Goal: Task Accomplishment & Management: Use online tool/utility

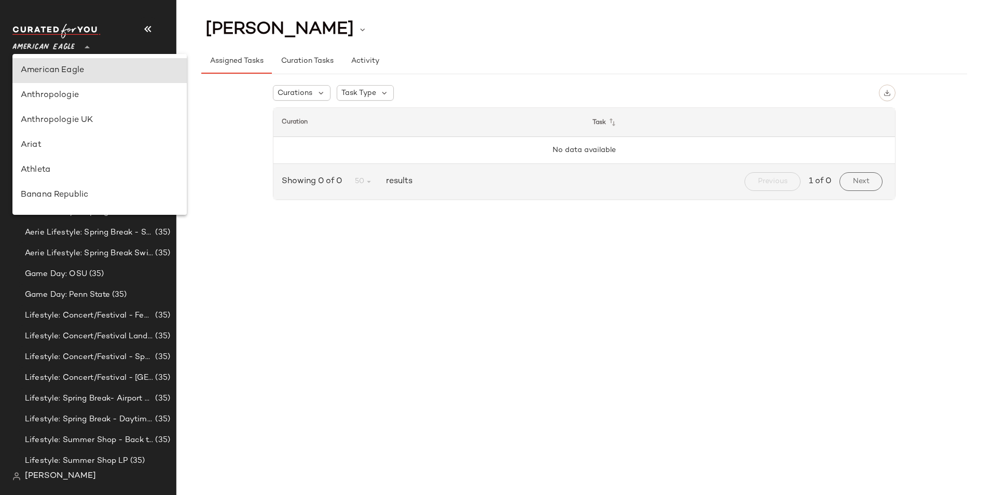
click at [76, 43] on div "American Eagle **" at bounding box center [45, 41] width 66 height 26
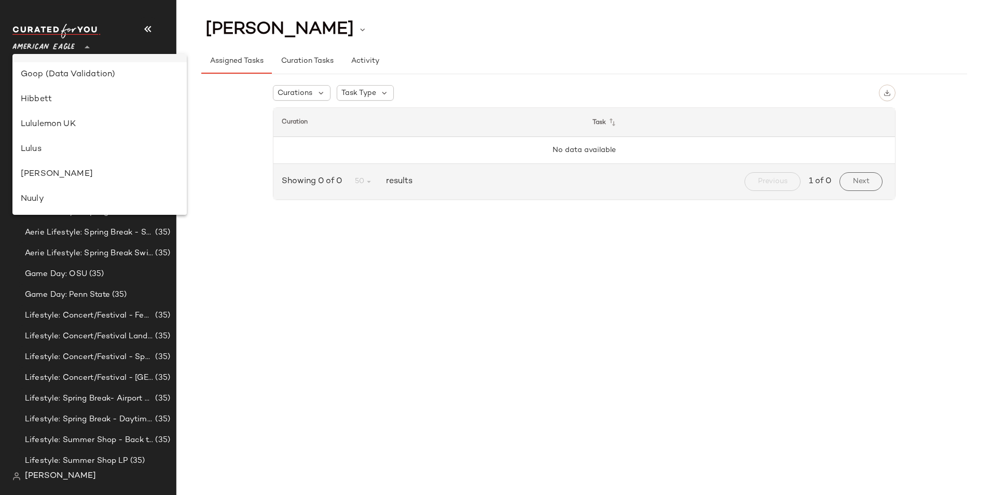
scroll to position [311, 0]
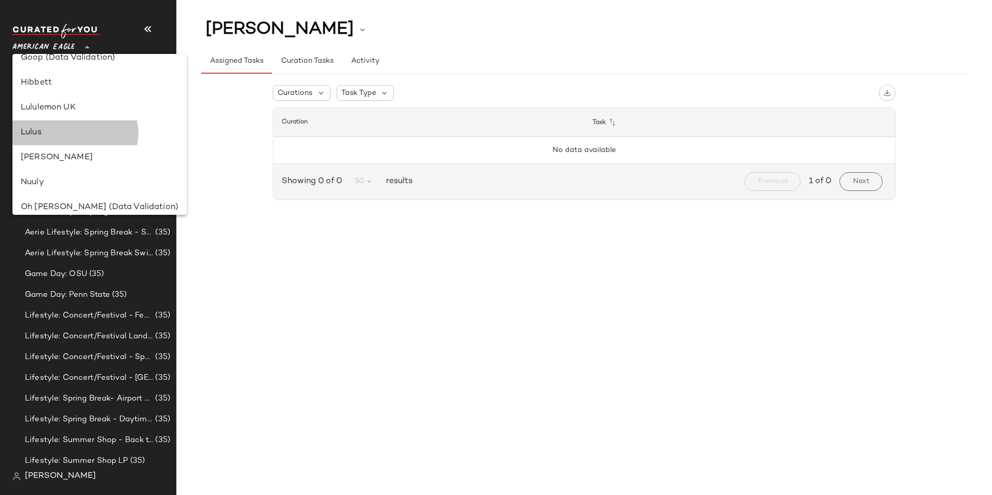
click at [67, 132] on div "Lulus" at bounding box center [100, 133] width 158 height 12
type input "**"
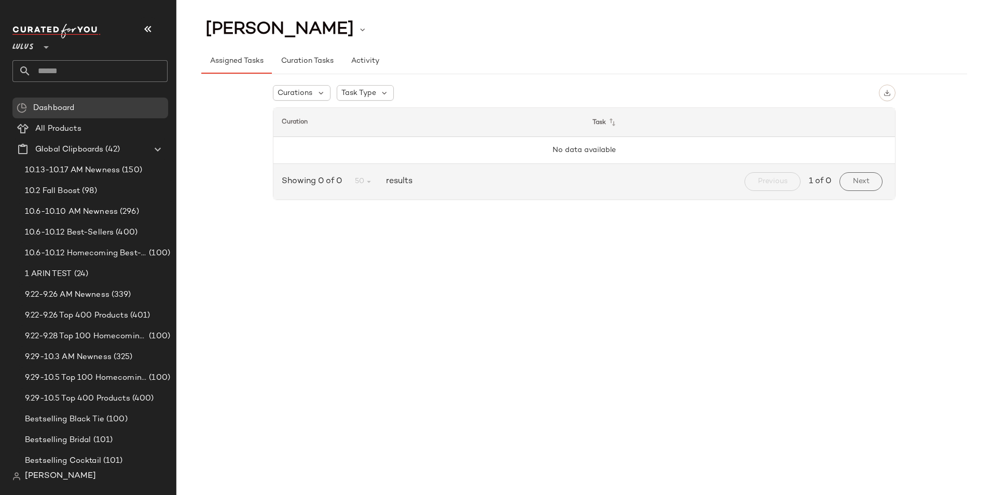
click at [65, 76] on input "text" at bounding box center [99, 71] width 136 height 22
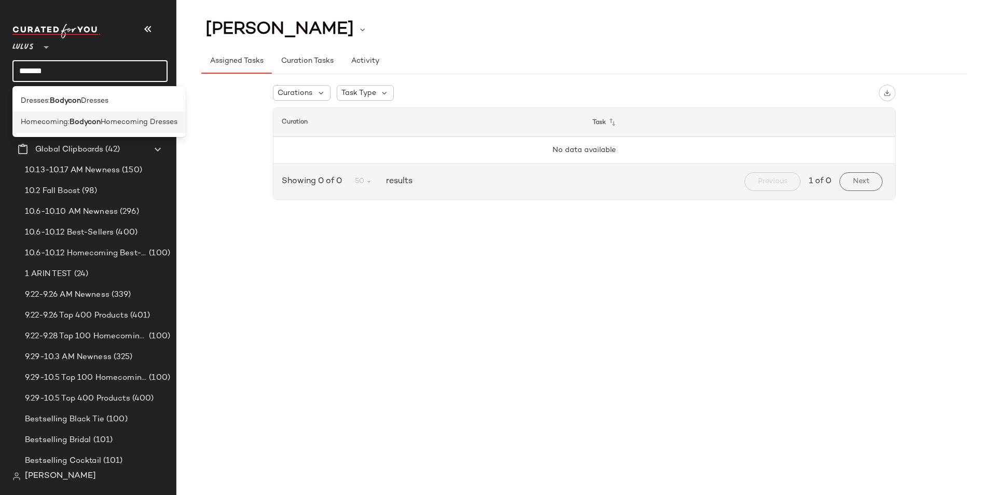
type input "*******"
click at [67, 122] on span "Homecoming:" at bounding box center [45, 122] width 49 height 11
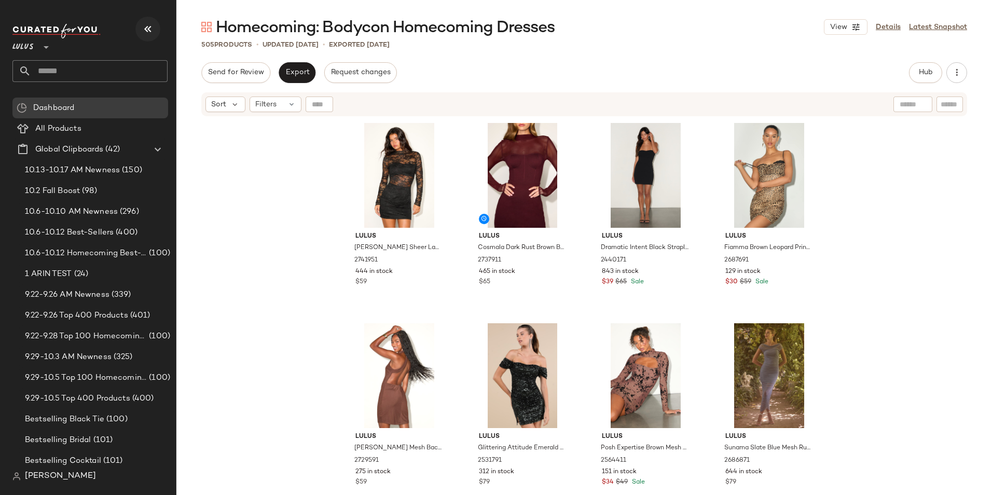
click at [149, 30] on icon "button" at bounding box center [148, 29] width 12 height 12
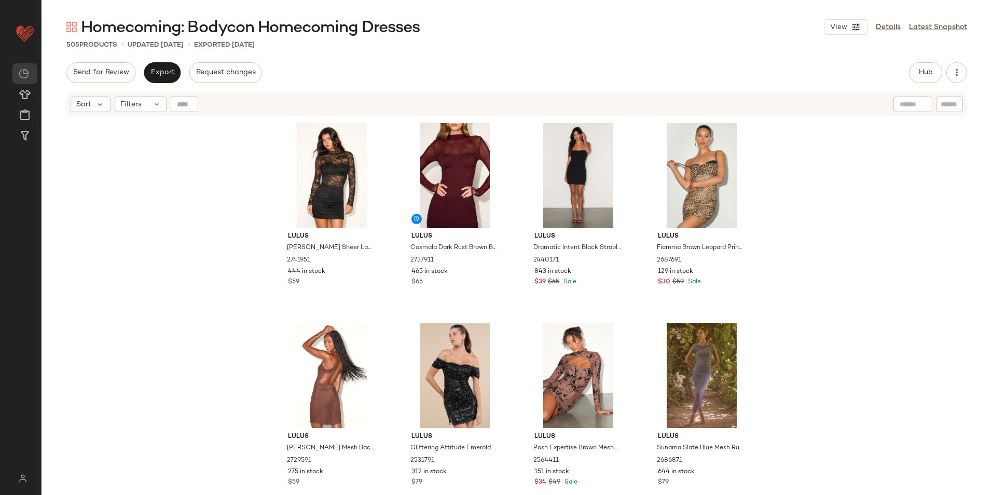
click at [150, 199] on div "Lulus [PERSON_NAME] Sheer Lace Long Sleeve Bodycon Mini Dress 2741951 444 in st…" at bounding box center [517, 320] width 951 height 406
click at [929, 76] on span "Hub" at bounding box center [925, 72] width 15 height 8
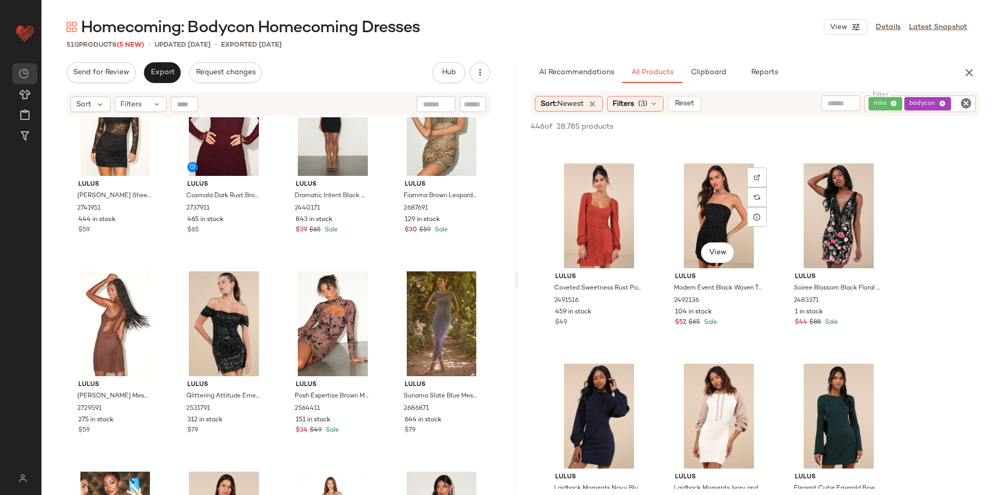
scroll to position [3788, 0]
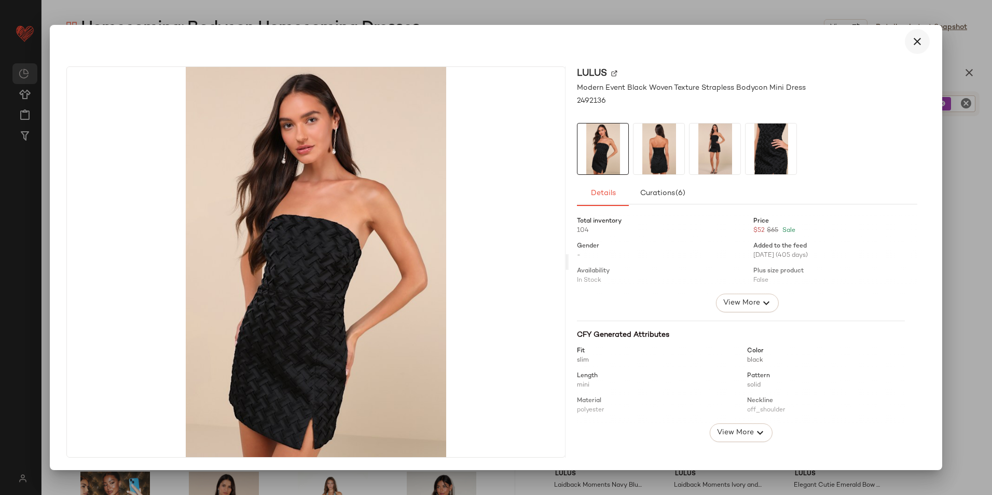
click at [914, 47] on icon "button" at bounding box center [917, 41] width 12 height 12
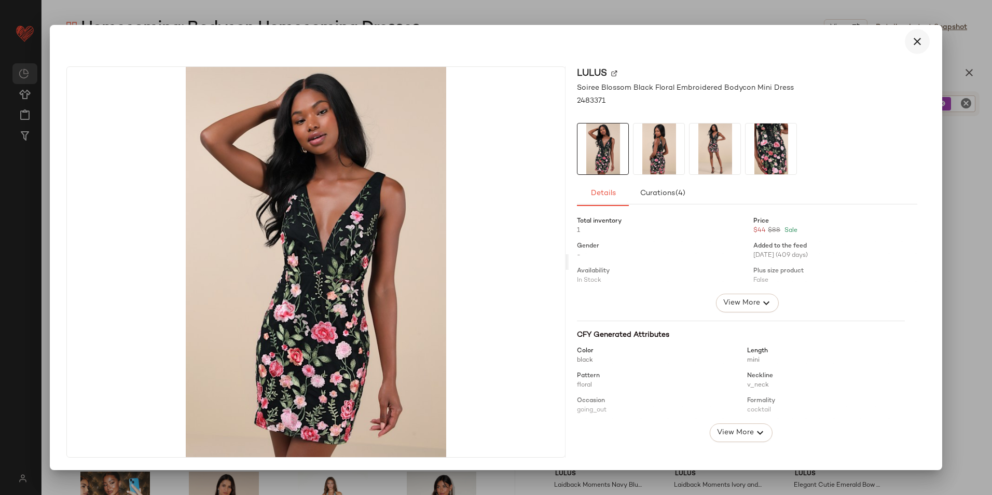
click at [918, 39] on icon "button" at bounding box center [917, 41] width 12 height 12
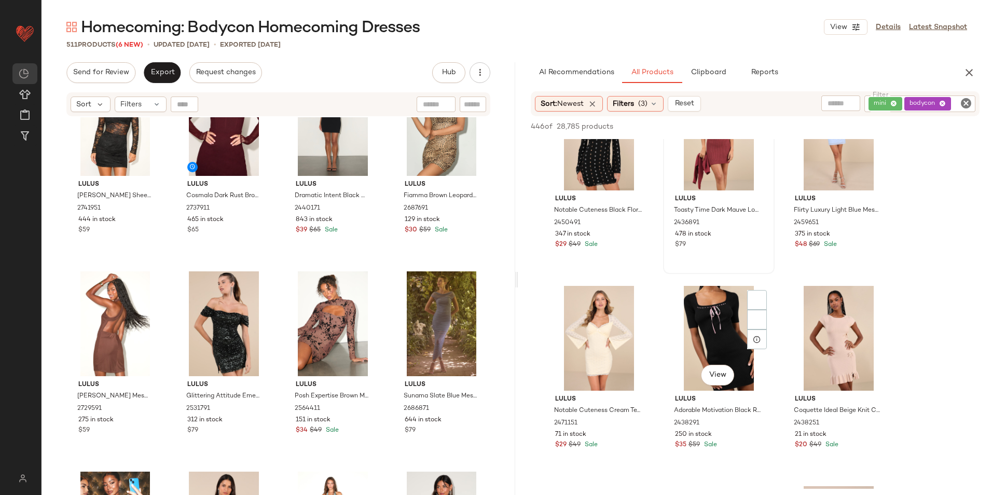
scroll to position [4618, 0]
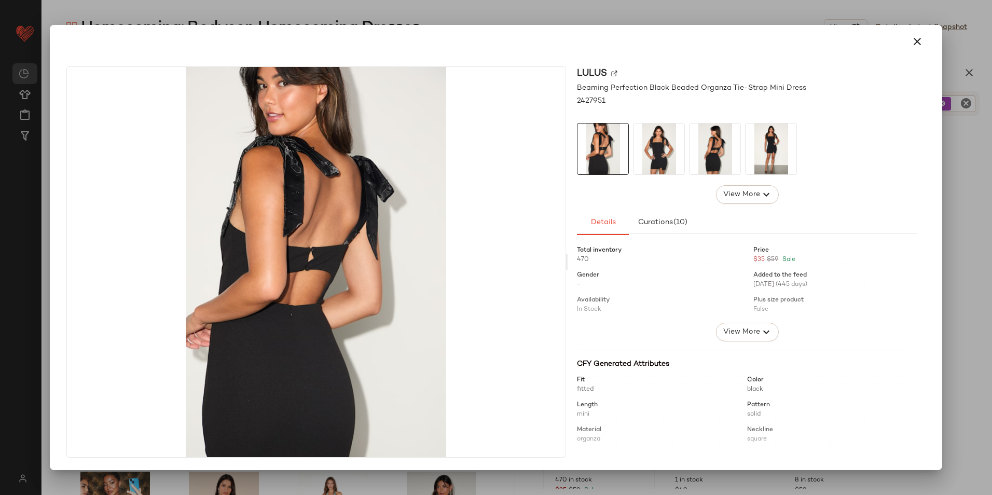
click at [716, 145] on img at bounding box center [715, 149] width 51 height 51
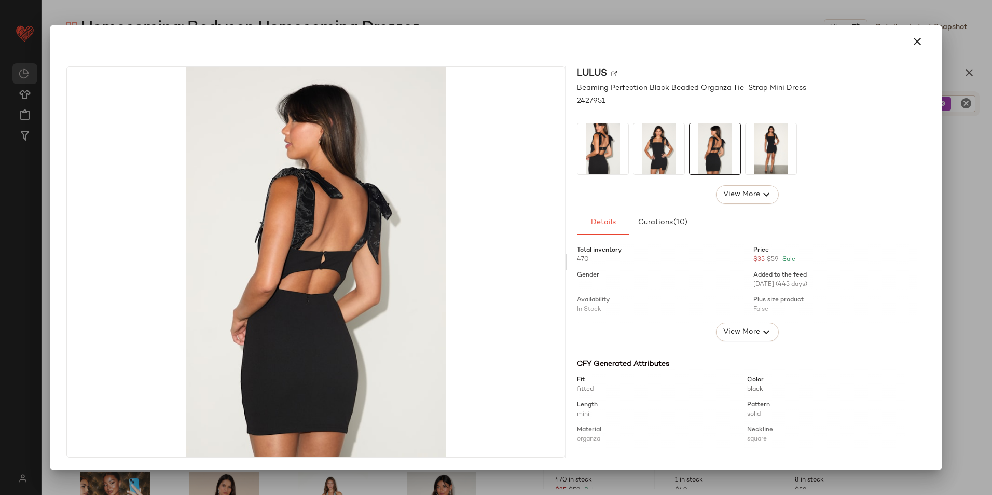
click at [666, 152] on img at bounding box center [659, 149] width 51 height 51
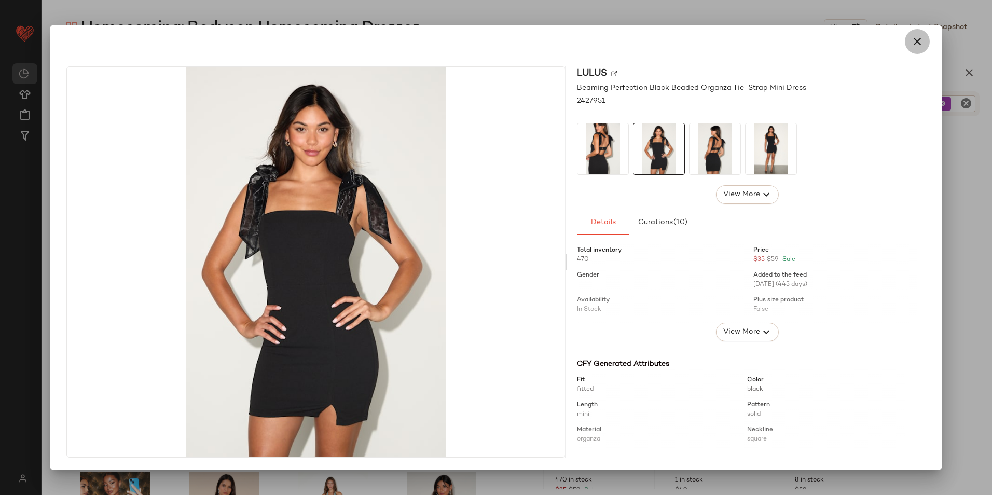
click at [918, 39] on icon "button" at bounding box center [917, 41] width 12 height 12
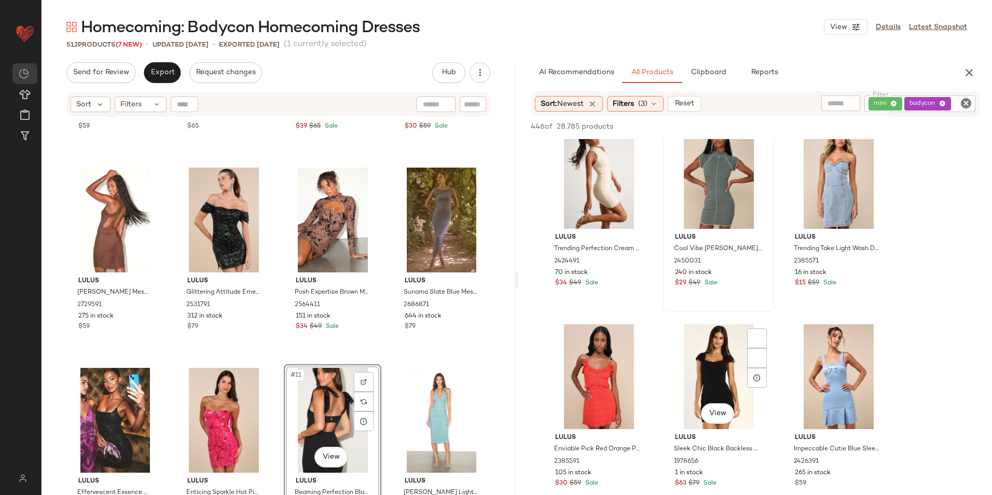
scroll to position [5085, 0]
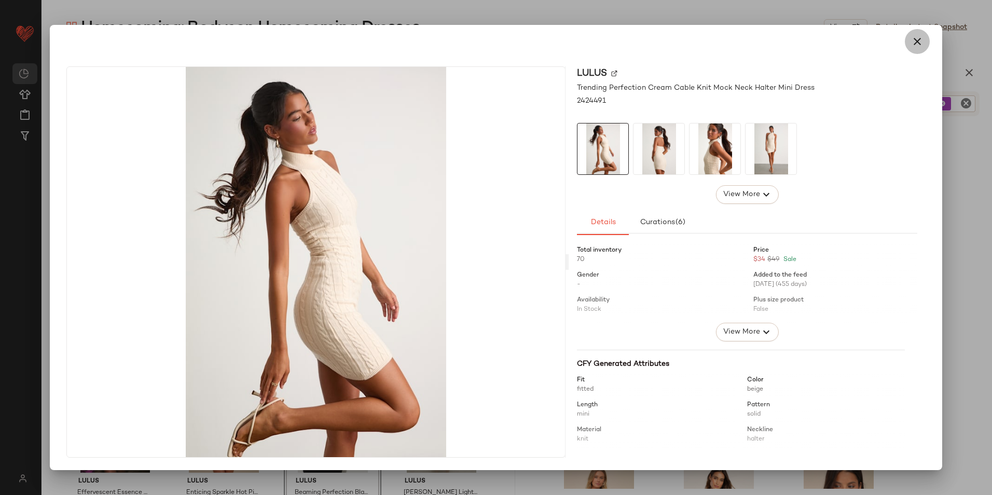
click at [922, 35] on button "button" at bounding box center [917, 41] width 25 height 25
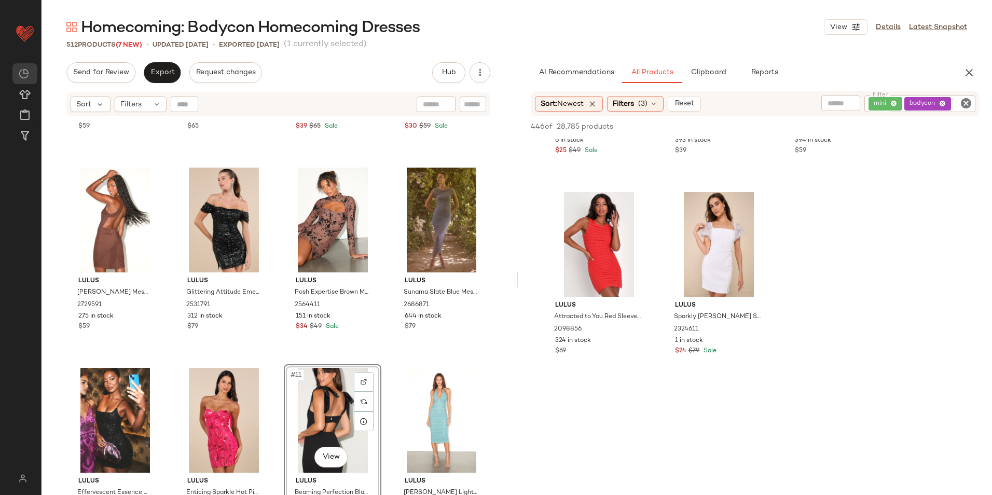
scroll to position [5760, 0]
click at [135, 106] on span "Filters" at bounding box center [130, 104] width 21 height 11
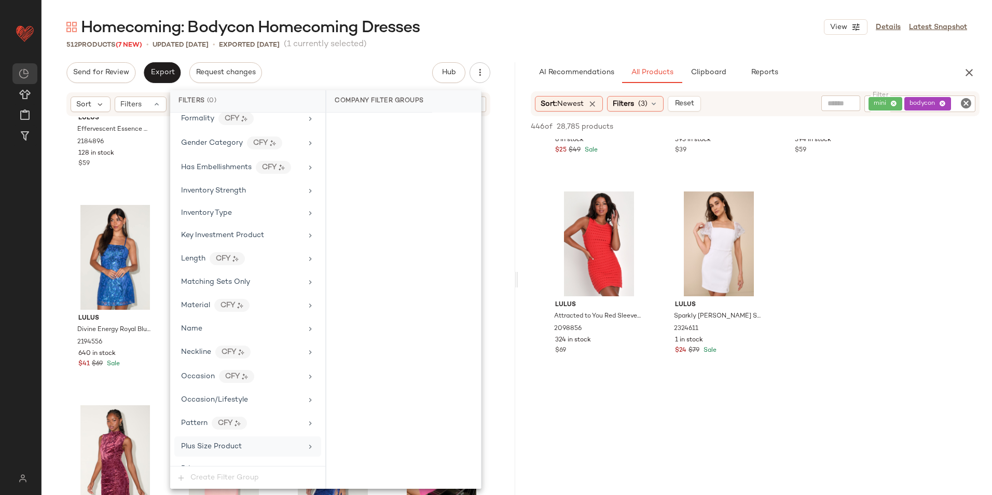
scroll to position [710, 0]
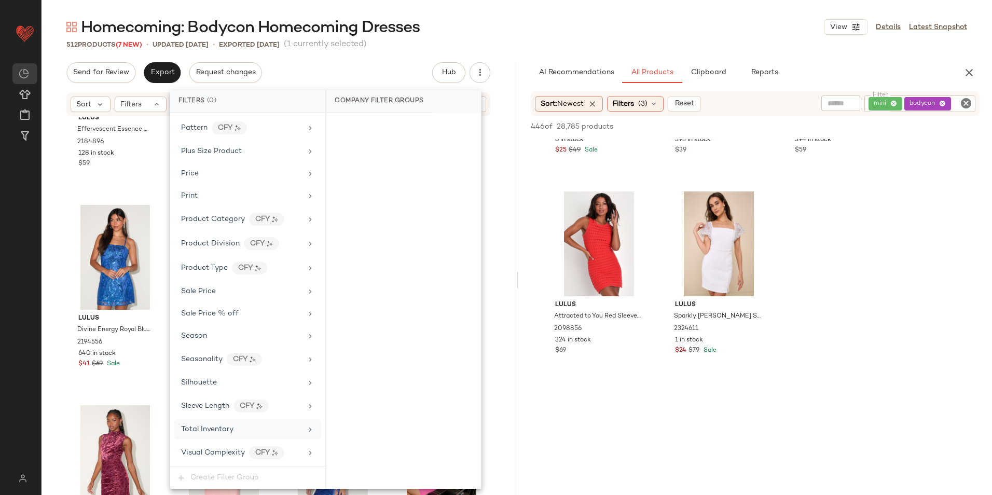
click at [216, 430] on span "Total Inventory" at bounding box center [207, 430] width 52 height 8
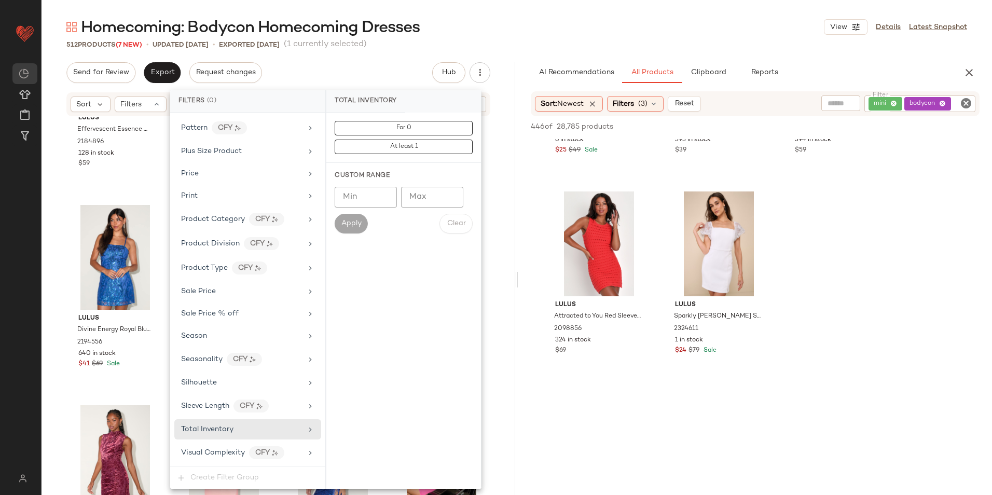
click at [427, 193] on input "Max" at bounding box center [432, 197] width 62 height 21
type input "**"
click at [348, 223] on span "Apply" at bounding box center [351, 224] width 21 height 8
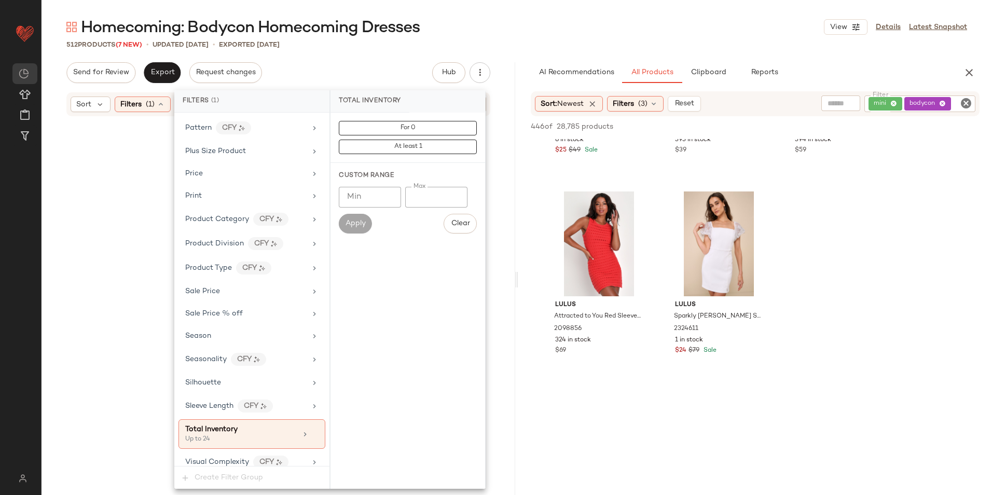
click at [486, 17] on div "Homecoming: Bodycon Homecoming Dresses View Details Latest Snapshot" at bounding box center [517, 27] width 951 height 21
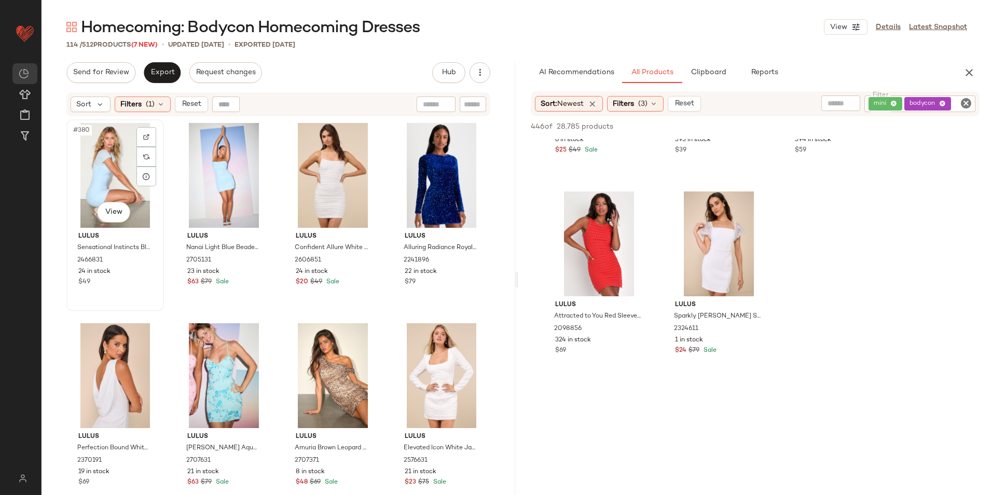
click at [106, 172] on div "#380 View" at bounding box center [115, 175] width 90 height 105
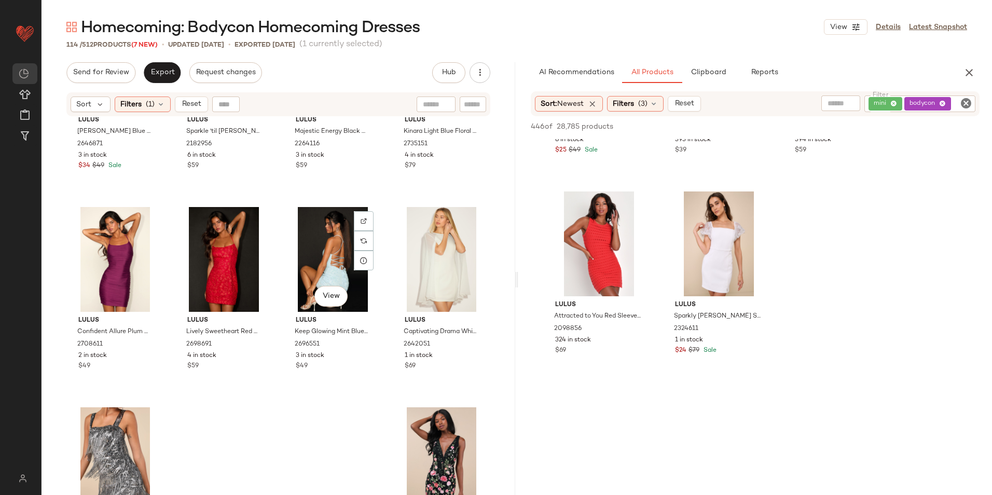
scroll to position [5405, 0]
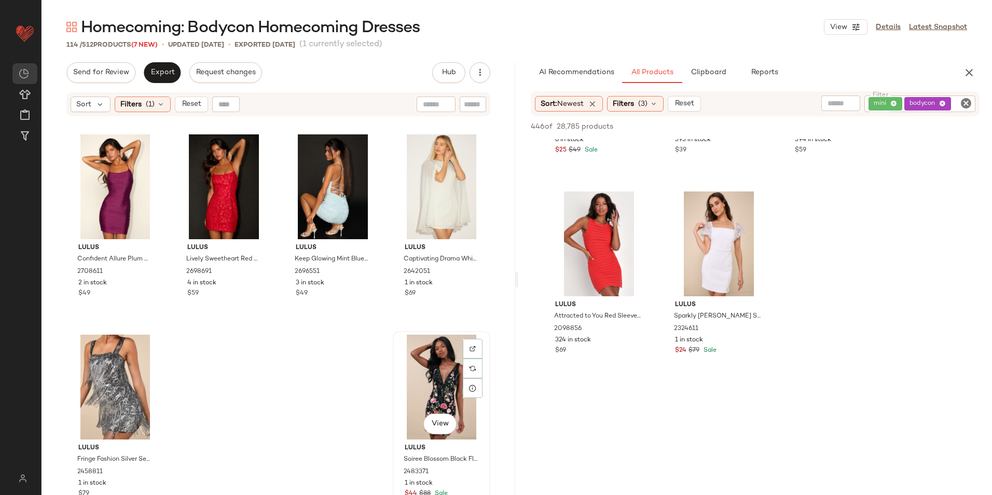
click at [443, 380] on div "View" at bounding box center [441, 387] width 90 height 105
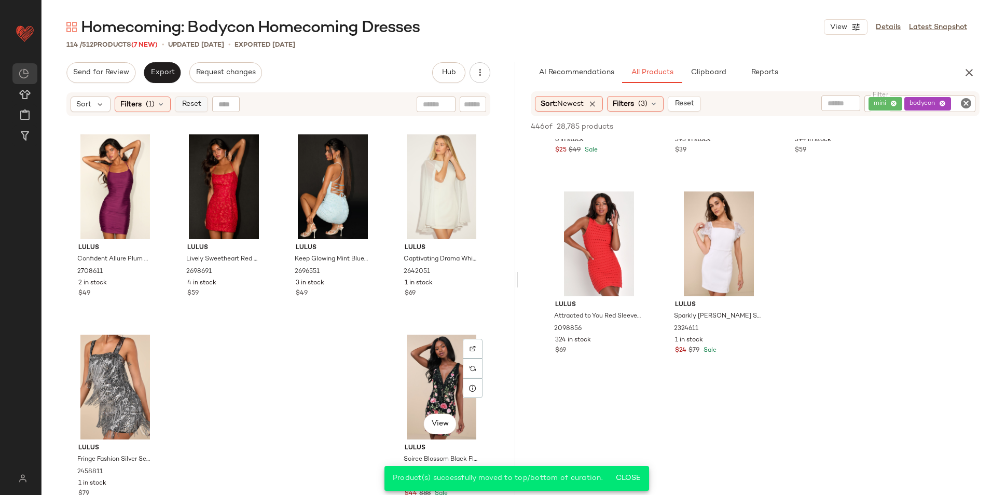
click at [183, 103] on span "Reset" at bounding box center [191, 104] width 20 height 8
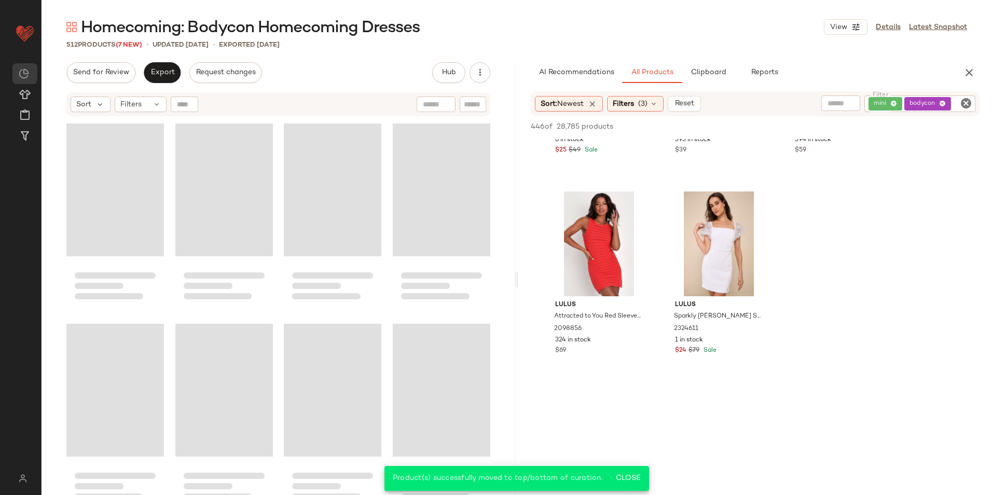
click at [166, 58] on div "Homecoming: Bodycon Homecoming Dresses View Details Latest Snapshot 512 Product…" at bounding box center [517, 256] width 951 height 478
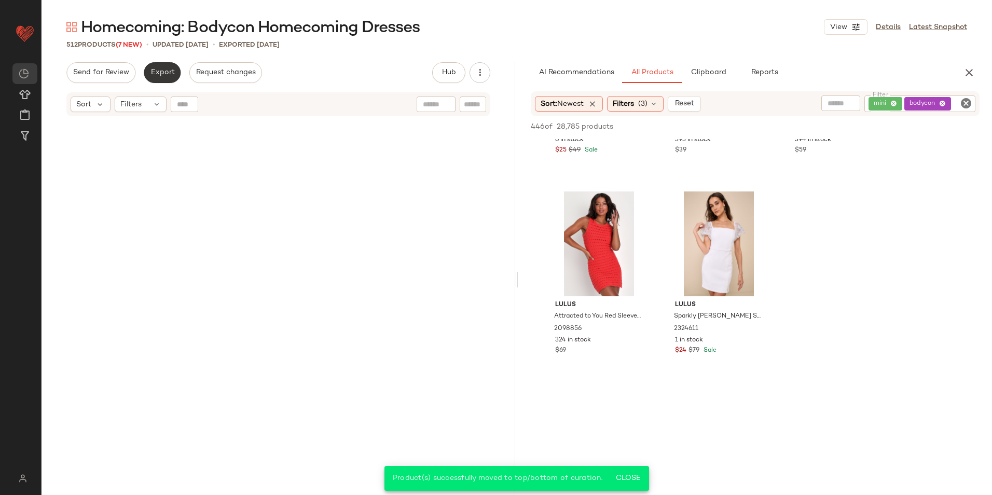
scroll to position [25235, 0]
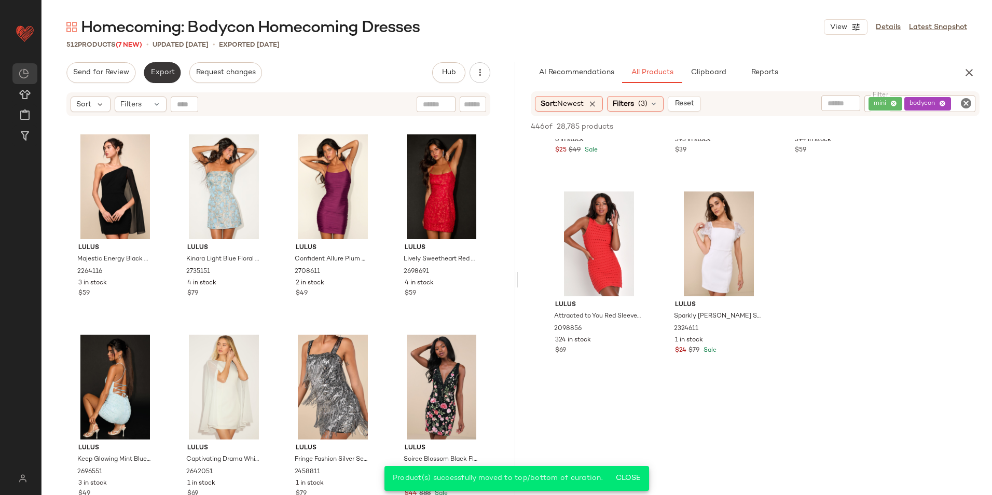
click at [163, 73] on span "Export" at bounding box center [162, 72] width 24 height 8
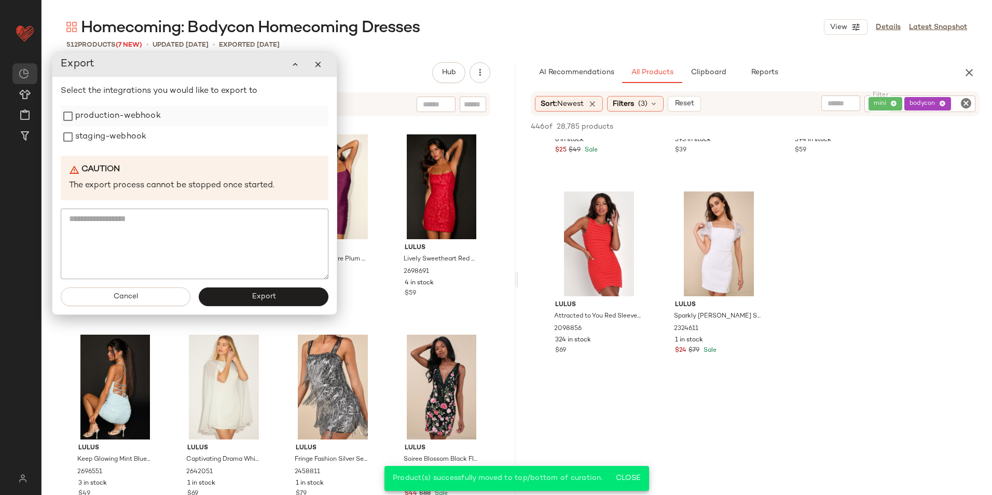
drag, startPoint x: 114, startPoint y: 115, endPoint x: 113, endPoint y: 120, distance: 5.4
click at [114, 115] on label "production-webhook" at bounding box center [118, 116] width 86 height 21
click at [109, 132] on label "staging-webhook" at bounding box center [110, 138] width 71 height 21
click at [257, 303] on button "Export" at bounding box center [263, 298] width 130 height 19
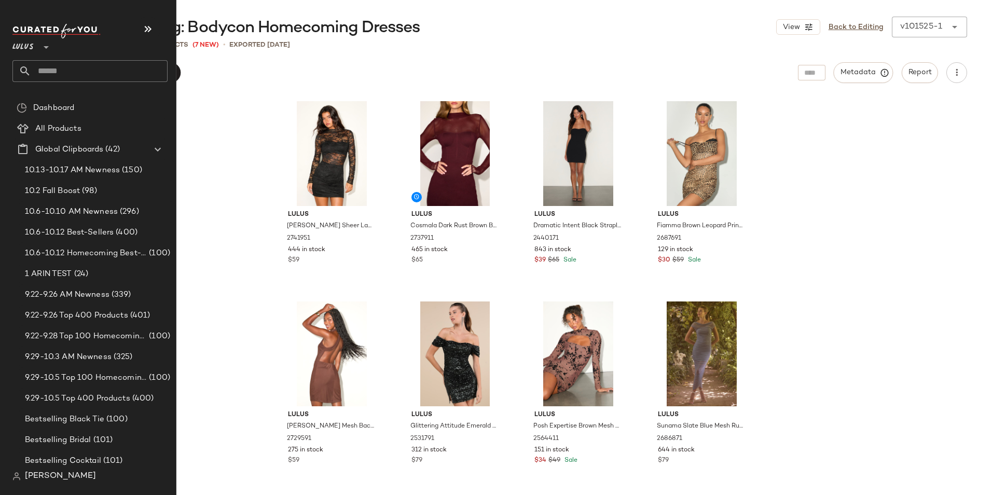
click at [59, 63] on input "text" at bounding box center [99, 71] width 136 height 22
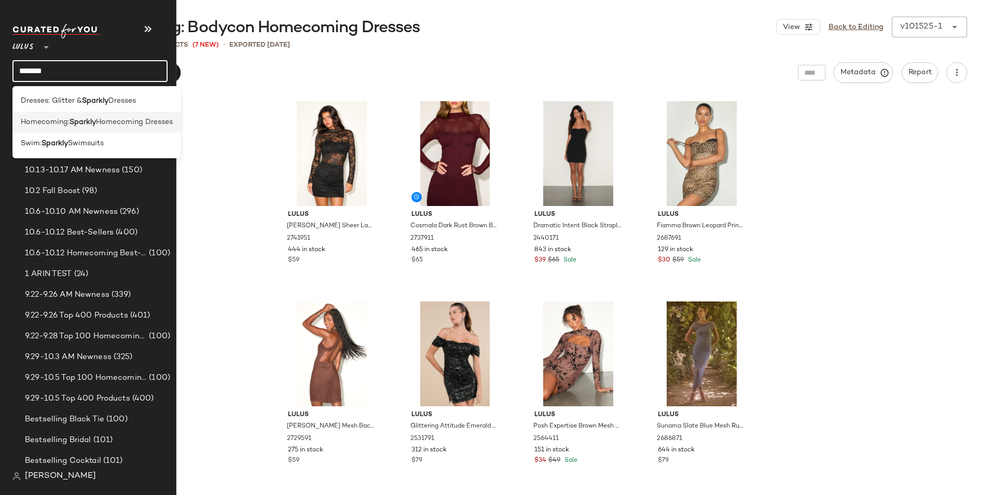
type input "*******"
click at [60, 122] on span "Homecoming:" at bounding box center [45, 122] width 49 height 11
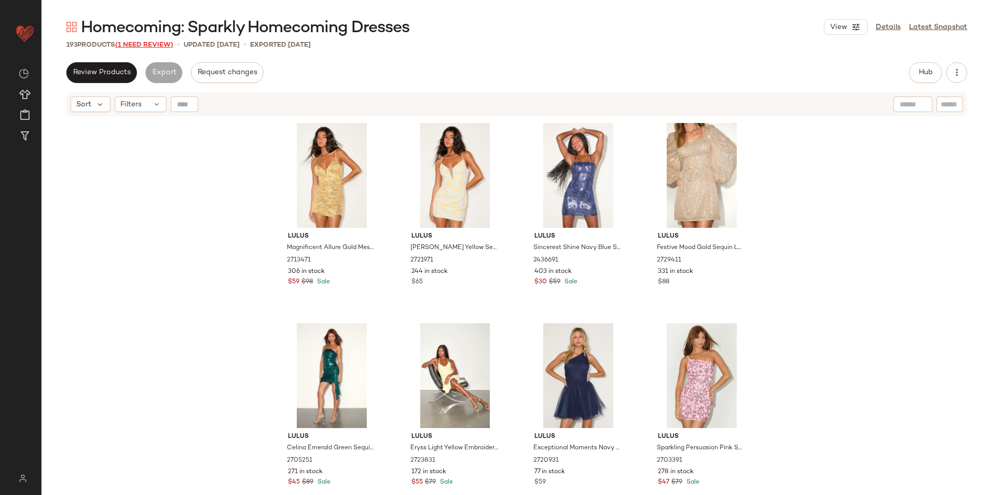
click at [137, 46] on span "(1 Need Review)" at bounding box center [144, 45] width 58 height 7
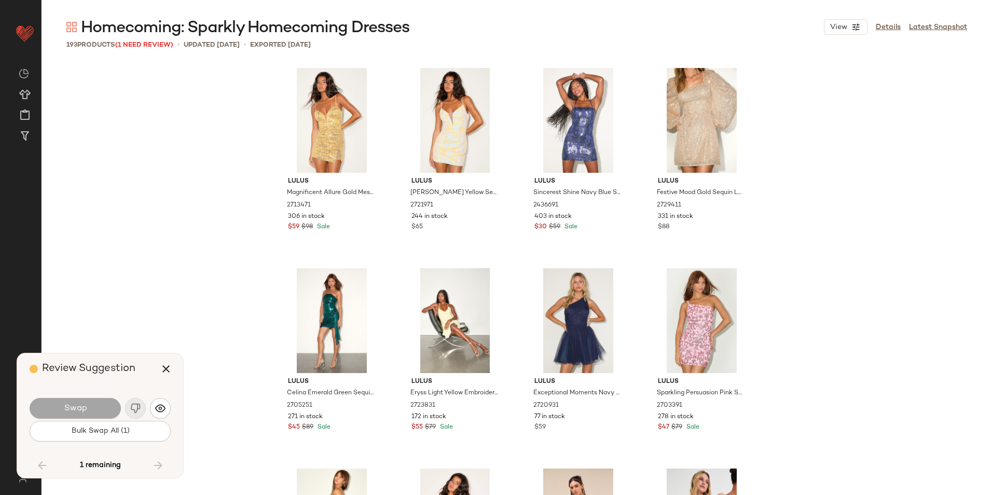
scroll to position [9214, 0]
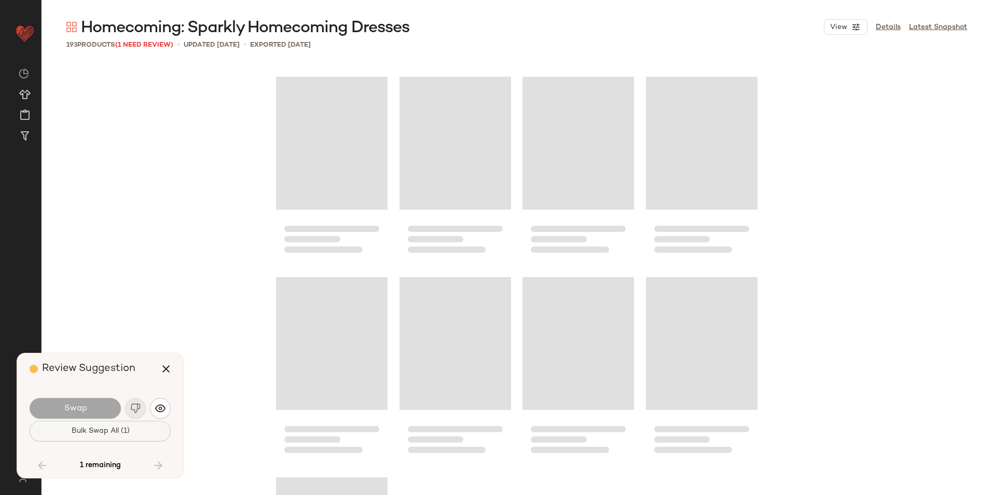
click at [112, 433] on span "Bulk Swap All (1)" at bounding box center [100, 431] width 59 height 8
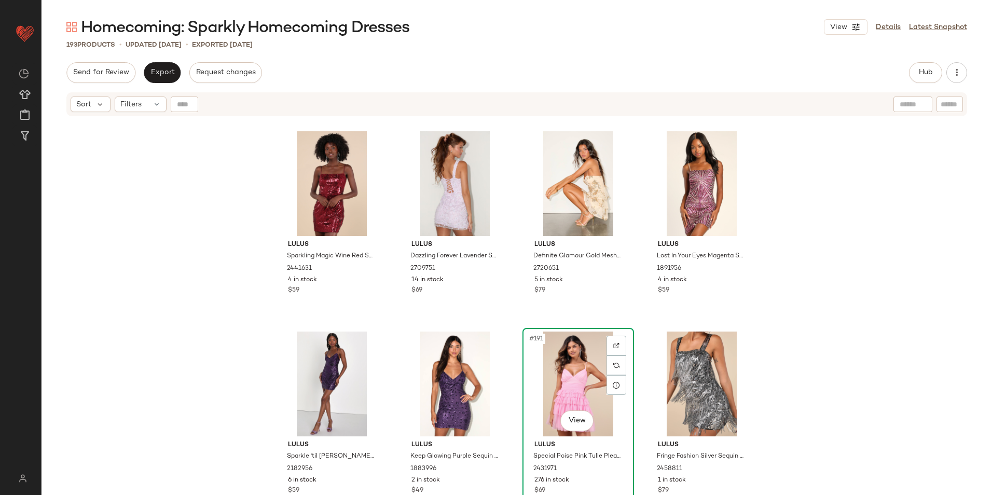
click at [559, 358] on div "#191 View" at bounding box center [578, 384] width 104 height 105
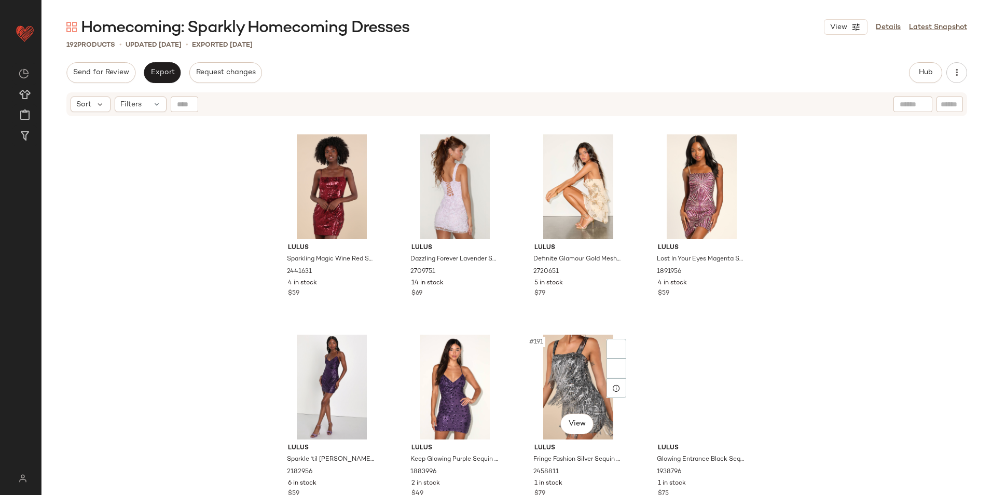
scroll to position [9211, 0]
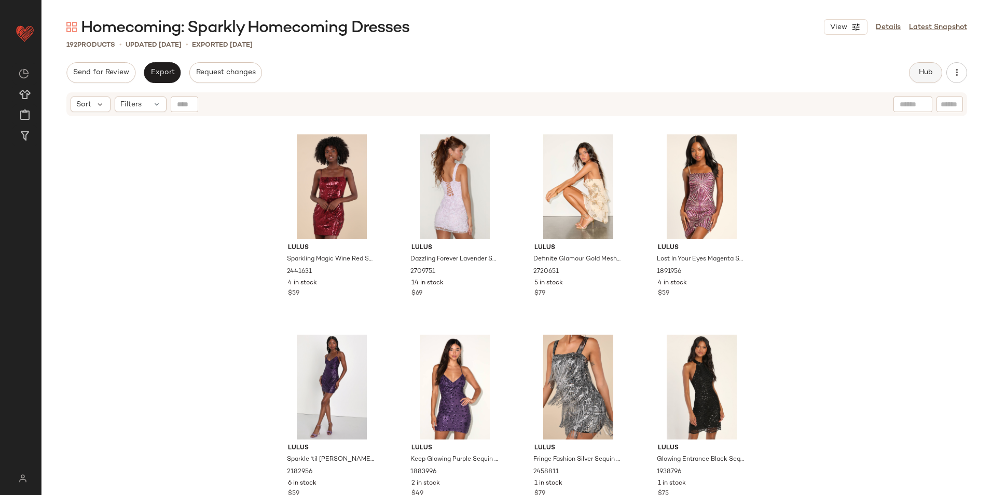
click at [911, 78] on button "Hub" at bounding box center [925, 72] width 33 height 21
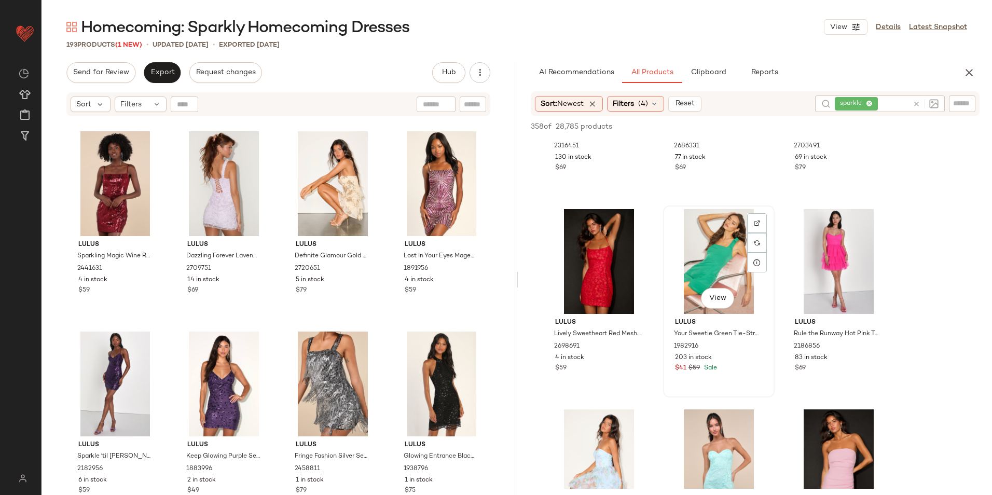
scroll to position [2595, 0]
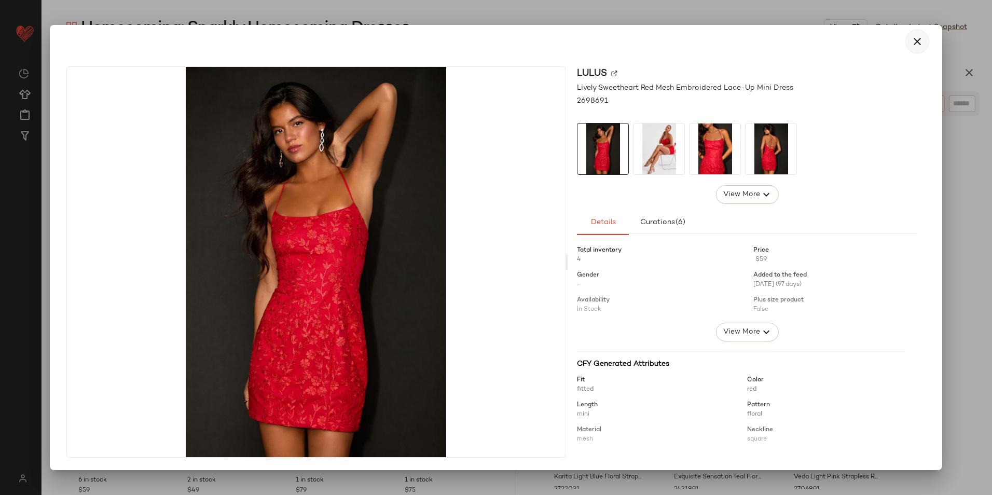
click at [920, 41] on icon "button" at bounding box center [917, 41] width 12 height 12
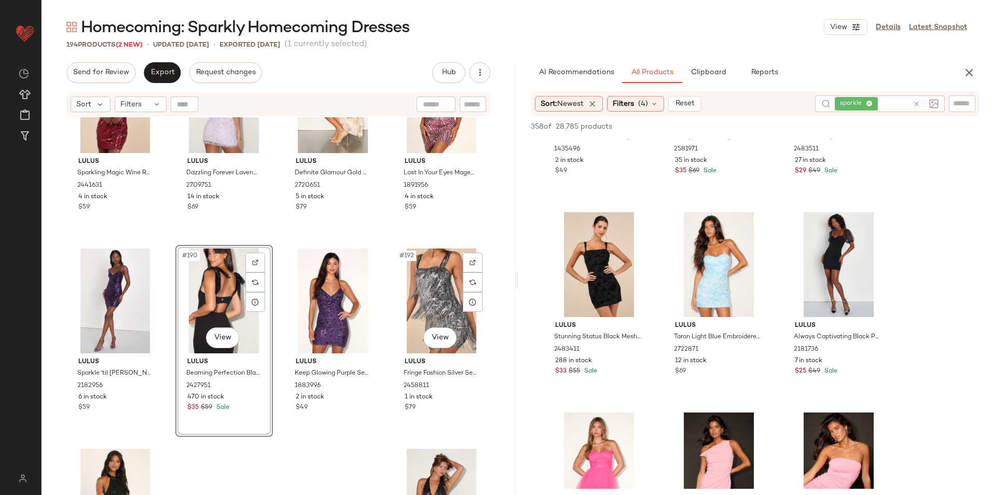
scroll to position [9318, 0]
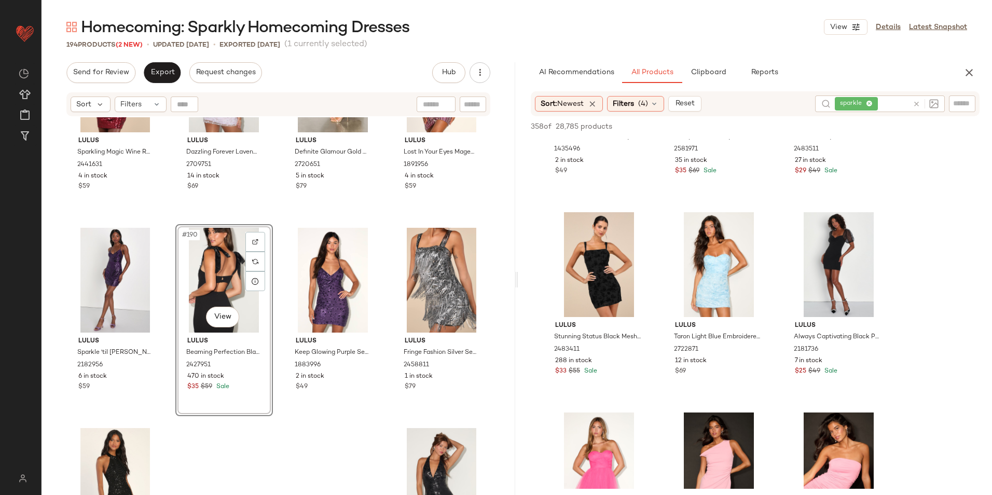
click at [223, 285] on div "#190 View" at bounding box center [224, 280] width 90 height 105
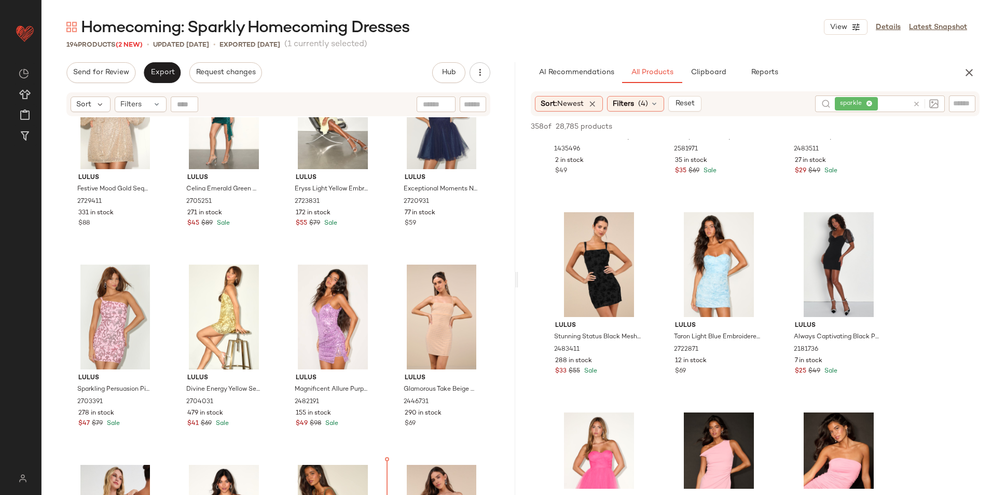
scroll to position [320, 0]
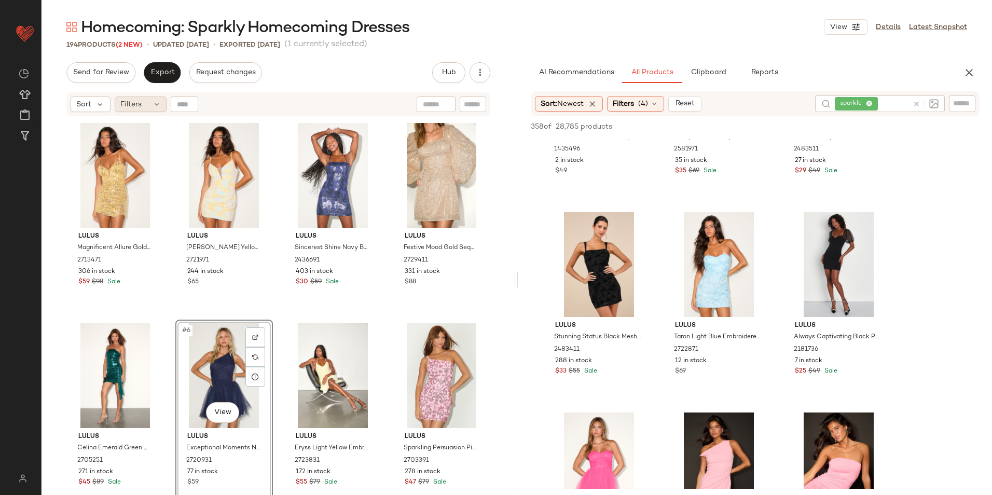
click at [145, 108] on div "Filters" at bounding box center [141, 105] width 52 height 16
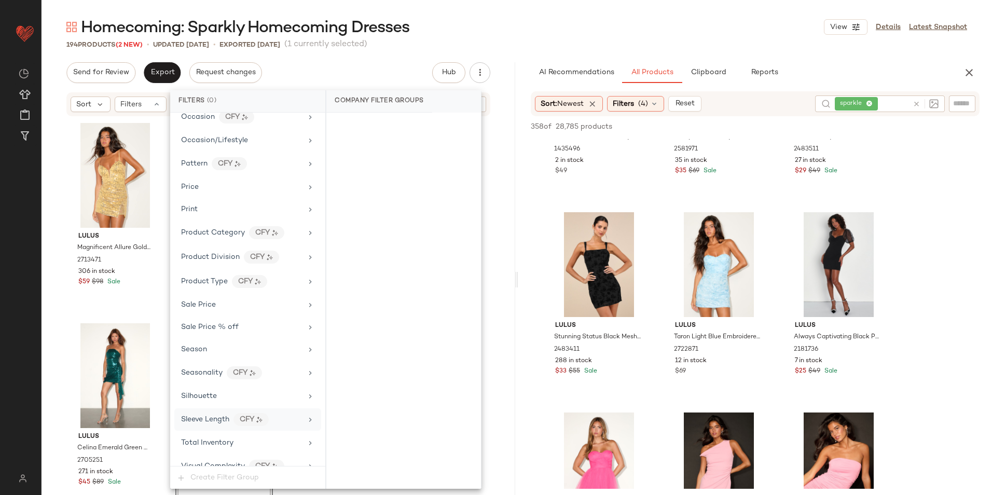
scroll to position [688, 0]
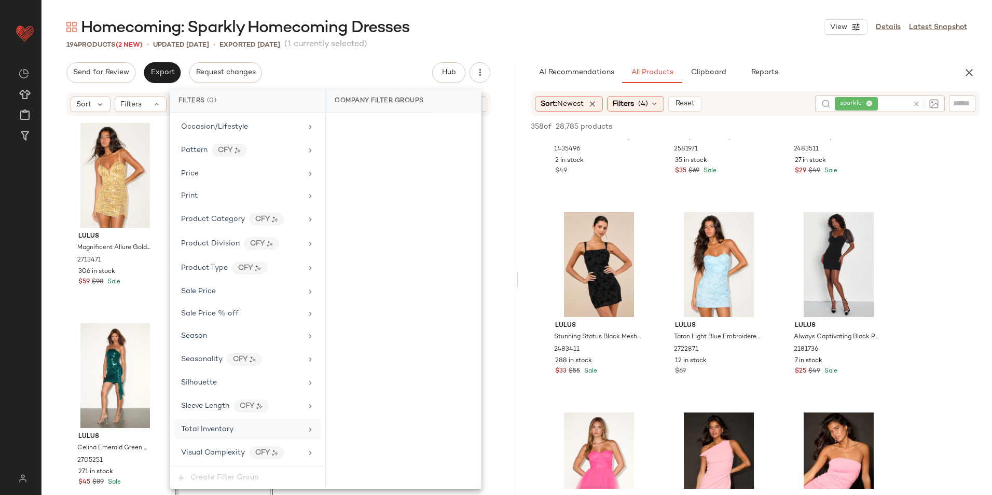
click at [230, 423] on div "Total Inventory" at bounding box center [247, 429] width 147 height 20
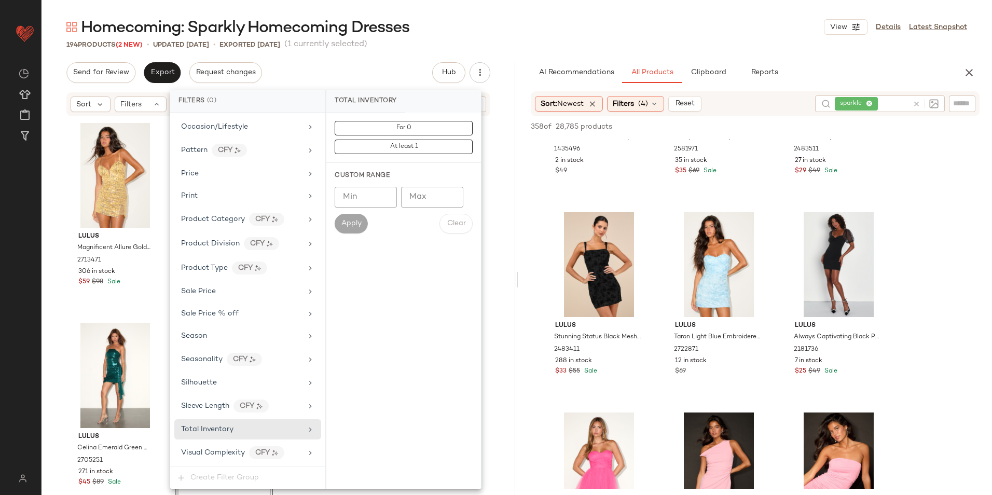
click at [429, 191] on input "Max" at bounding box center [432, 197] width 62 height 21
type input "**"
click at [360, 228] on span "Apply" at bounding box center [351, 224] width 21 height 8
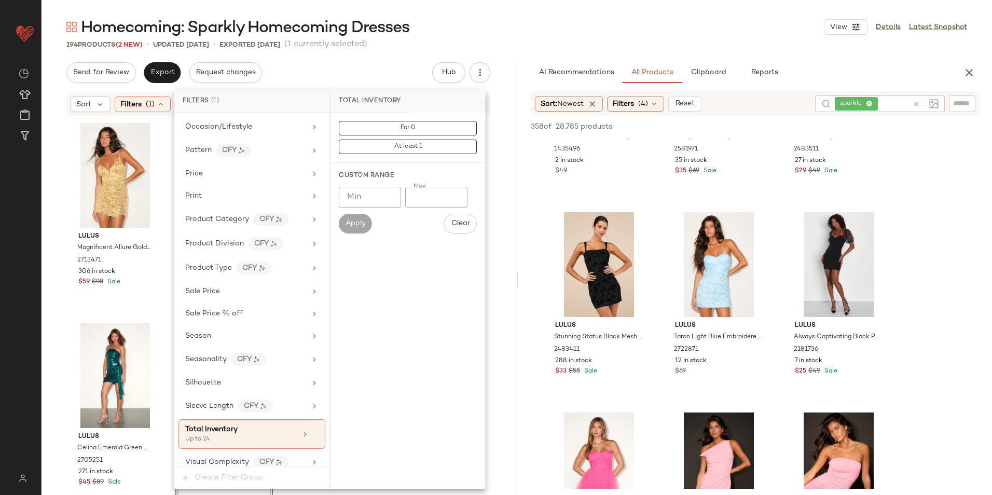
click at [485, 23] on div "Homecoming: Sparkly Homecoming Dresses View Details Latest Snapshot" at bounding box center [517, 27] width 951 height 21
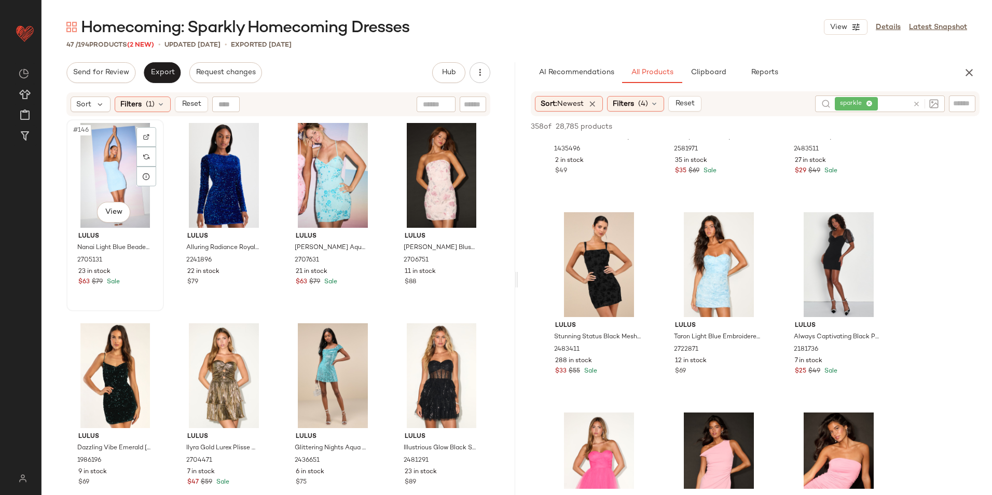
click at [79, 163] on div "#146 View" at bounding box center [115, 175] width 90 height 105
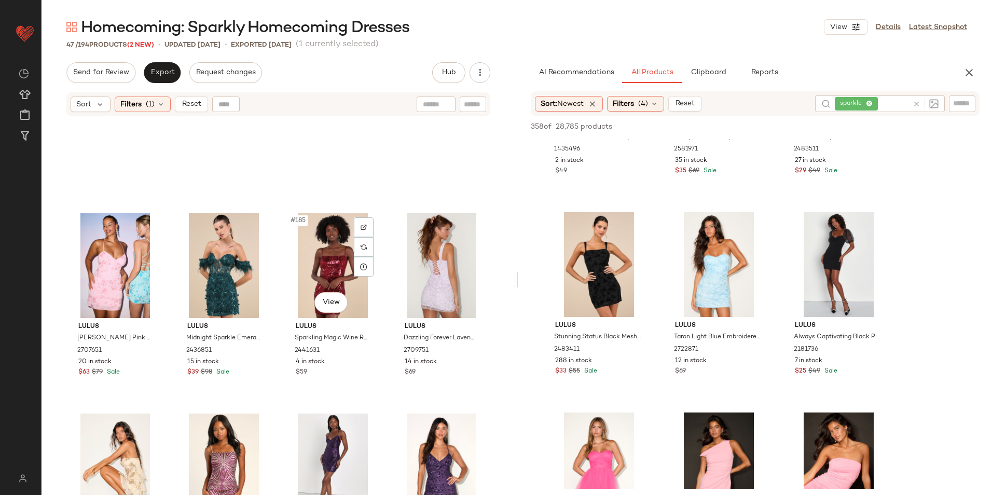
scroll to position [2000, 0]
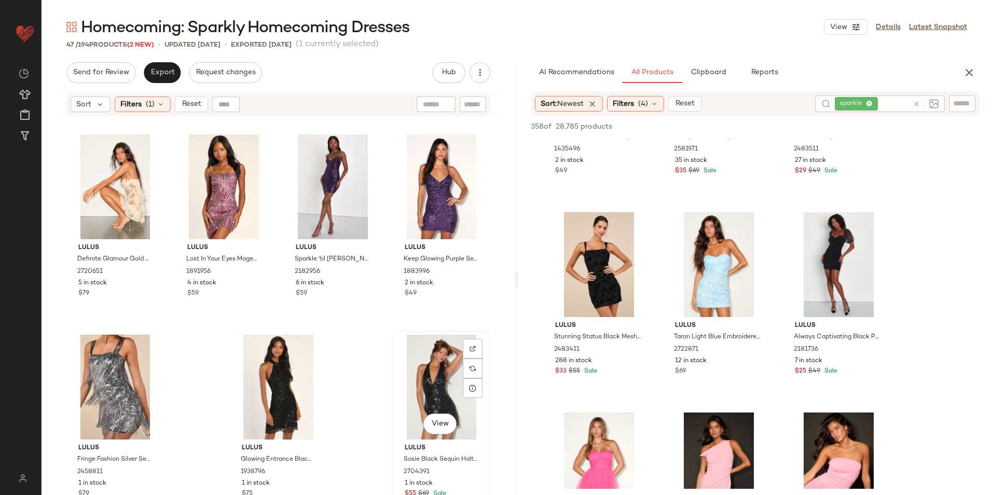
click at [431, 375] on div "View" at bounding box center [441, 387] width 90 height 105
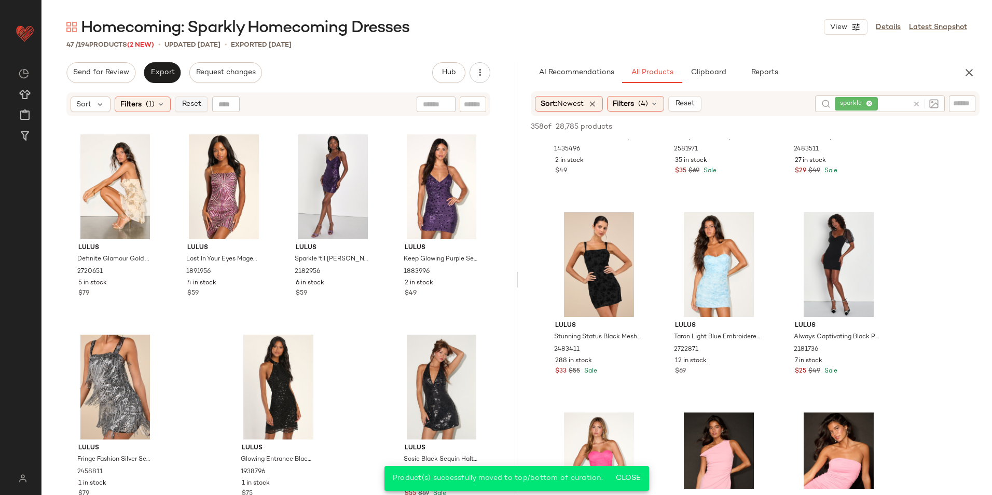
click at [194, 109] on button "Reset" at bounding box center [191, 105] width 33 height 16
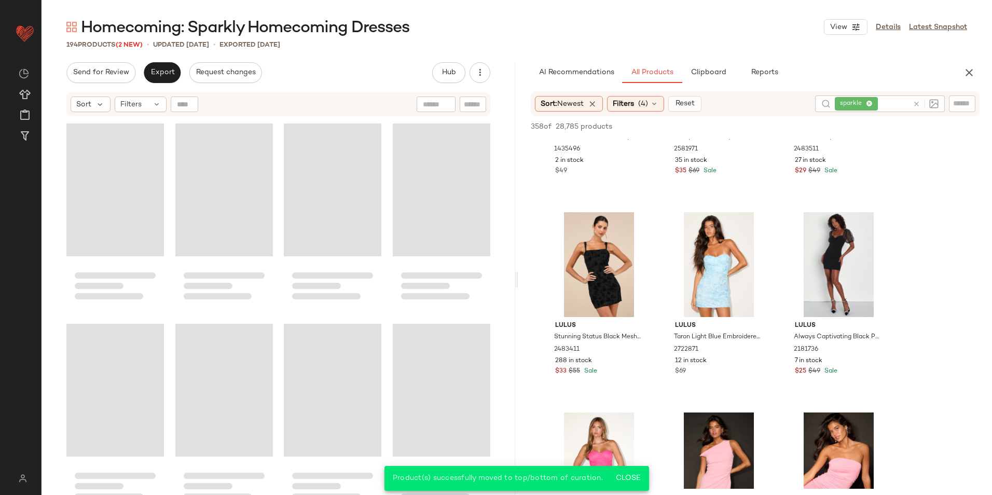
click at [320, 67] on div "Send for Review Export Request changes Hub Send for Review External Review Inte…" at bounding box center [278, 72] width 424 height 21
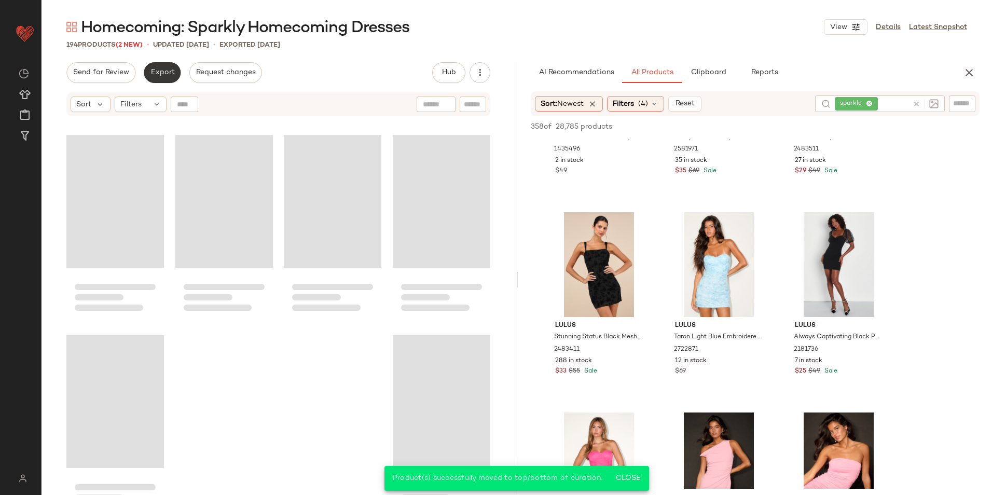
click at [168, 79] on button "Export" at bounding box center [162, 72] width 37 height 21
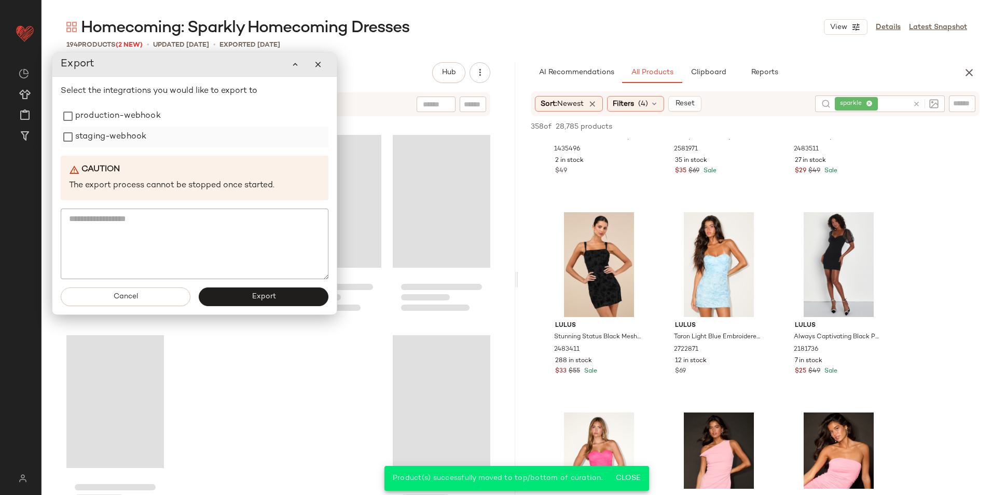
click at [137, 127] on label "staging-webhook" at bounding box center [110, 137] width 71 height 21
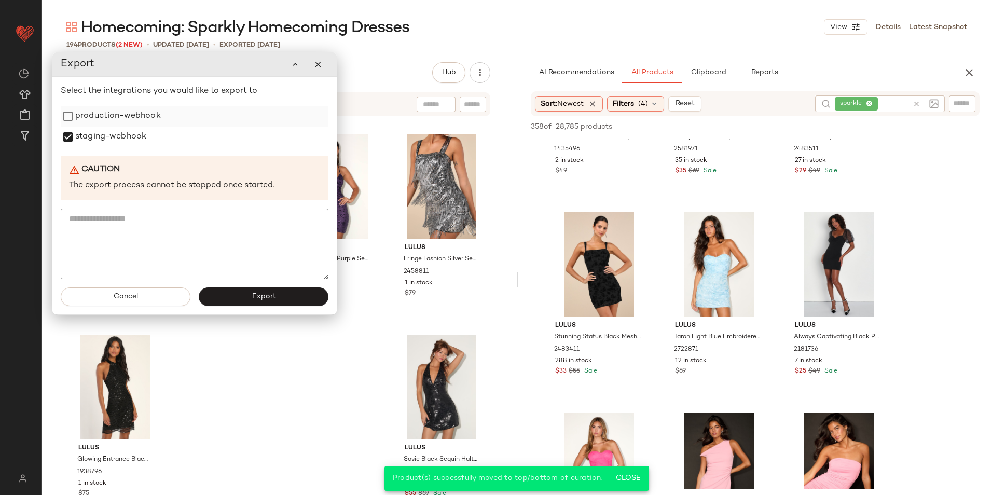
drag, startPoint x: 116, startPoint y: 105, endPoint x: 117, endPoint y: 114, distance: 8.4
click at [116, 105] on div "Select the integrations you would like to export to production-webhook staging-…" at bounding box center [195, 182] width 268 height 194
click at [105, 124] on label "production-webhook" at bounding box center [118, 115] width 86 height 21
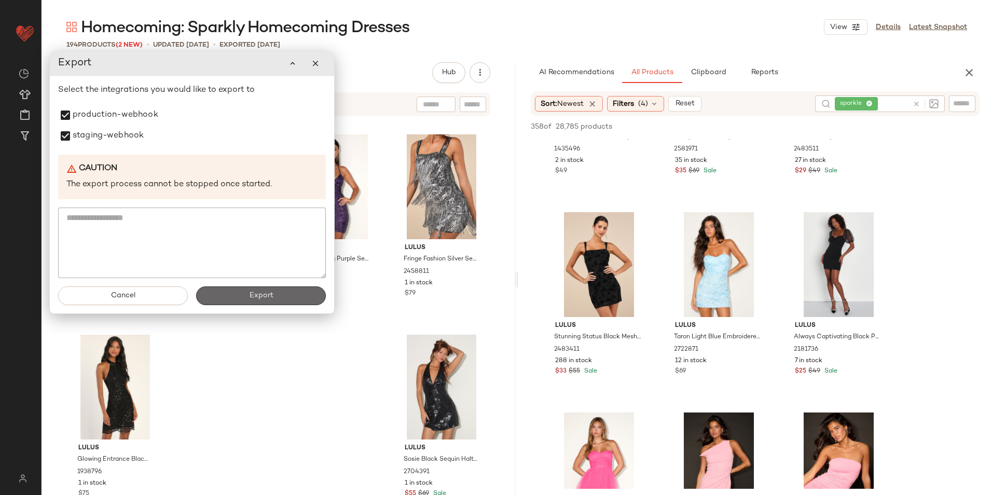
click at [241, 299] on button "Export" at bounding box center [261, 295] width 130 height 19
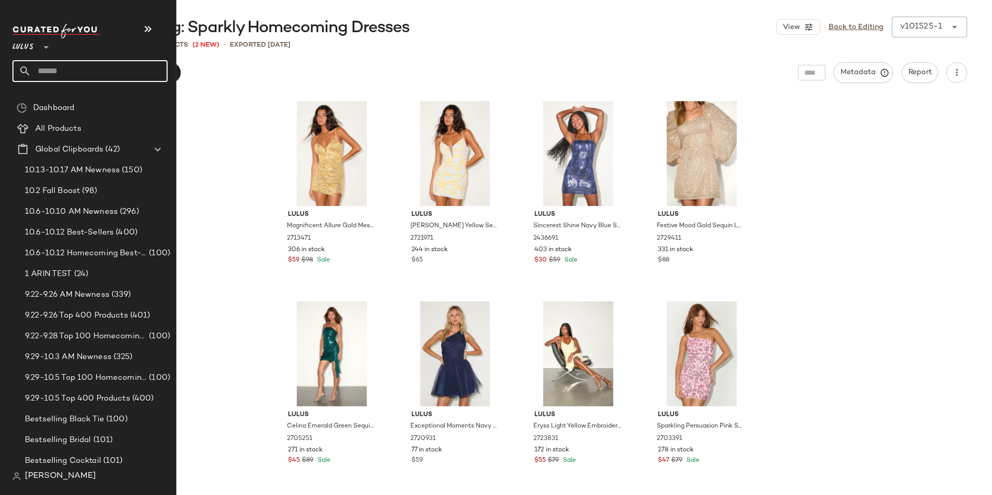
click at [63, 72] on input "text" at bounding box center [99, 71] width 136 height 22
click at [58, 64] on input "text" at bounding box center [99, 71] width 136 height 22
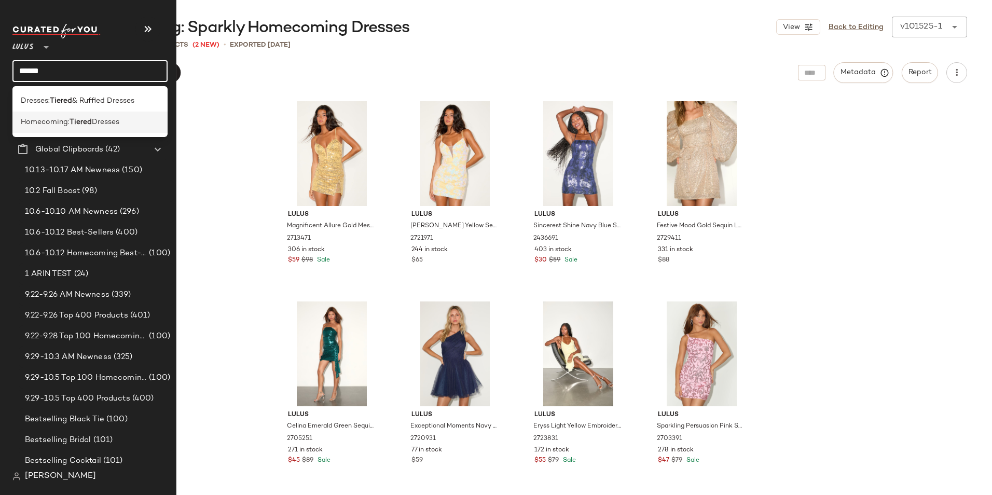
type input "******"
click at [111, 122] on span "Dresses" at bounding box center [106, 122] width 28 height 11
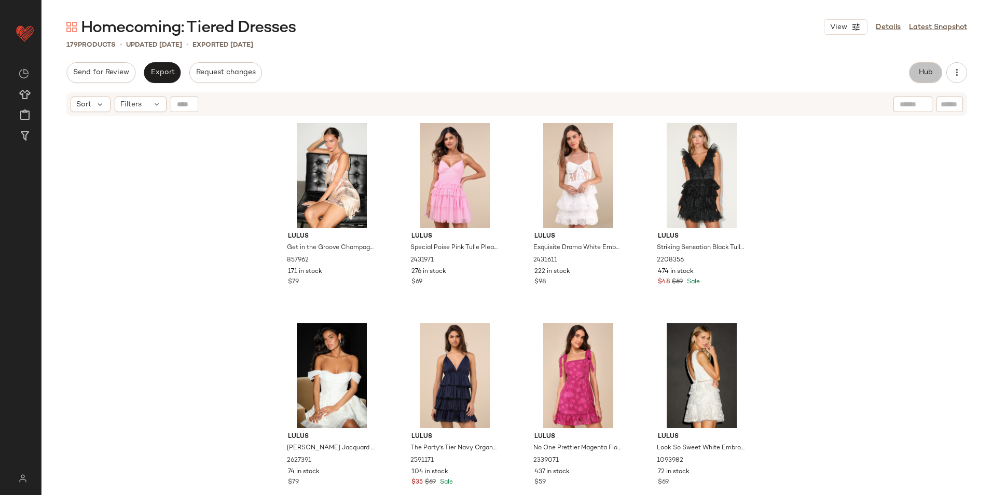
click at [919, 72] on span "Hub" at bounding box center [925, 72] width 15 height 8
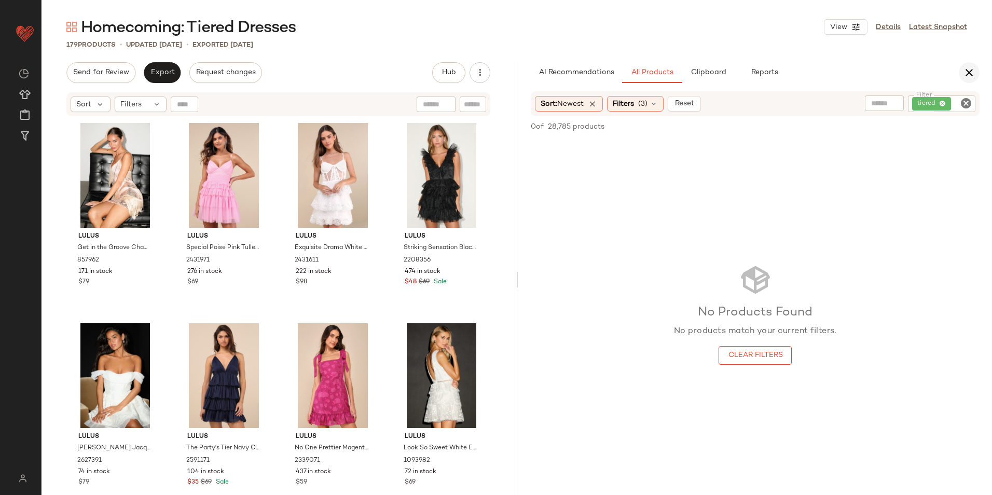
click at [976, 65] on button "button" at bounding box center [969, 72] width 21 height 21
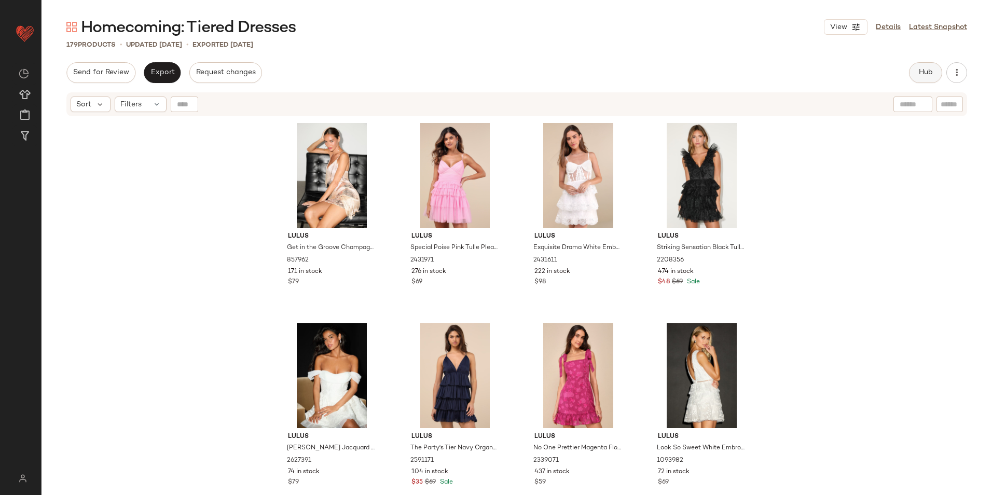
click at [925, 73] on span "Hub" at bounding box center [925, 72] width 15 height 8
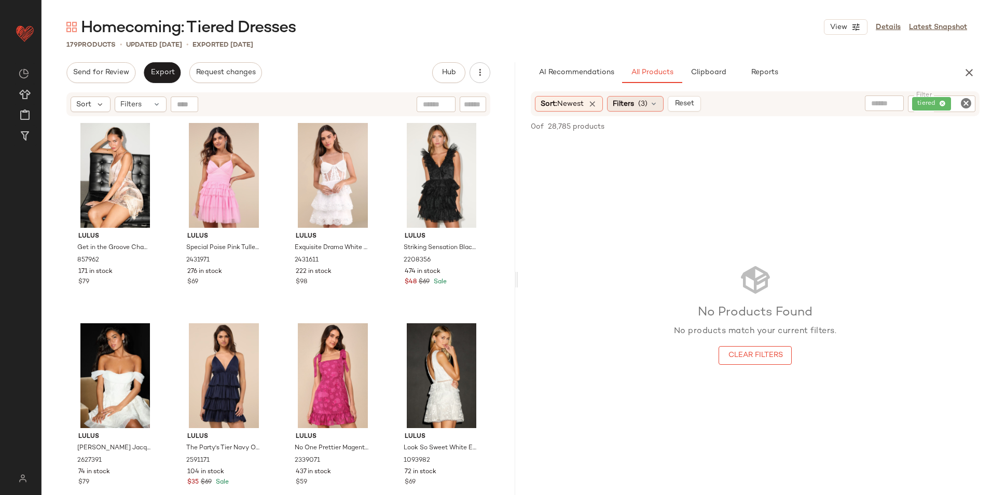
click at [639, 109] on div "Filters (3)" at bounding box center [635, 104] width 57 height 16
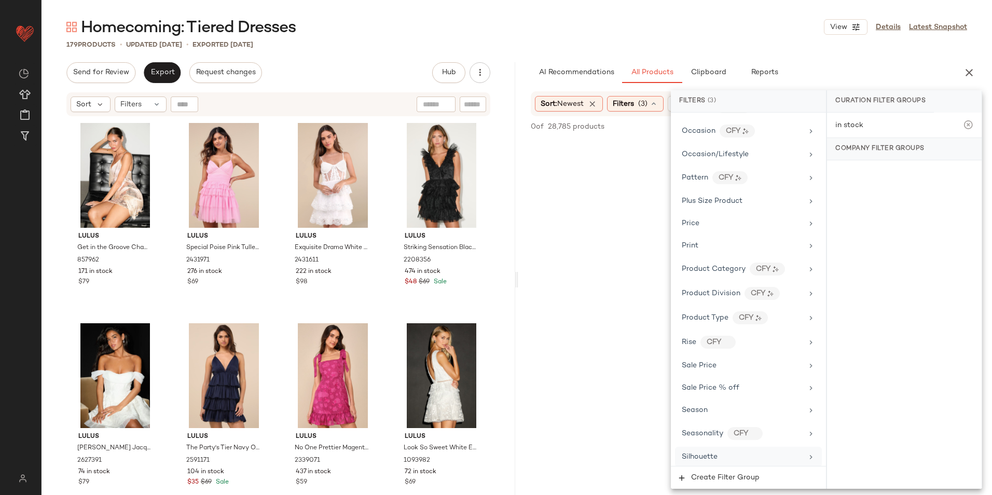
scroll to position [787, 0]
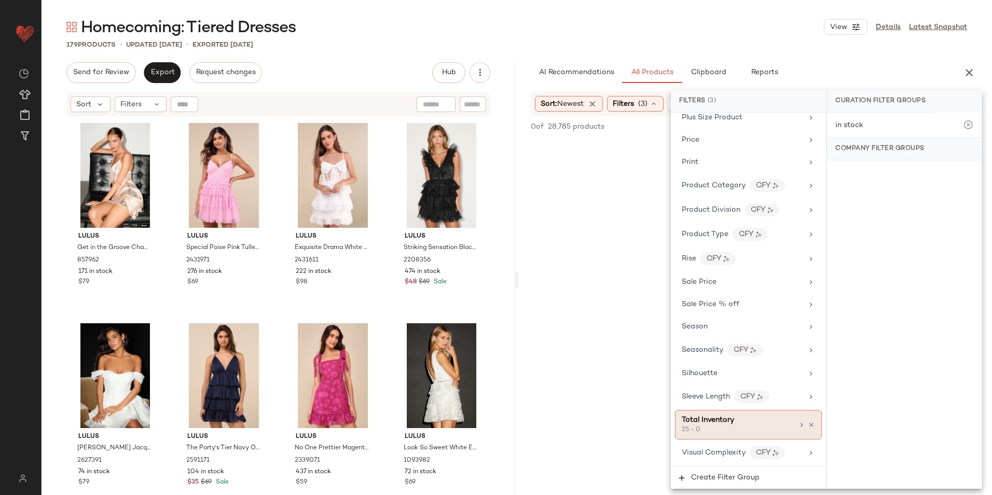
click at [724, 424] on span "Total Inventory" at bounding box center [708, 420] width 52 height 8
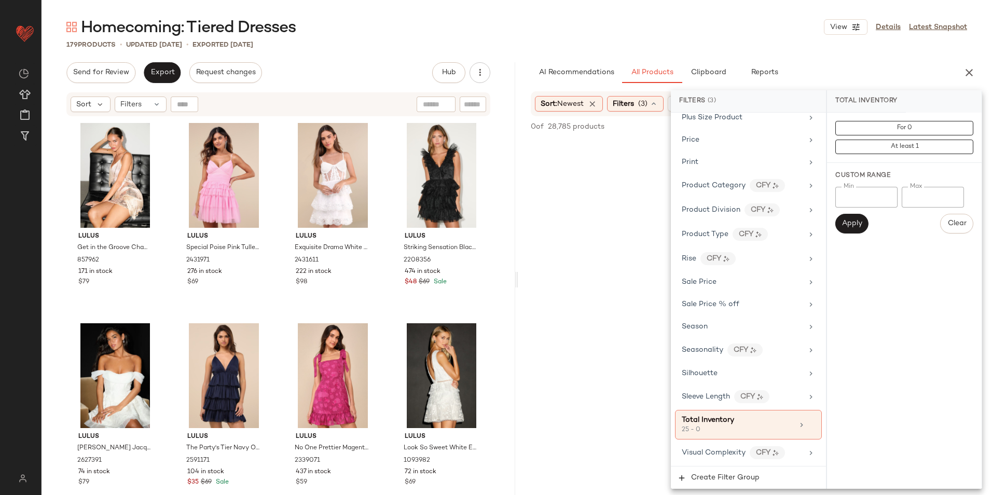
click at [927, 194] on input "*" at bounding box center [933, 197] width 62 height 21
click at [833, 222] on div "Custom Range Min ** Min Max Max Apply Clear" at bounding box center [904, 202] width 155 height 79
click at [851, 220] on span "Apply" at bounding box center [852, 224] width 21 height 8
drag, startPoint x: 698, startPoint y: 53, endPoint x: 691, endPoint y: 47, distance: 9.2
click at [694, 50] on div "Homecoming: Tiered Dresses View Details Latest Snapshot 179 Products • updated …" at bounding box center [517, 256] width 951 height 478
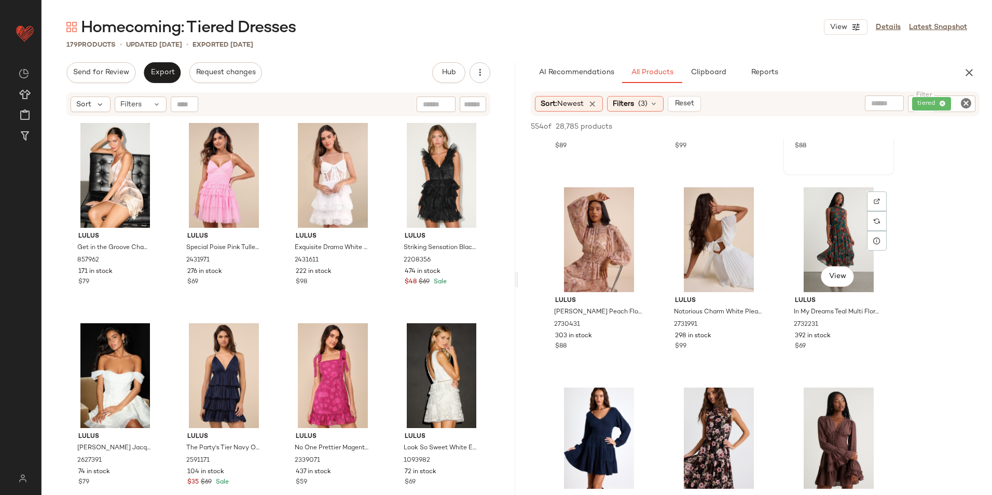
scroll to position [208, 0]
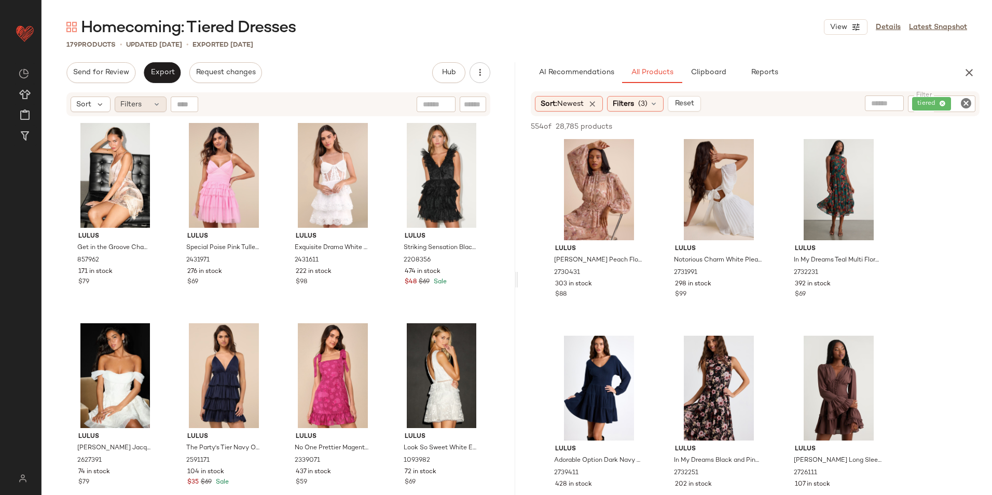
click at [144, 102] on div "Filters" at bounding box center [141, 105] width 52 height 16
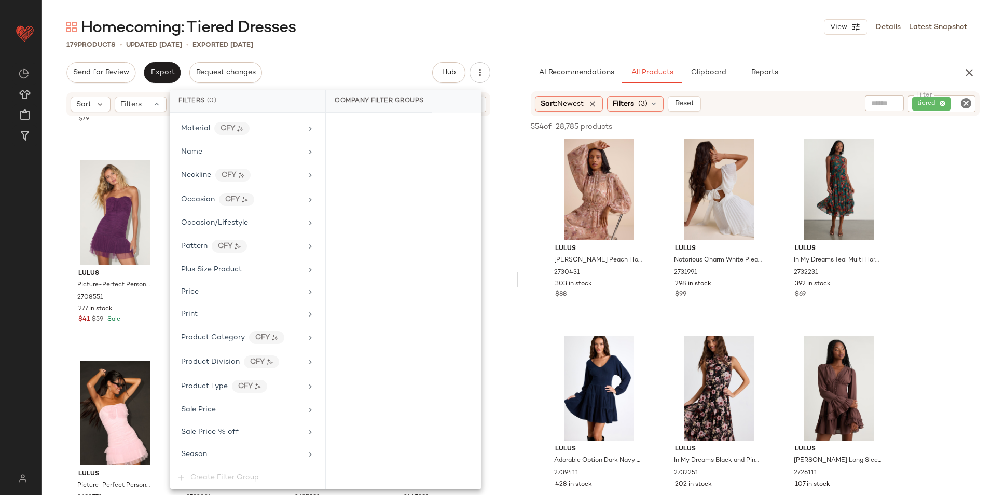
scroll to position [710, 0]
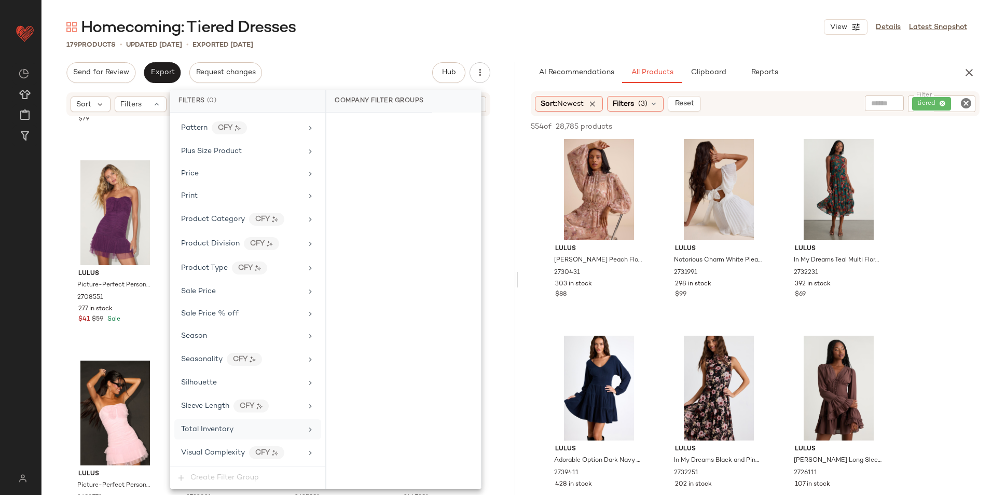
click at [245, 437] on div "Total Inventory" at bounding box center [247, 429] width 147 height 20
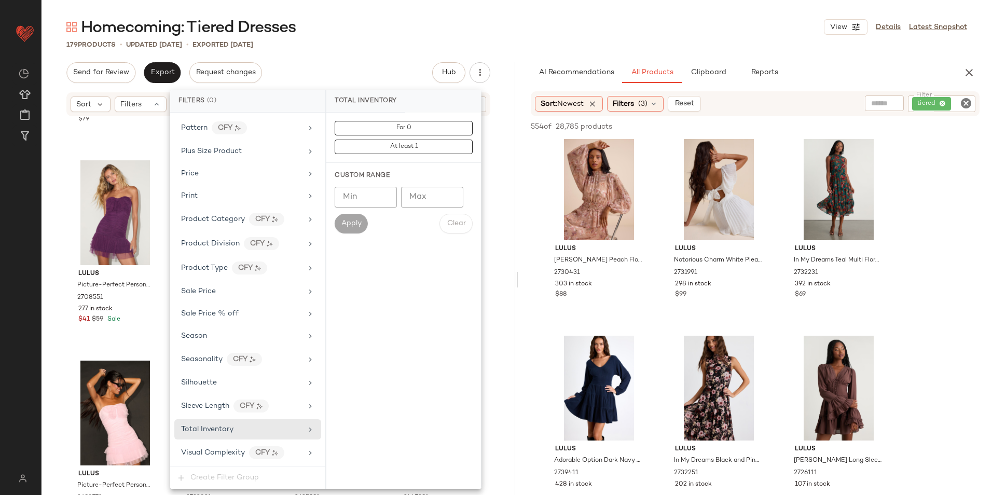
click at [431, 196] on input "Max" at bounding box center [432, 197] width 62 height 21
type input "**"
click at [348, 224] on span "Apply" at bounding box center [351, 224] width 21 height 8
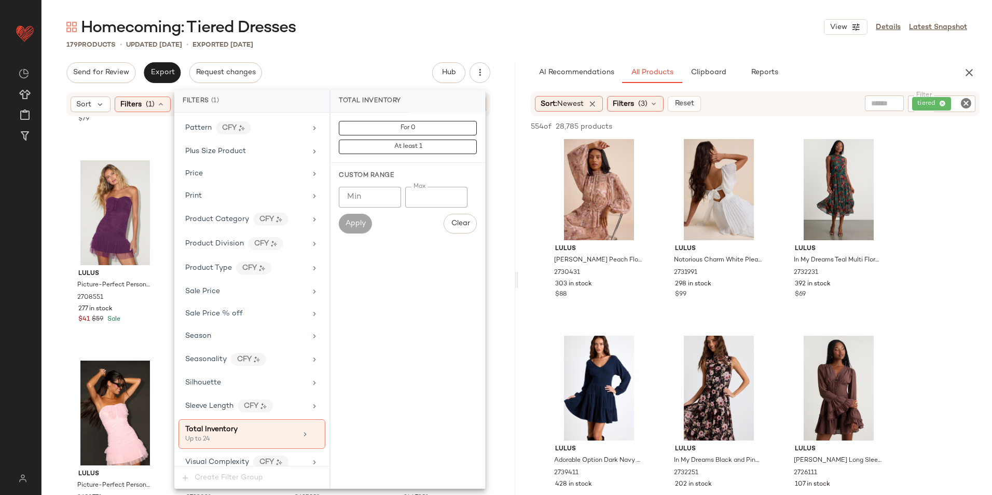
click at [359, 37] on div "Homecoming: Tiered Dresses View Details Latest Snapshot" at bounding box center [517, 27] width 951 height 21
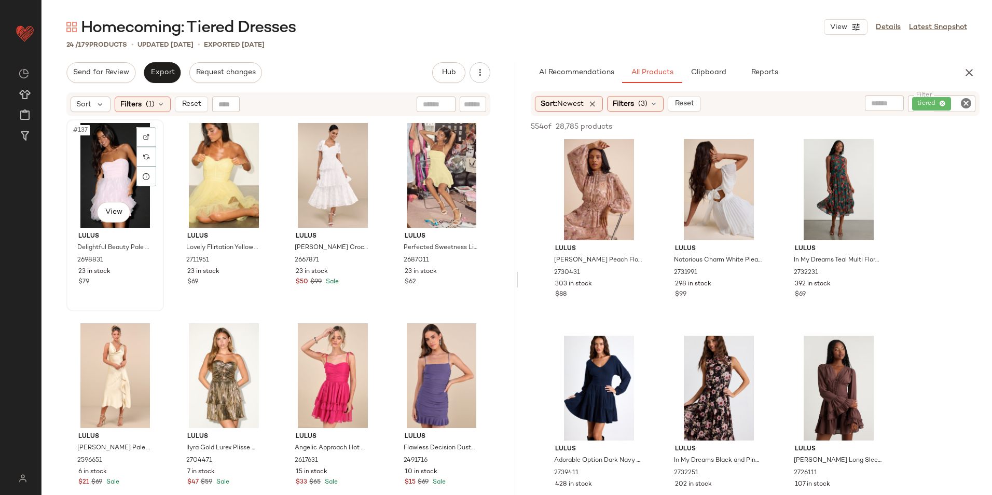
click at [117, 171] on div "#137 View" at bounding box center [115, 175] width 90 height 105
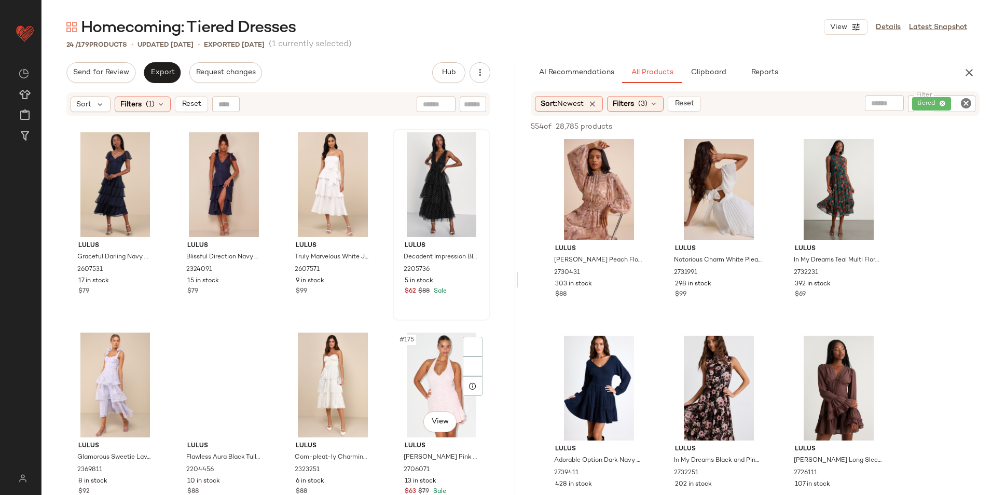
scroll to position [798, 0]
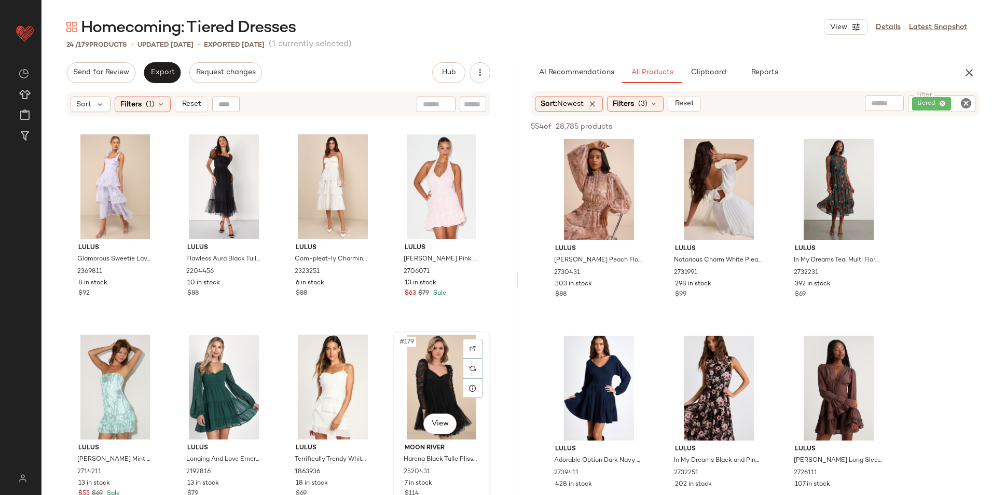
click at [431, 369] on div "#179 View" at bounding box center [441, 387] width 90 height 105
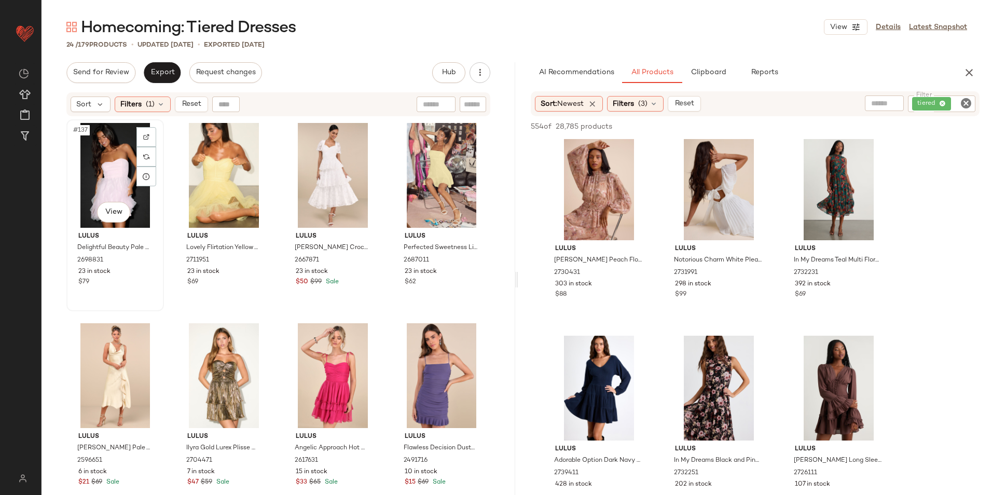
click at [88, 169] on div "#137 View" at bounding box center [115, 175] width 90 height 105
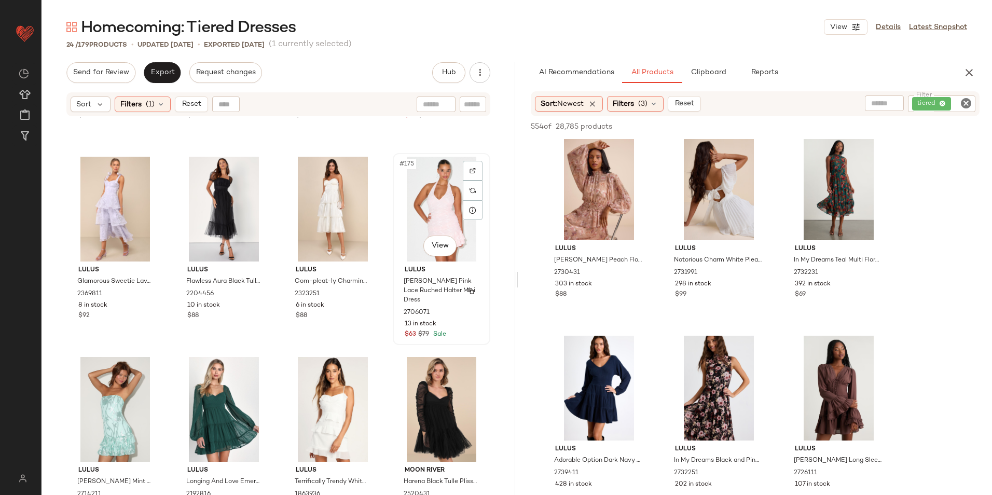
scroll to position [798, 0]
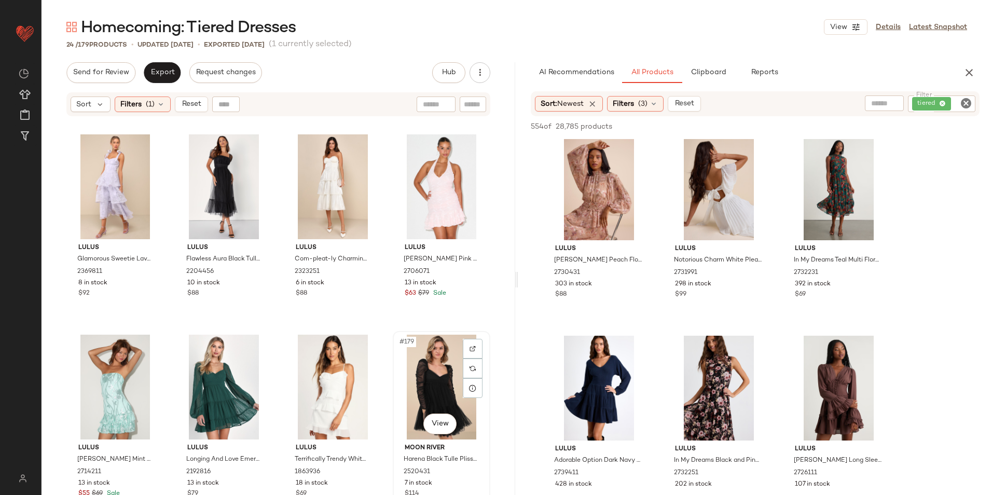
click at [420, 394] on div "#179 View" at bounding box center [441, 387] width 90 height 105
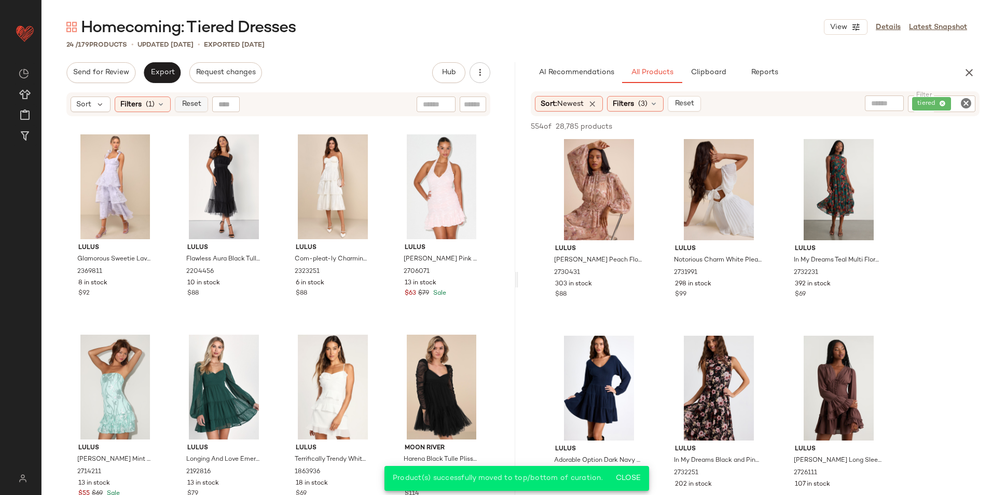
click at [199, 102] on span "Reset" at bounding box center [191, 104] width 20 height 8
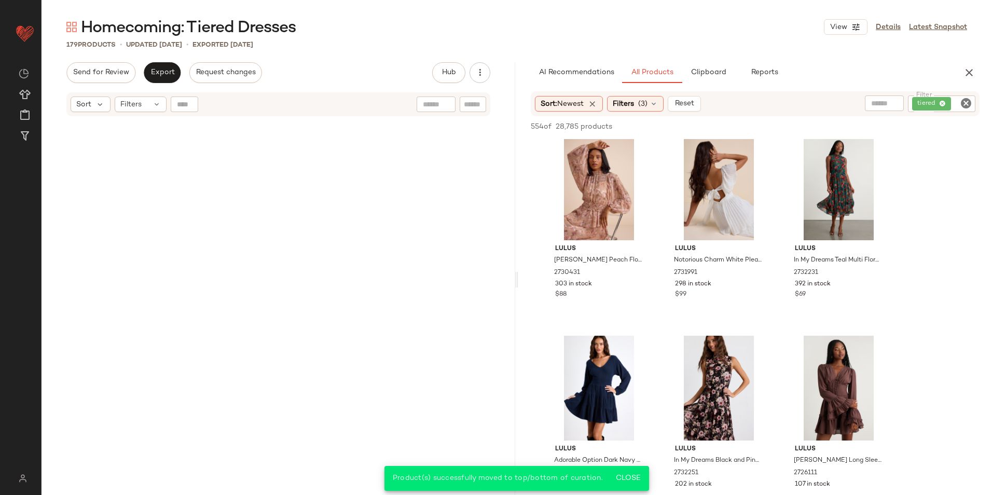
scroll to position [8610, 0]
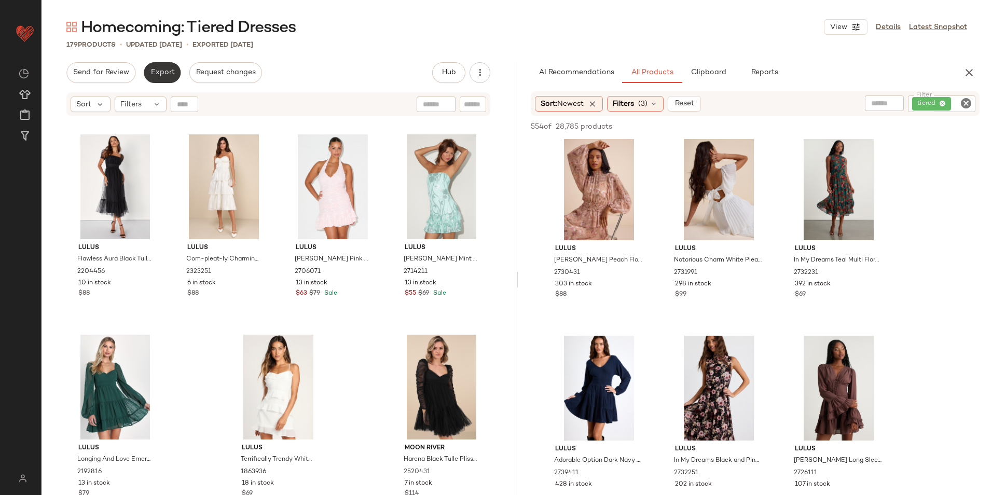
click at [163, 71] on span "Export" at bounding box center [162, 72] width 24 height 8
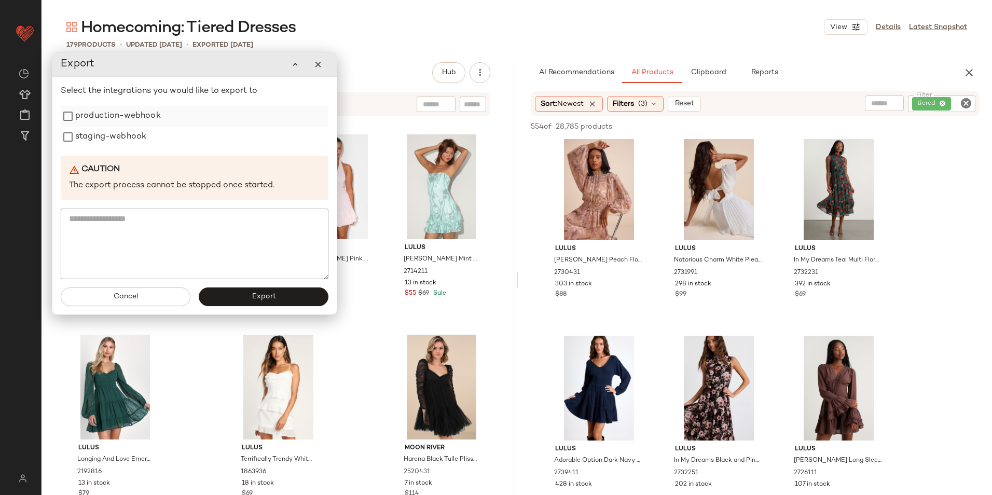
click at [141, 115] on label "production-webhook" at bounding box center [118, 116] width 86 height 21
click at [137, 138] on label "staging-webhook" at bounding box center [110, 138] width 71 height 21
click at [225, 286] on div "Cancel Export" at bounding box center [194, 297] width 284 height 35
click at [229, 304] on button "Export" at bounding box center [264, 298] width 130 height 19
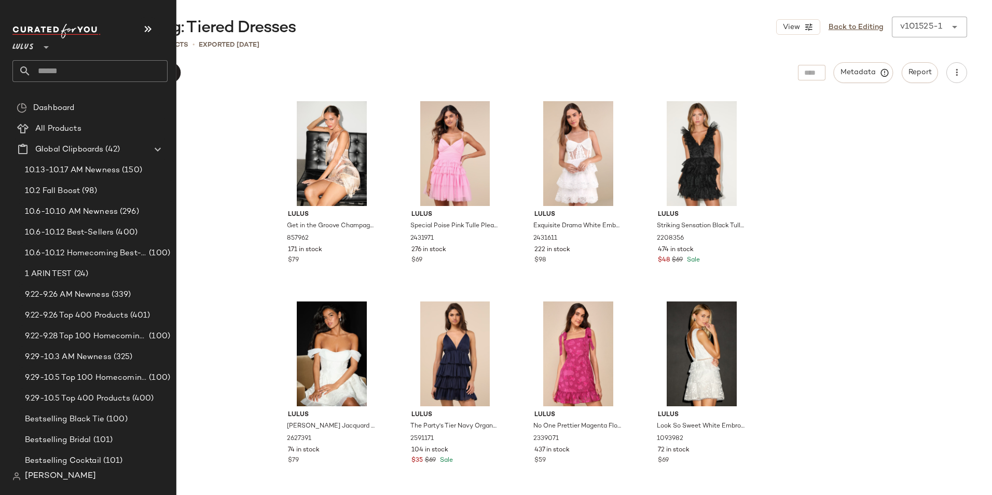
click at [39, 72] on input "text" at bounding box center [99, 71] width 136 height 22
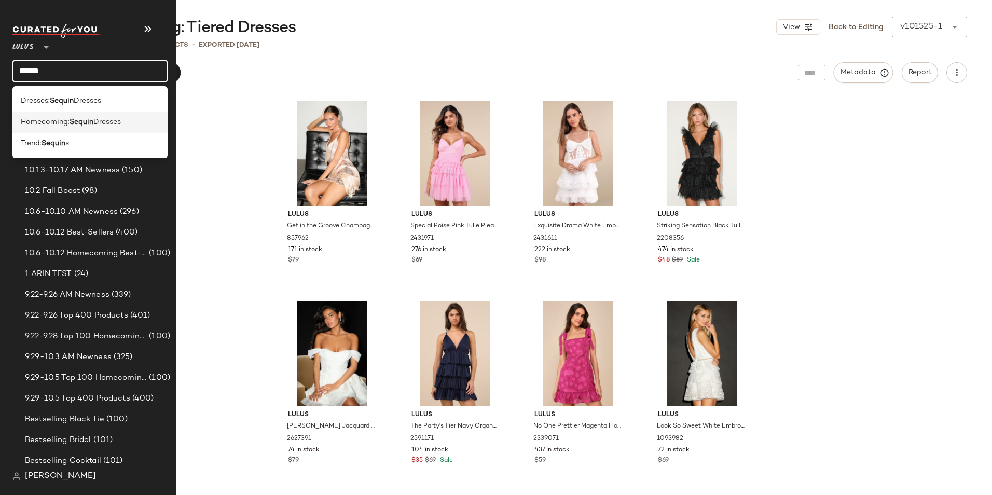
type input "******"
click at [62, 122] on span "Homecoming:" at bounding box center [45, 122] width 49 height 11
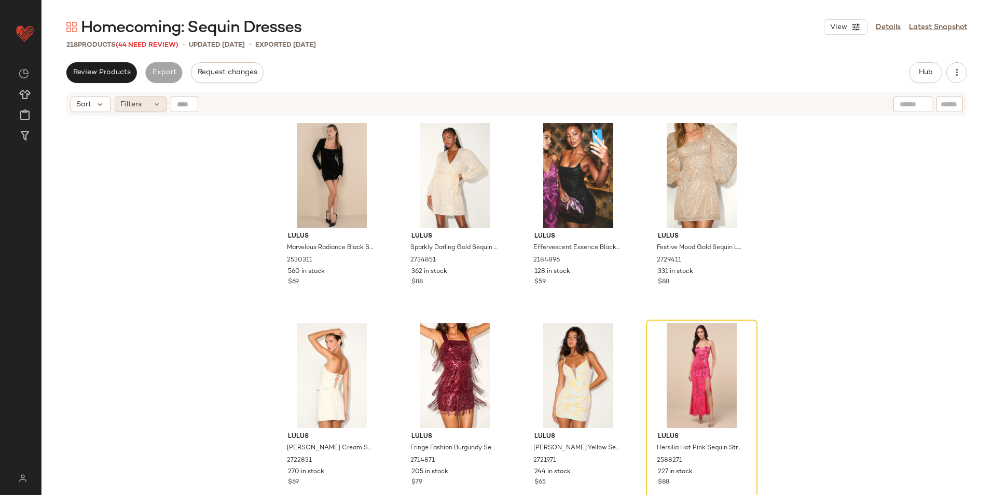
click at [143, 100] on div "Filters" at bounding box center [141, 105] width 52 height 16
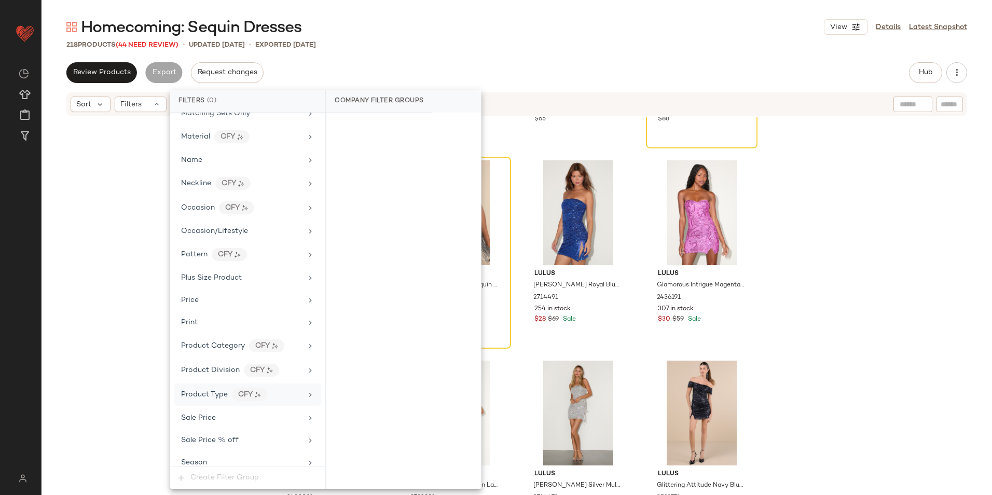
scroll to position [710, 0]
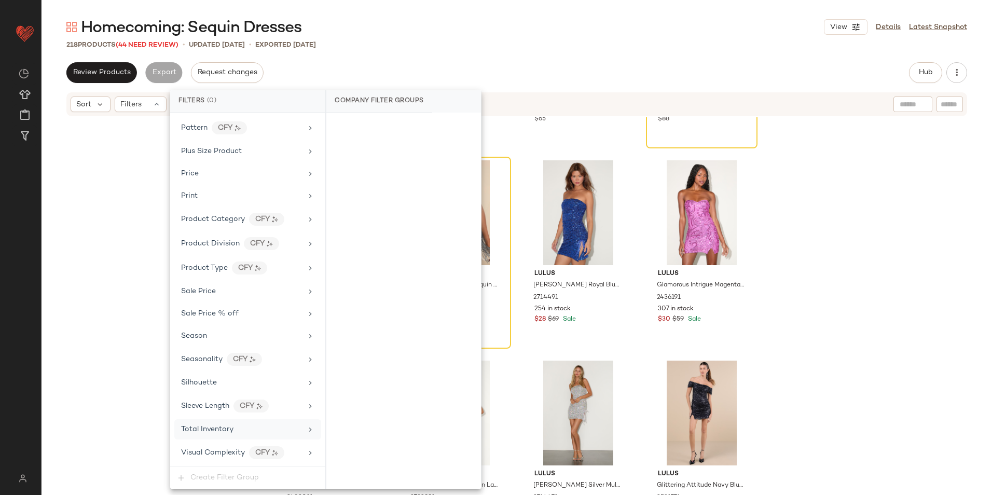
click at [214, 431] on span "Total Inventory" at bounding box center [207, 430] width 52 height 8
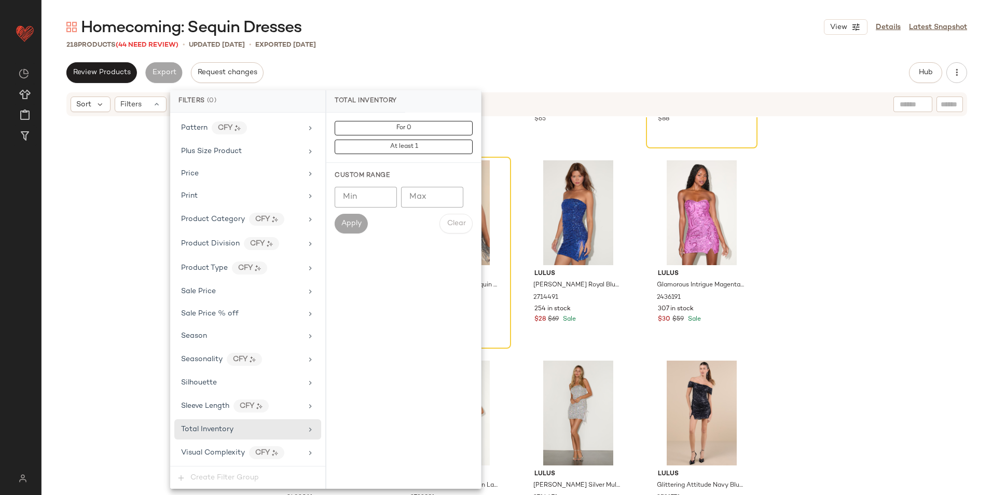
click at [421, 200] on input "Max" at bounding box center [432, 197] width 62 height 21
type input "**"
click at [349, 217] on button "Apply" at bounding box center [351, 224] width 33 height 20
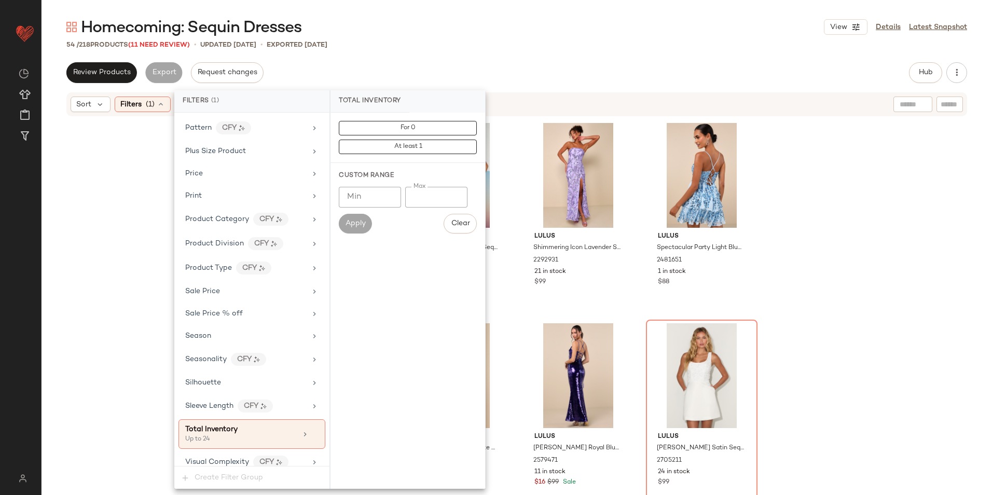
click at [429, 23] on div "Homecoming: Sequin Dresses View Details Latest Snapshot" at bounding box center [517, 27] width 951 height 21
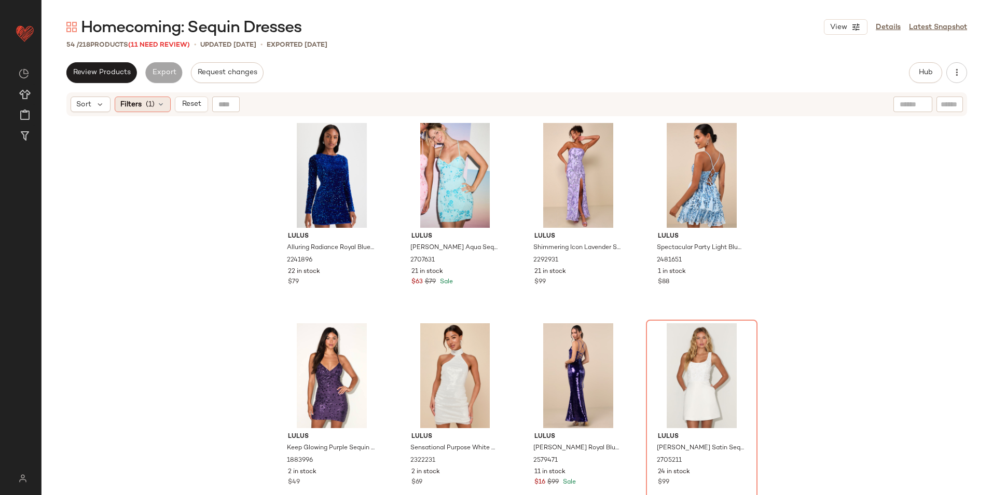
click at [160, 100] on div "Filters (1)" at bounding box center [143, 105] width 56 height 16
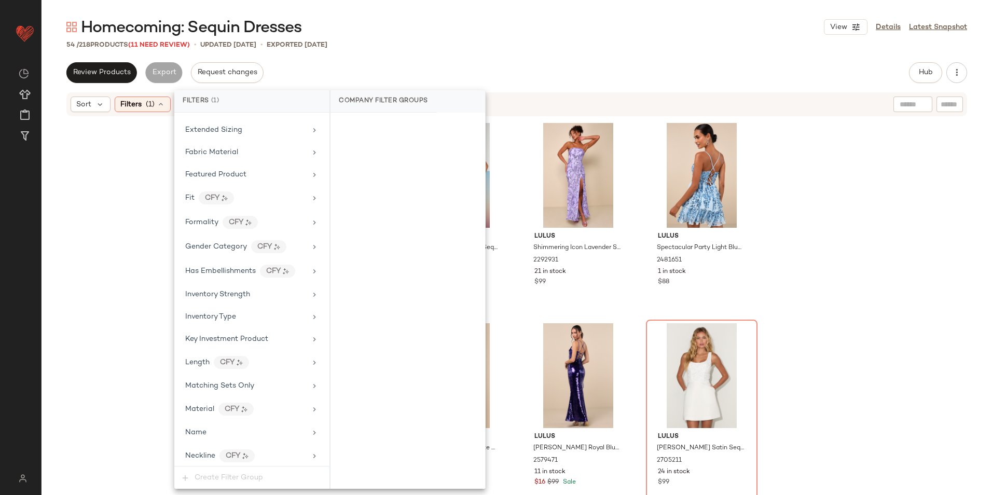
scroll to position [720, 0]
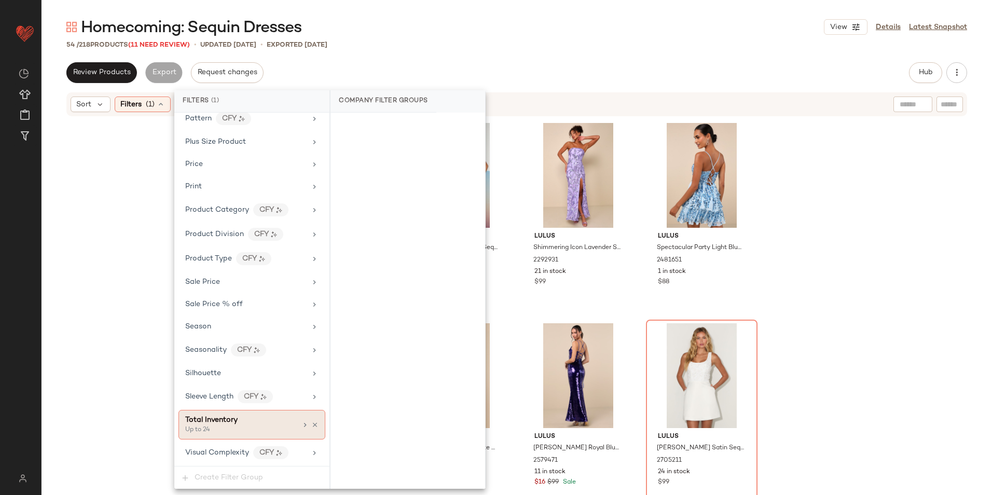
click at [222, 420] on span "Total Inventory" at bounding box center [211, 420] width 52 height 8
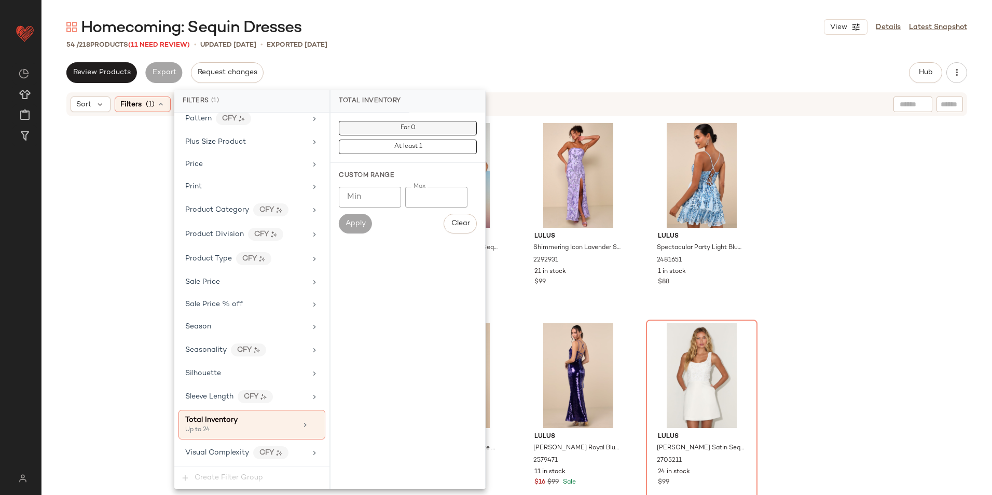
click at [408, 125] on span "For 0" at bounding box center [408, 128] width 16 height 7
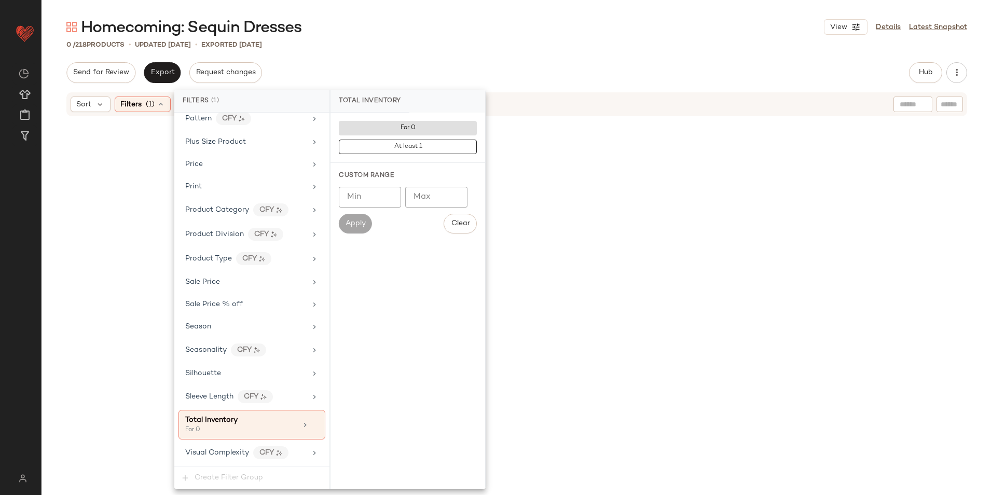
click at [443, 39] on div "0 / 218 Products • updated [DATE] • Exported [DATE]" at bounding box center [517, 44] width 951 height 10
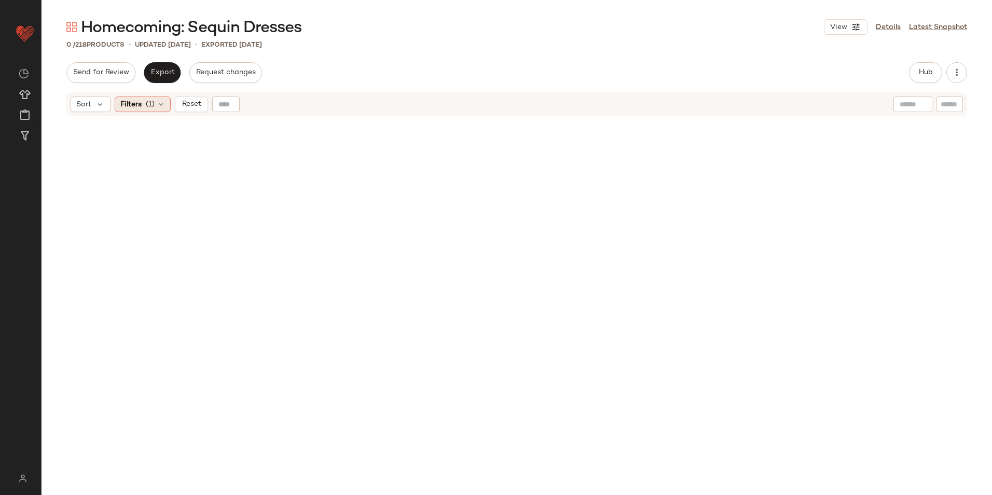
click at [157, 108] on icon at bounding box center [161, 104] width 8 height 8
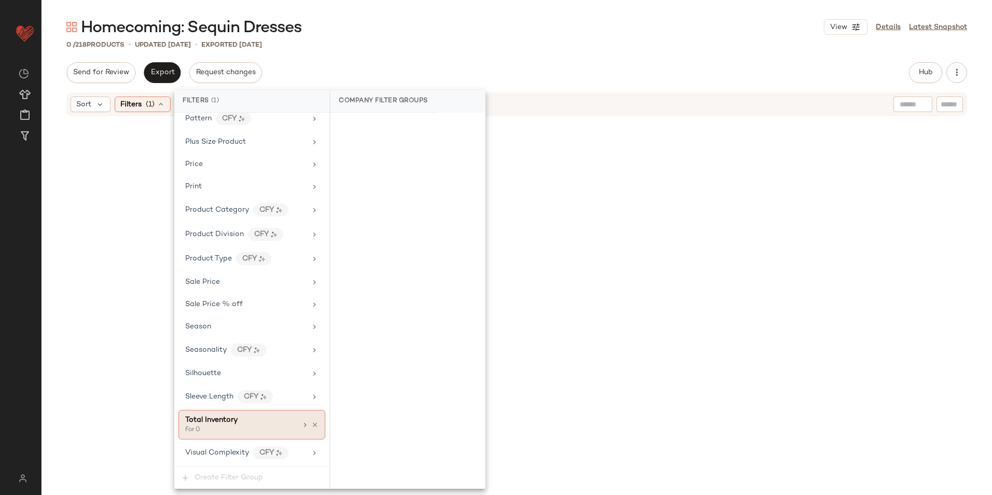
click at [243, 423] on div "Total Inventory" at bounding box center [241, 420] width 112 height 11
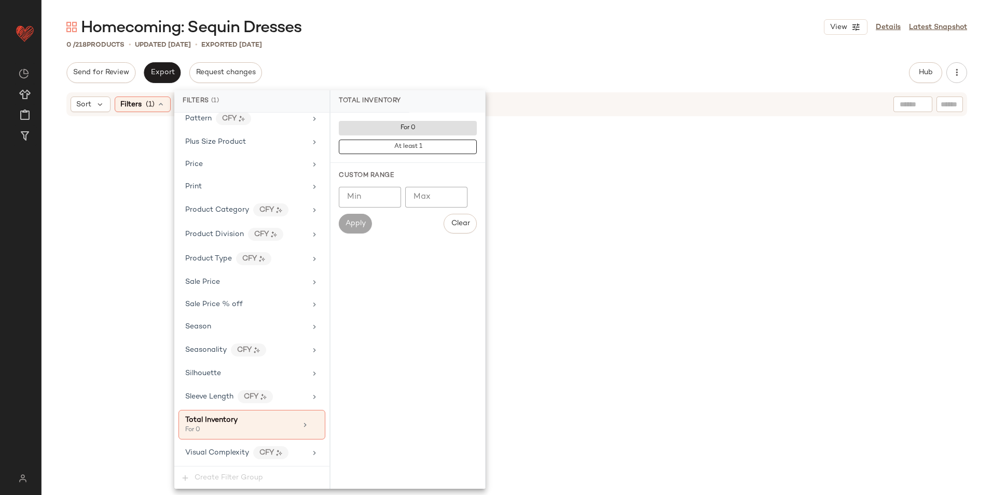
click at [428, 191] on input "Max" at bounding box center [436, 197] width 62 height 21
type input "**"
click at [351, 225] on span "Apply" at bounding box center [355, 224] width 21 height 8
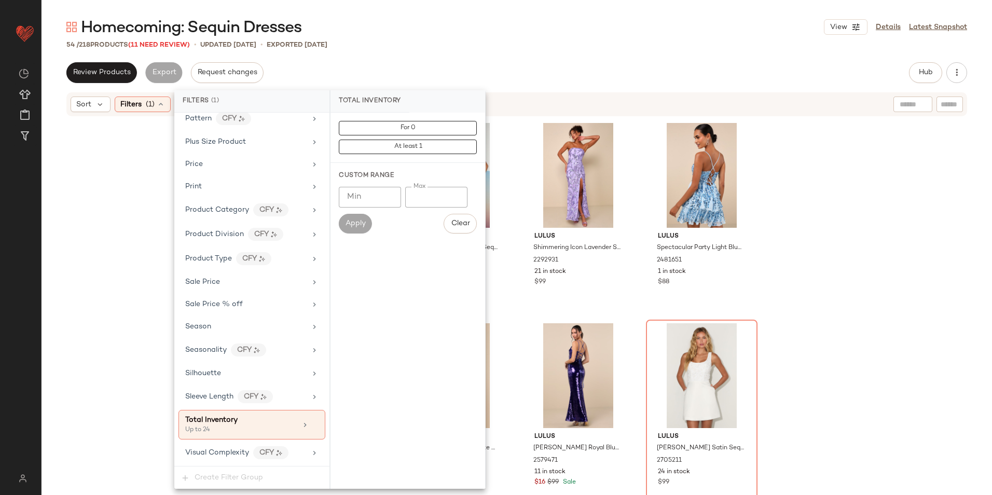
click at [495, 40] on div "54 / 218 Products (11 Need Review) • updated [DATE] • Exported [DATE]" at bounding box center [517, 44] width 951 height 10
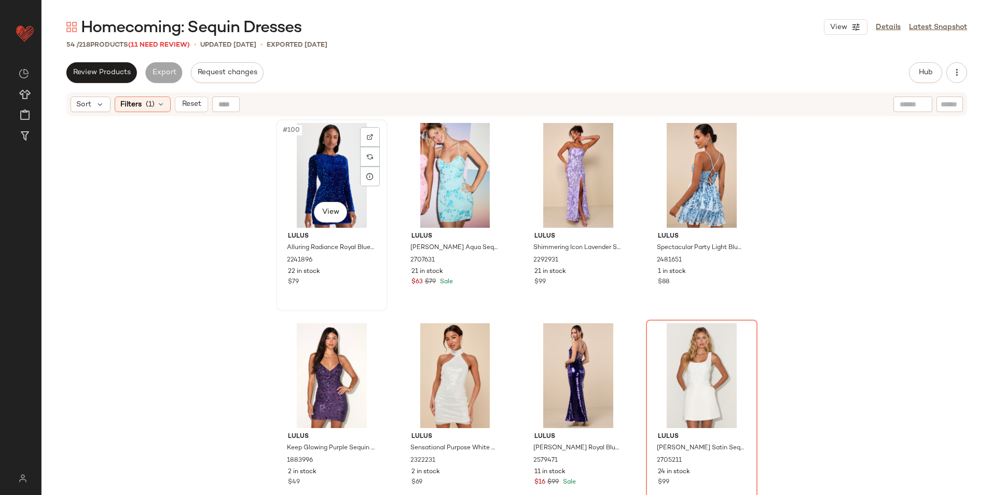
click at [293, 164] on div "#100 View" at bounding box center [332, 175] width 104 height 105
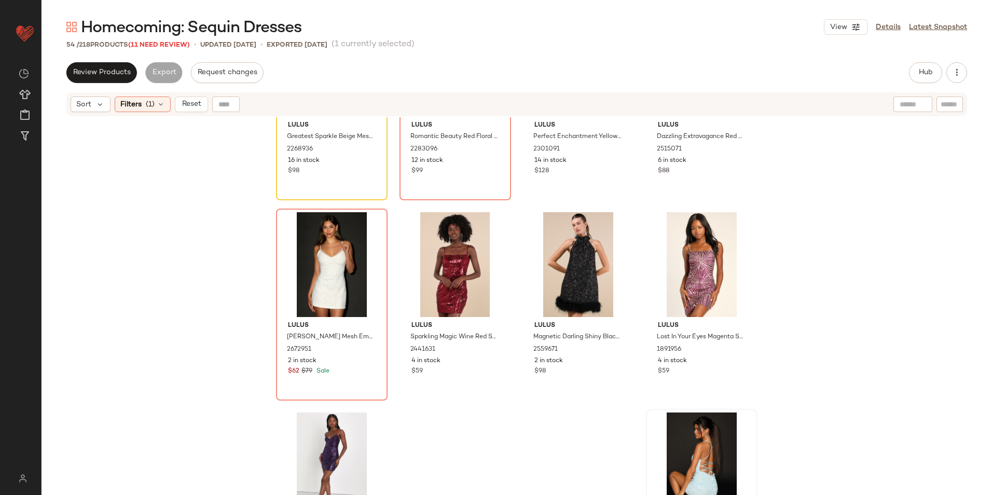
scroll to position [2401, 0]
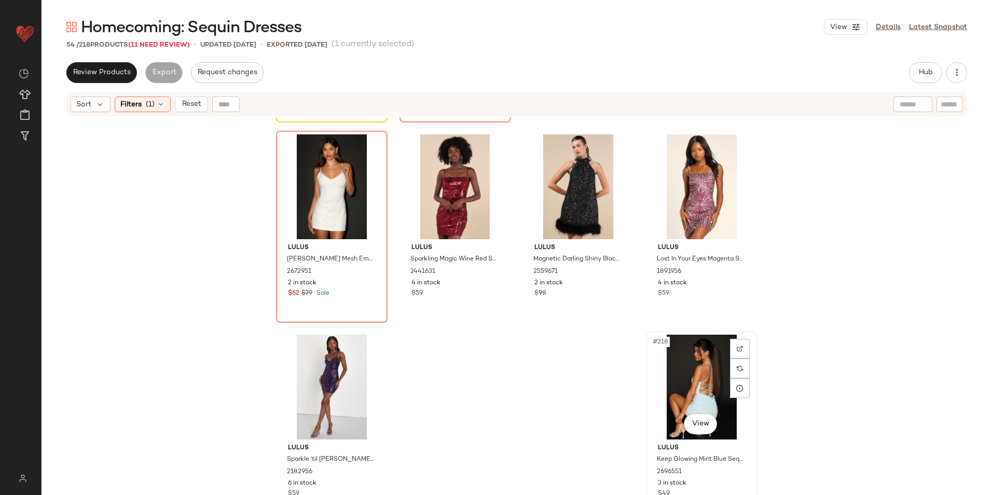
click at [690, 363] on div "#218 View" at bounding box center [702, 387] width 104 height 105
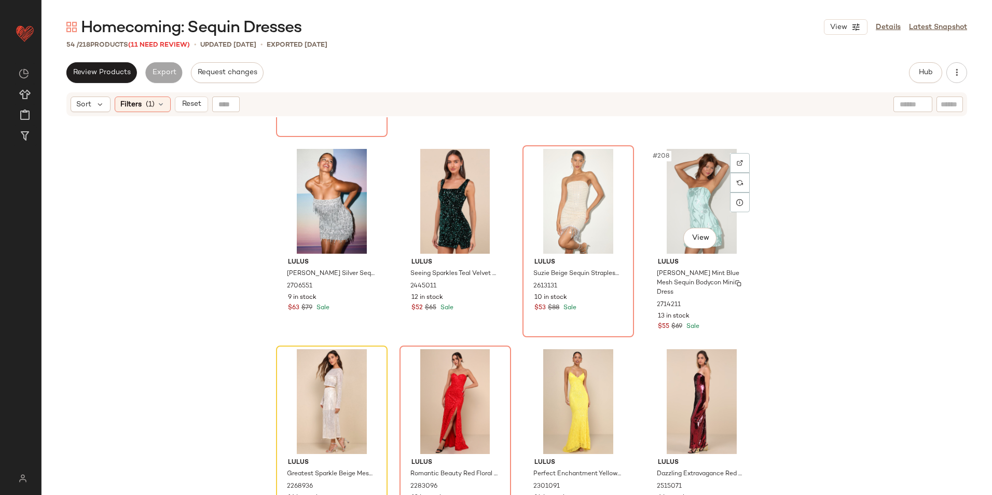
scroll to position [1674, 0]
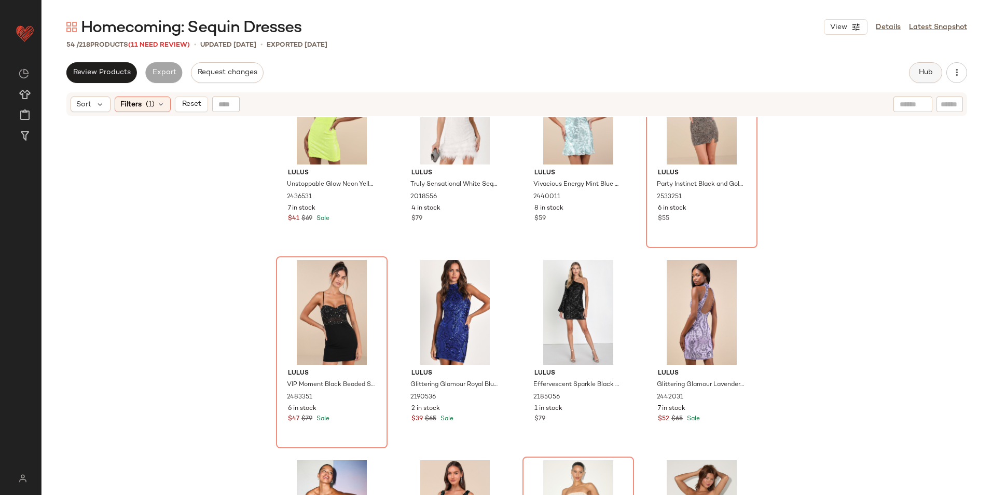
click at [934, 73] on button "Hub" at bounding box center [925, 72] width 33 height 21
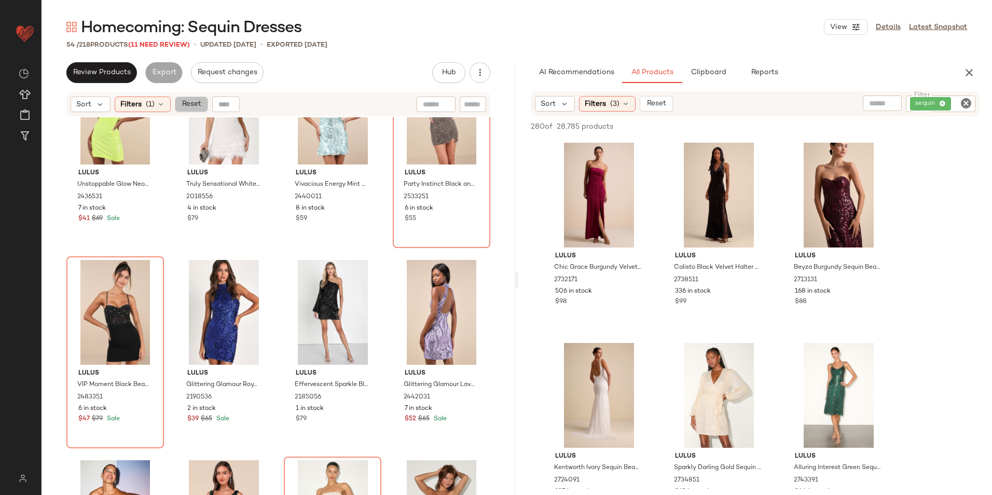
click at [194, 105] on span "Reset" at bounding box center [191, 104] width 20 height 8
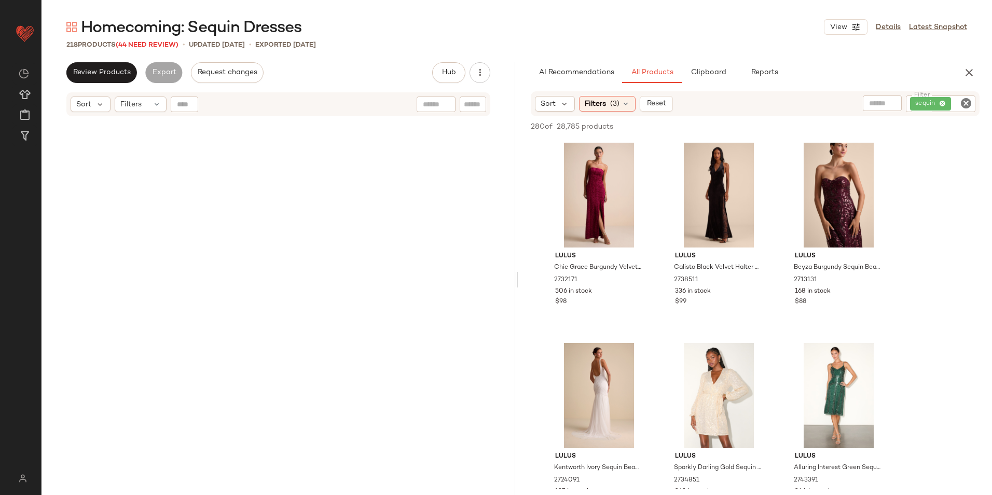
scroll to position [0, 0]
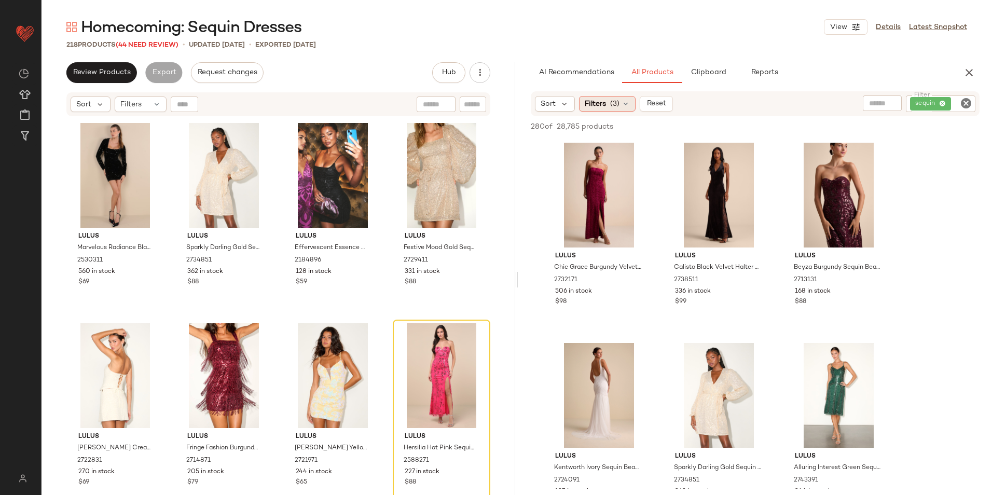
click at [612, 109] on span "(3)" at bounding box center [614, 104] width 9 height 11
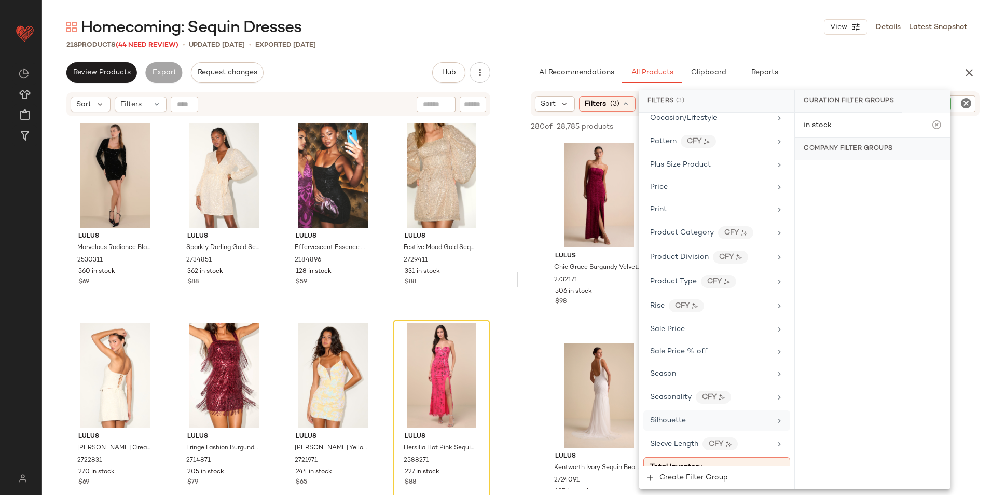
scroll to position [787, 0]
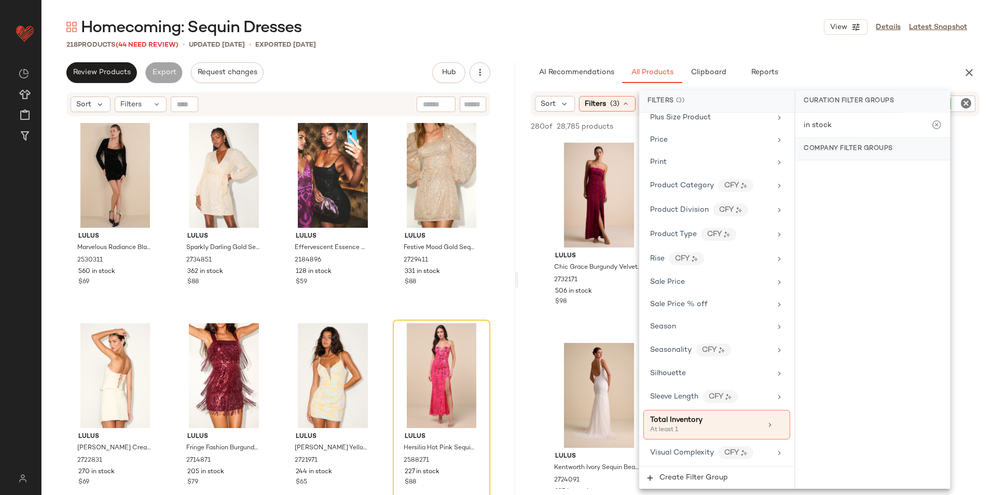
drag, startPoint x: 634, startPoint y: 31, endPoint x: 628, endPoint y: 27, distance: 7.2
click at [633, 31] on div "Homecoming: Sequin Dresses View Details Latest Snapshot" at bounding box center [517, 27] width 951 height 21
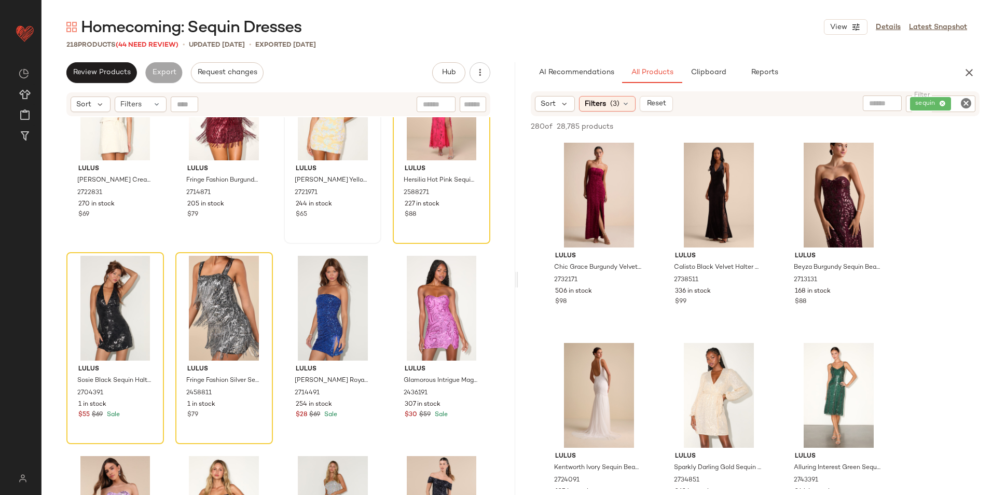
scroll to position [0, 0]
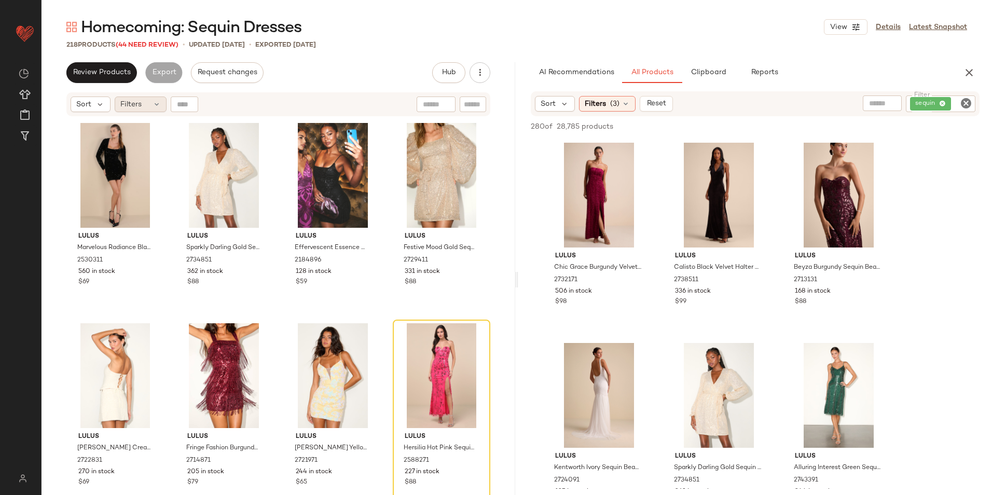
click at [150, 105] on div "Filters" at bounding box center [141, 105] width 52 height 16
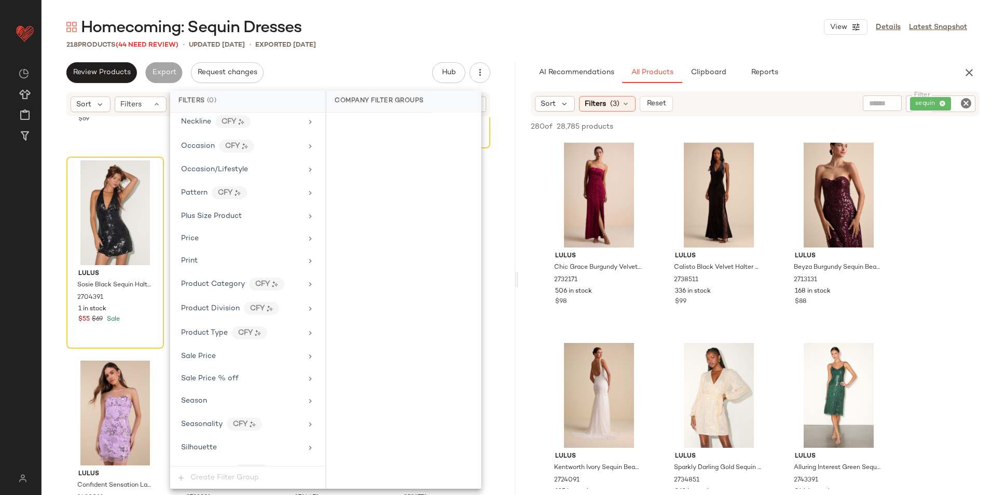
scroll to position [710, 0]
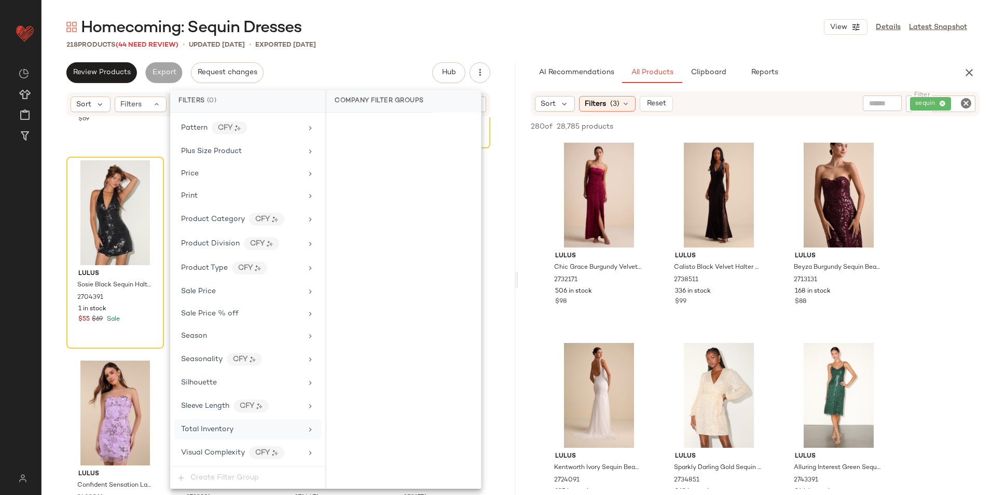
click at [225, 433] on span "Total Inventory" at bounding box center [207, 430] width 52 height 8
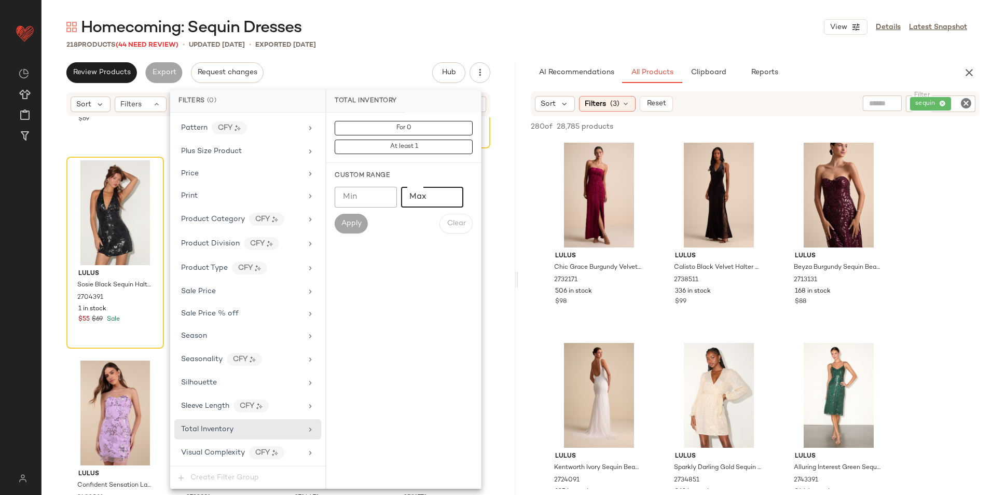
click at [424, 199] on input "Max" at bounding box center [432, 197] width 62 height 21
type input "**"
click at [350, 230] on button "Apply" at bounding box center [351, 224] width 33 height 20
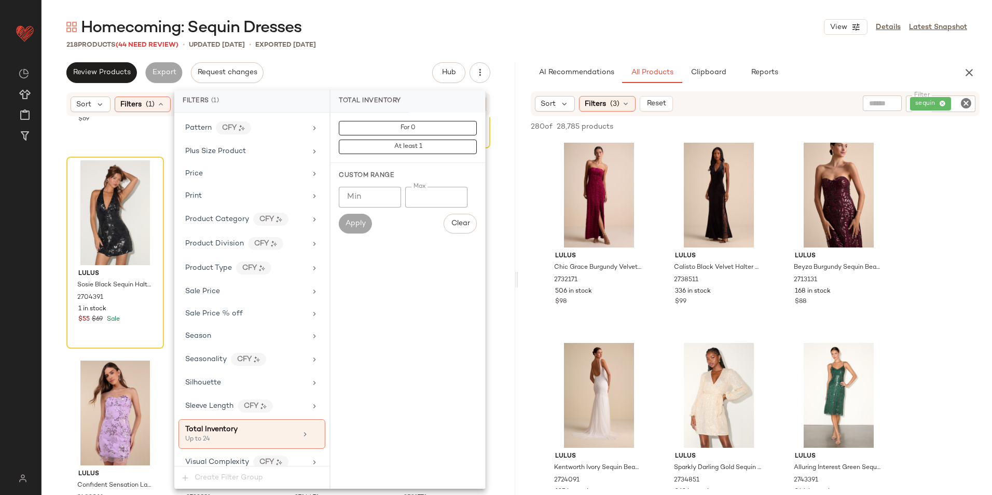
click at [390, 27] on div "Homecoming: Sequin Dresses View Details Latest Snapshot" at bounding box center [517, 27] width 951 height 21
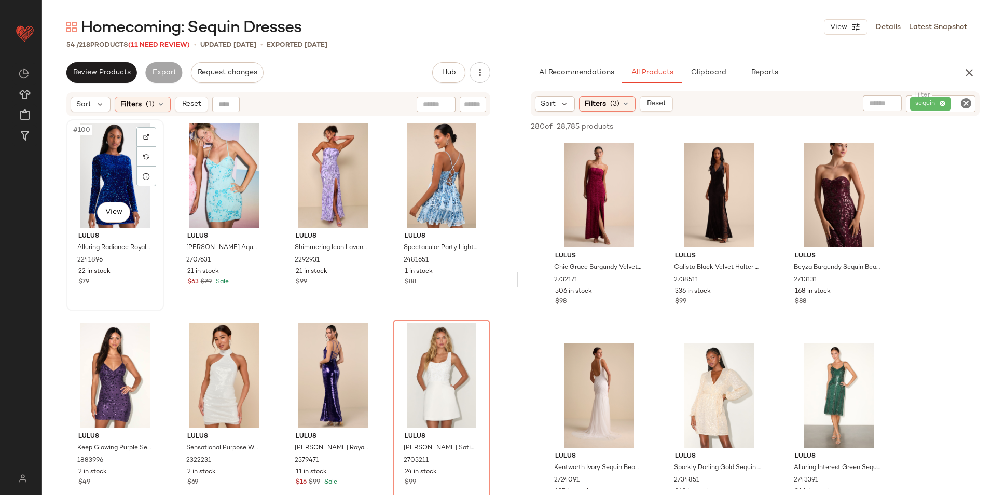
click at [105, 161] on div "#100 View" at bounding box center [115, 175] width 90 height 105
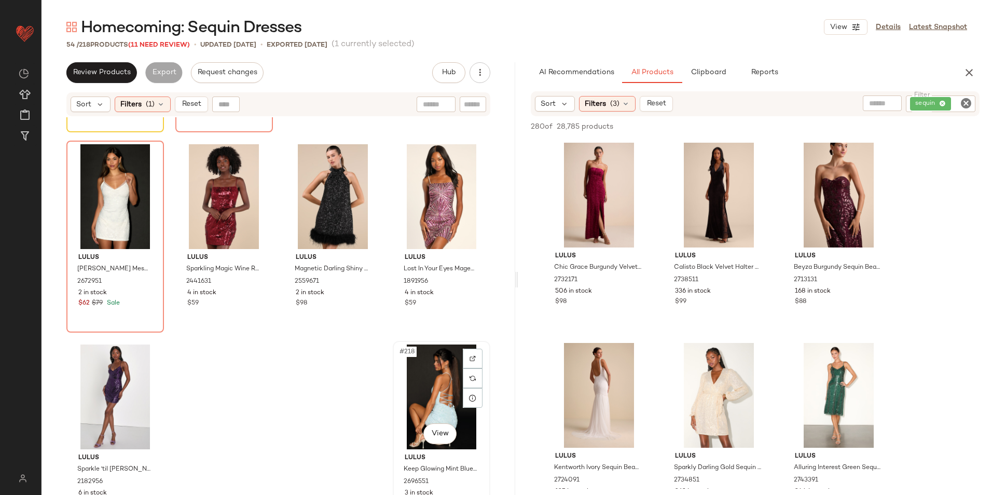
scroll to position [2401, 0]
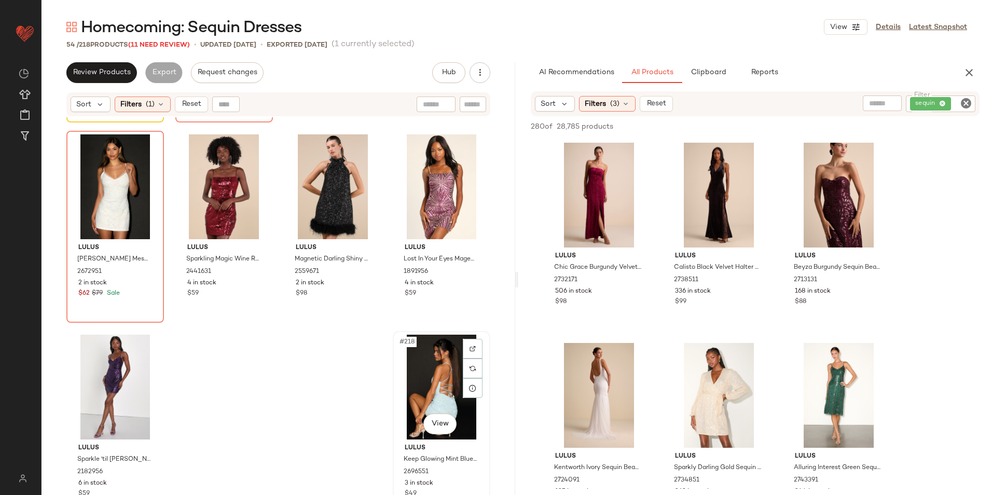
click at [425, 384] on div "#218 View" at bounding box center [441, 387] width 90 height 105
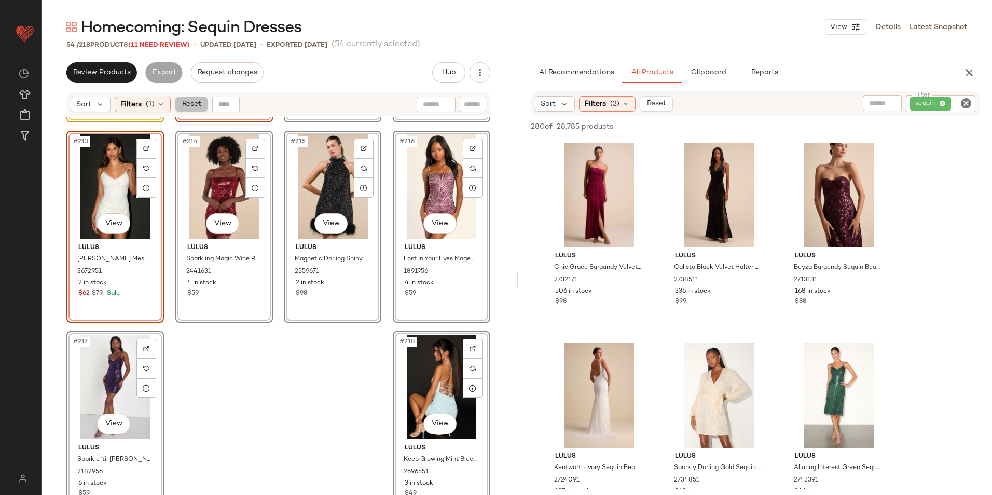
click at [192, 108] on span "Reset" at bounding box center [191, 104] width 20 height 8
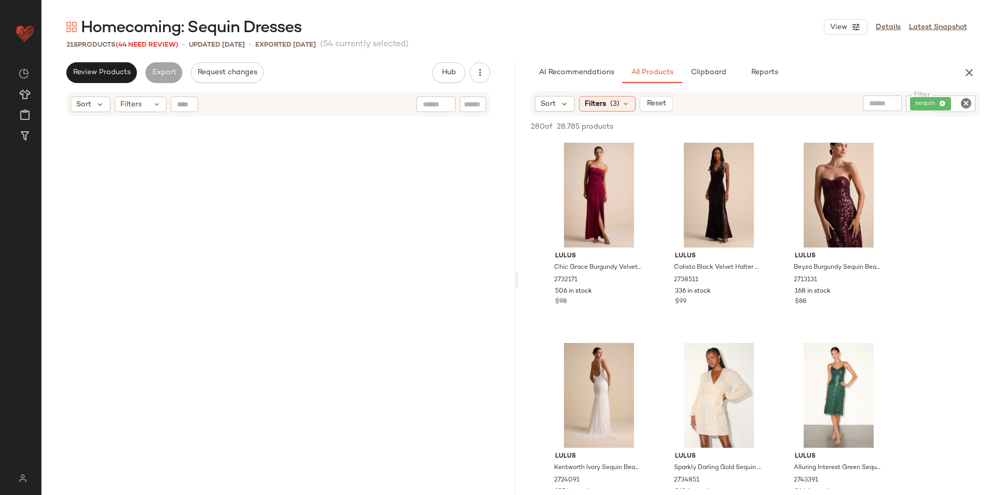
scroll to position [10613, 0]
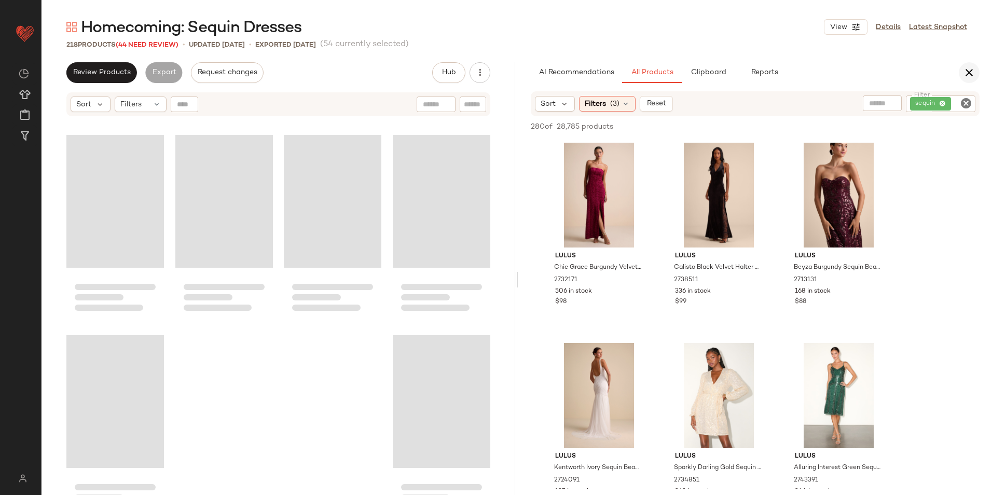
click at [963, 65] on button "button" at bounding box center [969, 72] width 21 height 21
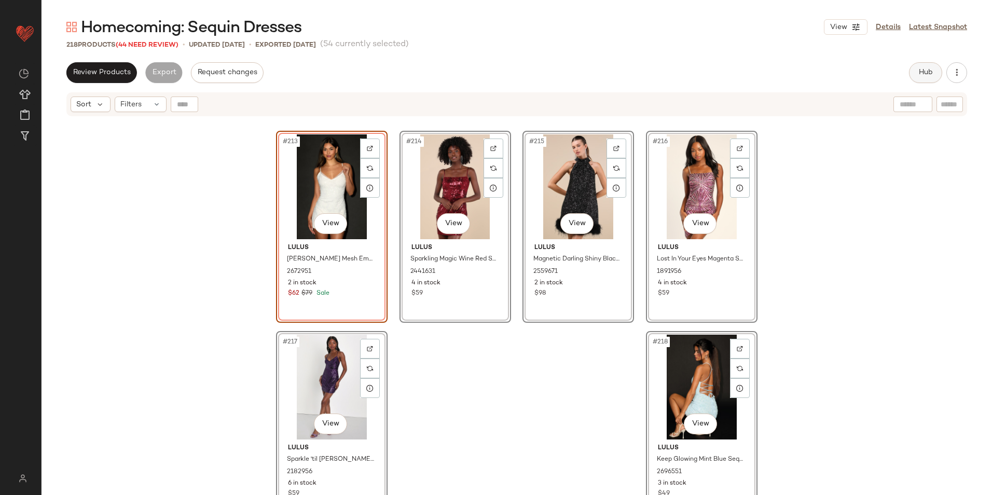
click at [922, 68] on span "Hub" at bounding box center [925, 72] width 15 height 8
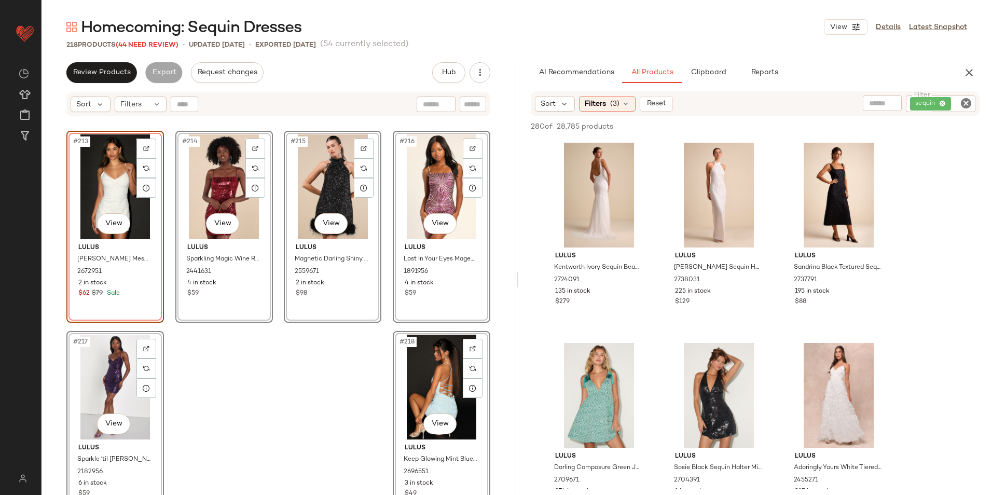
click at [854, 63] on div "AI Recommendations All Products Clipboard Reports" at bounding box center [739, 72] width 416 height 21
click at [965, 71] on icon "button" at bounding box center [969, 72] width 12 height 12
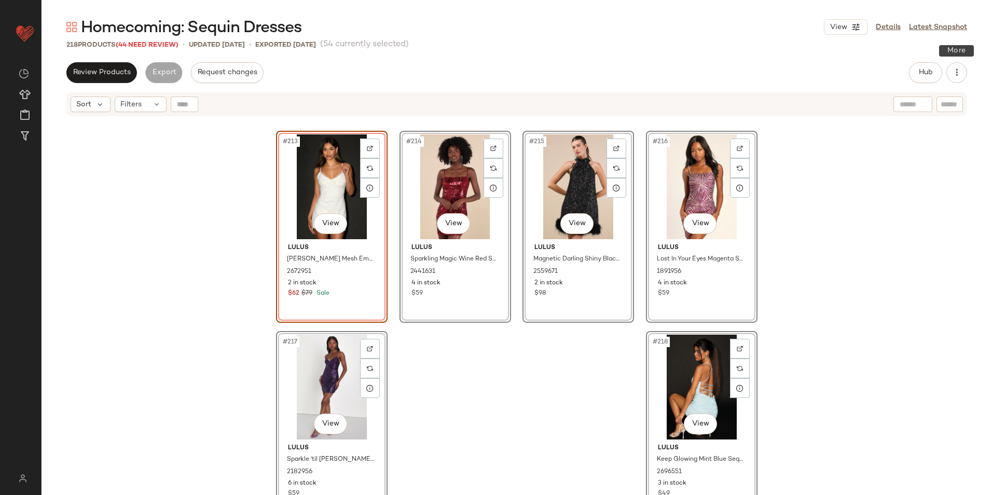
click at [967, 72] on div "Review Products Export Request changes Hub Send for Review External Review Inte…" at bounding box center [517, 72] width 951 height 21
click at [962, 76] on button "button" at bounding box center [957, 72] width 21 height 21
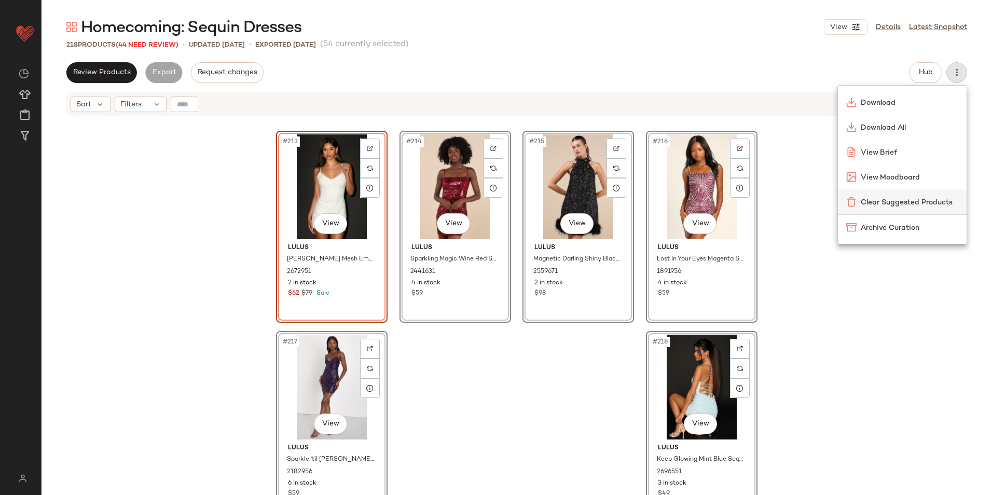
click at [888, 204] on span "Clear Suggested Products" at bounding box center [910, 202] width 98 height 11
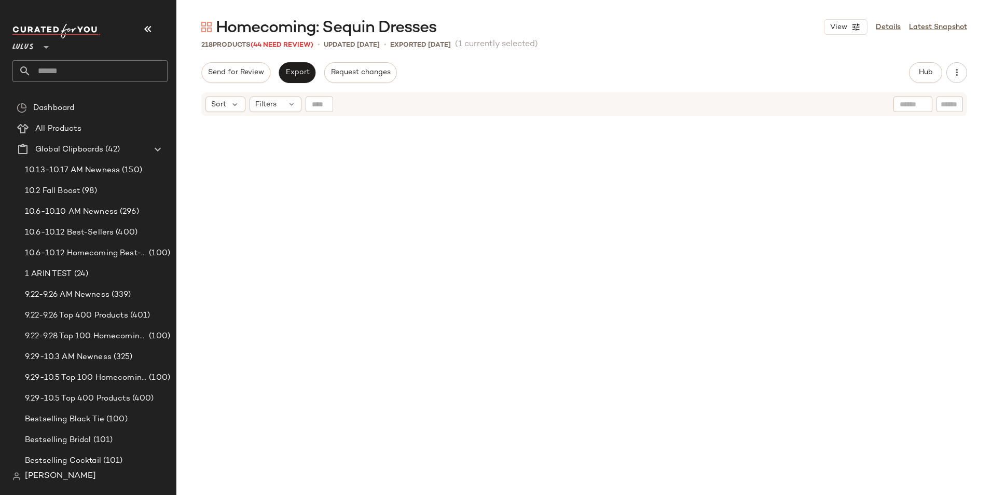
scroll to position [10613, 0]
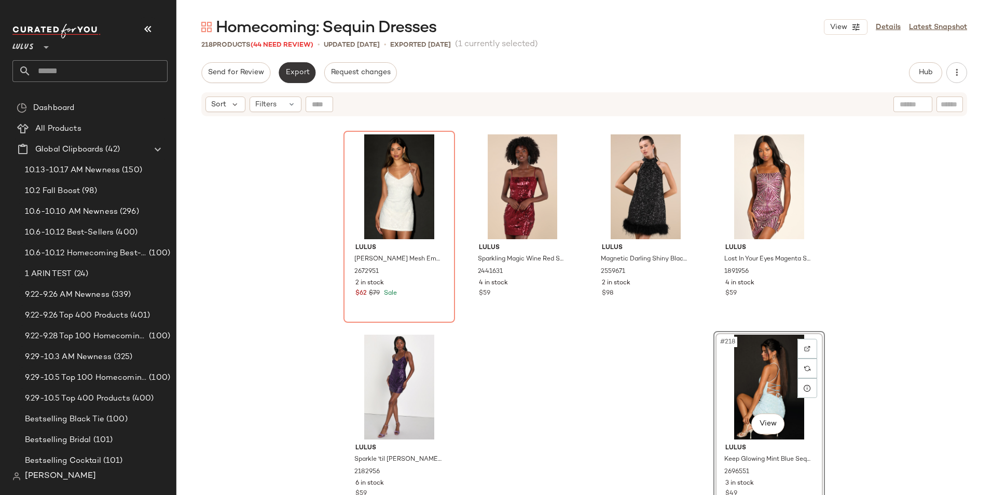
click at [289, 62] on button "Export" at bounding box center [297, 72] width 37 height 21
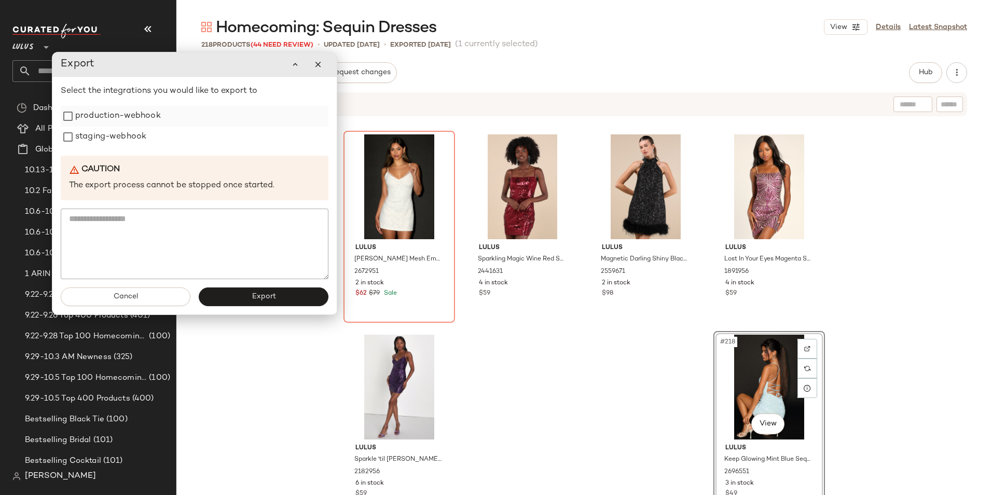
click at [126, 113] on label "production-webhook" at bounding box center [118, 116] width 86 height 21
click at [126, 135] on label "staging-webhook" at bounding box center [110, 137] width 71 height 21
click at [237, 299] on button "Export" at bounding box center [264, 296] width 130 height 19
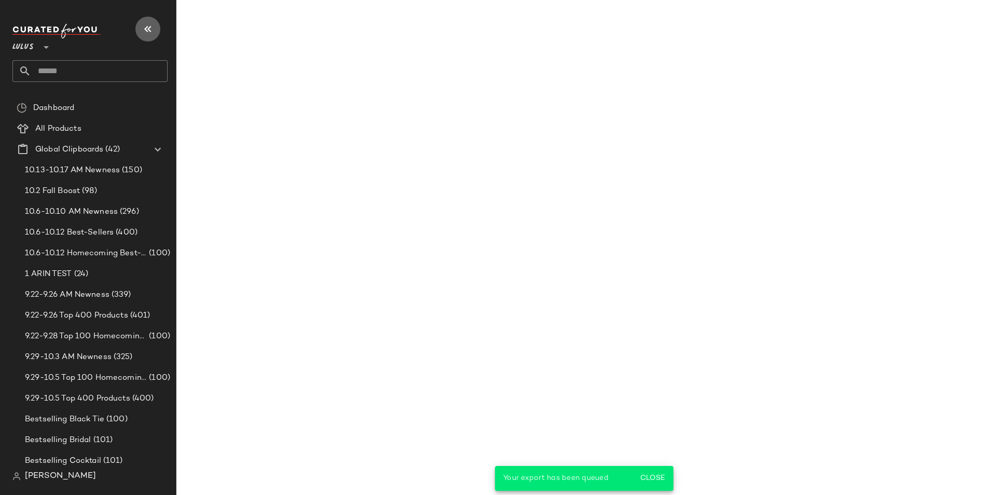
click at [151, 34] on icon "button" at bounding box center [148, 29] width 12 height 12
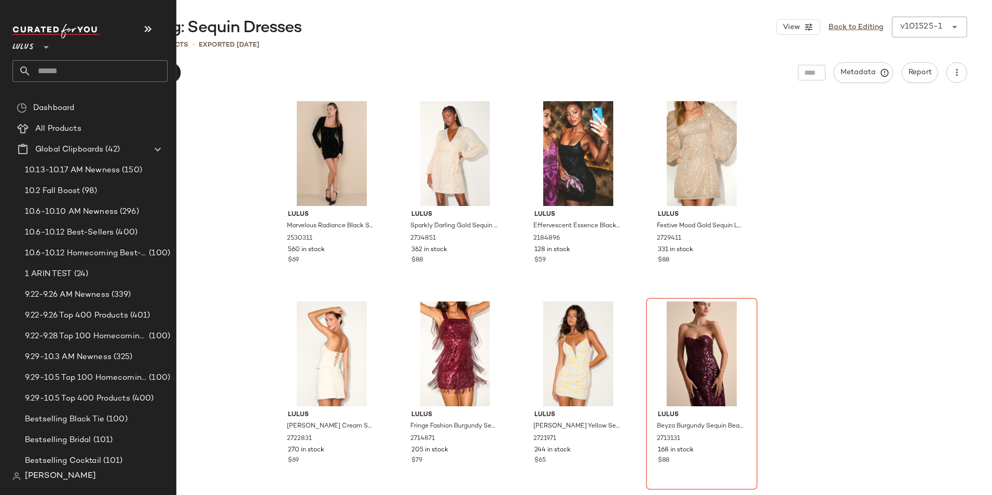
click at [55, 71] on input "text" at bounding box center [99, 71] width 136 height 22
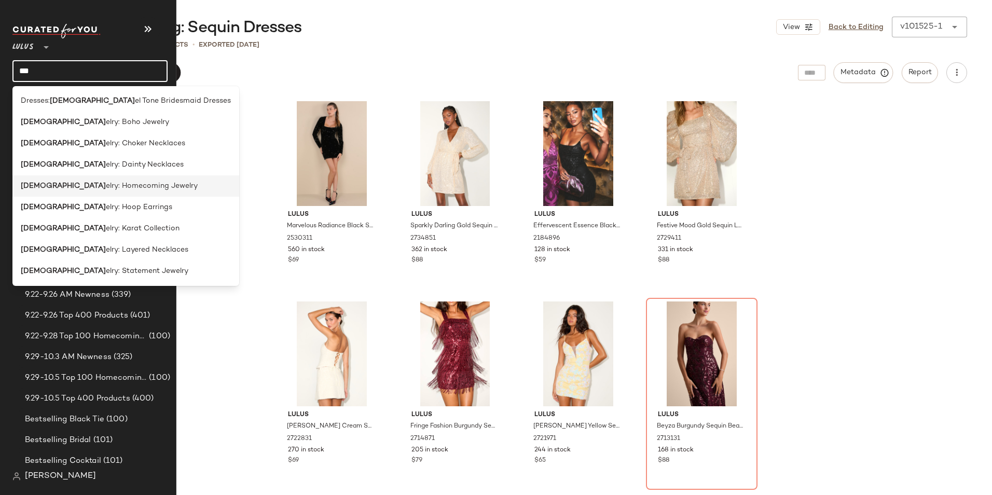
type input "***"
click at [106, 185] on span "elry: Homecoming Jewelry" at bounding box center [152, 186] width 92 height 11
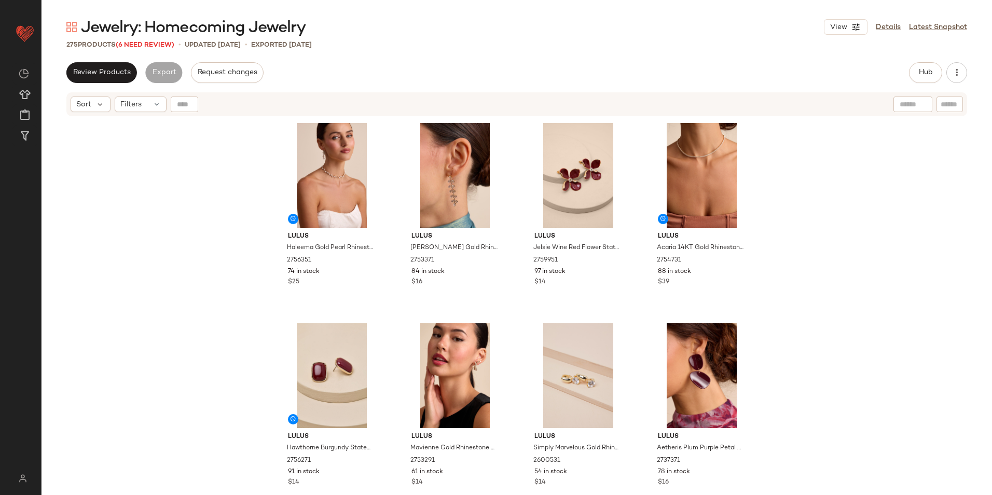
drag, startPoint x: 150, startPoint y: 101, endPoint x: 169, endPoint y: 111, distance: 21.4
click at [153, 101] on div "Filters" at bounding box center [141, 105] width 52 height 16
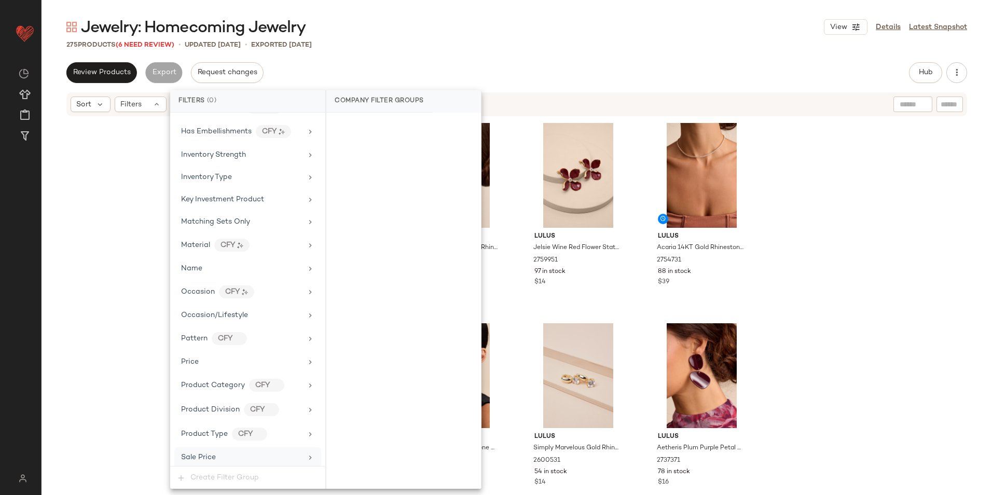
scroll to position [568, 0]
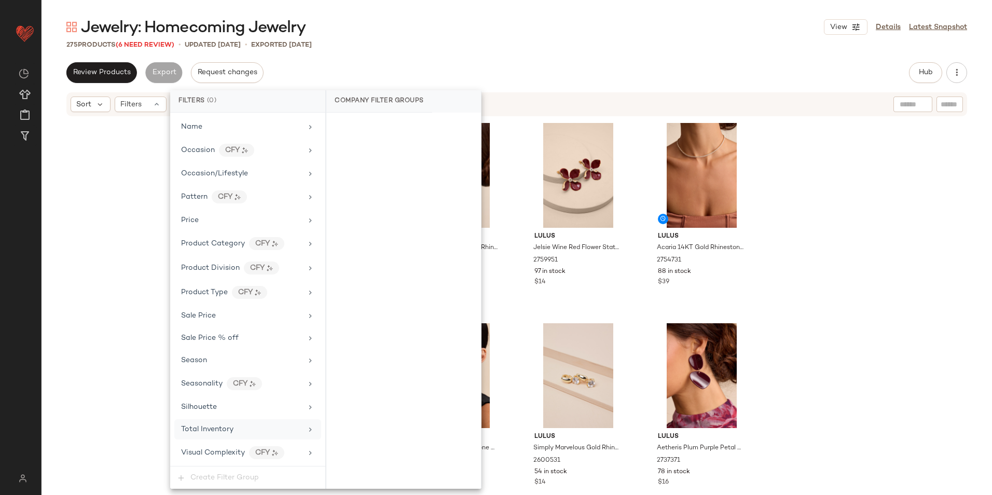
click at [212, 426] on span "Total Inventory" at bounding box center [207, 430] width 52 height 8
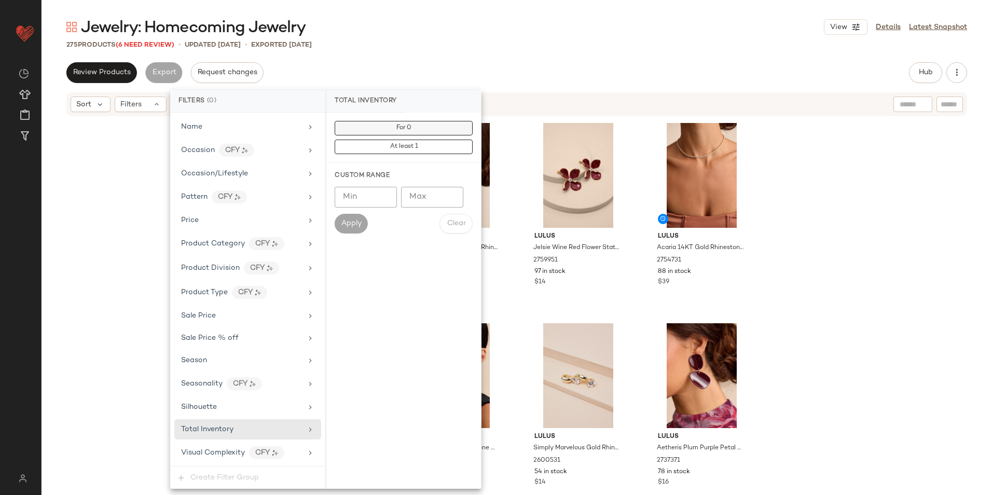
click at [369, 127] on button "For 0" at bounding box center [404, 128] width 138 height 15
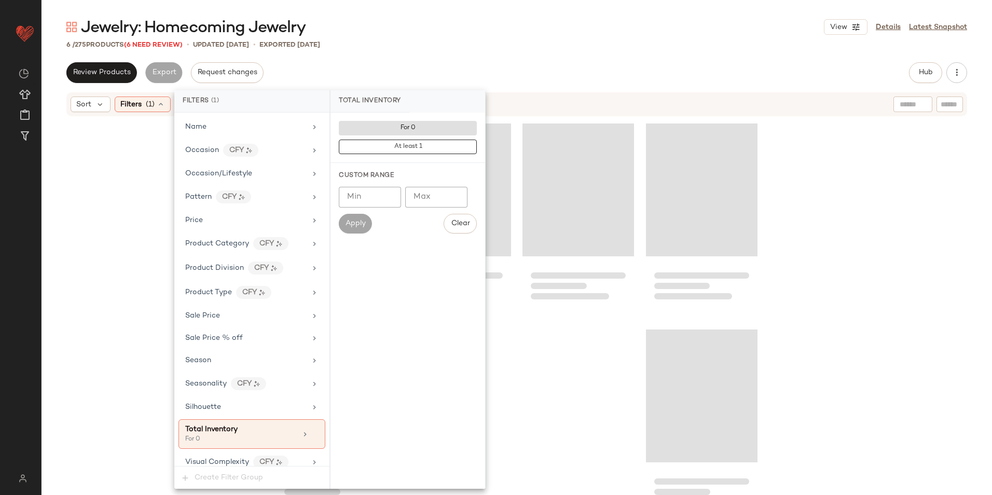
click at [485, 53] on div "Jewelry: Homecoming Jewelry View Details Latest Snapshot 6 / 275 Products (6 Ne…" at bounding box center [517, 256] width 951 height 478
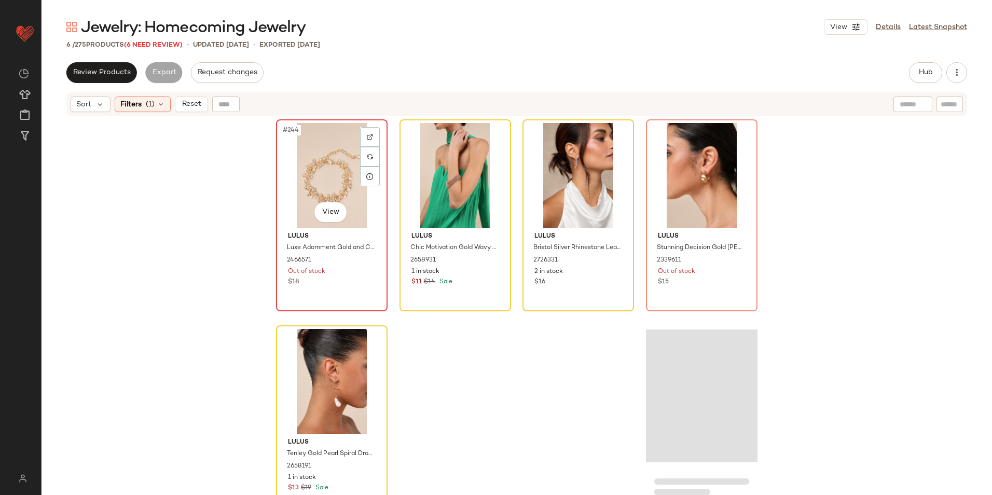
click at [324, 171] on div "#244 View" at bounding box center [332, 175] width 104 height 105
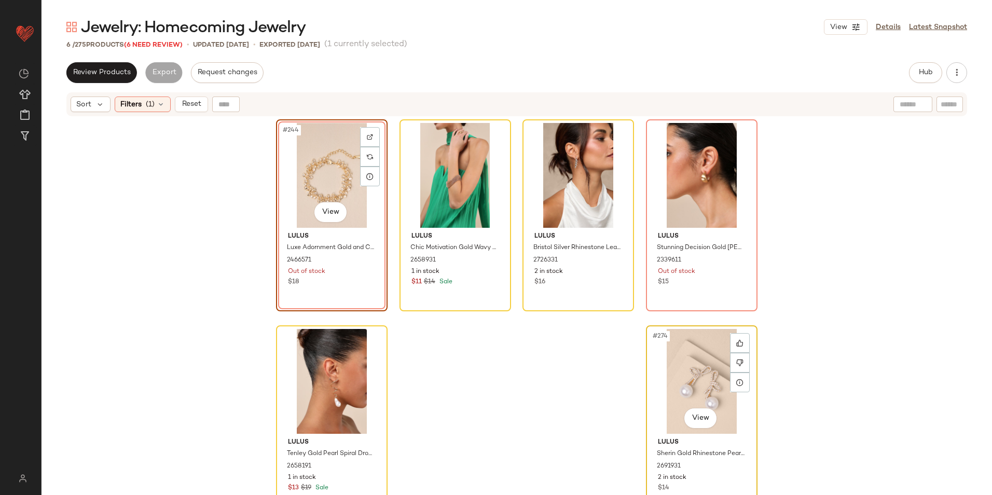
click at [688, 352] on div "#274 View" at bounding box center [702, 381] width 104 height 105
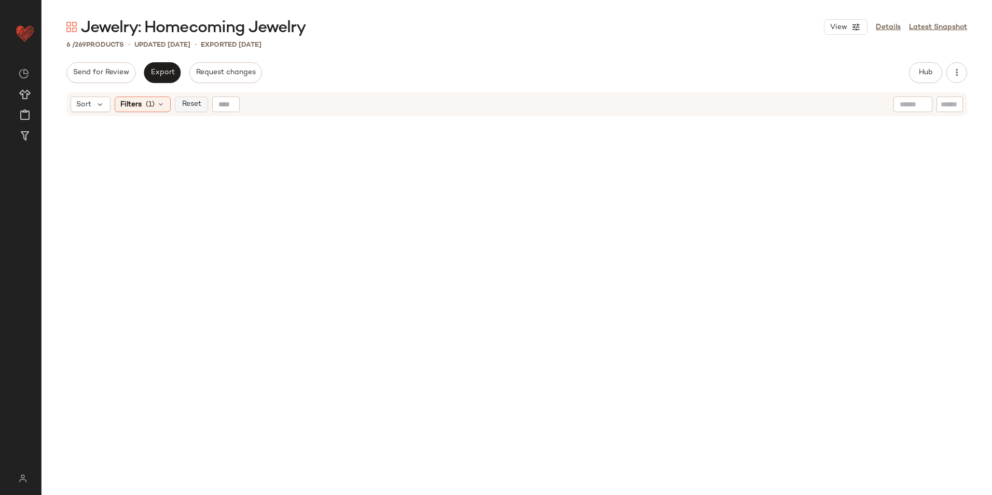
click at [188, 105] on span "Reset" at bounding box center [191, 104] width 20 height 8
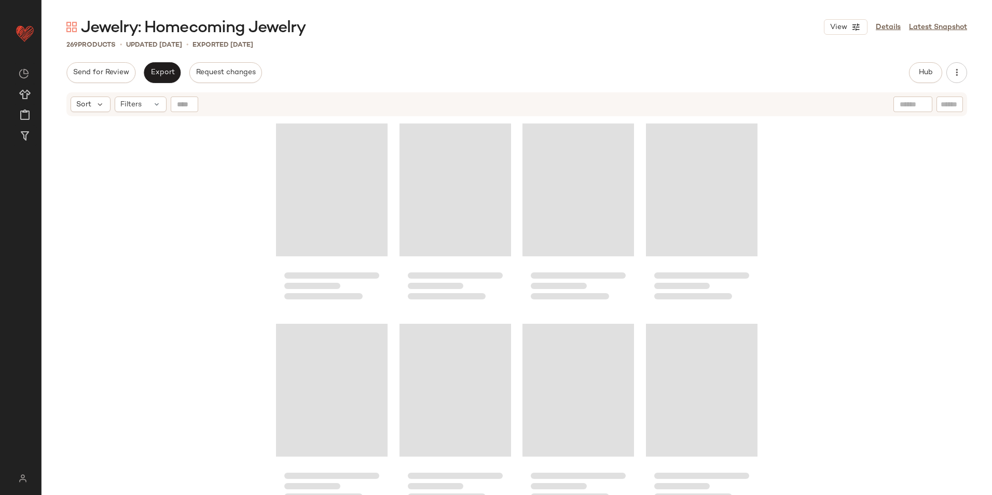
click at [372, 58] on div "Jewelry: Homecoming Jewelry View Details Latest Snapshot 269 Products • updated…" at bounding box center [517, 256] width 951 height 478
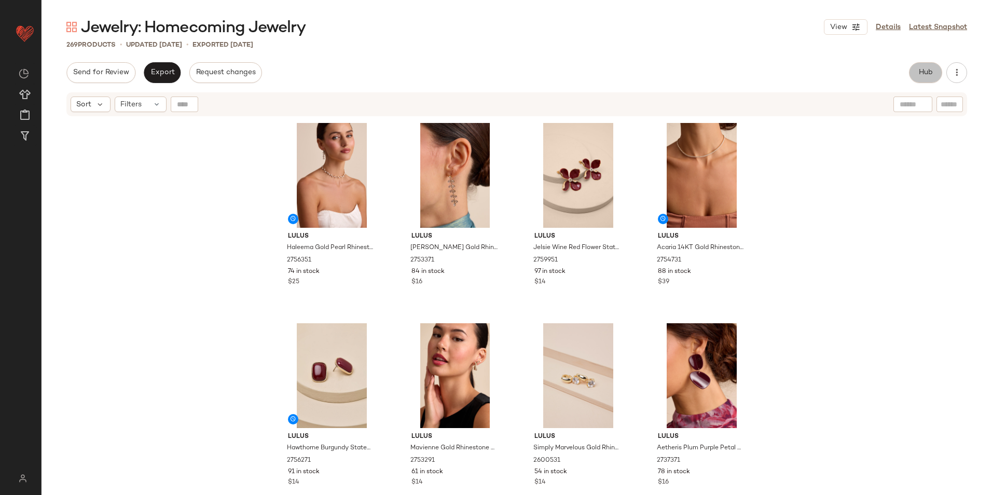
click at [924, 67] on button "Hub" at bounding box center [925, 72] width 33 height 21
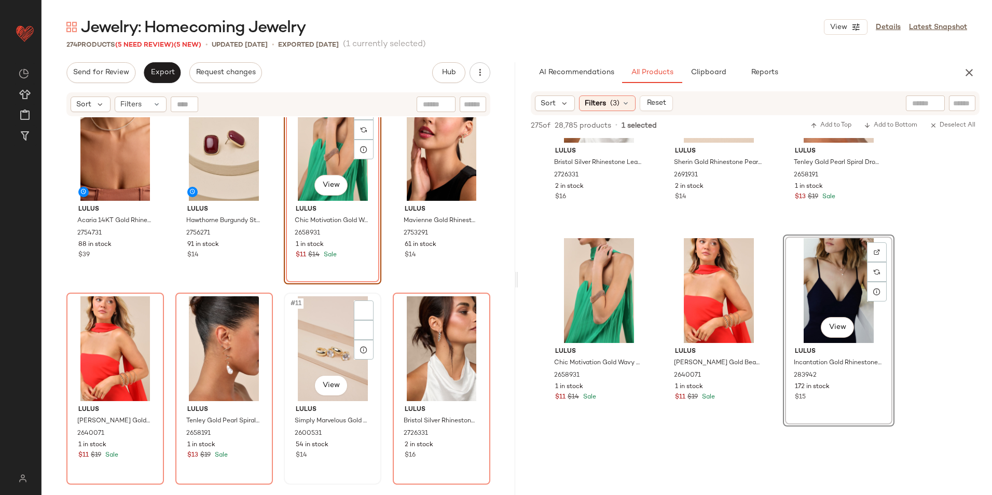
scroll to position [236, 0]
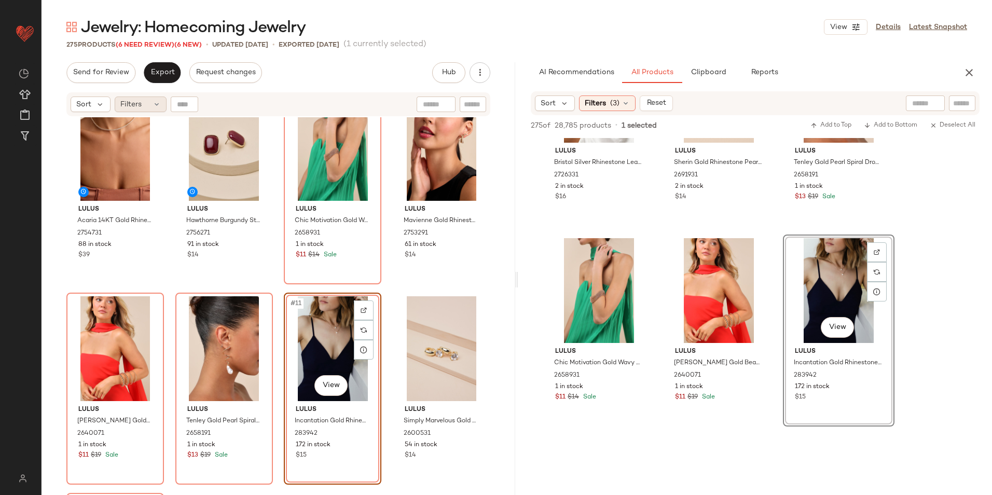
click at [144, 107] on div "Filters" at bounding box center [141, 105] width 52 height 16
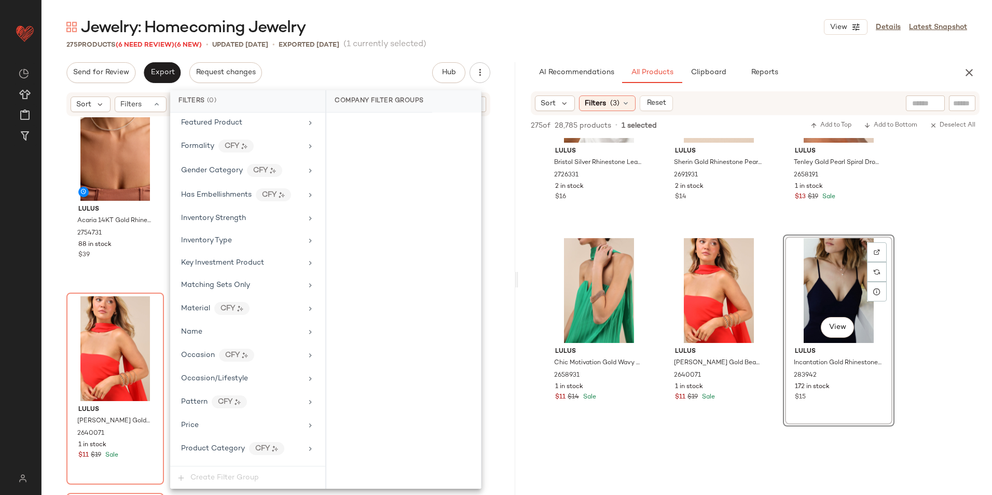
scroll to position [568, 0]
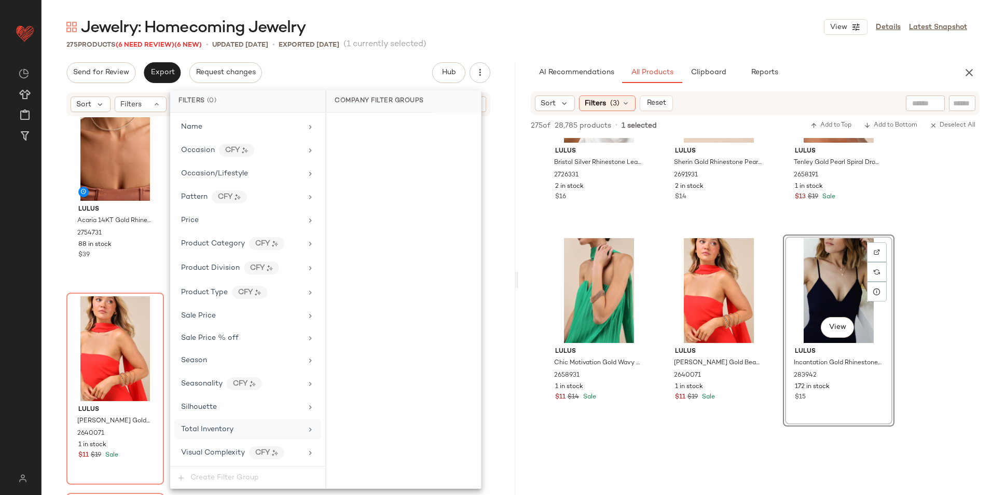
click at [216, 426] on span "Total Inventory" at bounding box center [207, 430] width 52 height 8
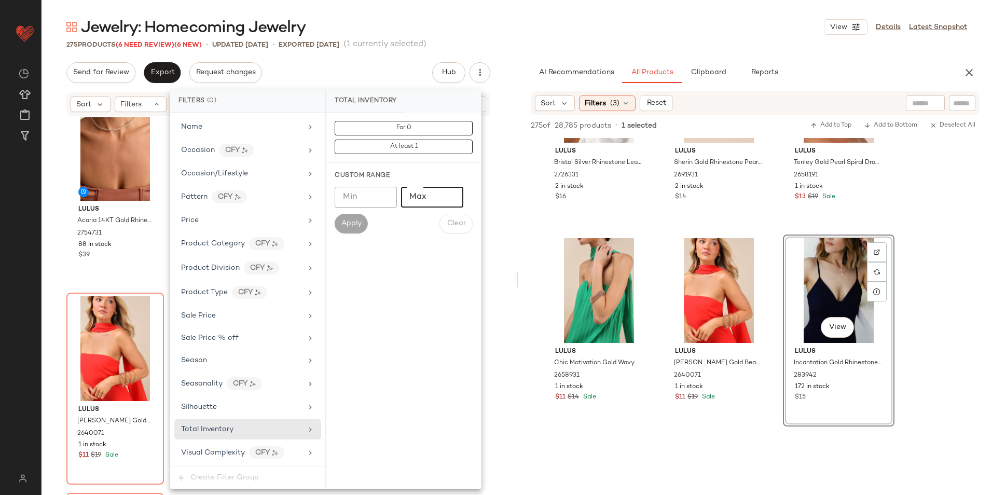
click at [422, 202] on input "Max" at bounding box center [432, 197] width 62 height 21
type input "**"
click at [362, 221] on button "Apply" at bounding box center [351, 224] width 33 height 20
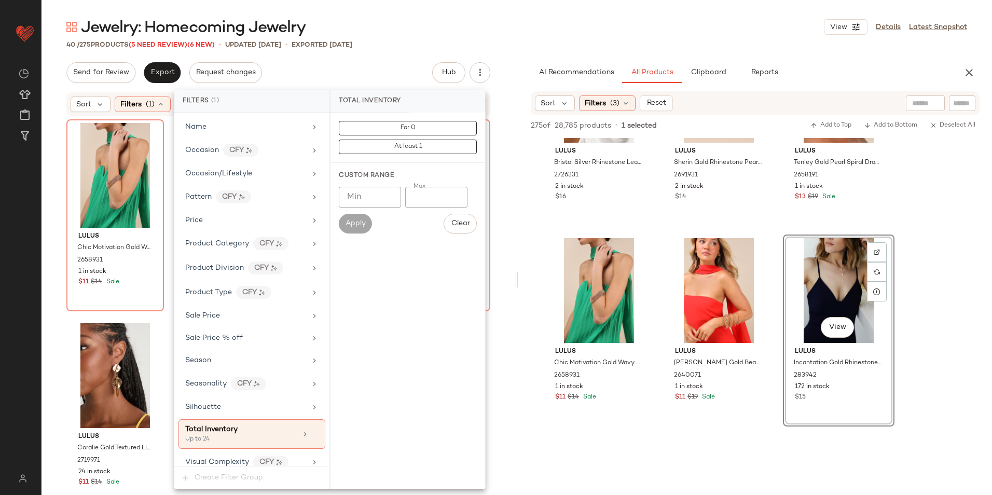
click at [429, 49] on div "40 / 275 Products (5 Need Review) (6 New) • updated Oct 15th • Exported Oct 13th" at bounding box center [517, 44] width 951 height 10
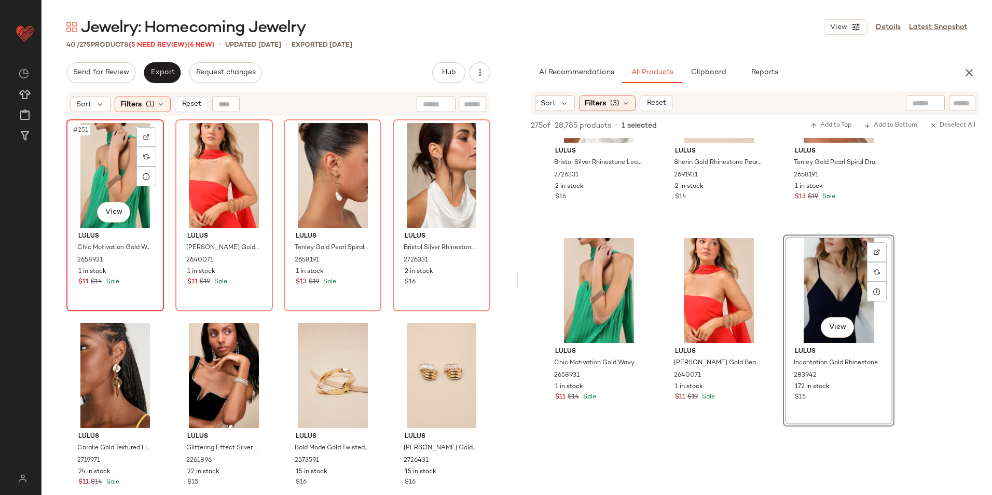
click at [107, 164] on div "#251 View" at bounding box center [115, 175] width 90 height 105
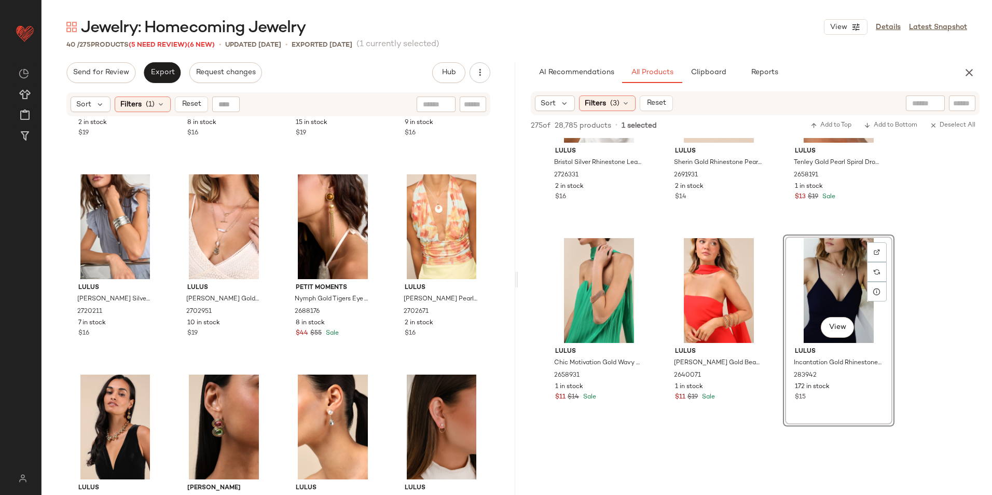
scroll to position [1599, 0]
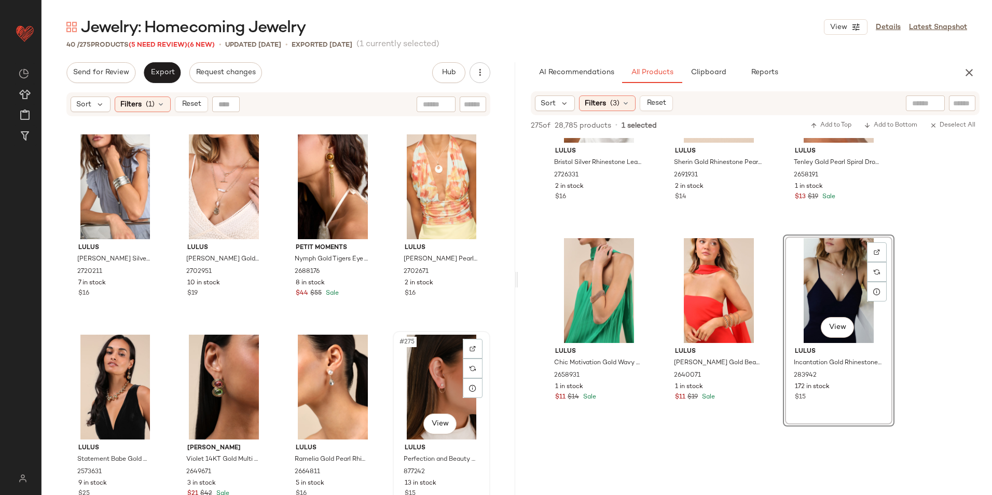
click at [421, 364] on div "#275 View" at bounding box center [441, 387] width 90 height 105
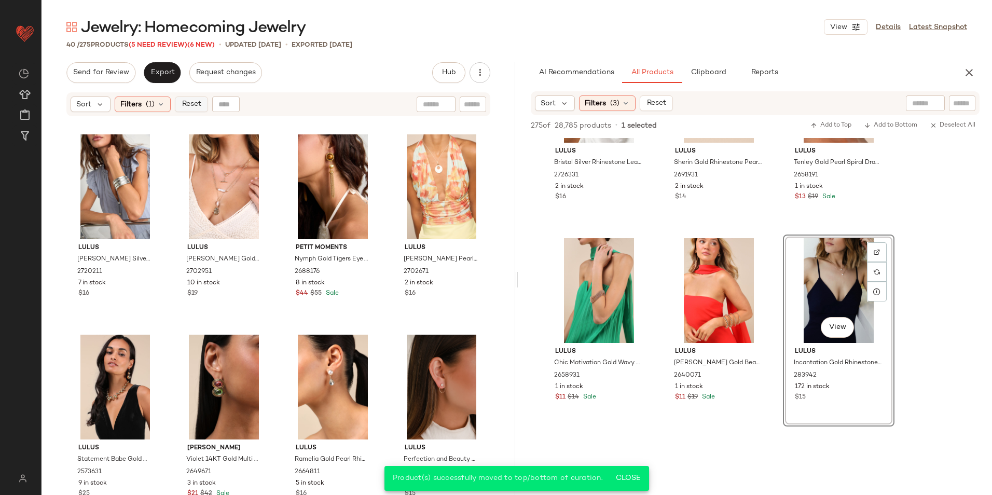
click at [189, 106] on span "Reset" at bounding box center [191, 104] width 20 height 8
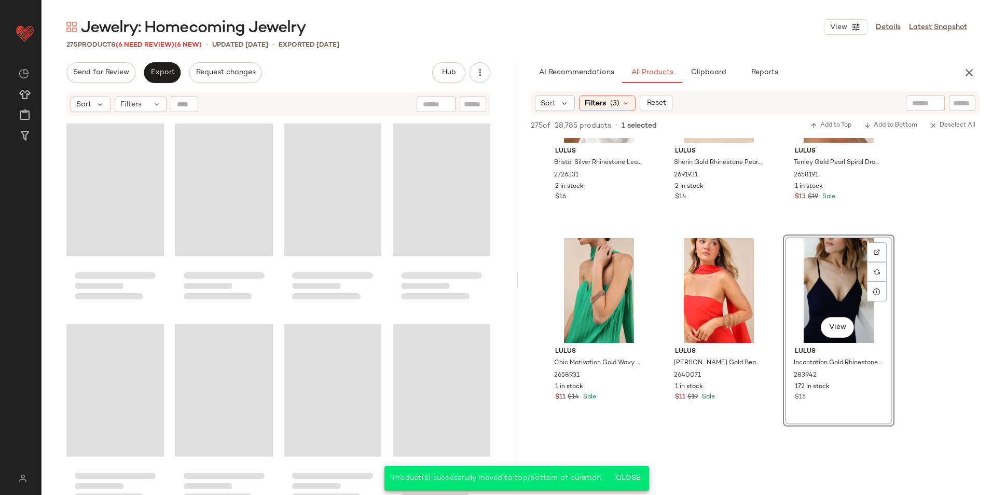
scroll to position [13417, 0]
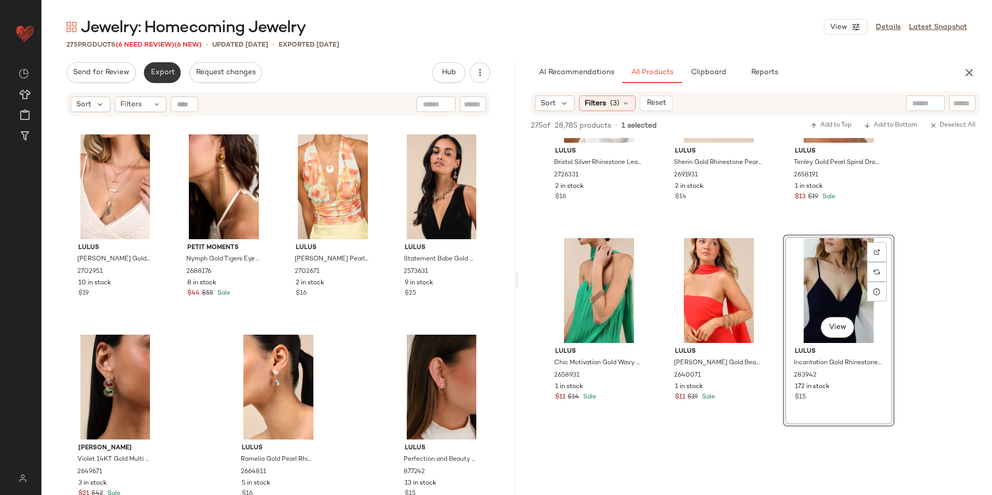
click at [160, 67] on button "Export" at bounding box center [162, 72] width 37 height 21
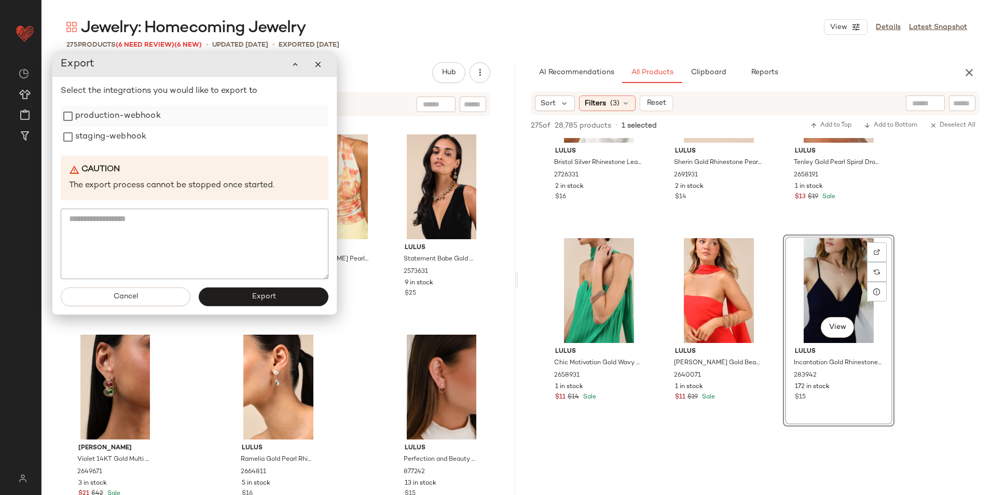
click at [124, 116] on label "production-webhook" at bounding box center [118, 116] width 86 height 21
click at [125, 138] on label "staging-webhook" at bounding box center [110, 137] width 71 height 21
click at [250, 293] on button "Export" at bounding box center [264, 296] width 130 height 19
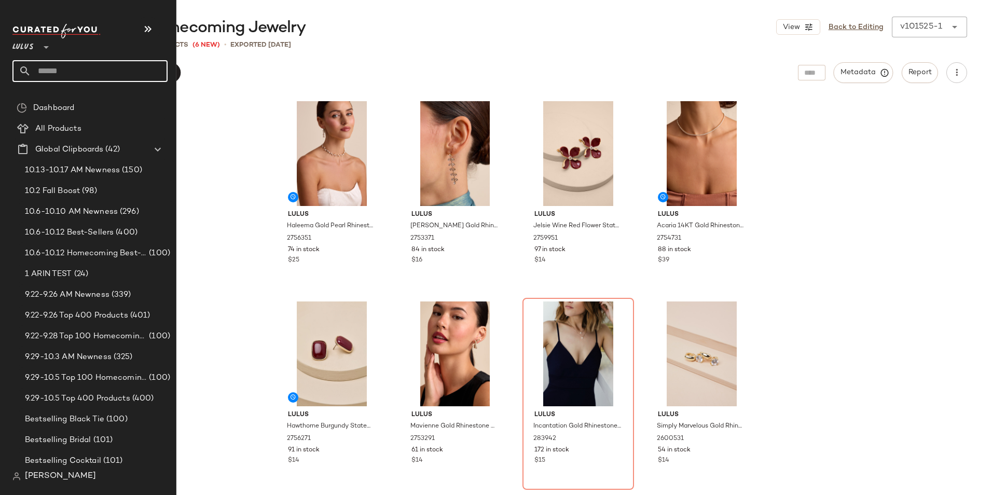
click at [60, 65] on input "text" at bounding box center [99, 71] width 136 height 22
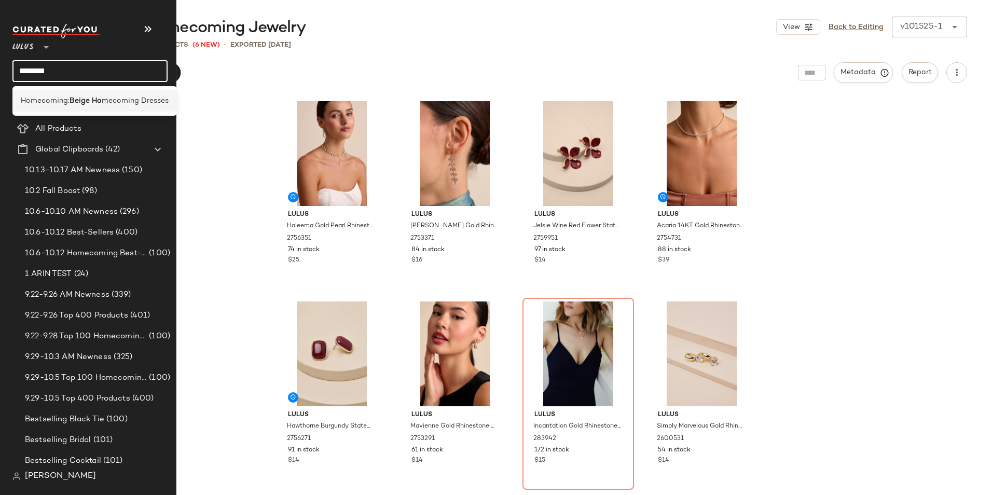
type input "********"
click at [62, 98] on span "Homecoming:" at bounding box center [45, 100] width 49 height 11
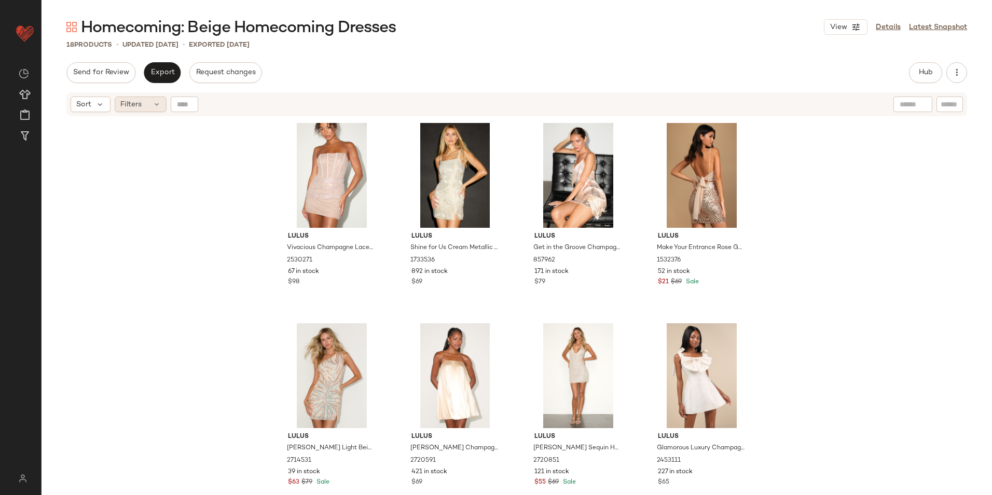
click at [149, 108] on div "Filters" at bounding box center [141, 105] width 52 height 16
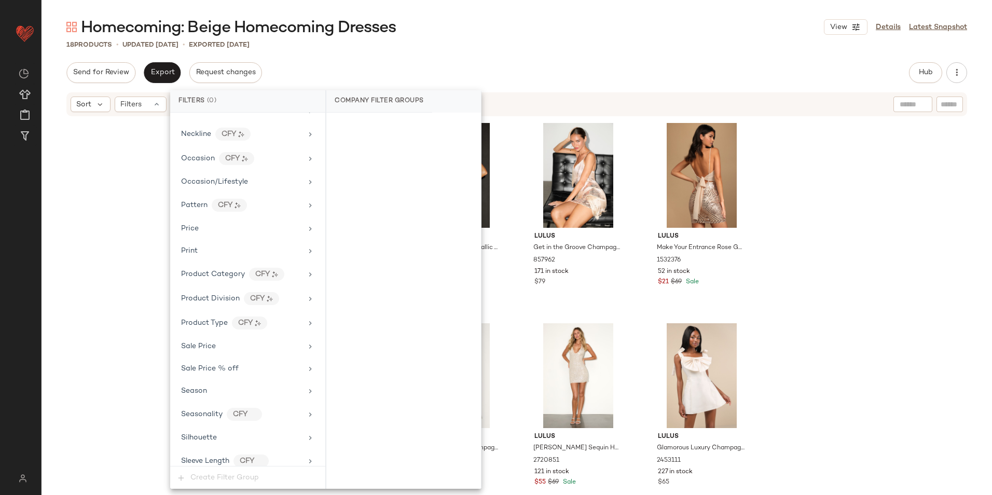
scroll to position [688, 0]
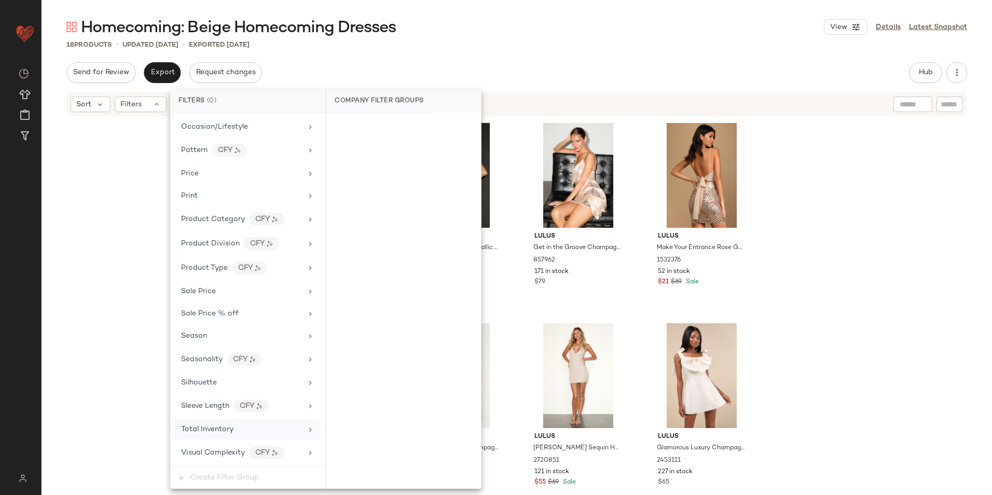
click at [211, 421] on div "Total Inventory" at bounding box center [247, 429] width 147 height 20
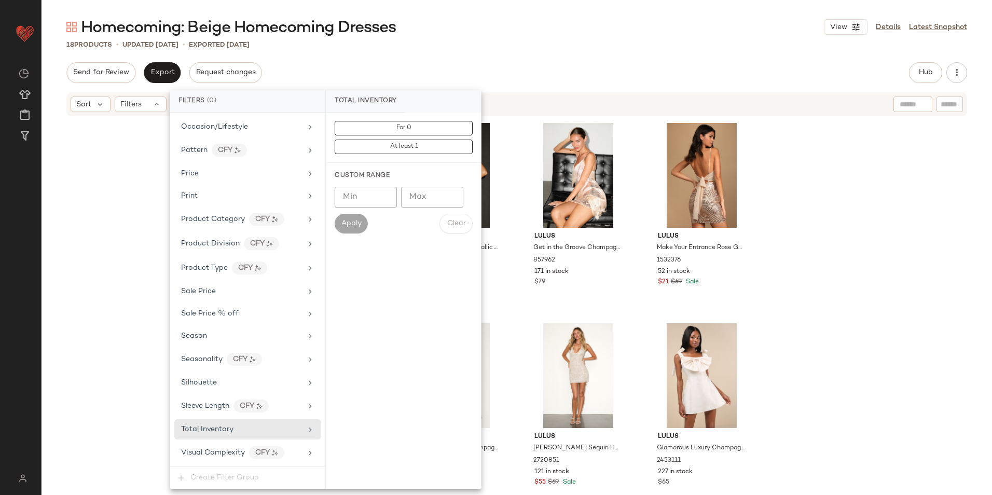
click at [422, 190] on input "Max" at bounding box center [432, 197] width 62 height 21
type input "**"
click at [355, 225] on span "Apply" at bounding box center [351, 224] width 21 height 8
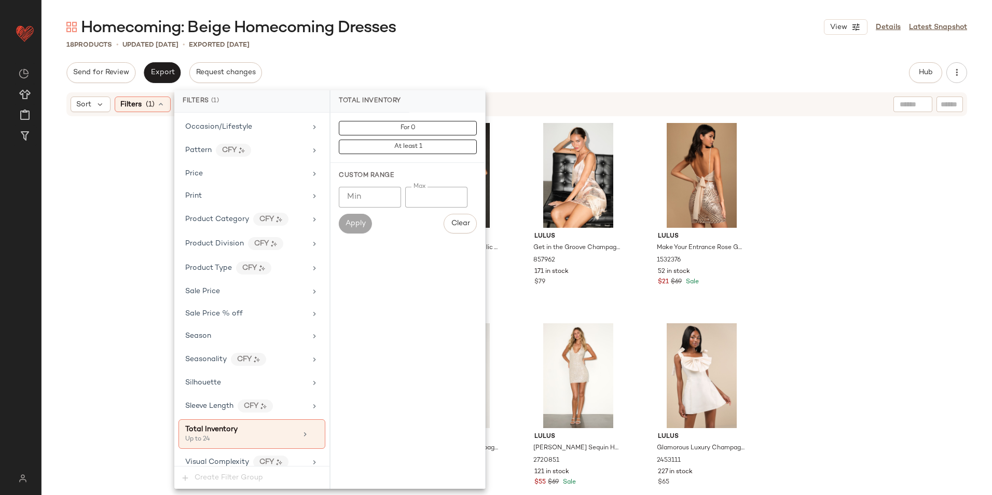
click at [442, 52] on div "Homecoming: Beige Homecoming Dresses View Details Latest Snapshot 18 Products •…" at bounding box center [517, 256] width 951 height 478
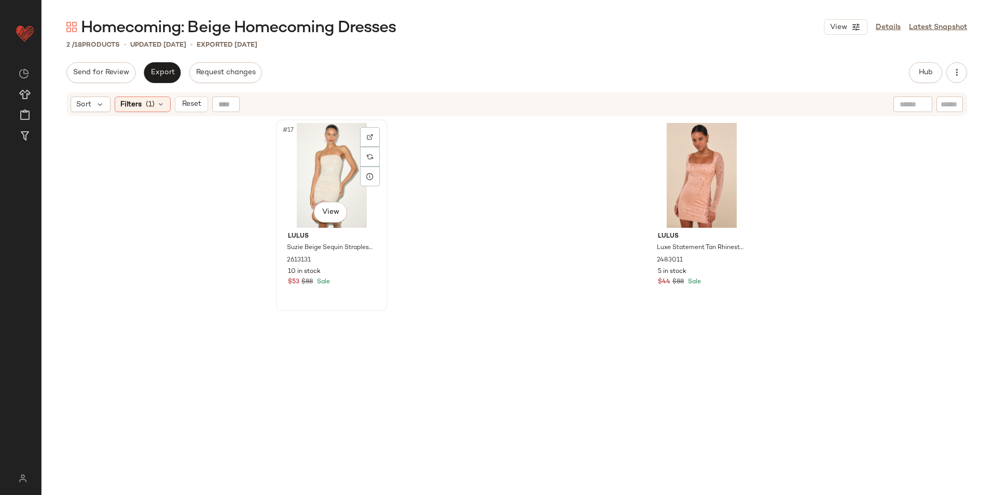
click at [305, 173] on div "#17 View" at bounding box center [332, 175] width 104 height 105
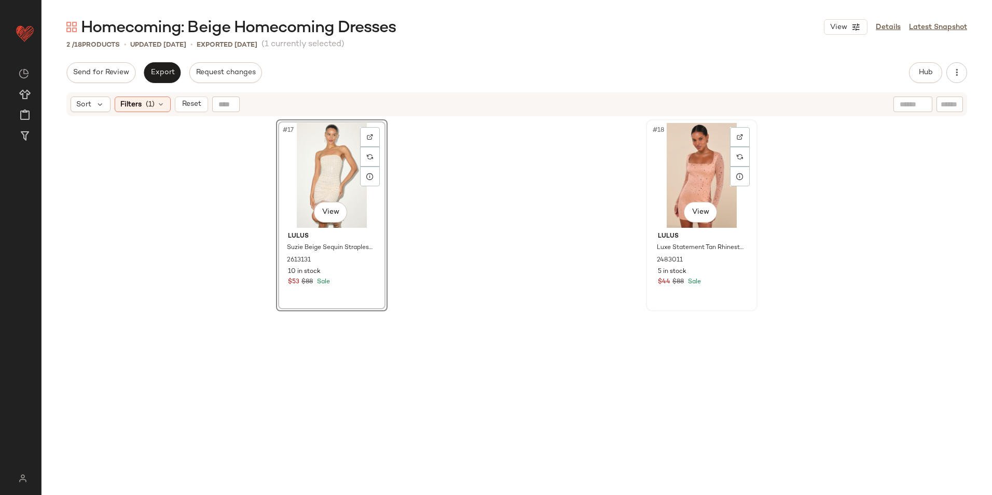
click at [695, 157] on div "#18 View" at bounding box center [702, 175] width 104 height 105
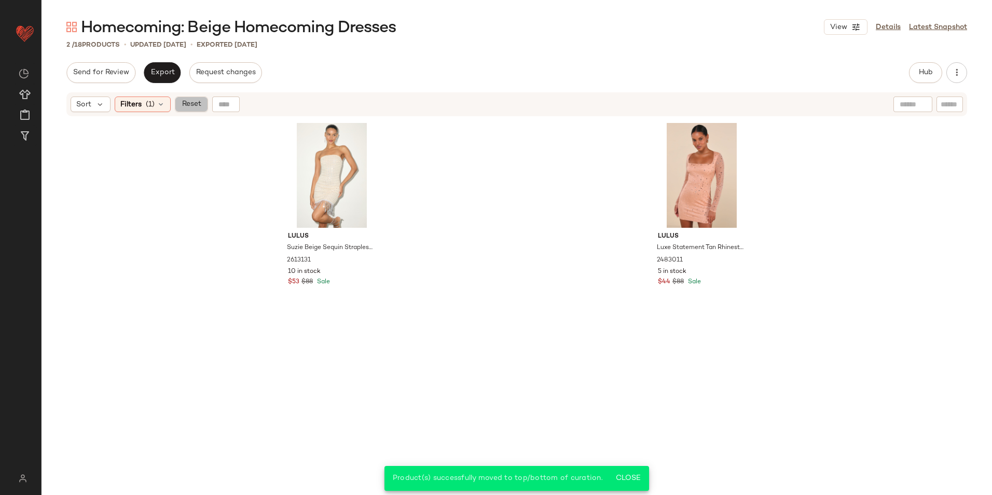
click at [196, 108] on span "Reset" at bounding box center [191, 104] width 20 height 8
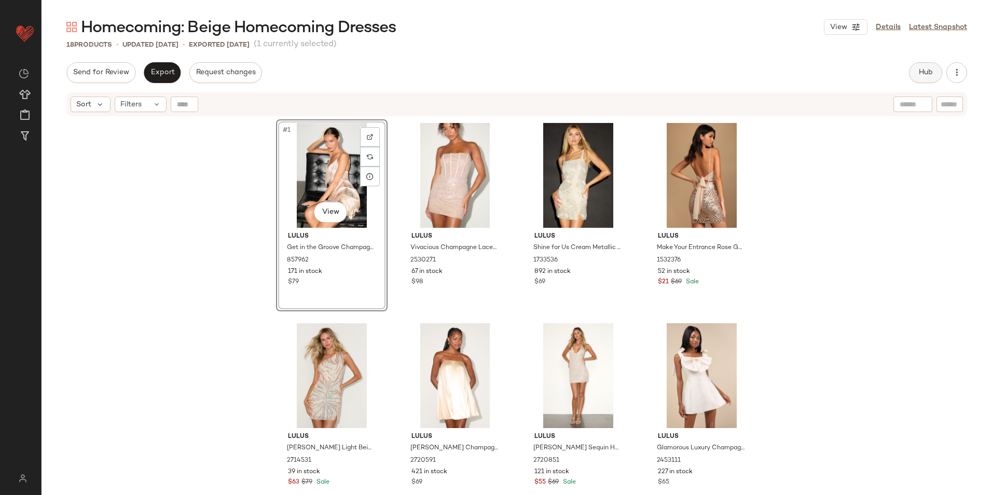
click at [913, 71] on button "Hub" at bounding box center [925, 72] width 33 height 21
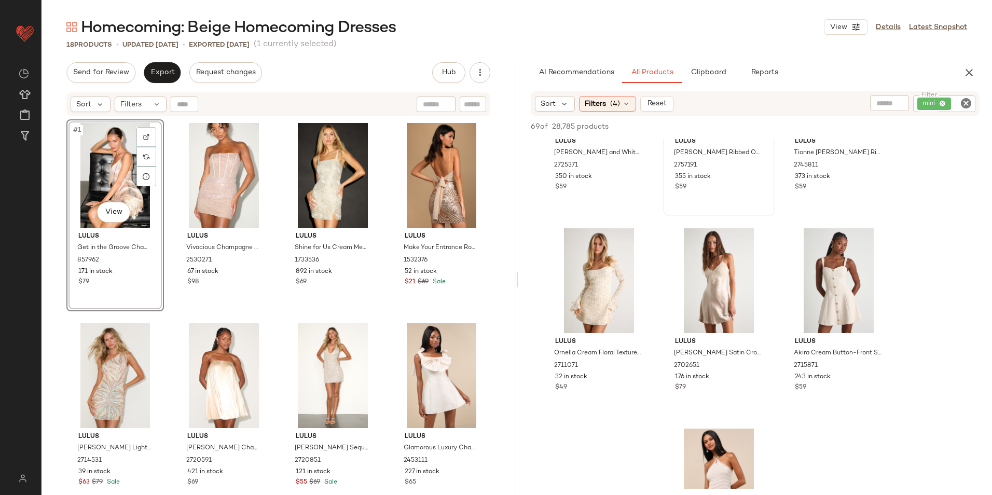
scroll to position [208, 0]
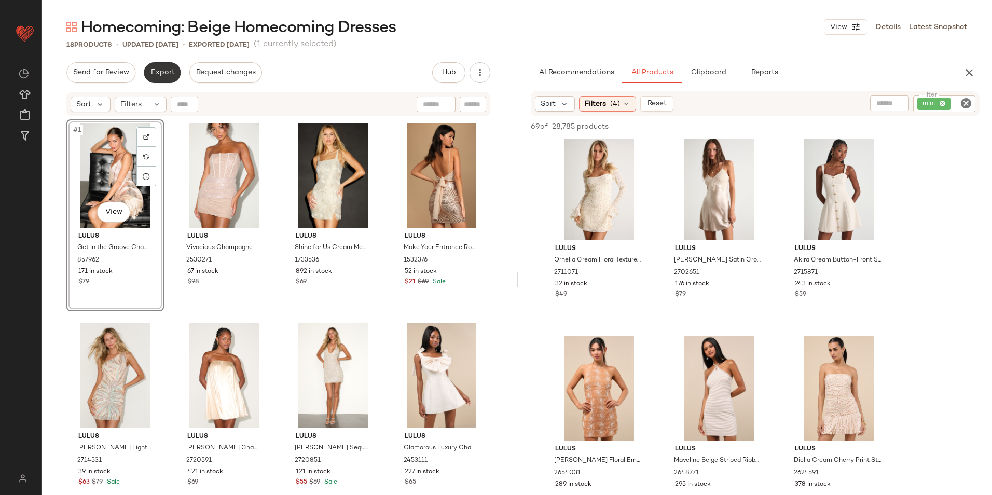
click at [170, 75] on span "Export" at bounding box center [162, 72] width 24 height 8
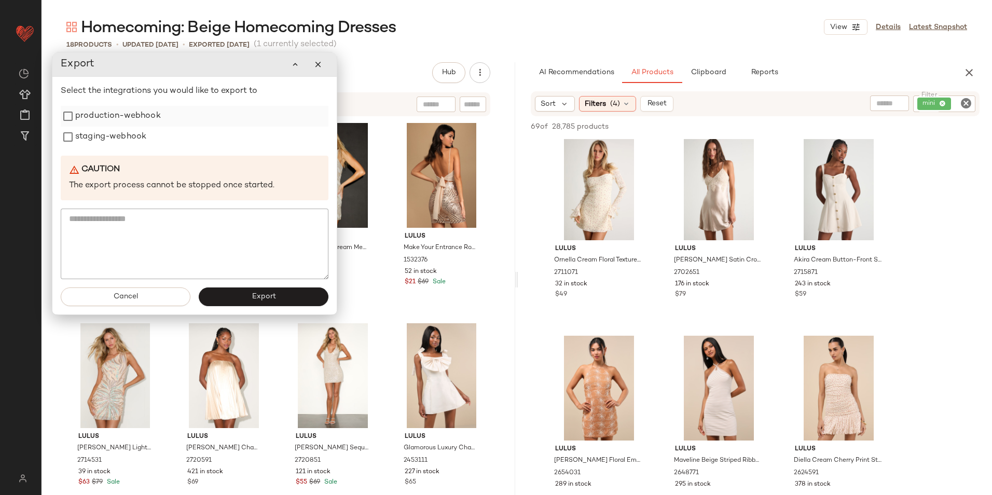
click at [138, 117] on label "production-webhook" at bounding box center [118, 116] width 86 height 21
click at [129, 146] on label "staging-webhook" at bounding box center [110, 137] width 71 height 21
click at [245, 301] on button "Export" at bounding box center [264, 296] width 130 height 19
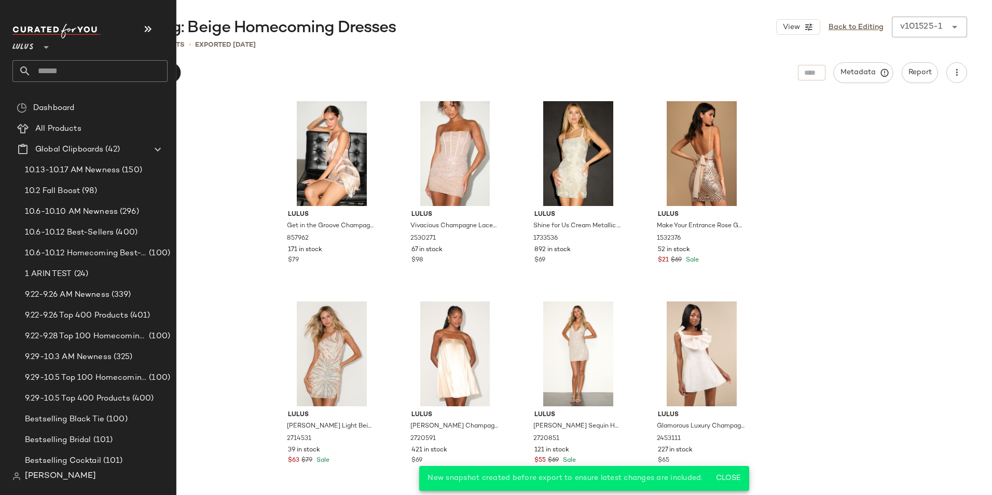
click at [66, 71] on input "text" at bounding box center [99, 71] width 136 height 22
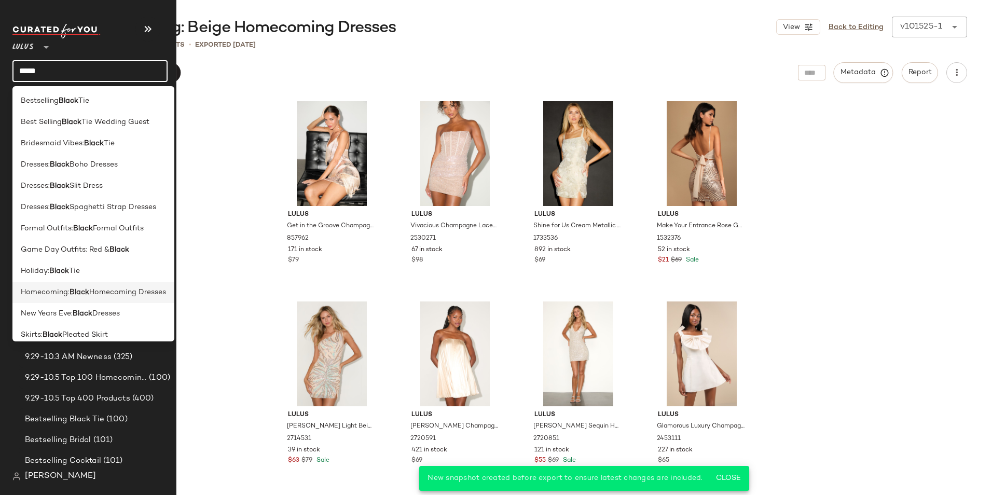
type input "*****"
click at [96, 295] on span "Homecoming Dresses" at bounding box center [127, 292] width 77 height 11
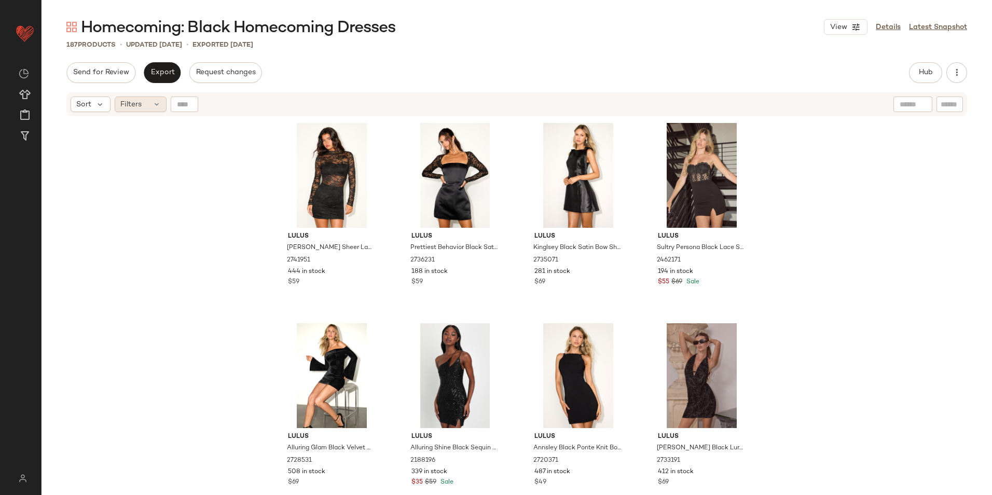
click at [140, 104] on span "Filters" at bounding box center [130, 104] width 21 height 11
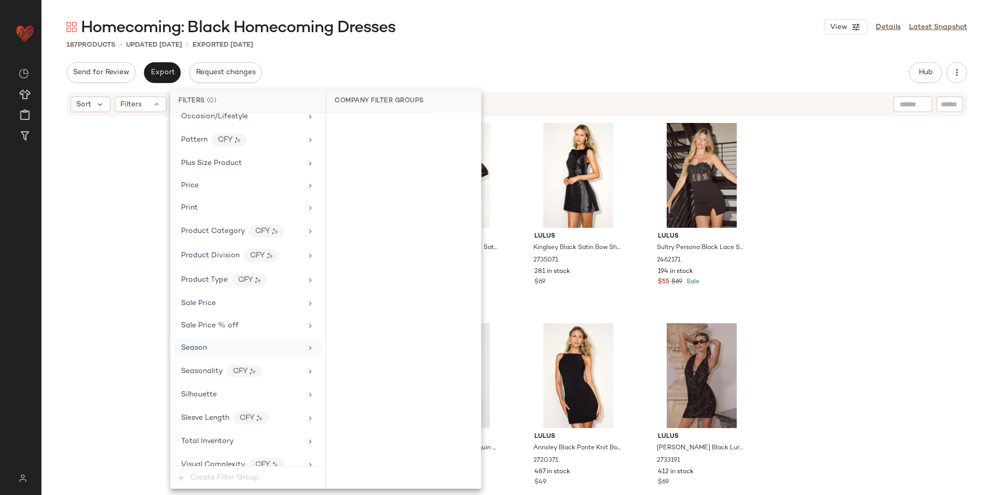
scroll to position [710, 0]
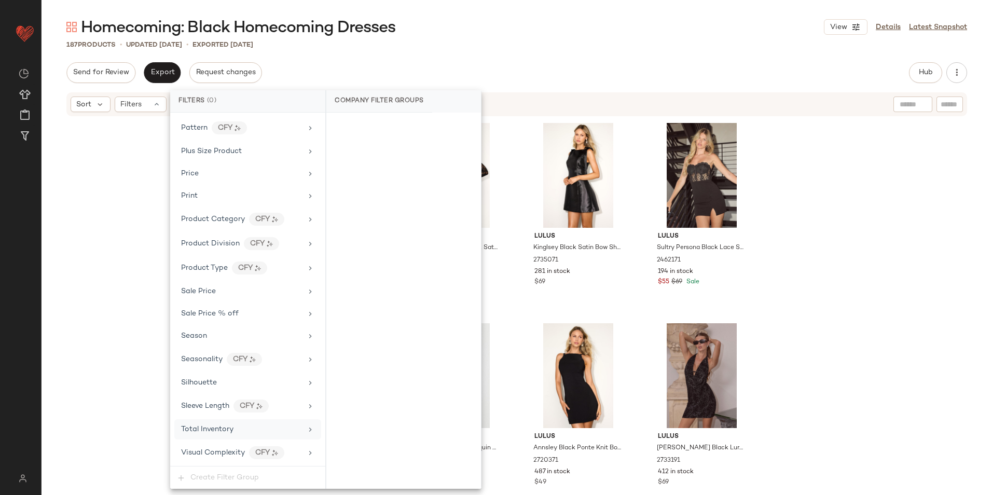
click at [218, 420] on div "Total Inventory" at bounding box center [247, 429] width 147 height 20
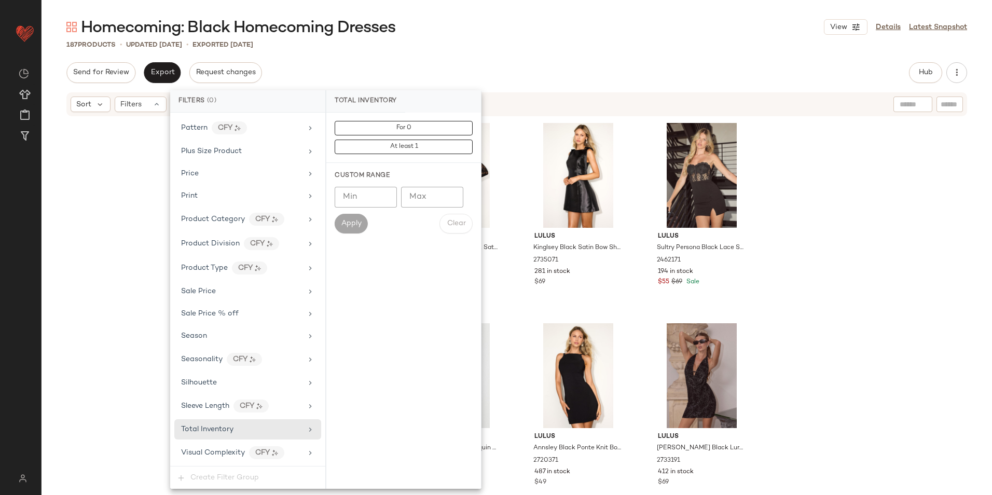
click at [429, 192] on input "Max" at bounding box center [432, 197] width 62 height 21
type input "**"
click at [358, 220] on span "Apply" at bounding box center [351, 224] width 21 height 8
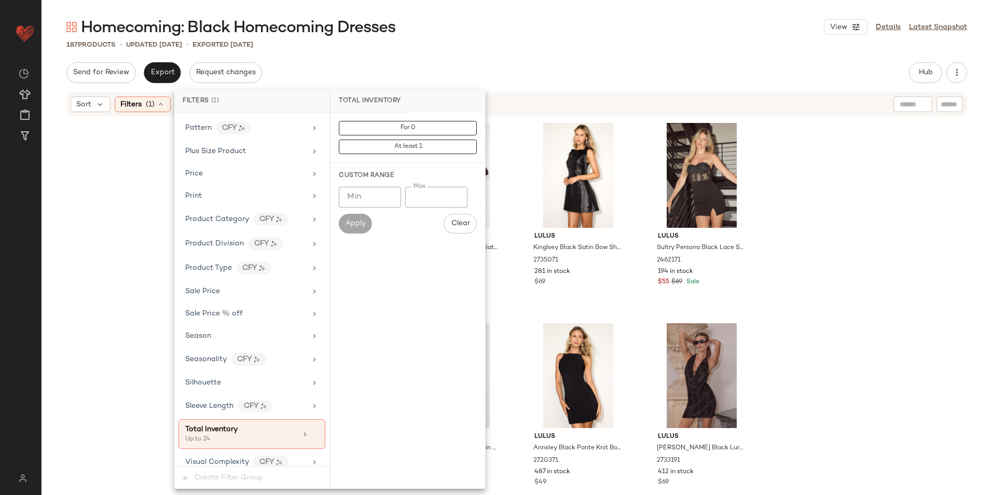
click at [491, 57] on div "Homecoming: Black Homecoming Dresses View Details Latest Snapshot 187 Products …" at bounding box center [517, 256] width 951 height 478
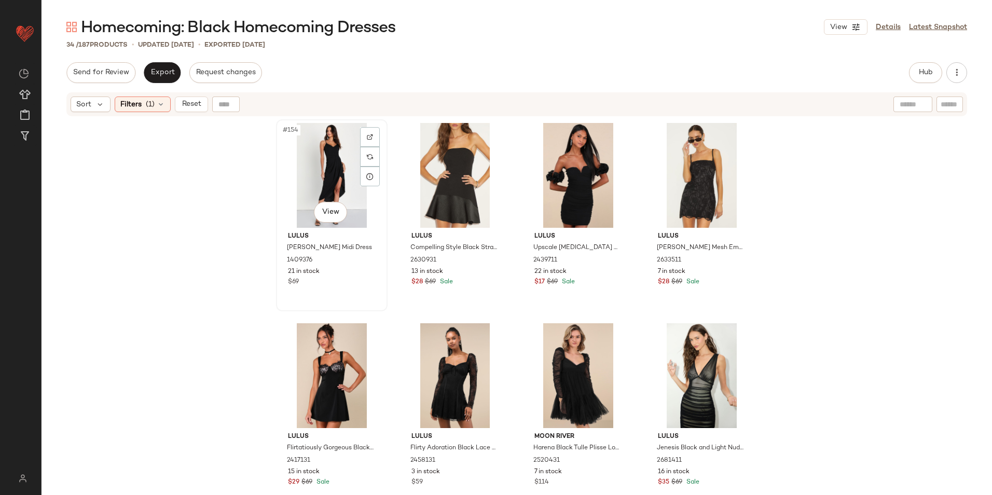
click at [331, 154] on div "#154 View" at bounding box center [332, 175] width 104 height 105
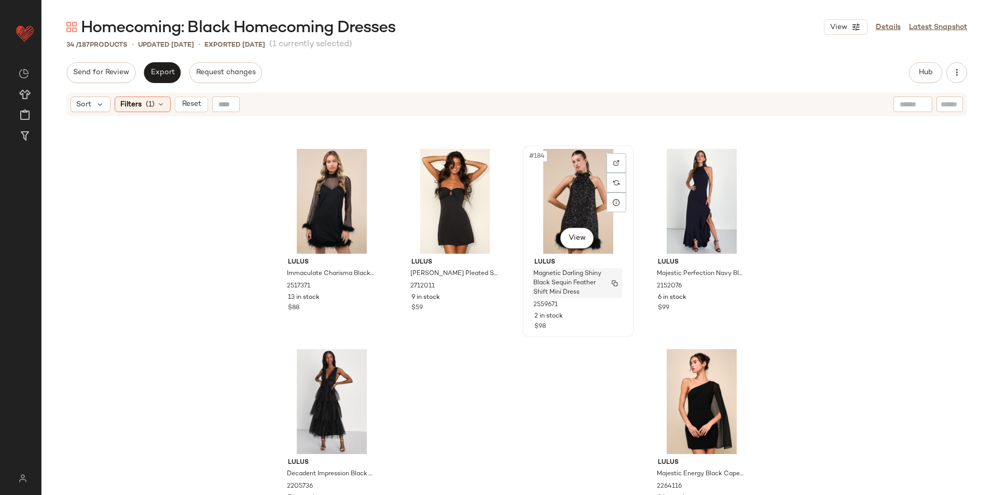
scroll to position [1399, 0]
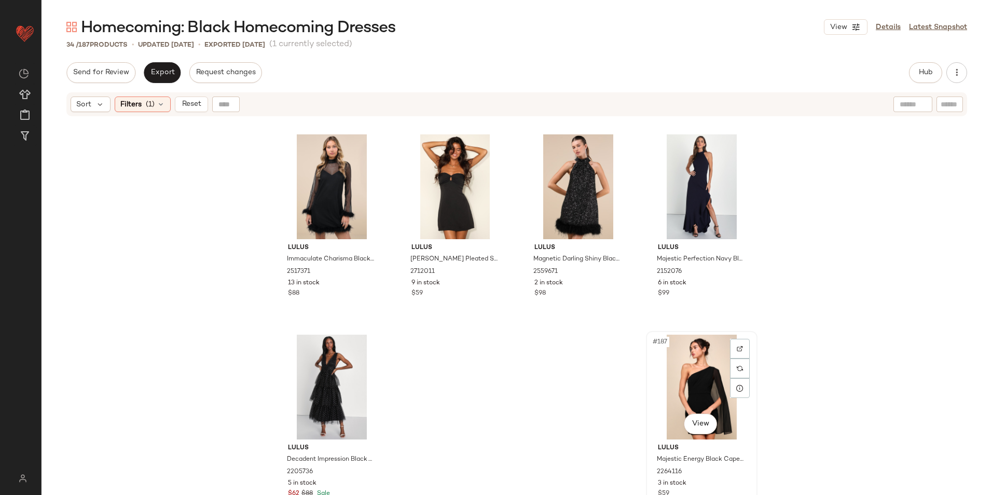
click at [694, 374] on div "#187 View" at bounding box center [702, 387] width 104 height 105
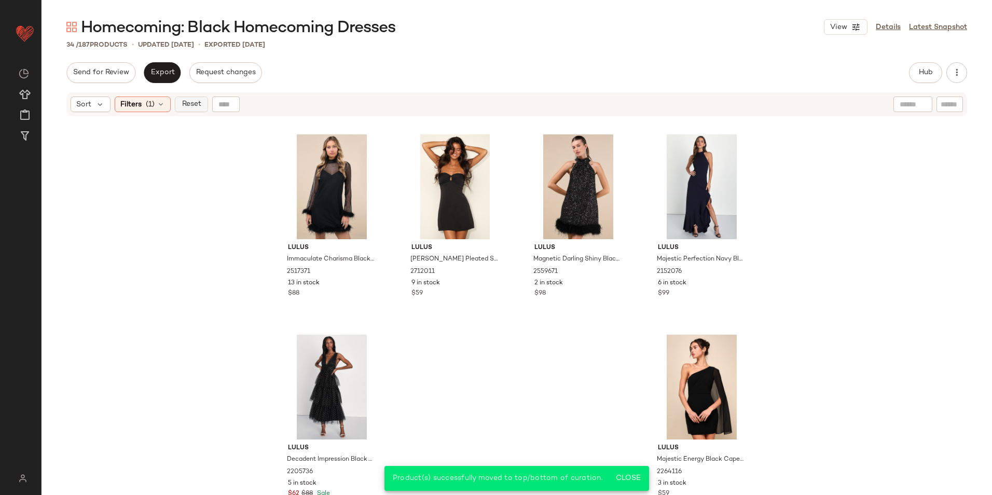
click at [190, 106] on span "Reset" at bounding box center [191, 104] width 20 height 8
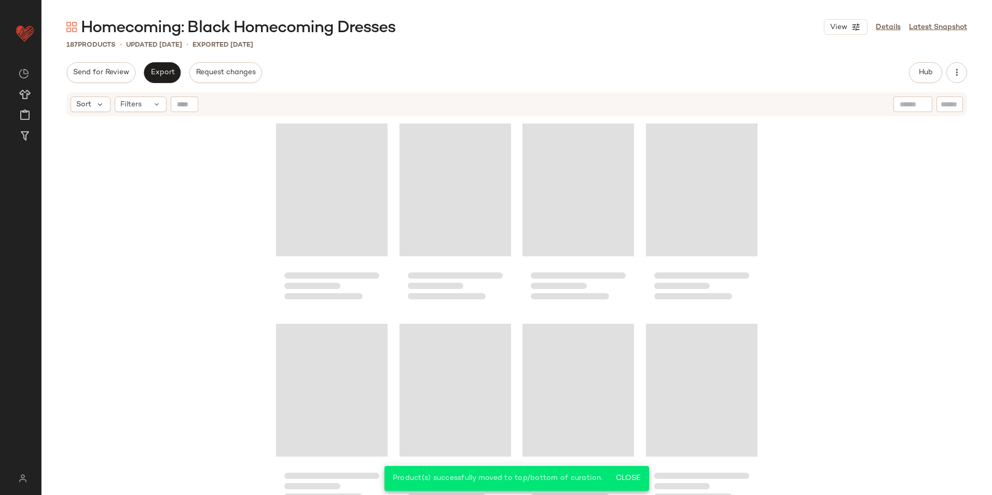
drag, startPoint x: 341, startPoint y: 62, endPoint x: 389, endPoint y: 60, distance: 48.3
click at [341, 62] on div "Homecoming: Black Homecoming Dresses View Details Latest Snapshot 187 Products …" at bounding box center [517, 256] width 951 height 478
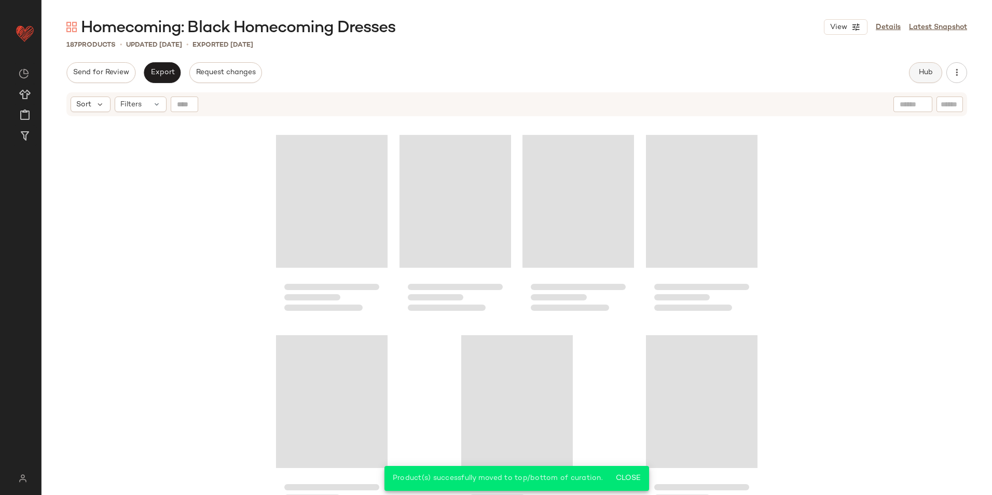
click at [915, 74] on button "Hub" at bounding box center [925, 72] width 33 height 21
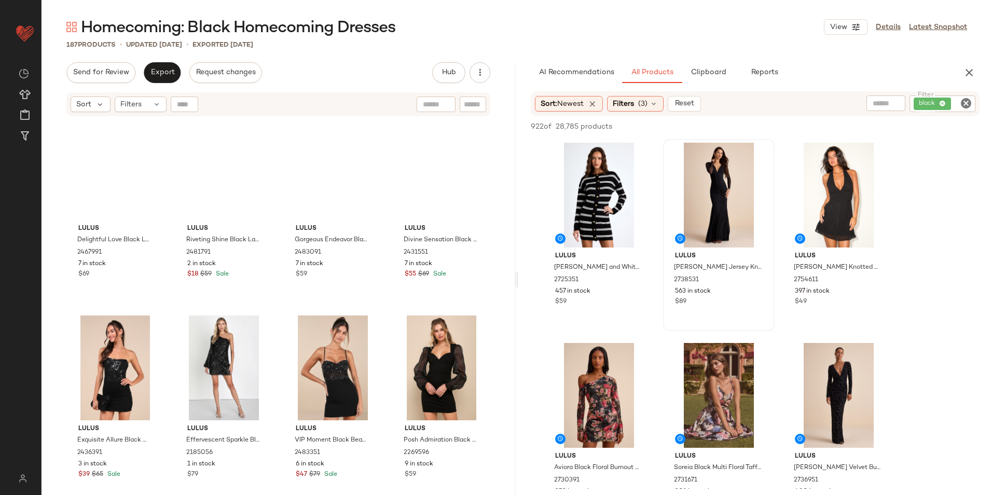
scroll to position [8336, 0]
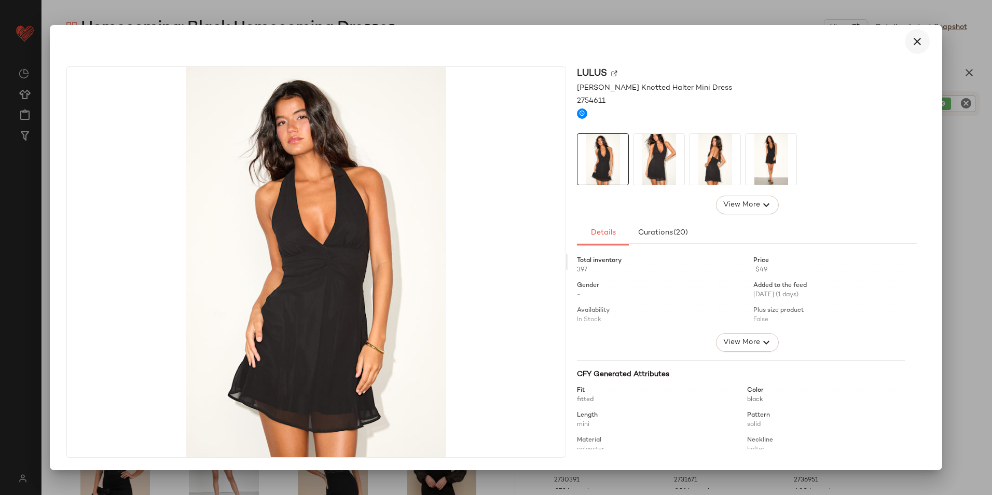
click at [913, 42] on icon "button" at bounding box center [917, 41] width 12 height 12
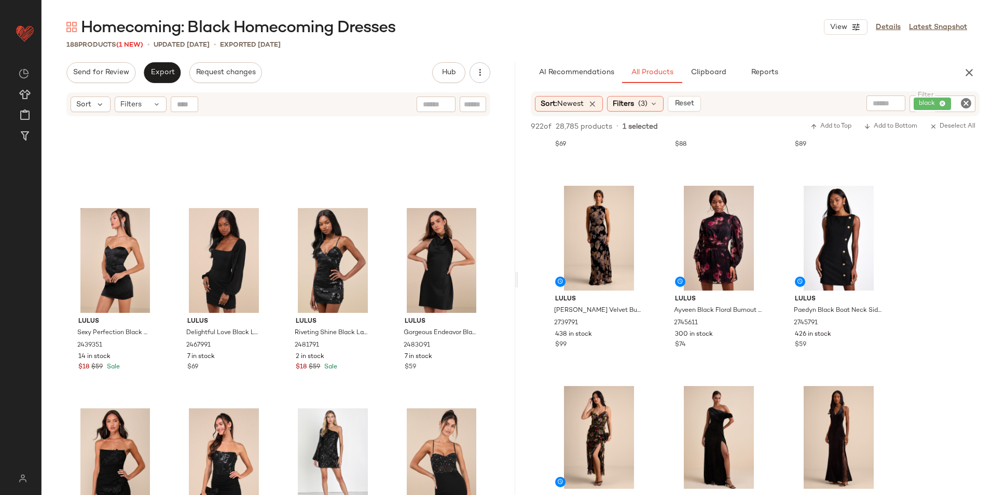
scroll to position [363, 0]
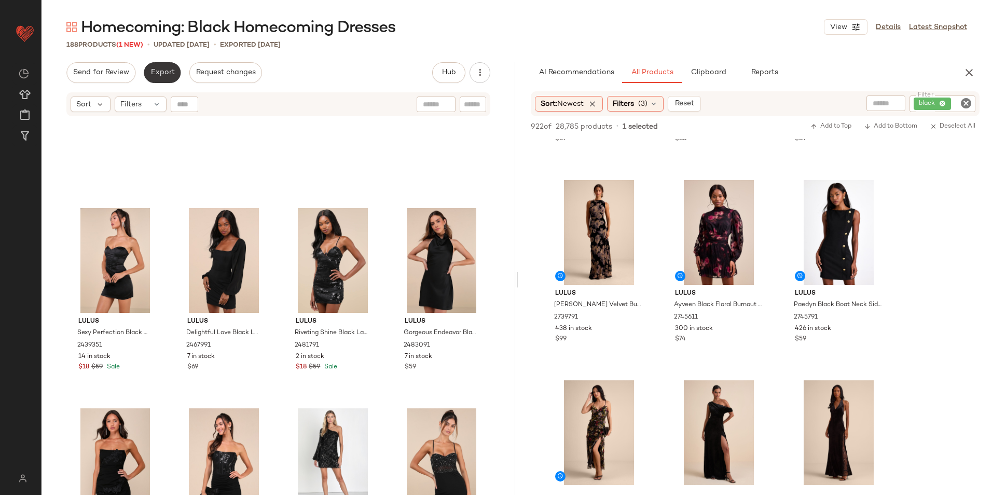
click at [151, 66] on button "Export" at bounding box center [162, 72] width 37 height 21
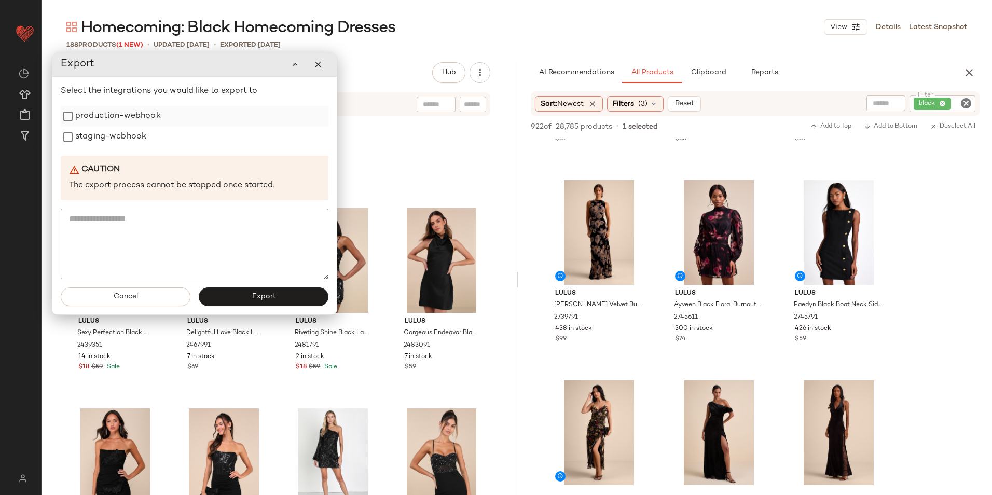
click at [132, 116] on label "production-webhook" at bounding box center [118, 116] width 86 height 21
click at [132, 135] on label "staging-webhook" at bounding box center [110, 137] width 71 height 21
click at [244, 295] on button "Export" at bounding box center [264, 296] width 130 height 19
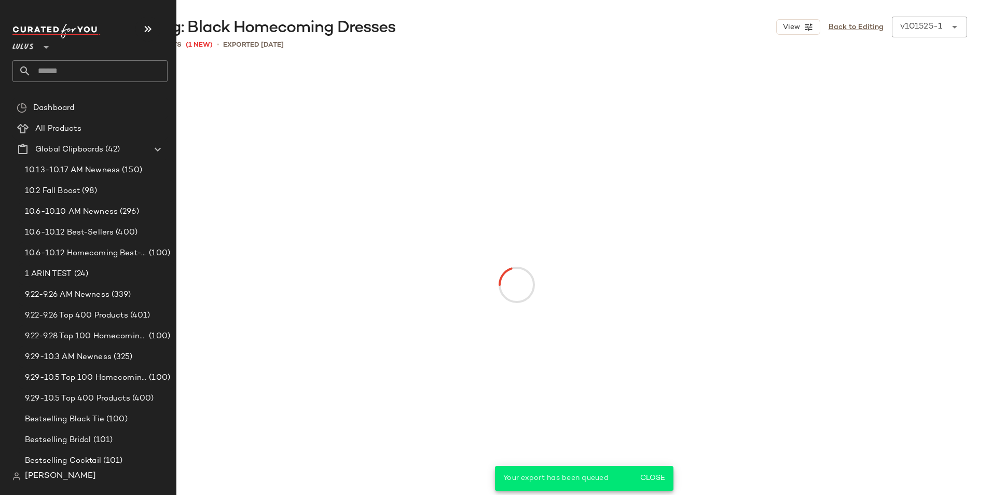
click at [71, 67] on input "text" at bounding box center [99, 71] width 136 height 22
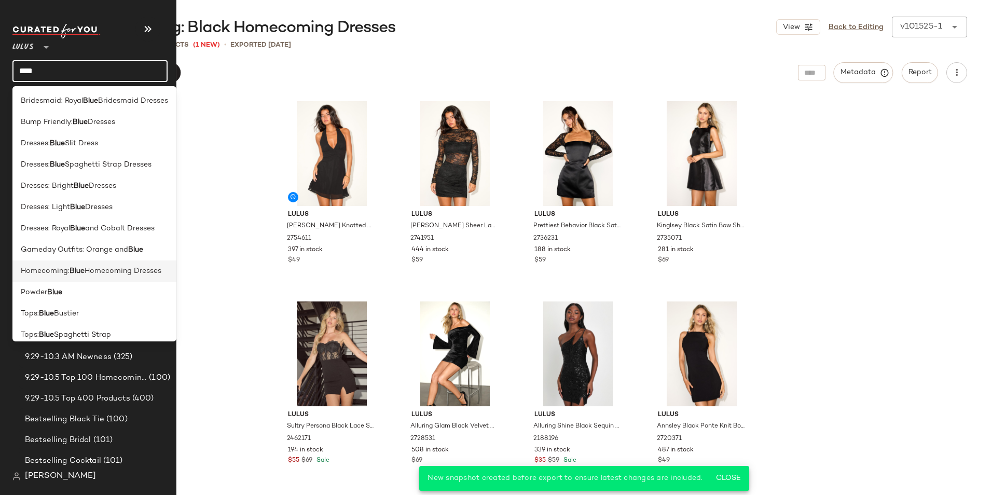
type input "****"
click at [73, 275] on b "Blue" at bounding box center [77, 271] width 15 height 11
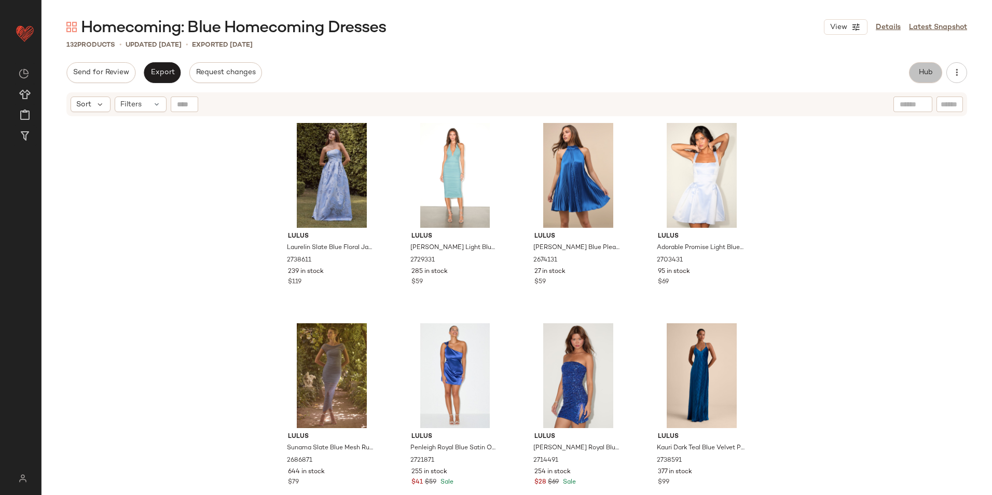
click at [922, 67] on button "Hub" at bounding box center [925, 72] width 33 height 21
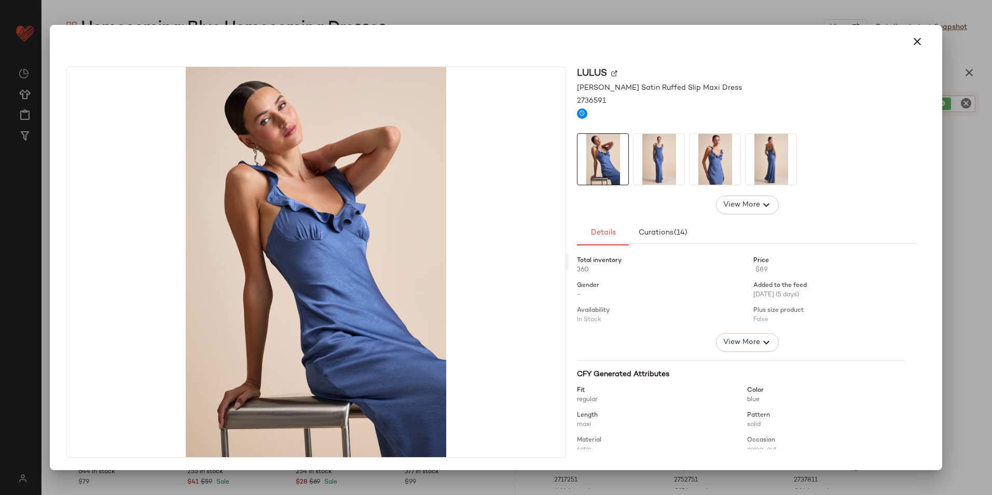
drag, startPoint x: 653, startPoint y: 153, endPoint x: 668, endPoint y: 153, distance: 15.0
click at [653, 153] on img at bounding box center [659, 159] width 51 height 51
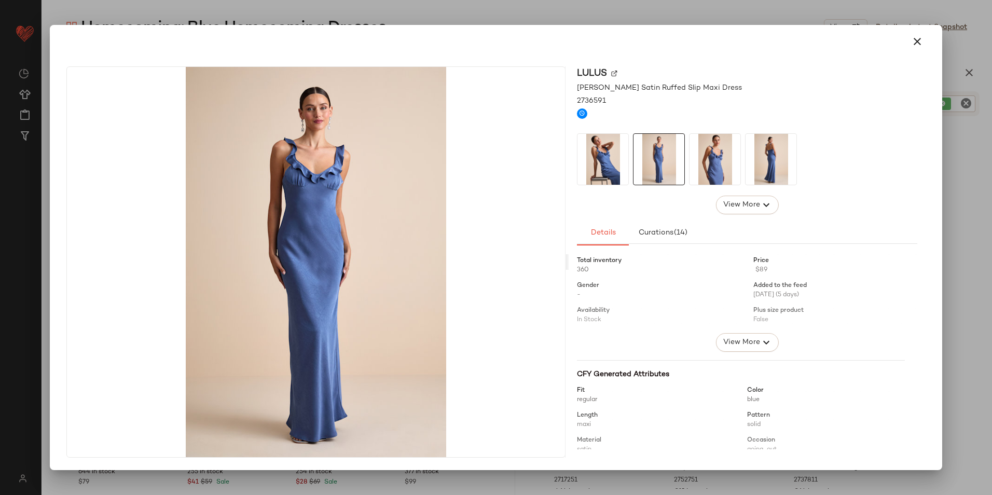
click at [694, 153] on img at bounding box center [715, 159] width 51 height 51
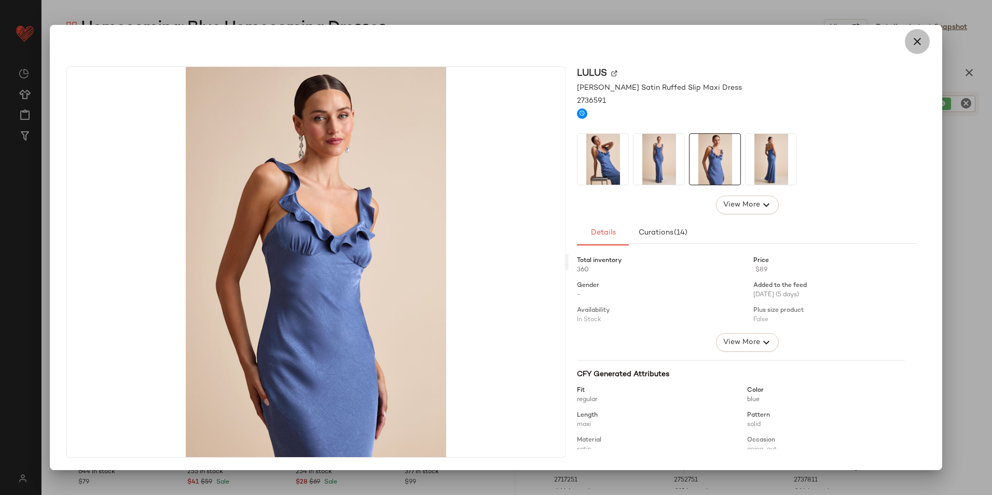
click at [920, 32] on button "button" at bounding box center [917, 41] width 25 height 25
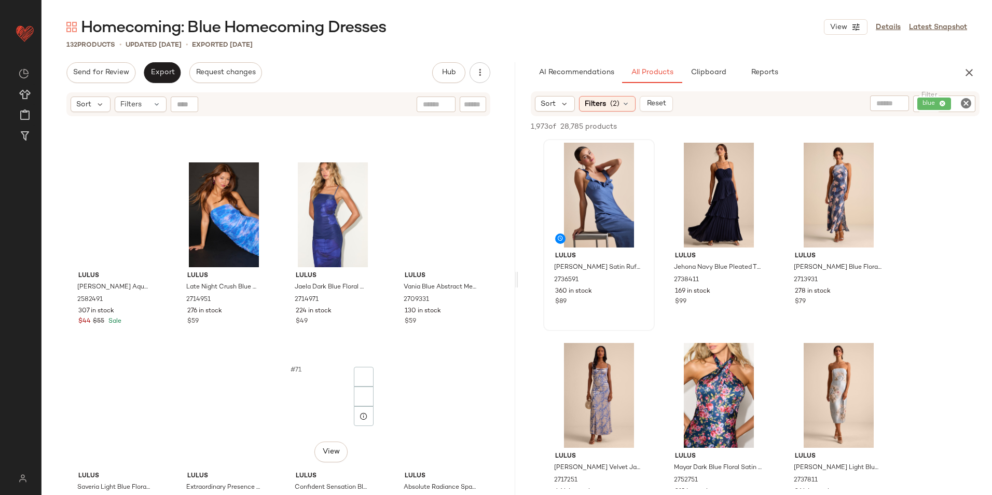
scroll to position [3485, 0]
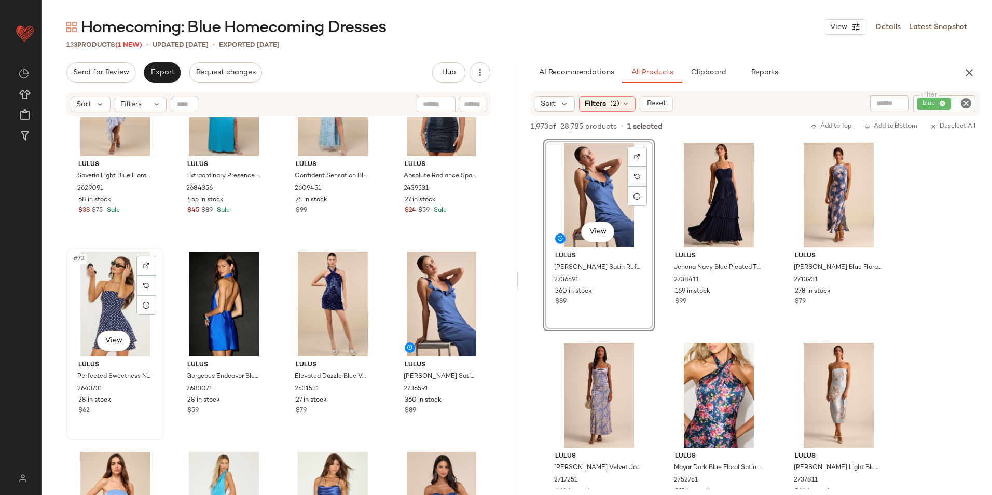
click at [106, 297] on div "#73 View" at bounding box center [115, 304] width 90 height 105
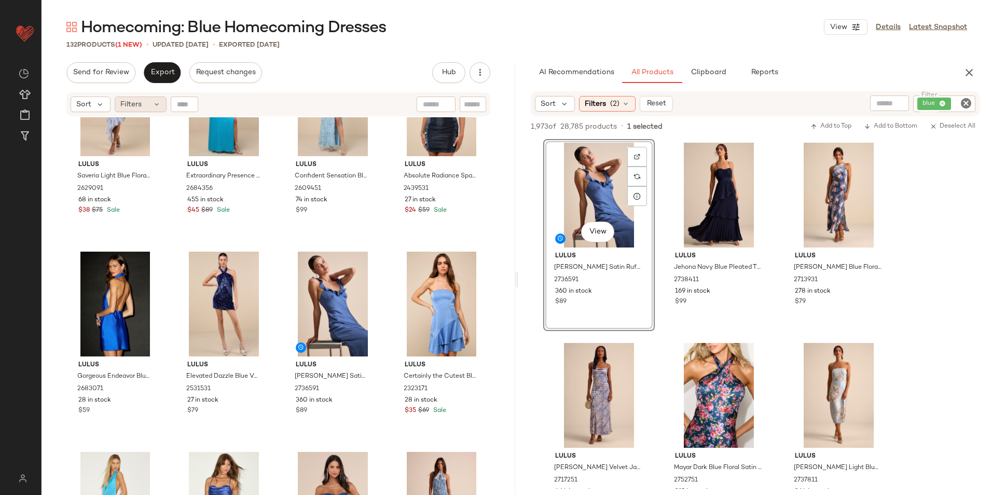
click at [147, 107] on div "Filters" at bounding box center [141, 105] width 52 height 16
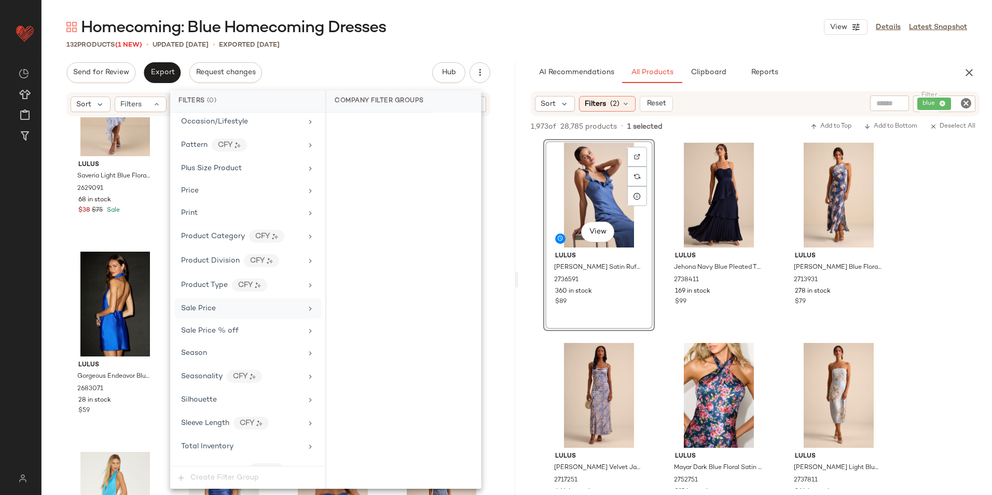
scroll to position [710, 0]
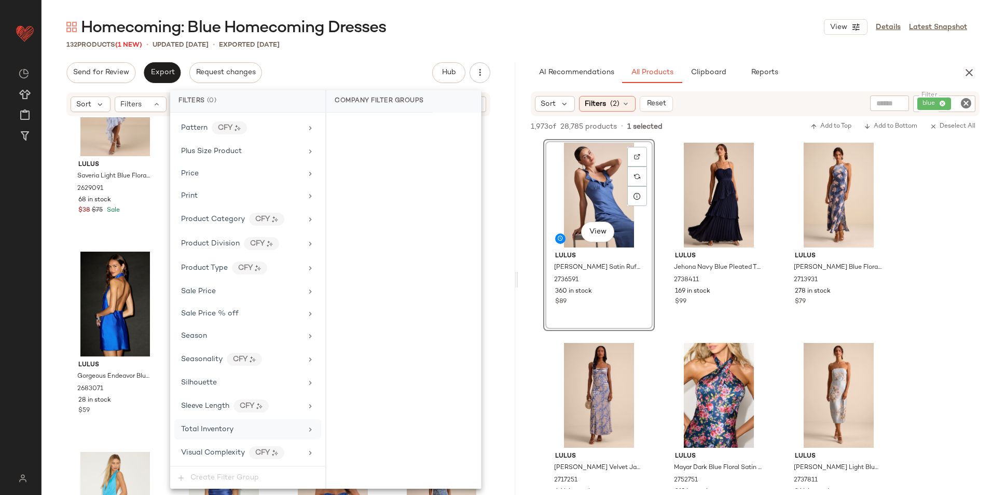
click at [232, 431] on span "Total Inventory" at bounding box center [207, 430] width 52 height 8
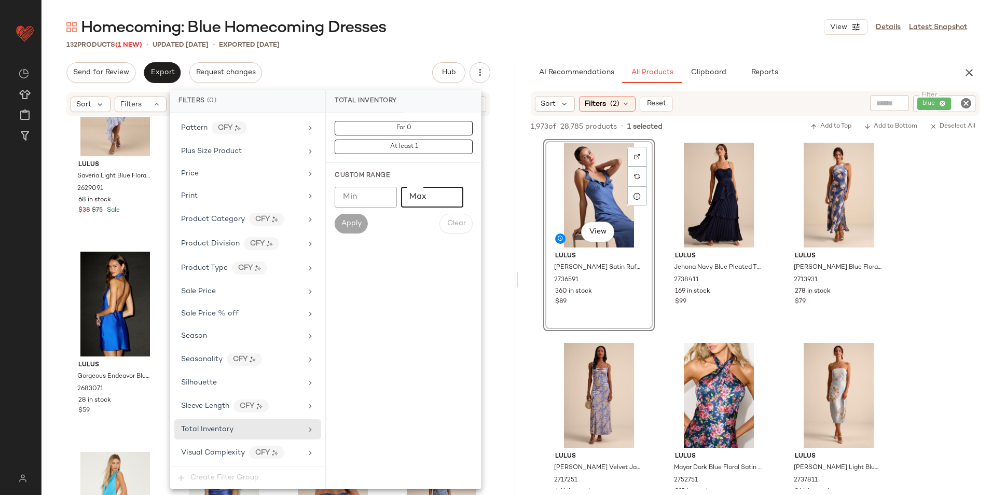
click at [418, 200] on input "Max" at bounding box center [432, 197] width 62 height 21
type input "**"
click at [356, 222] on span "Apply" at bounding box center [351, 224] width 21 height 8
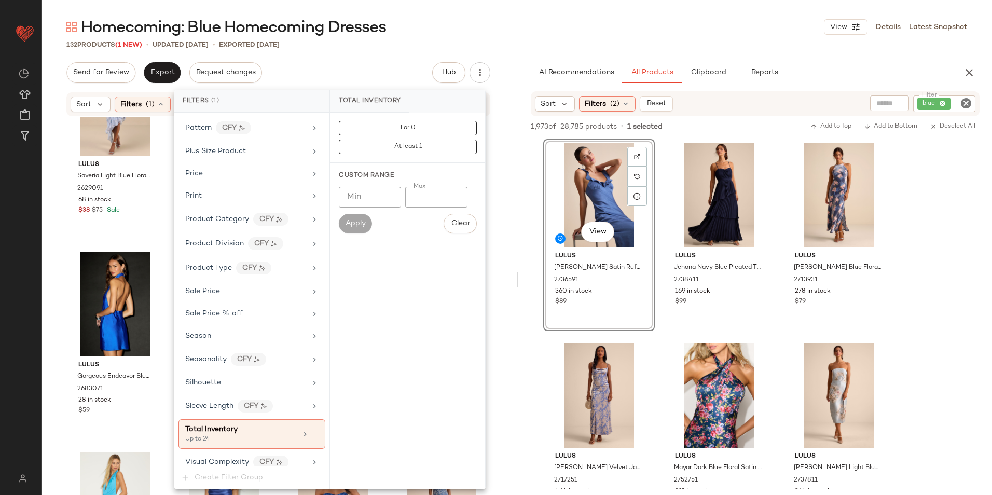
click at [435, 29] on div "Homecoming: Blue Homecoming Dresses View Details Latest Snapshot" at bounding box center [517, 27] width 951 height 21
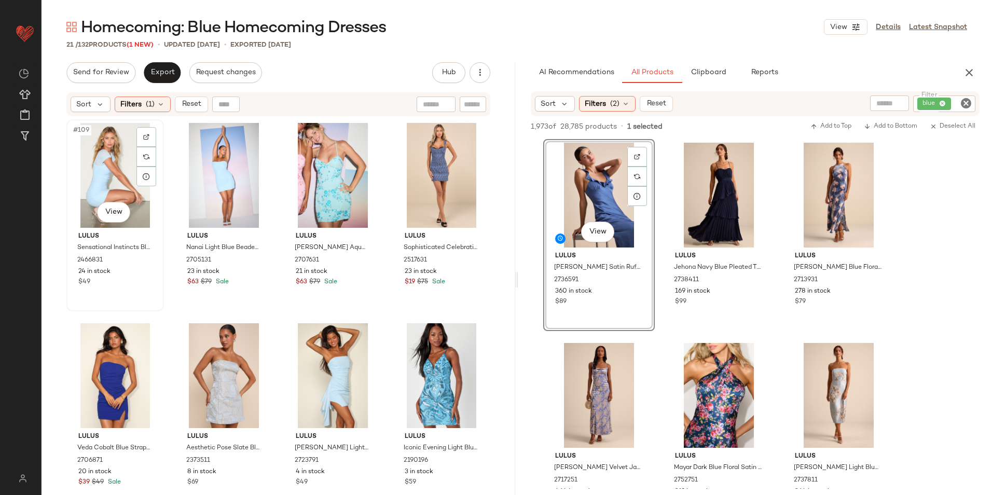
click at [119, 165] on div "#109 View" at bounding box center [115, 175] width 90 height 105
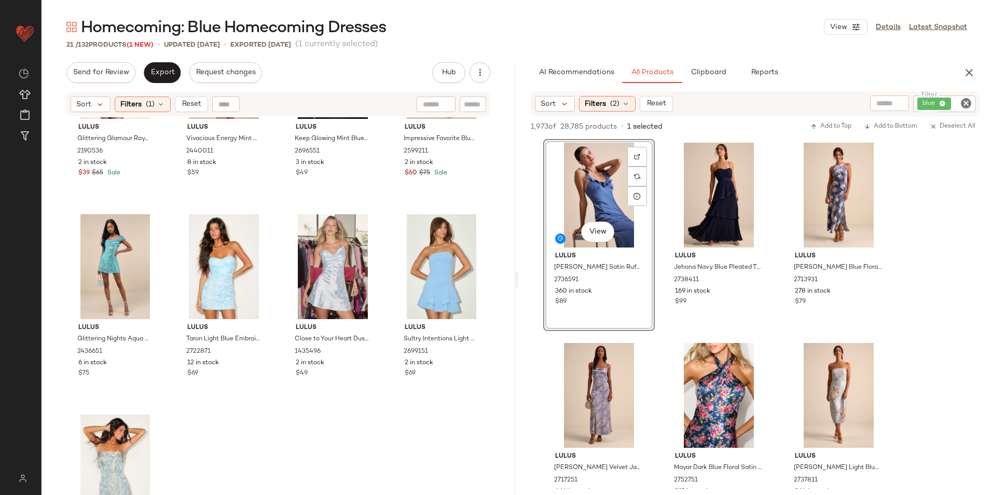
scroll to position [798, 0]
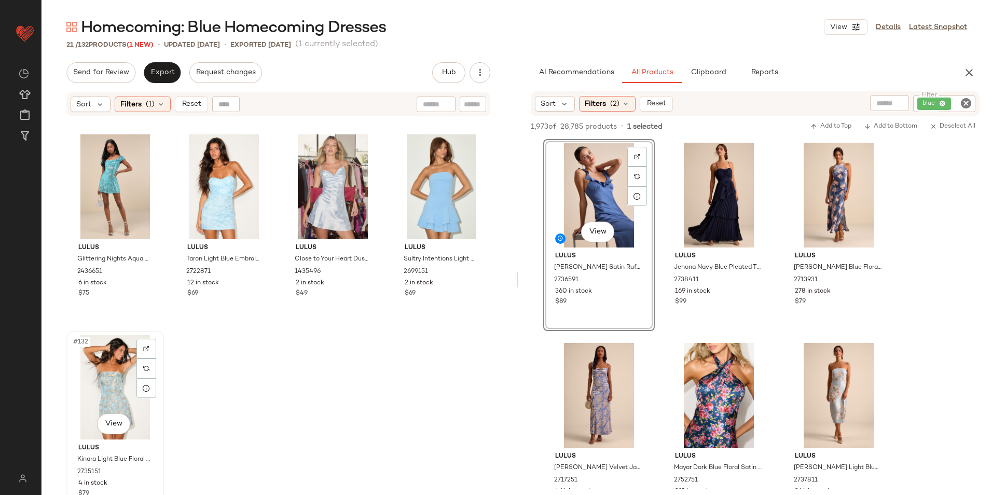
click at [114, 371] on div "#132 View" at bounding box center [115, 387] width 90 height 105
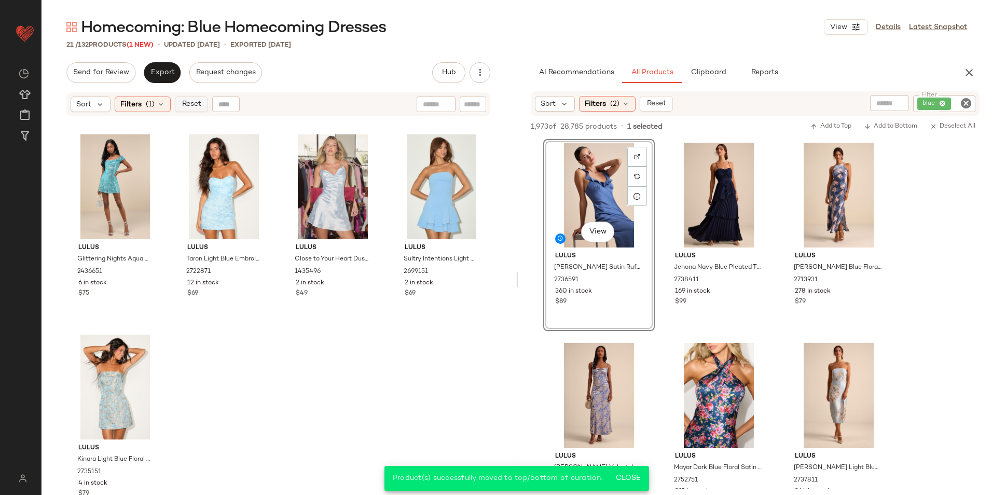
click at [188, 107] on span "Reset" at bounding box center [191, 104] width 20 height 8
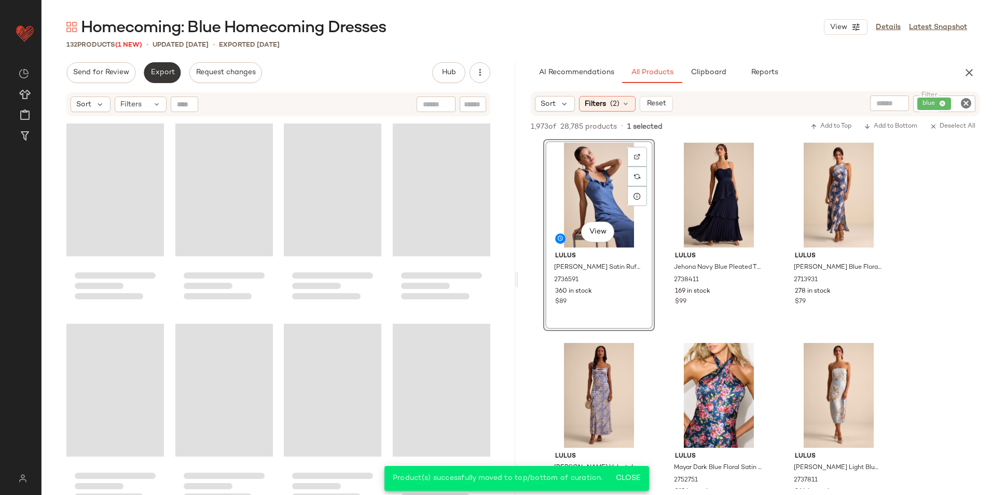
click at [167, 75] on span "Export" at bounding box center [162, 72] width 24 height 8
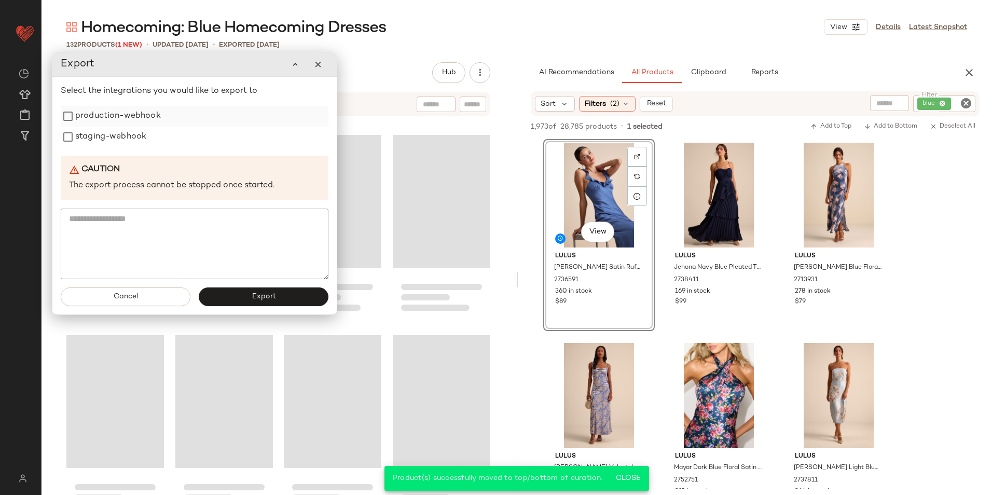
click at [131, 113] on label "production-webhook" at bounding box center [118, 116] width 86 height 21
click at [125, 140] on label "staging-webhook" at bounding box center [110, 137] width 71 height 21
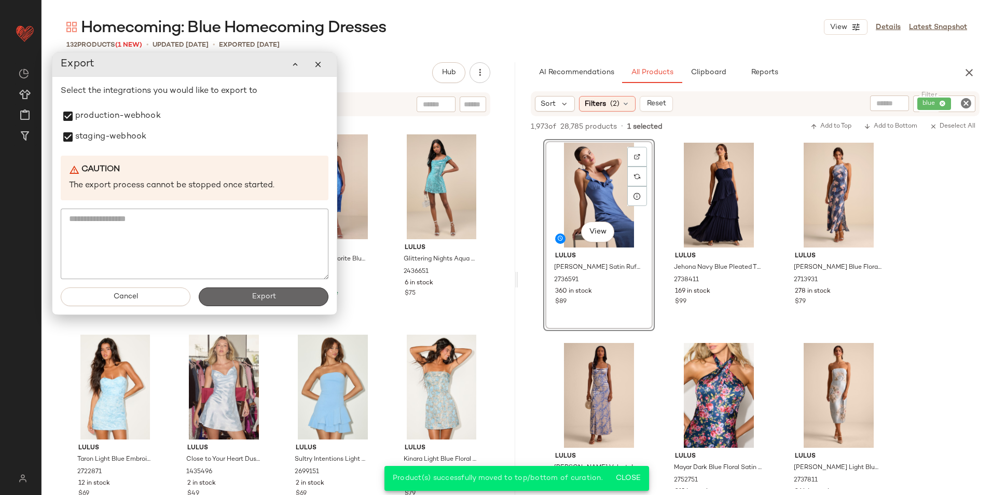
click at [251, 301] on button "Export" at bounding box center [264, 296] width 130 height 19
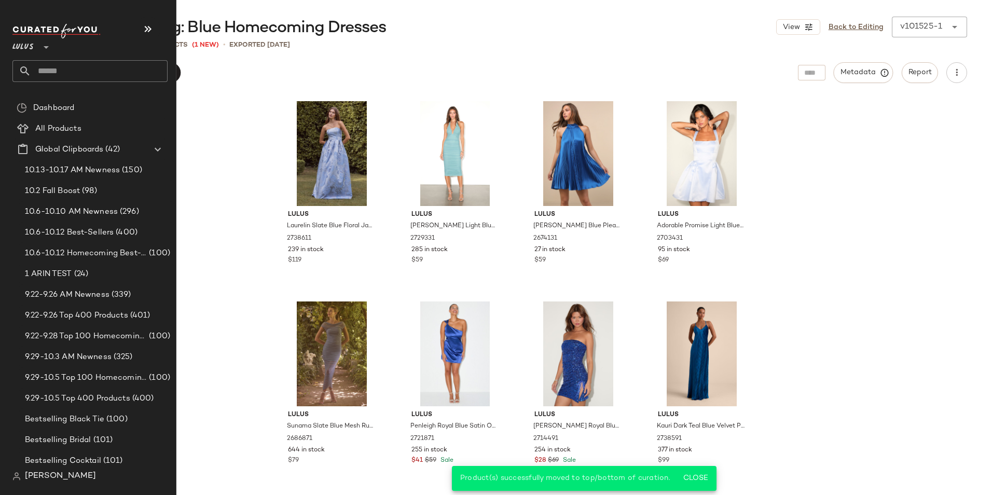
click at [35, 67] on input "text" at bounding box center [99, 71] width 136 height 22
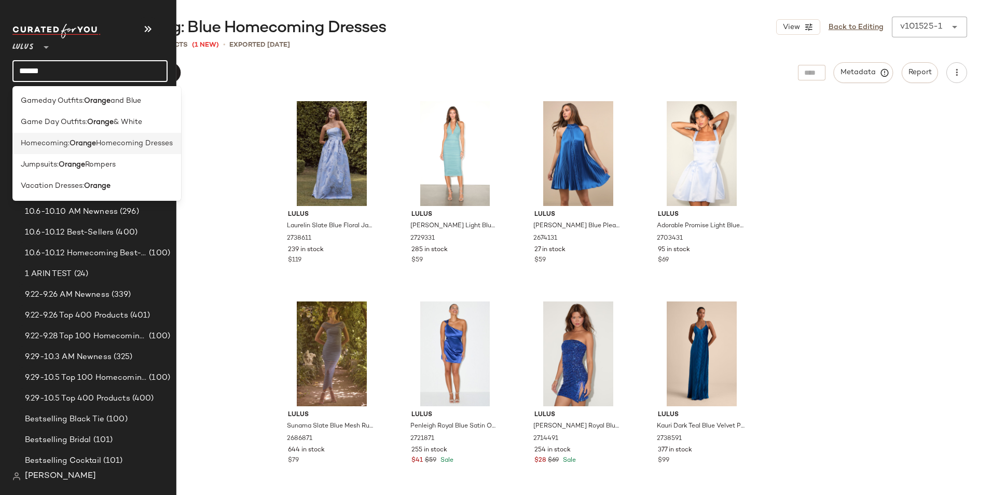
type input "******"
click at [75, 141] on b "Orange" at bounding box center [83, 143] width 26 height 11
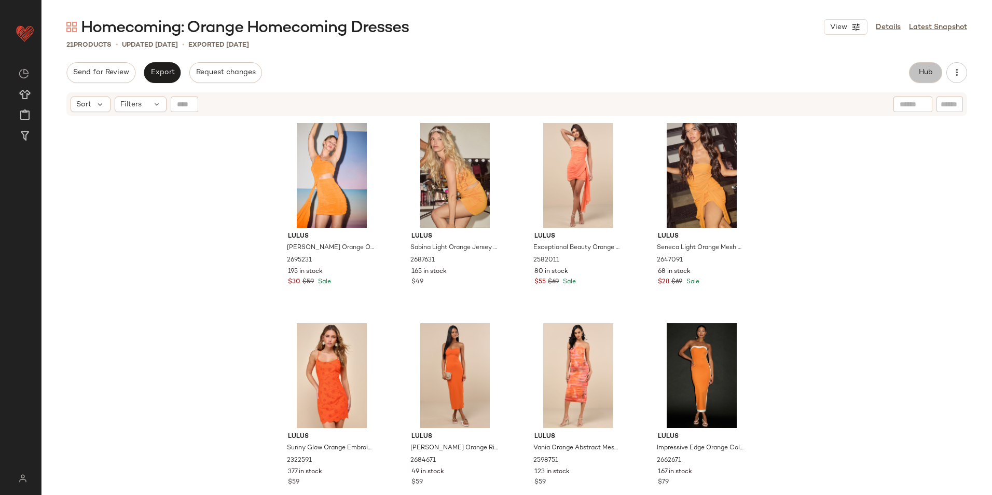
click at [925, 69] on span "Hub" at bounding box center [925, 72] width 15 height 8
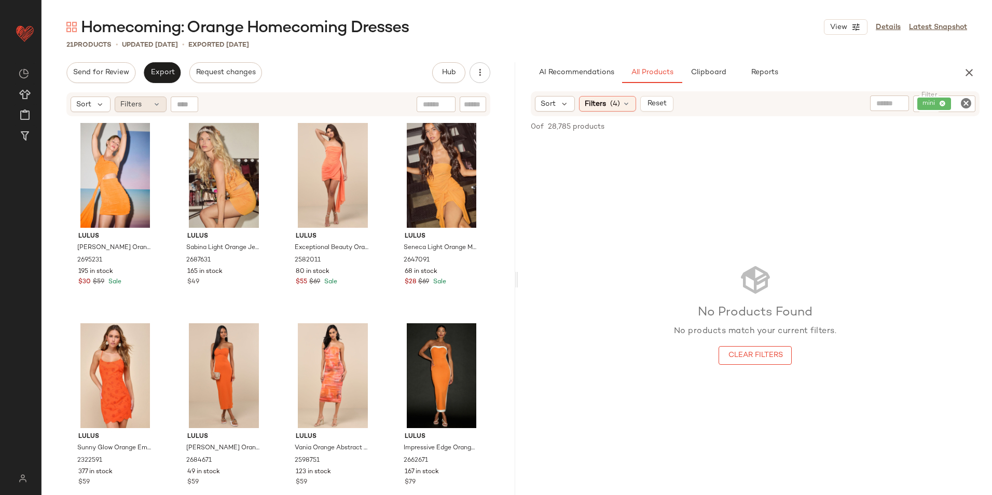
click at [134, 103] on span "Filters" at bounding box center [130, 104] width 21 height 11
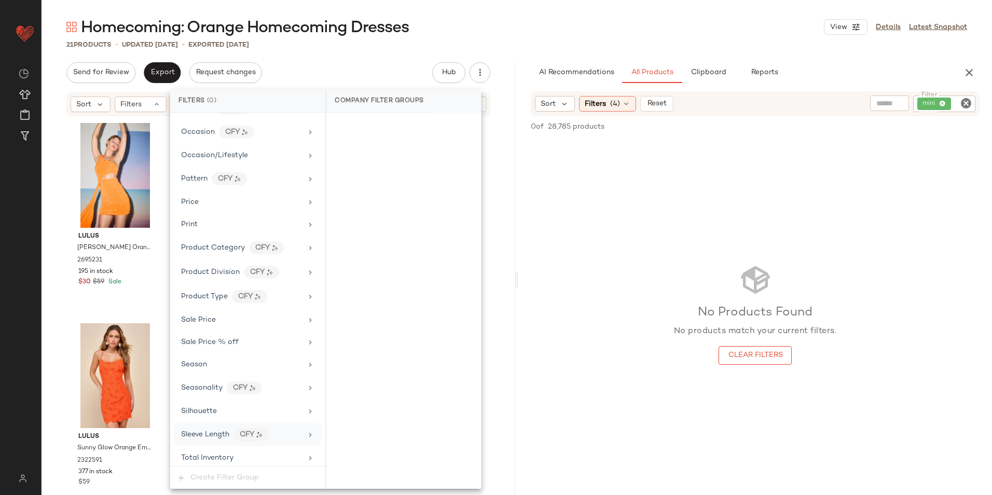
scroll to position [688, 0]
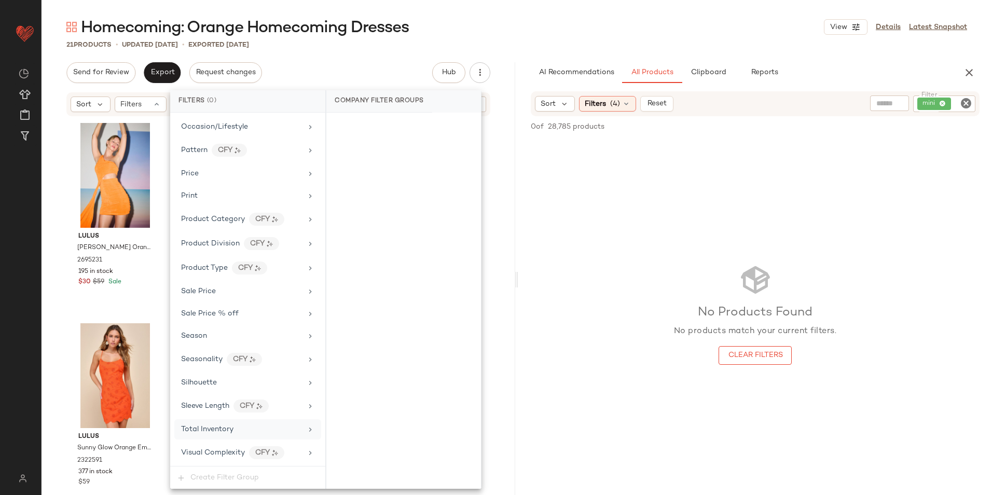
click at [215, 421] on div "Total Inventory" at bounding box center [247, 429] width 147 height 20
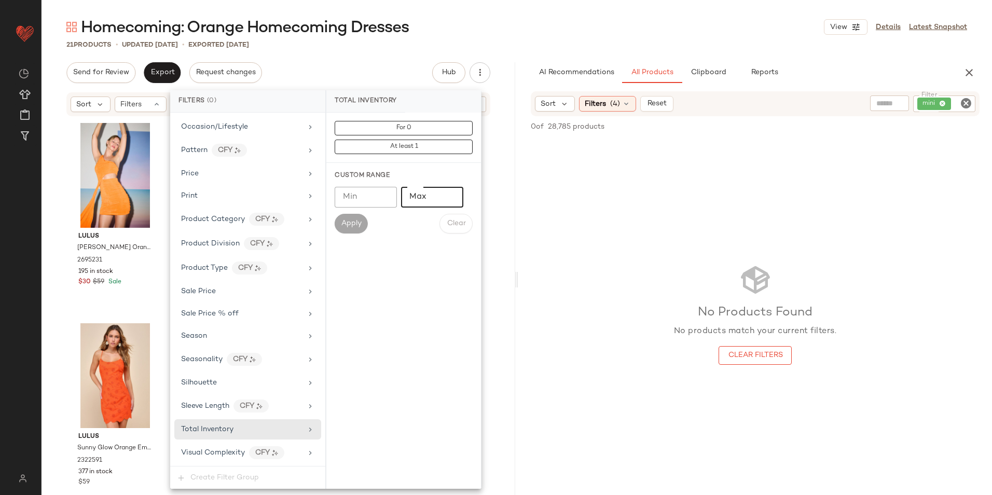
click at [410, 193] on input "Max" at bounding box center [432, 197] width 62 height 21
type input "**"
click at [355, 223] on span "Apply" at bounding box center [351, 224] width 21 height 8
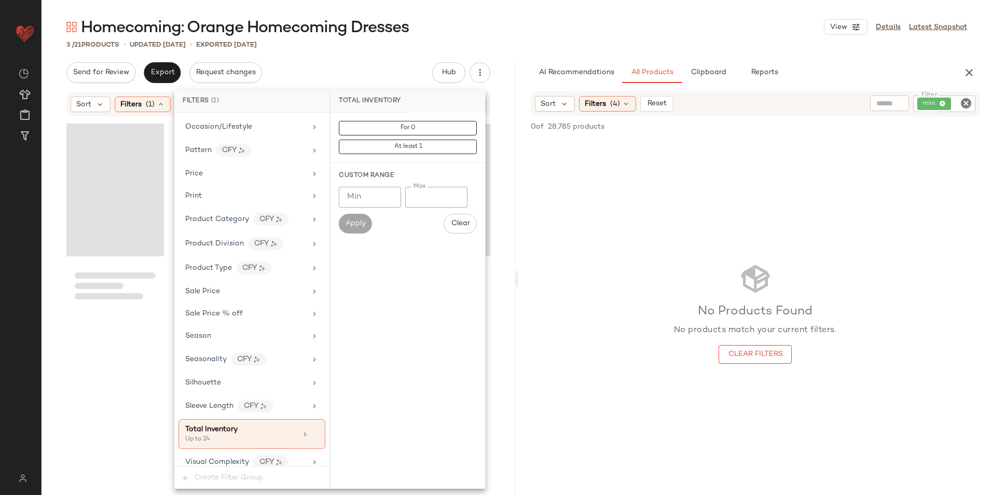
click at [531, 33] on div "Homecoming: Orange Homecoming Dresses View Details Latest Snapshot" at bounding box center [517, 27] width 951 height 21
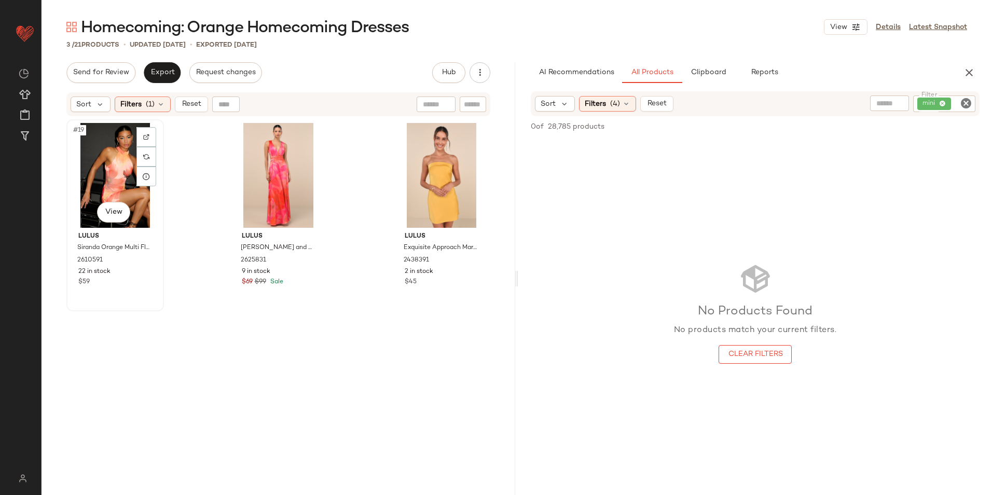
click at [120, 167] on div "#19 View" at bounding box center [115, 175] width 90 height 105
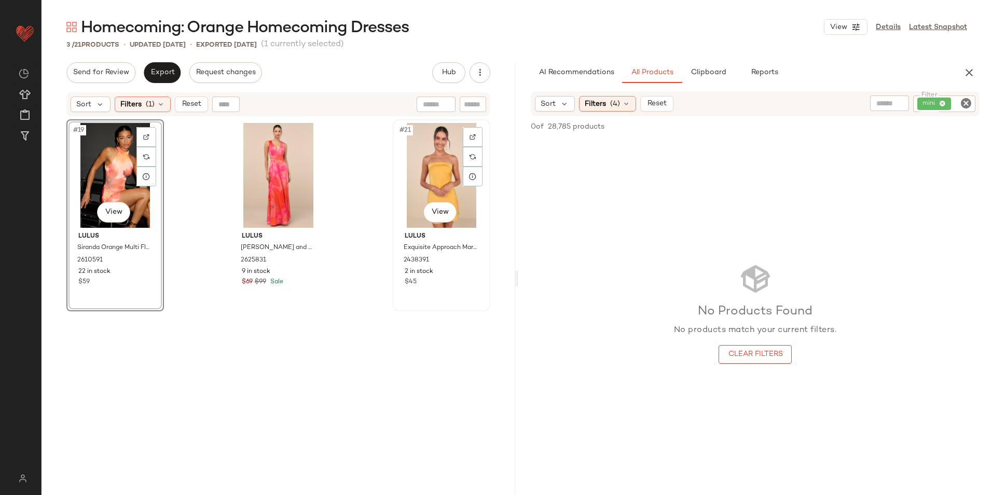
click at [422, 180] on div "#21 View" at bounding box center [441, 175] width 90 height 105
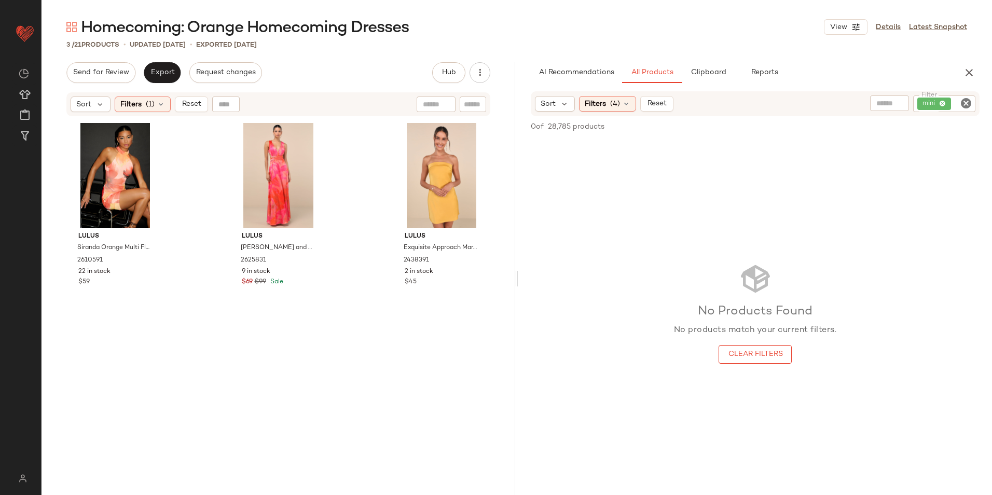
drag, startPoint x: 192, startPoint y: 106, endPoint x: 160, endPoint y: 90, distance: 36.0
click at [191, 106] on span "Reset" at bounding box center [191, 104] width 20 height 8
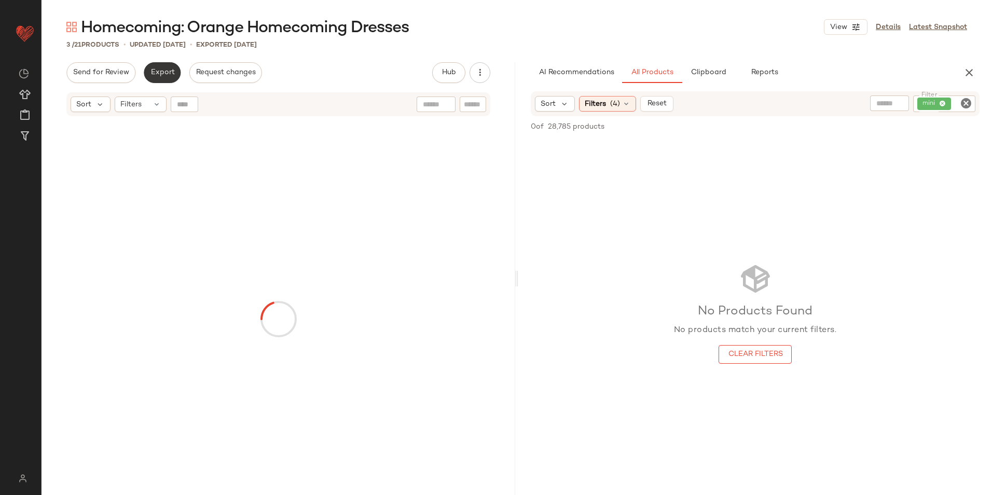
click at [151, 78] on button "Export" at bounding box center [162, 72] width 37 height 21
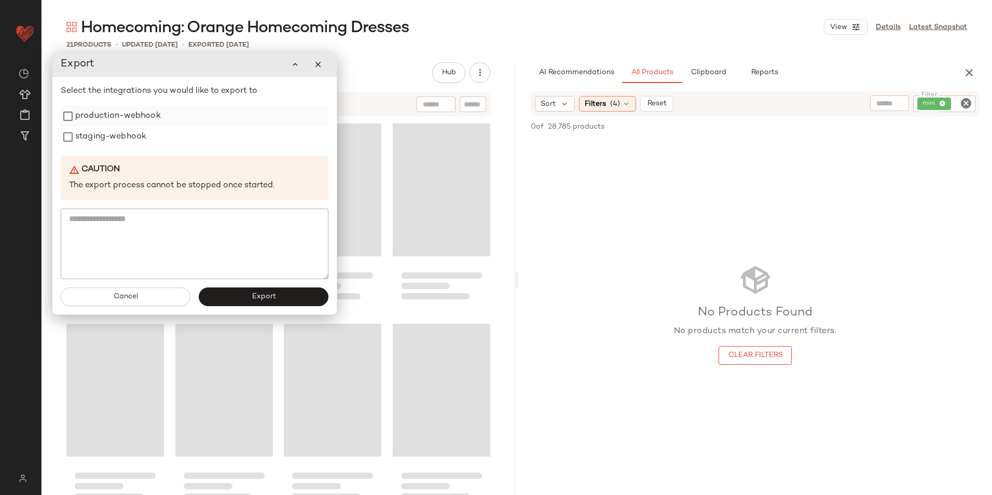
scroll to position [798, 0]
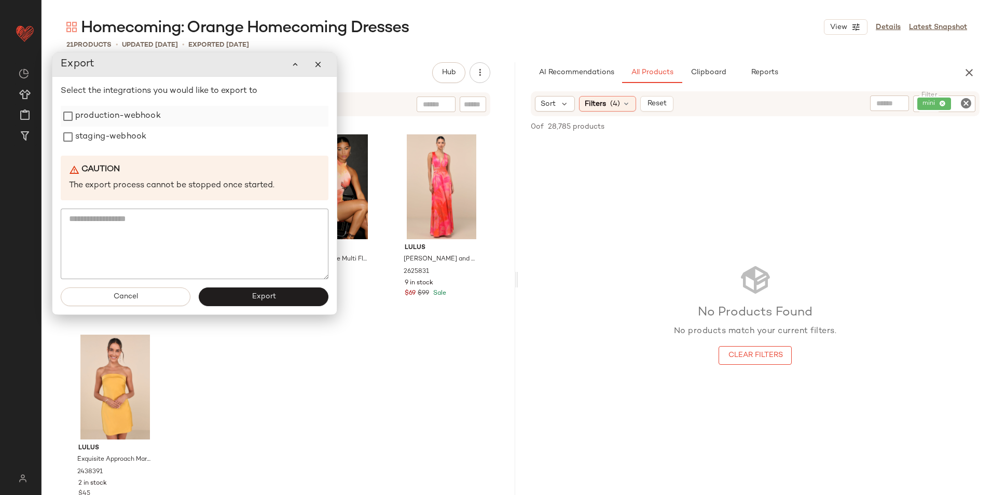
click at [143, 119] on label "production-webhook" at bounding box center [118, 116] width 86 height 21
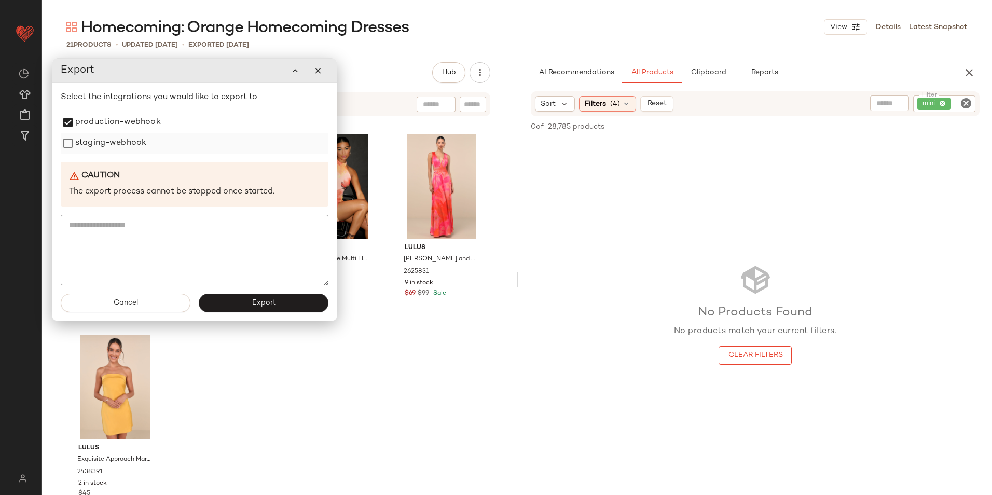
click at [116, 149] on label "staging-webhook" at bounding box center [110, 143] width 71 height 21
click at [256, 304] on span "Export" at bounding box center [263, 303] width 24 height 8
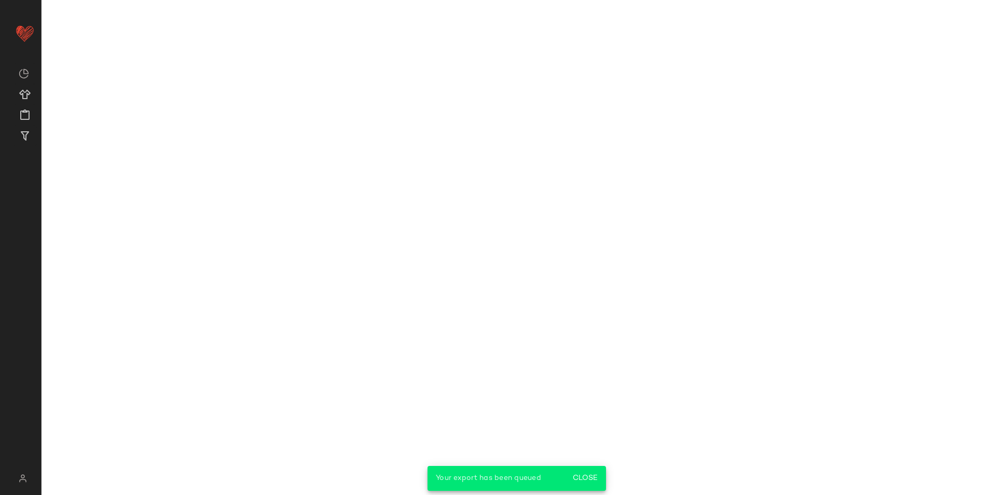
scroll to position [806, 0]
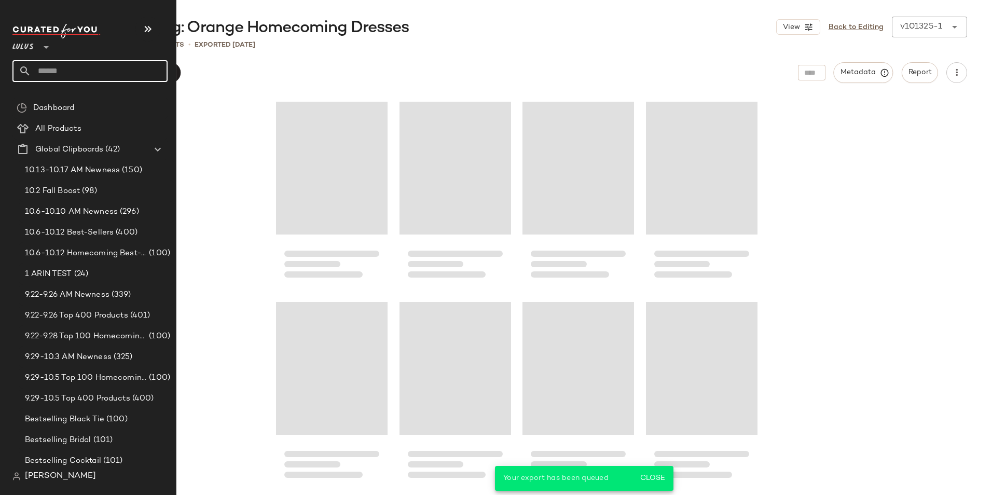
click at [38, 73] on input "text" at bounding box center [99, 71] width 136 height 22
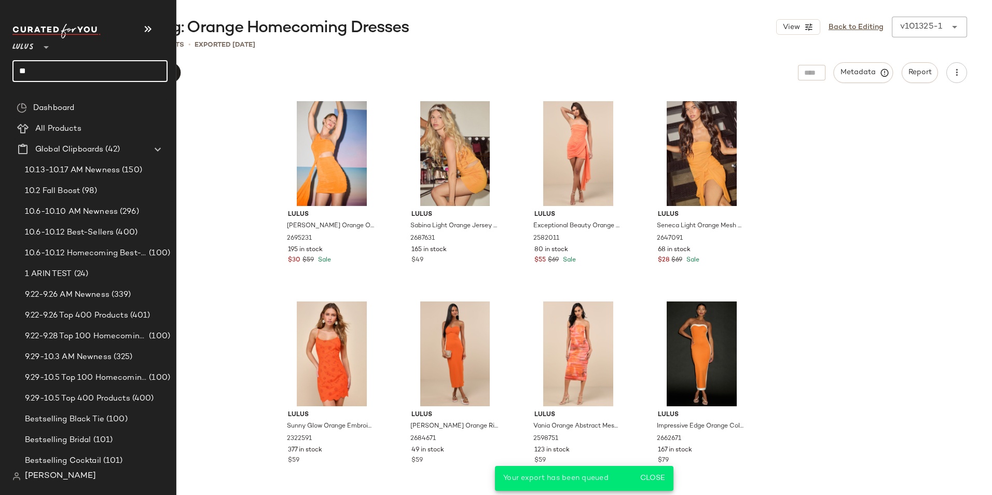
type input "*"
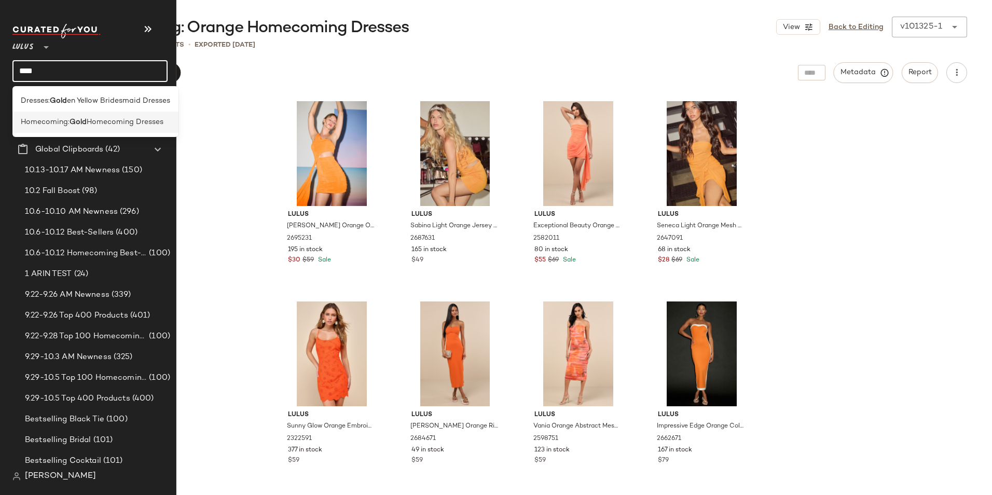
type input "****"
click at [42, 126] on span "Homecoming:" at bounding box center [45, 122] width 49 height 11
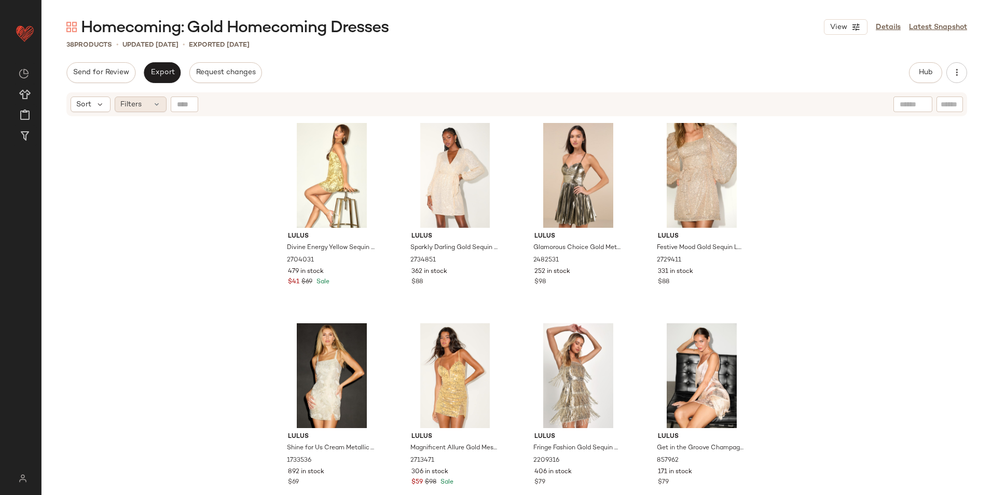
click at [136, 108] on span "Filters" at bounding box center [130, 104] width 21 height 11
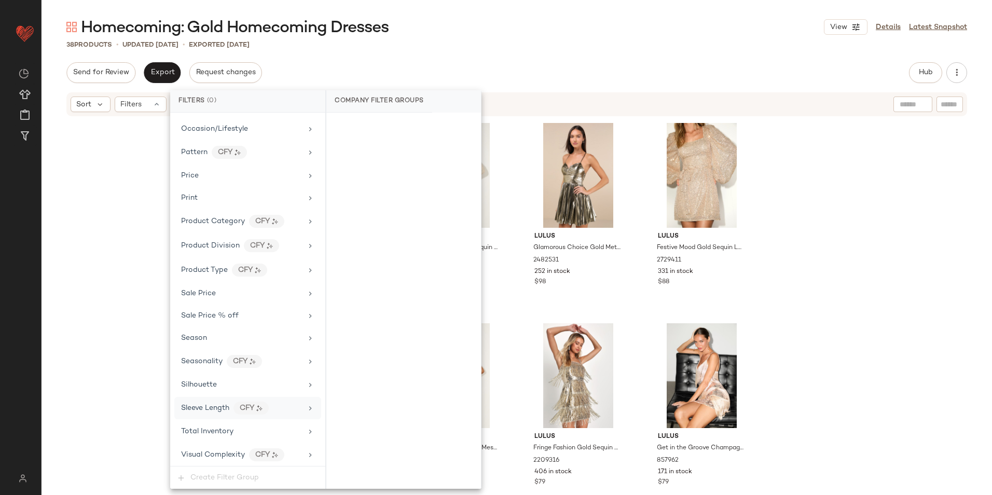
scroll to position [688, 0]
click at [219, 432] on span "Total Inventory" at bounding box center [207, 430] width 52 height 8
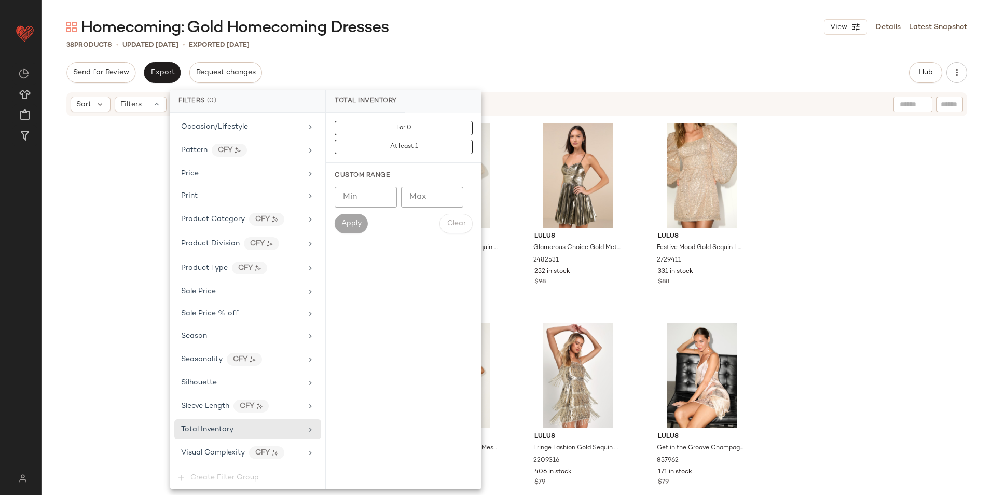
click at [430, 204] on input "Max" at bounding box center [432, 197] width 62 height 21
type input "**"
click at [342, 224] on span "Apply" at bounding box center [351, 224] width 21 height 8
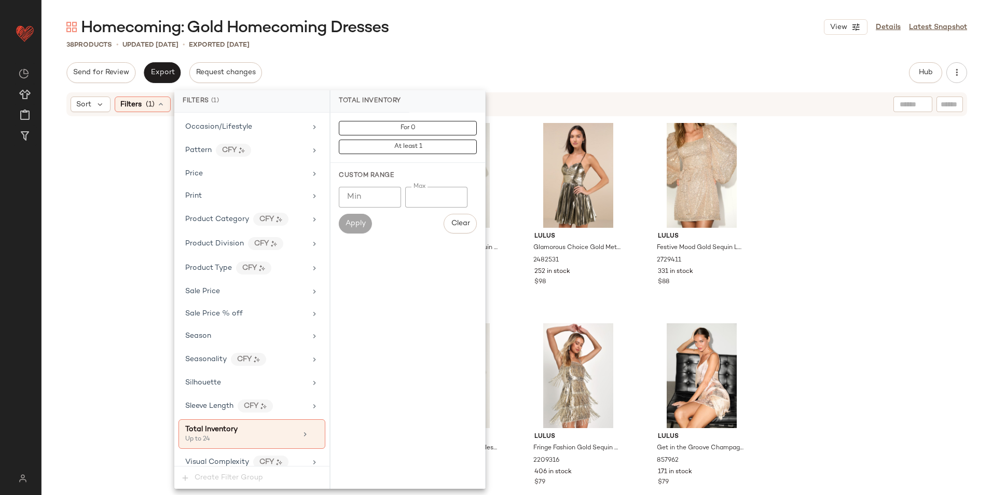
click at [489, 28] on div "Homecoming: Gold Homecoming Dresses View Details Latest Snapshot" at bounding box center [517, 27] width 951 height 21
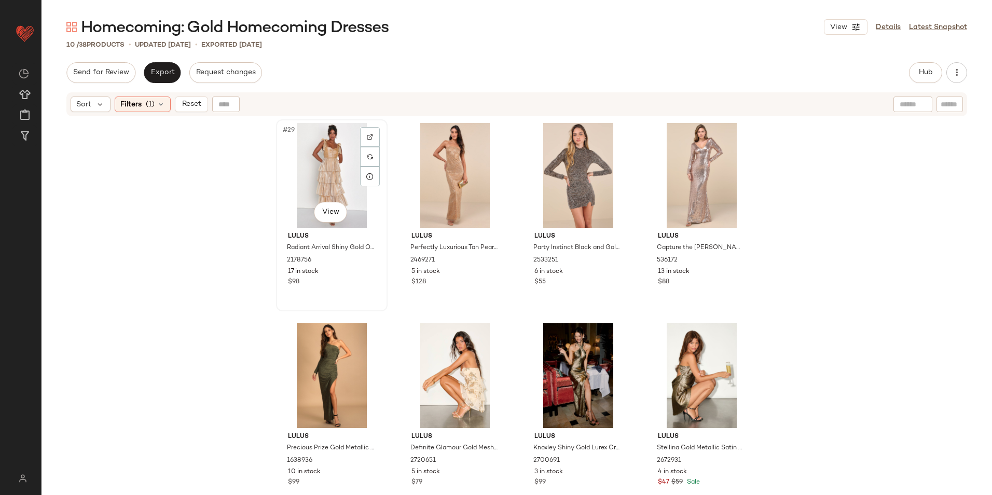
click at [322, 157] on div "#29 View" at bounding box center [332, 175] width 104 height 105
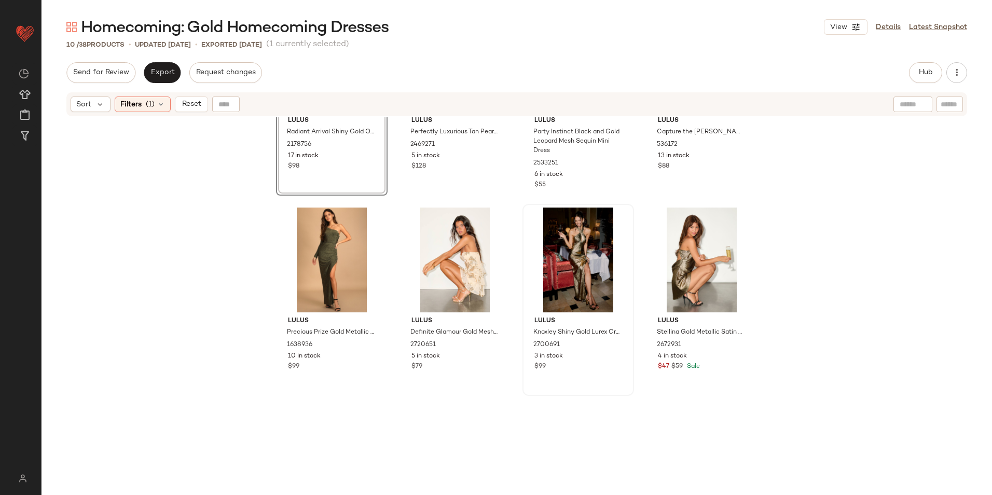
scroll to position [189, 0]
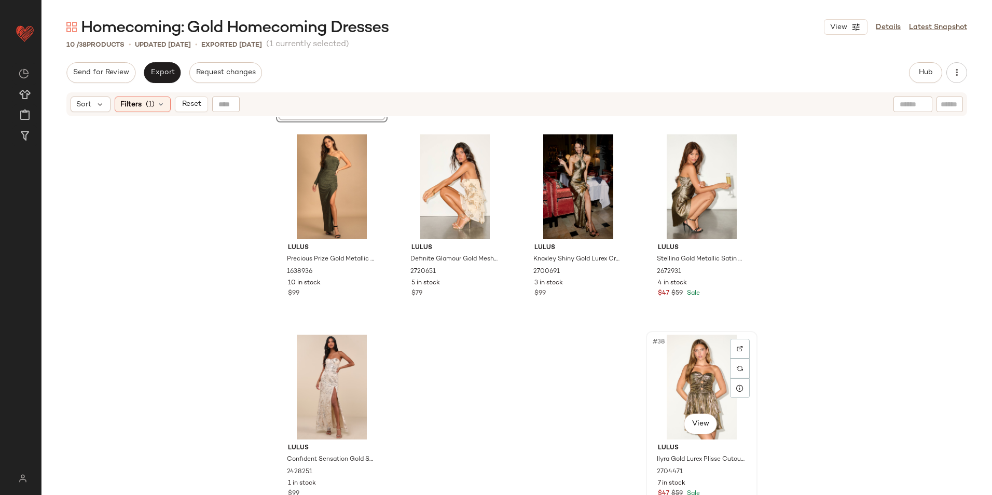
click at [691, 367] on div "#38 View" at bounding box center [702, 387] width 104 height 105
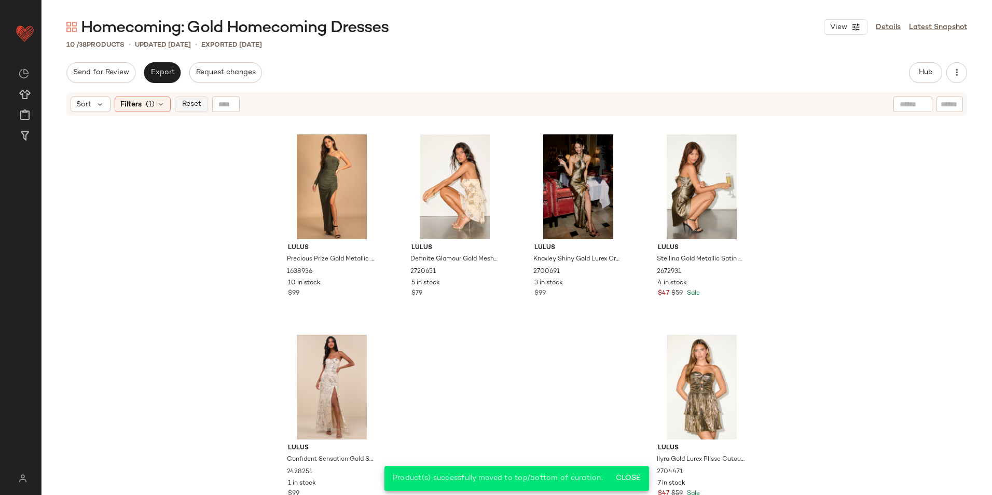
click at [186, 98] on button "Reset" at bounding box center [191, 105] width 33 height 16
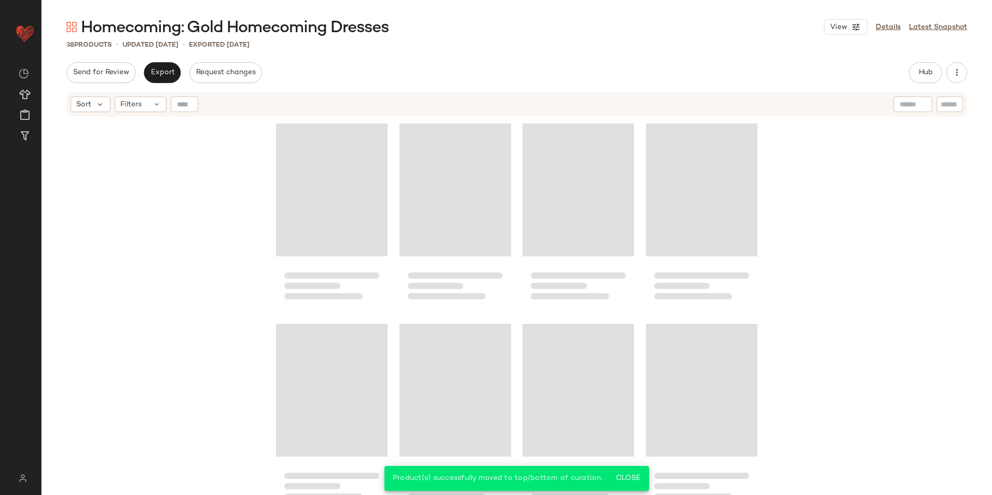
click at [396, 91] on div "Send for Review Export Request changes Hub Send for Review External Review Inte…" at bounding box center [517, 279] width 951 height 435
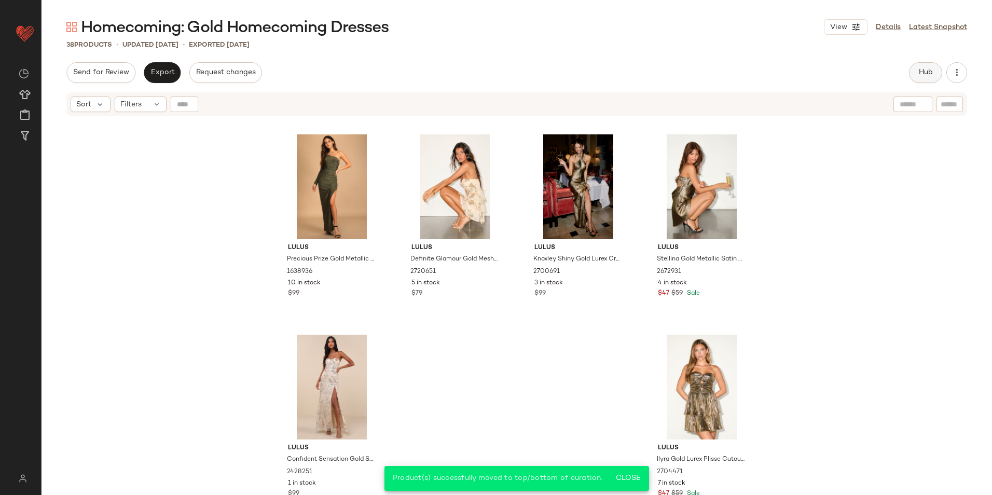
click at [910, 71] on button "Hub" at bounding box center [925, 72] width 33 height 21
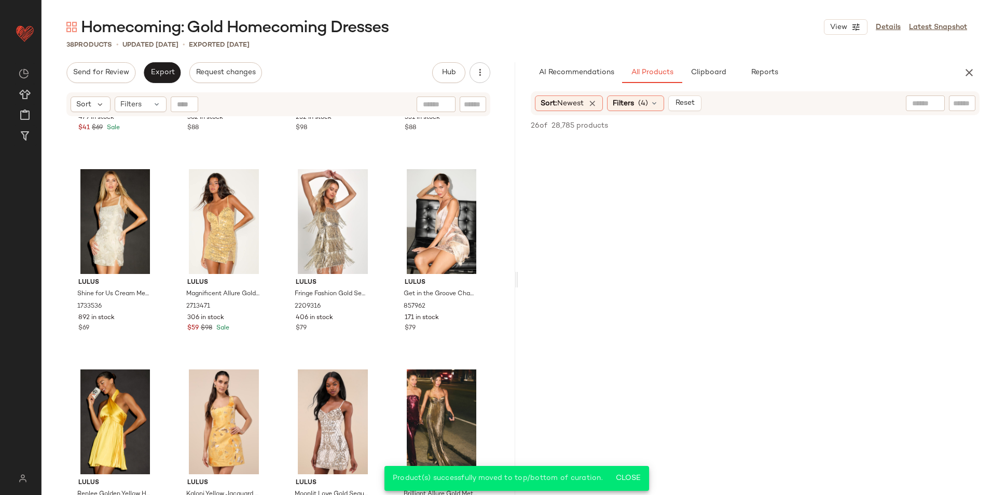
scroll to position [0, 0]
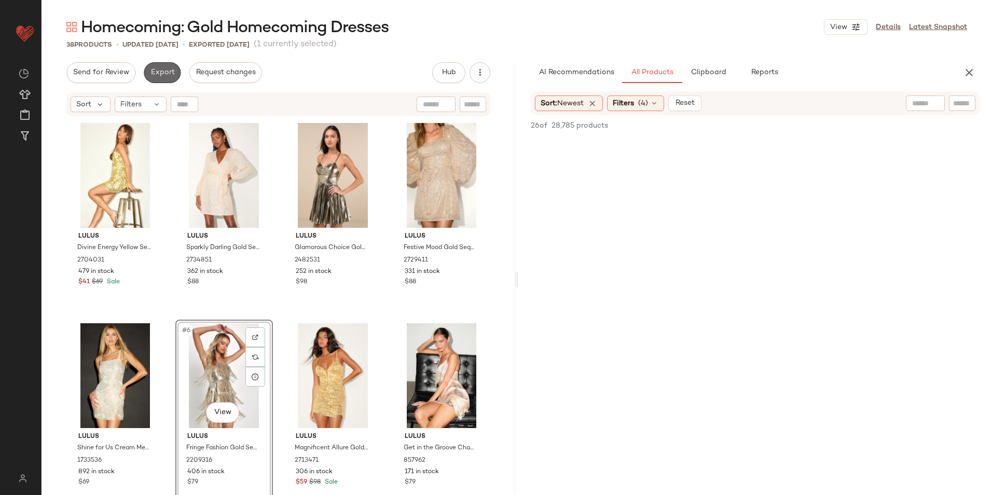
click at [163, 65] on button "Export" at bounding box center [162, 72] width 37 height 21
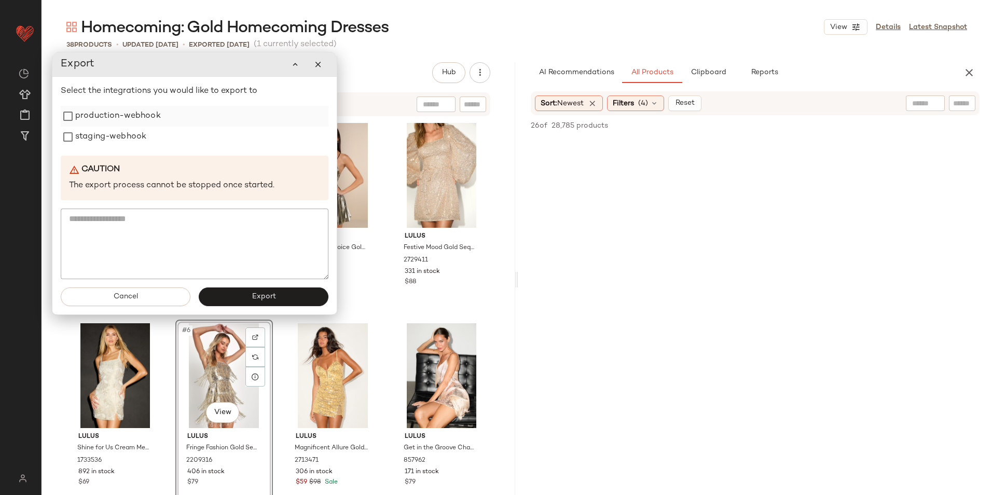
click at [144, 119] on label "production-webhook" at bounding box center [118, 116] width 86 height 21
click at [134, 140] on label "staging-webhook" at bounding box center [110, 137] width 71 height 21
click at [241, 294] on button "Export" at bounding box center [264, 296] width 130 height 19
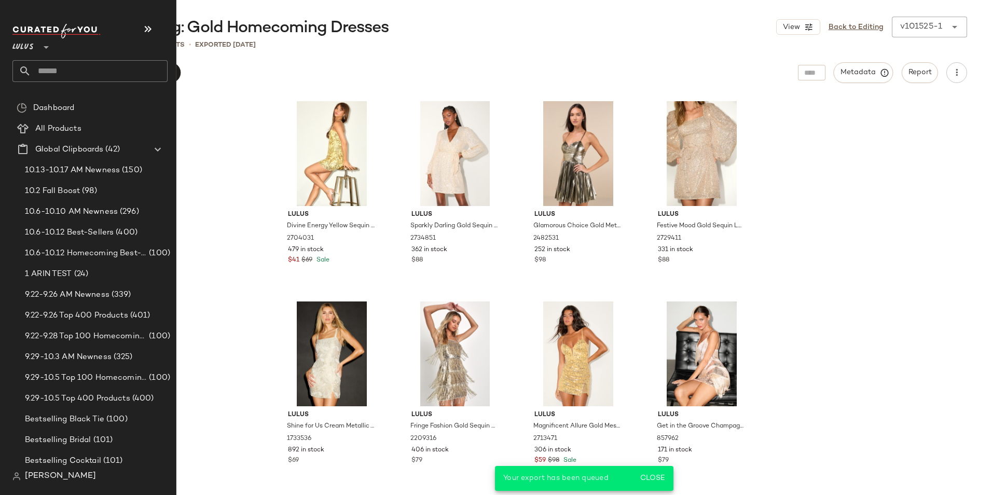
click at [72, 67] on input "text" at bounding box center [99, 71] width 136 height 22
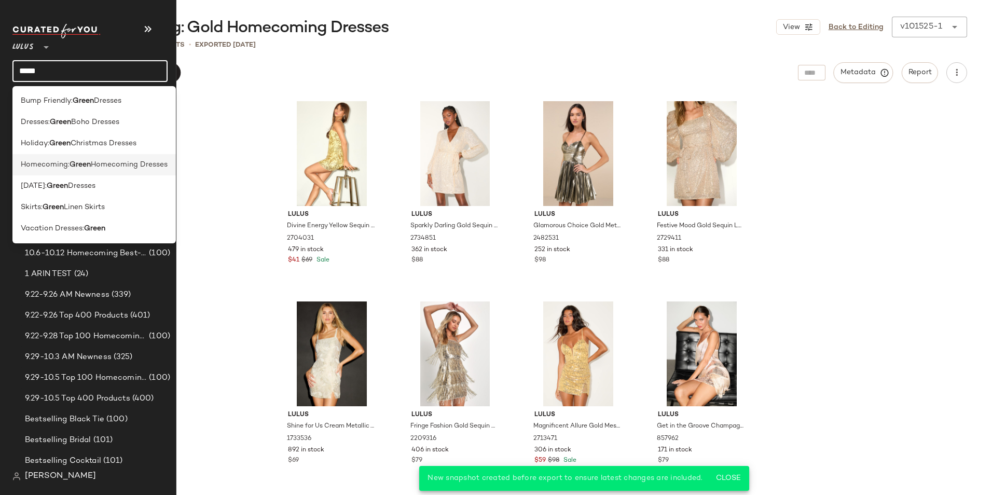
type input "*****"
click at [93, 166] on span "Homecoming Dresses" at bounding box center [129, 164] width 77 height 11
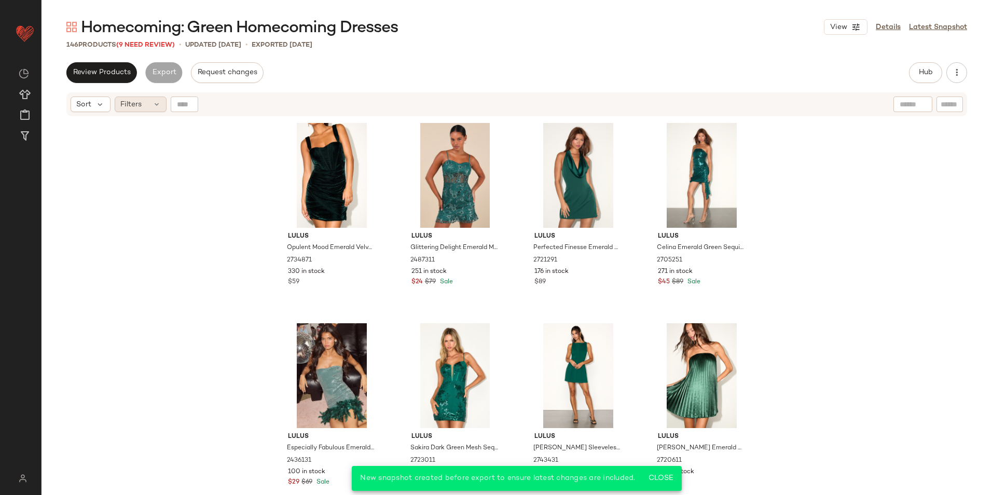
click at [156, 98] on div "Filters" at bounding box center [141, 105] width 52 height 16
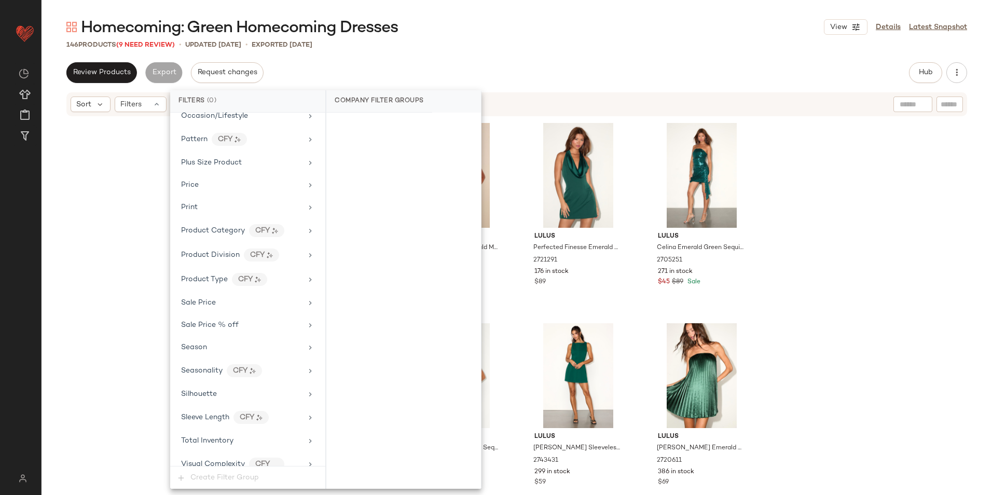
scroll to position [710, 0]
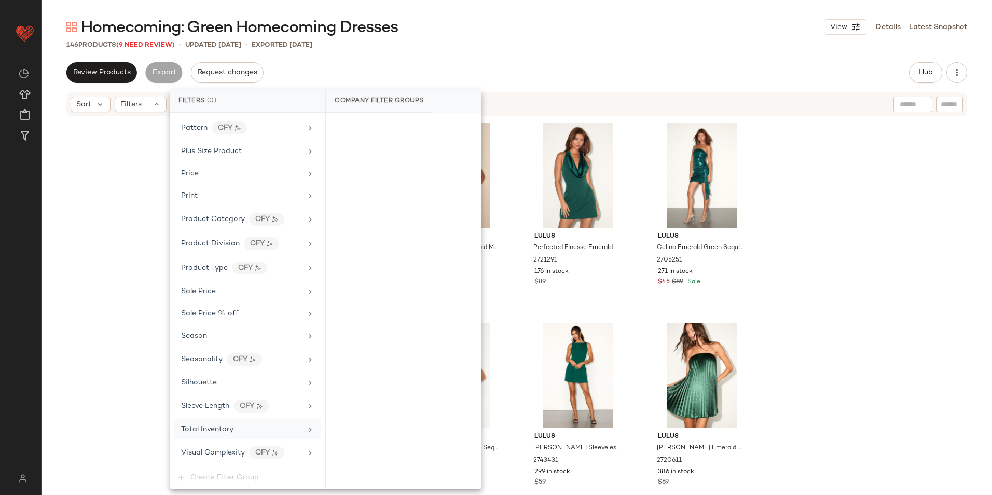
click at [210, 427] on span "Total Inventory" at bounding box center [207, 430] width 52 height 8
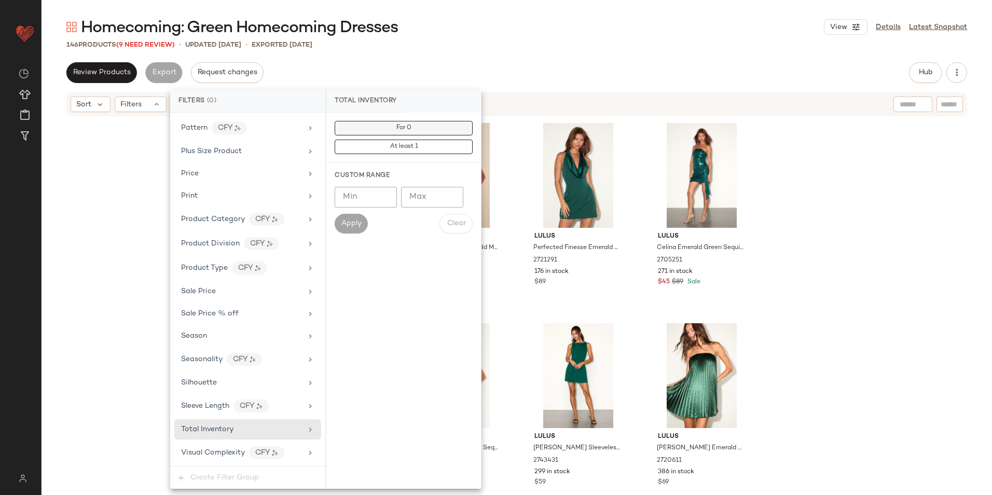
click at [399, 127] on span "For 0" at bounding box center [404, 128] width 16 height 7
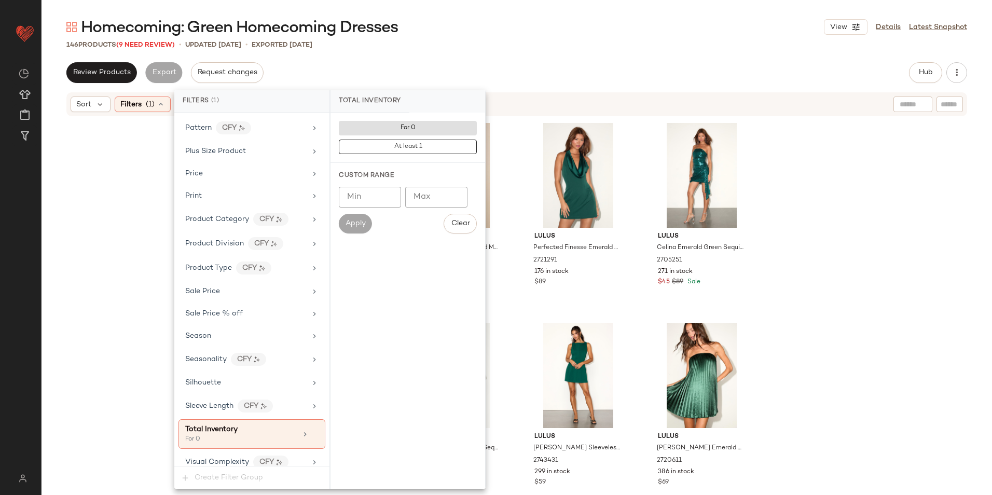
click at [485, 38] on div "Homecoming: Green Homecoming Dresses View Details Latest Snapshot 146 Products …" at bounding box center [517, 256] width 951 height 478
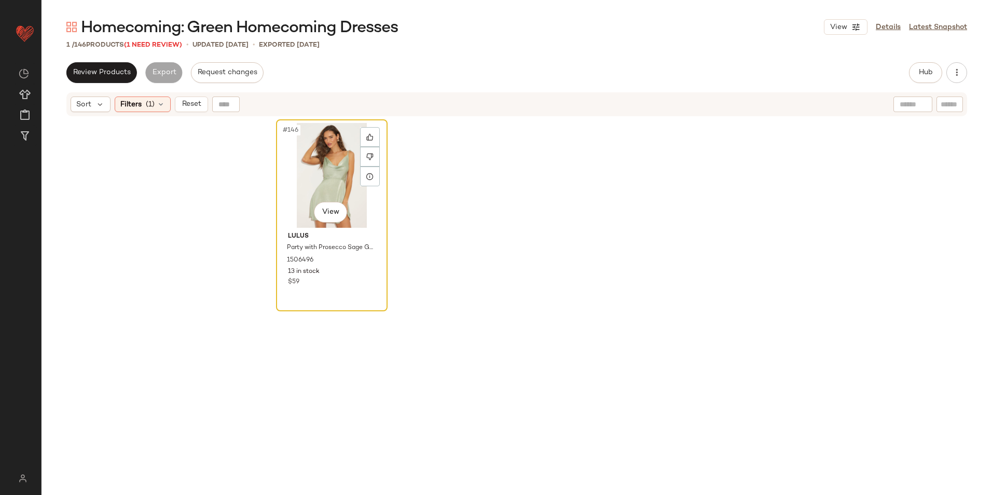
click at [328, 169] on div "#146 View" at bounding box center [332, 175] width 104 height 105
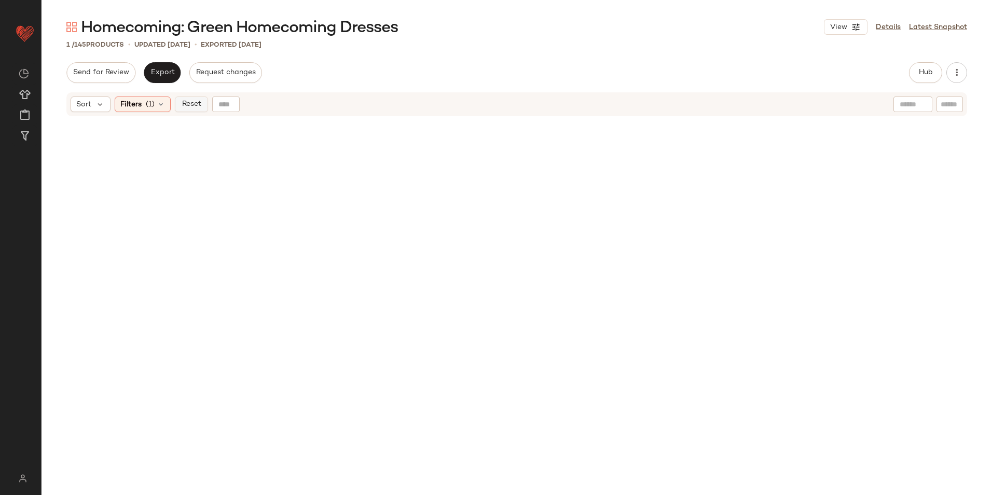
click at [191, 105] on span "Reset" at bounding box center [191, 104] width 20 height 8
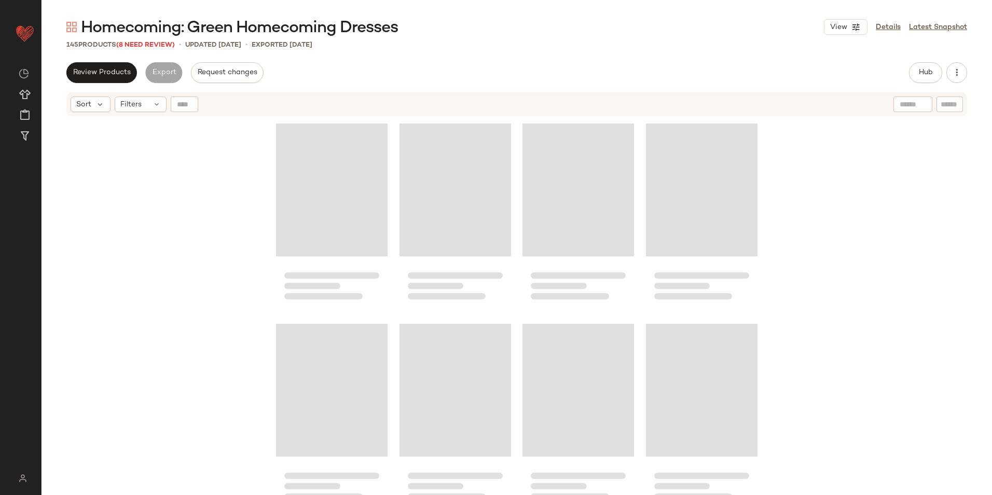
click at [592, 63] on div "Review Products Export Request changes Hub Send for Review External Review Inte…" at bounding box center [516, 72] width 901 height 21
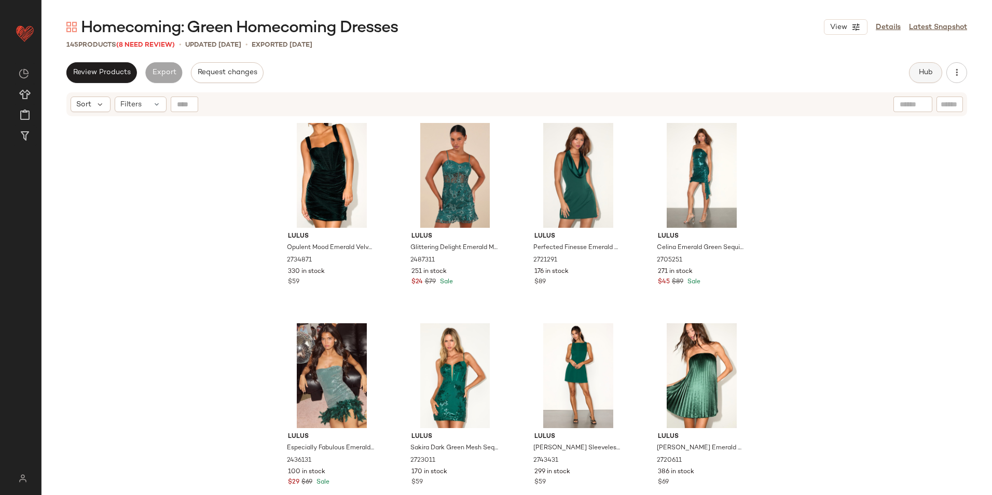
click at [922, 74] on span "Hub" at bounding box center [925, 72] width 15 height 8
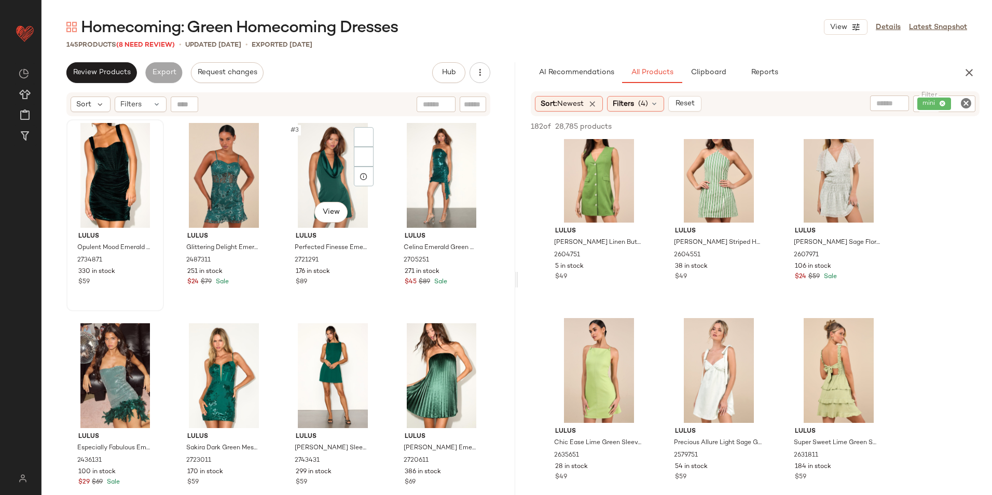
scroll to position [2231, 0]
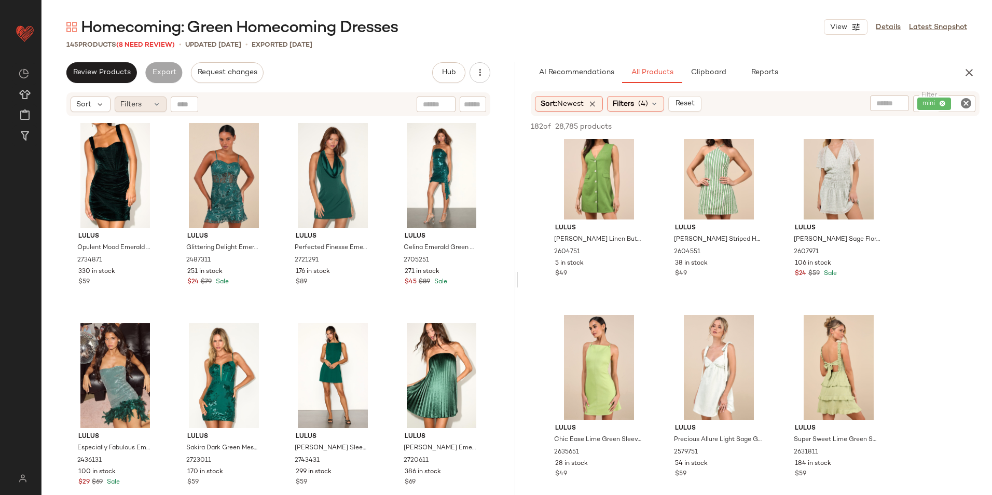
click at [154, 104] on icon at bounding box center [157, 104] width 8 height 8
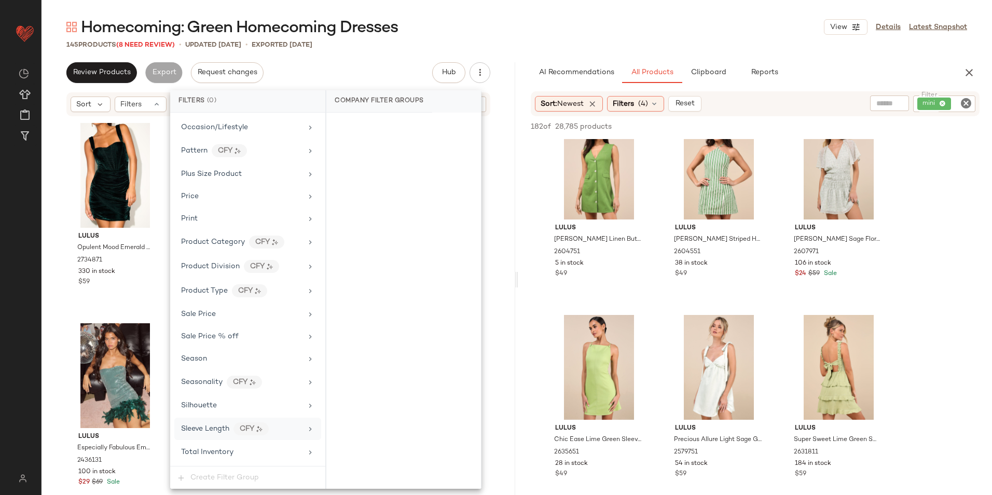
scroll to position [710, 0]
click at [228, 426] on span "Total Inventory" at bounding box center [207, 430] width 52 height 8
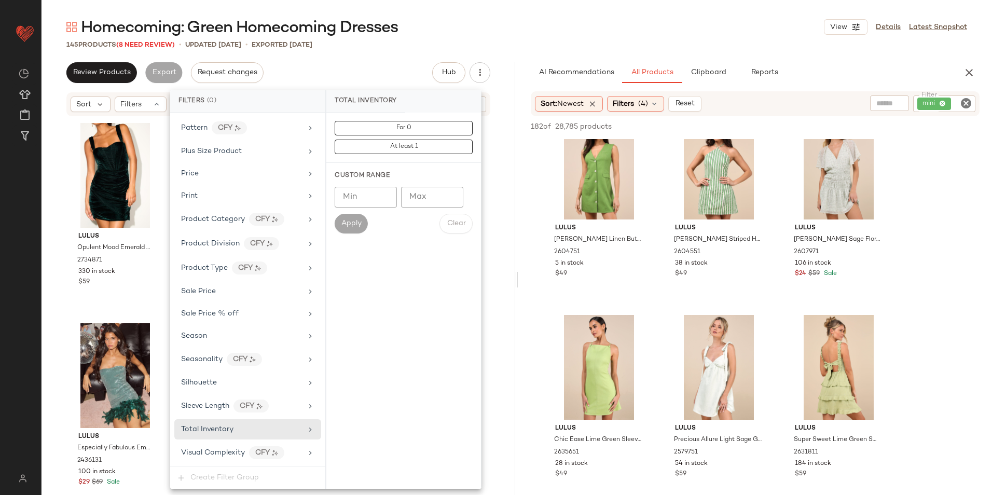
click at [420, 191] on input "Max" at bounding box center [432, 197] width 62 height 21
type input "**"
click at [356, 221] on span "Apply" at bounding box center [351, 224] width 21 height 8
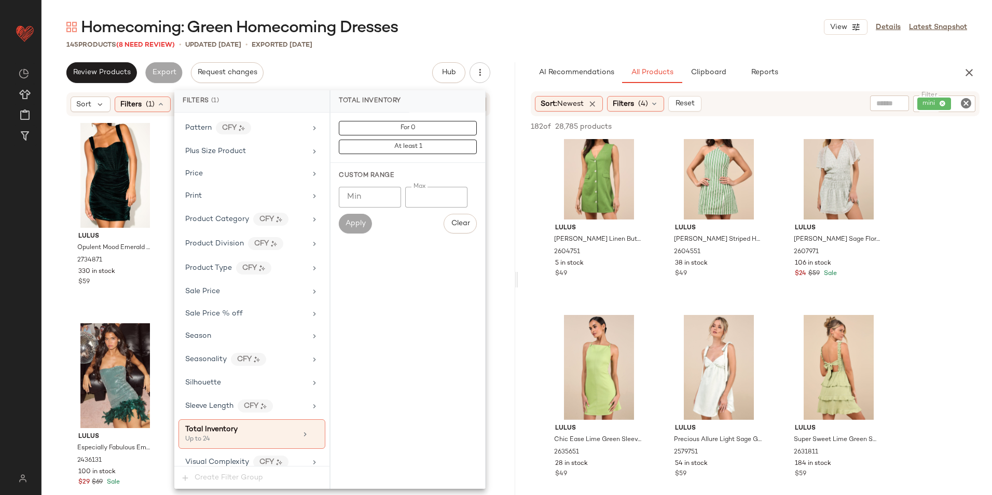
click at [490, 17] on div "Homecoming: Green Homecoming Dresses View Details Latest Snapshot" at bounding box center [517, 27] width 951 height 21
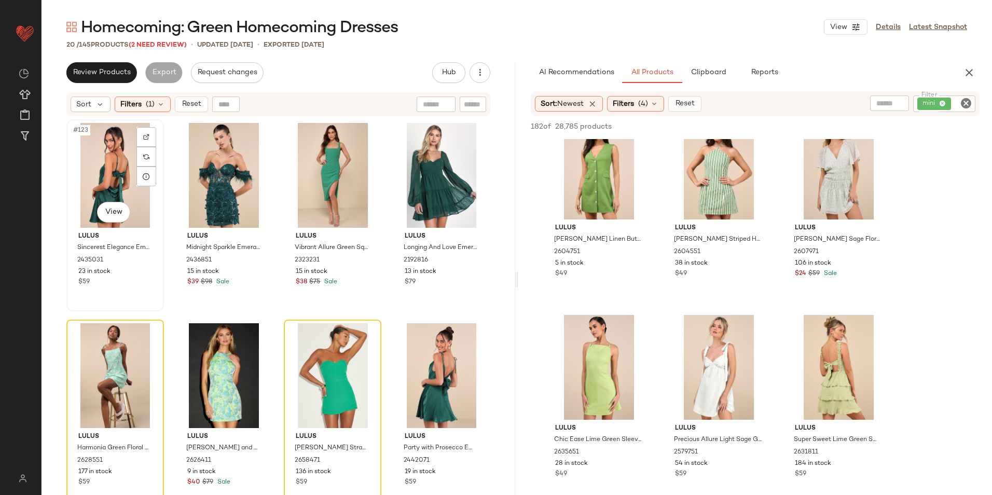
click at [122, 156] on div "#123 View" at bounding box center [115, 175] width 90 height 105
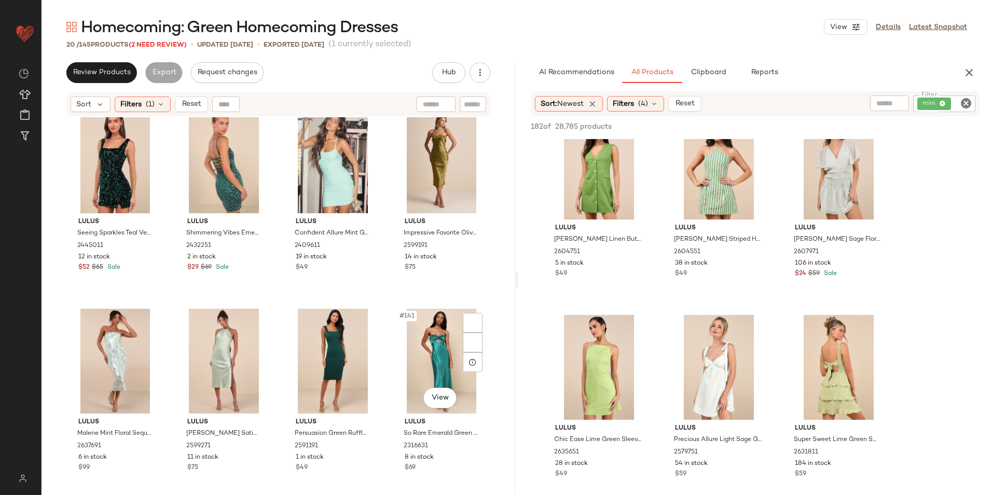
scroll to position [598, 0]
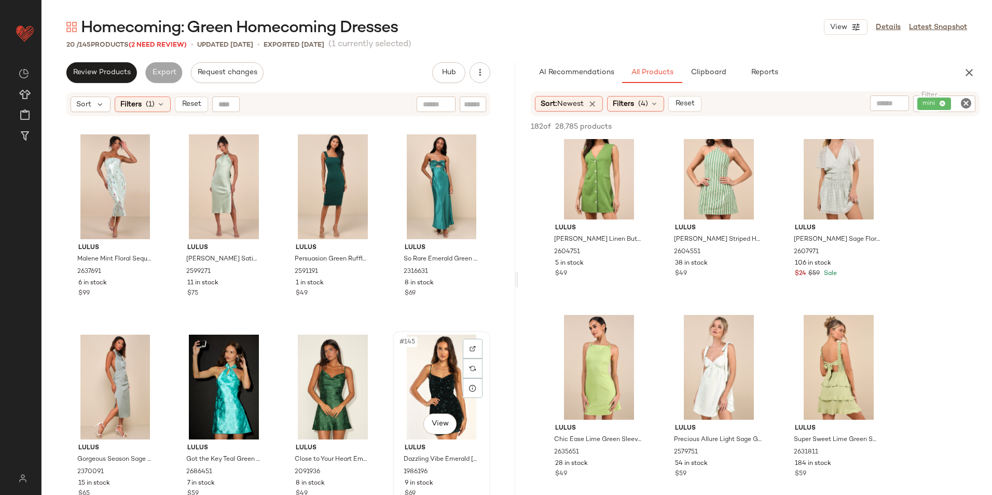
click at [422, 373] on div "#145 View" at bounding box center [441, 387] width 90 height 105
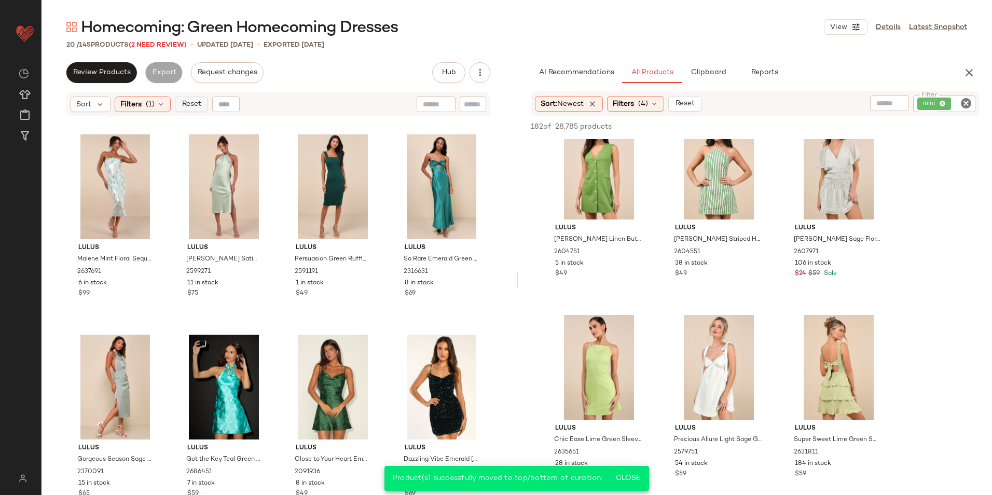
click at [196, 101] on span "Reset" at bounding box center [191, 104] width 20 height 8
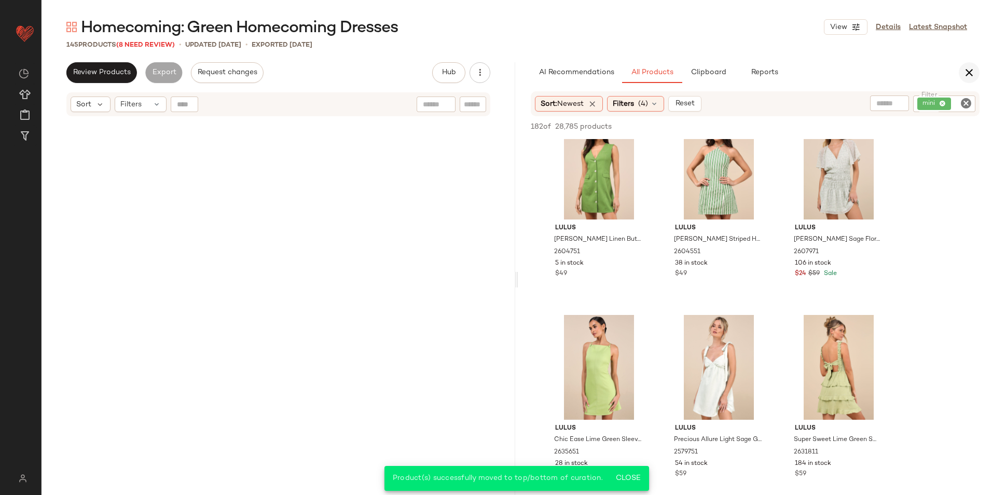
scroll to position [7008, 0]
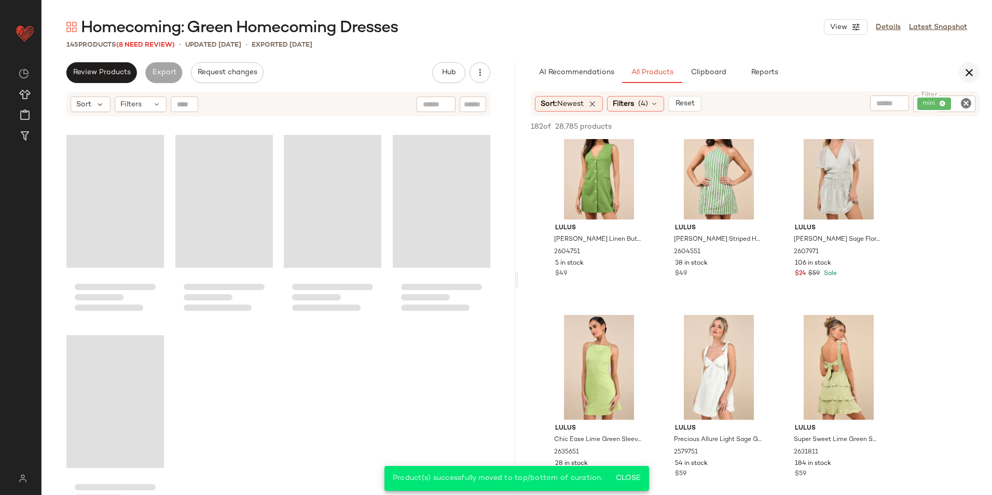
click at [972, 70] on icon "button" at bounding box center [969, 72] width 12 height 12
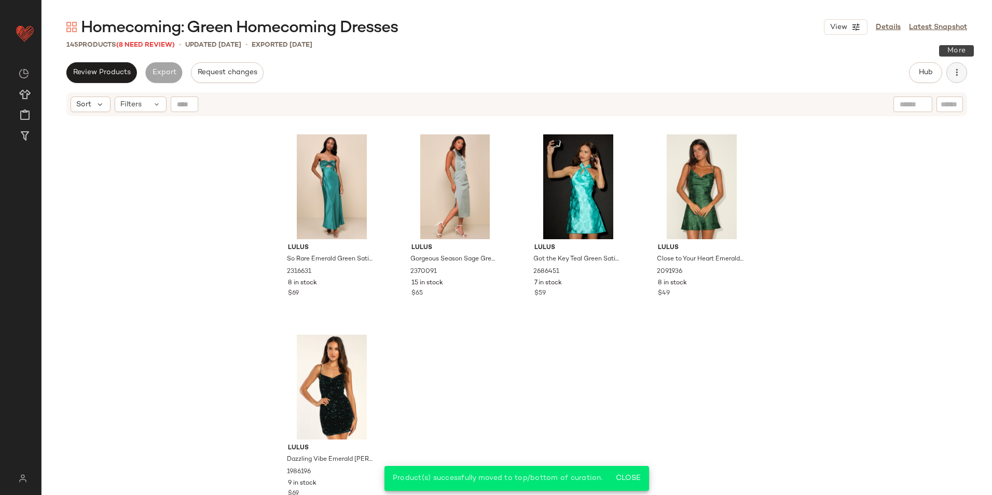
click at [953, 70] on icon "button" at bounding box center [957, 72] width 10 height 10
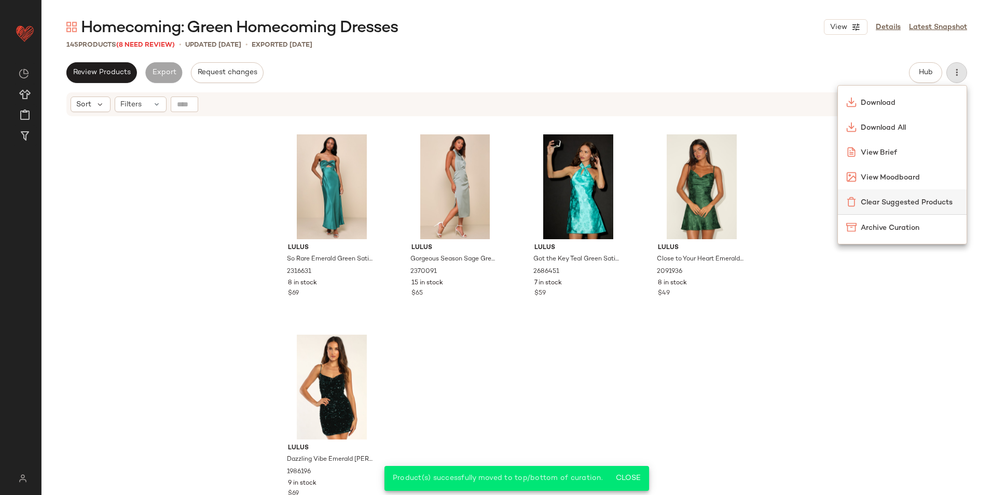
click at [895, 197] on span "Clear Suggested Products" at bounding box center [910, 202] width 98 height 11
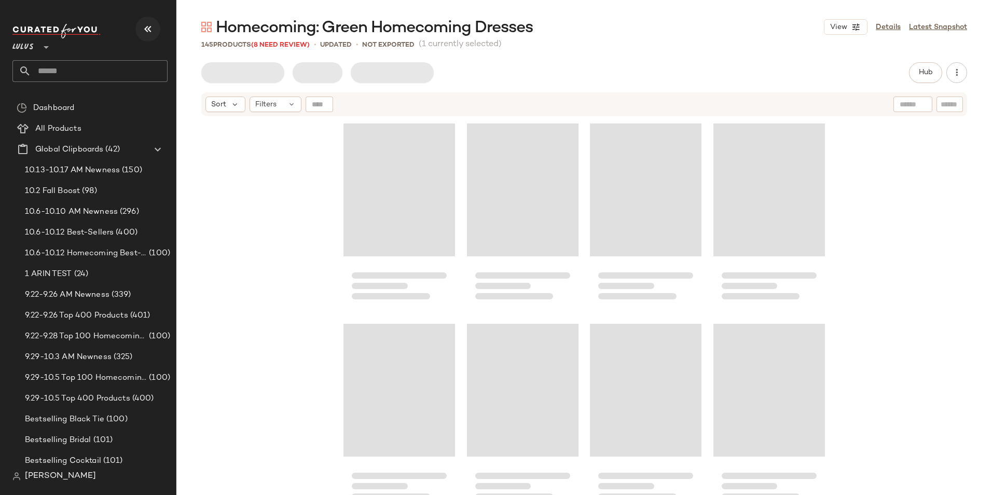
click at [147, 25] on icon "button" at bounding box center [148, 29] width 12 height 12
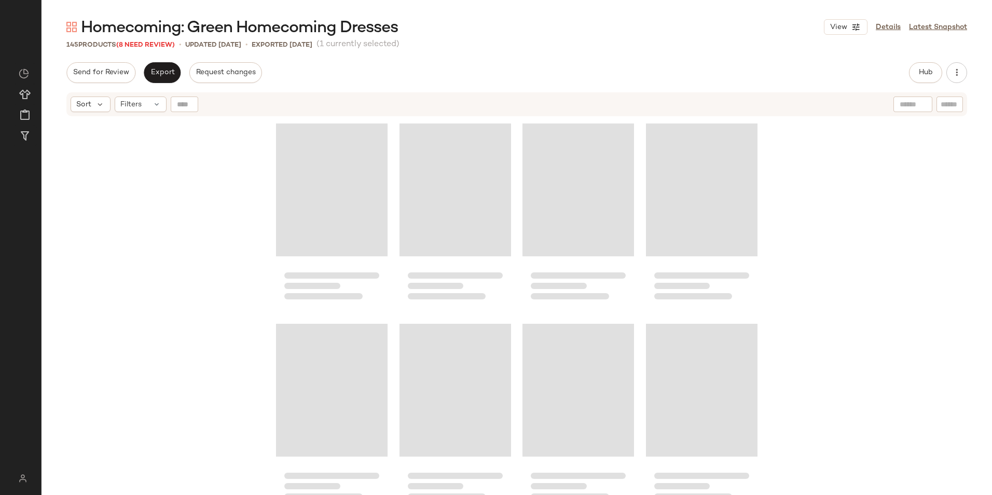
scroll to position [7008, 0]
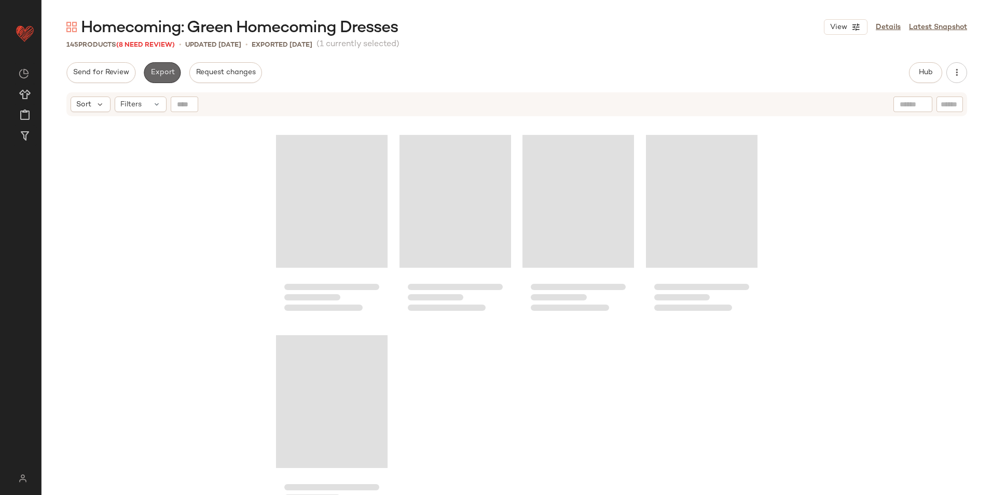
click at [159, 73] on span "Export" at bounding box center [162, 72] width 24 height 8
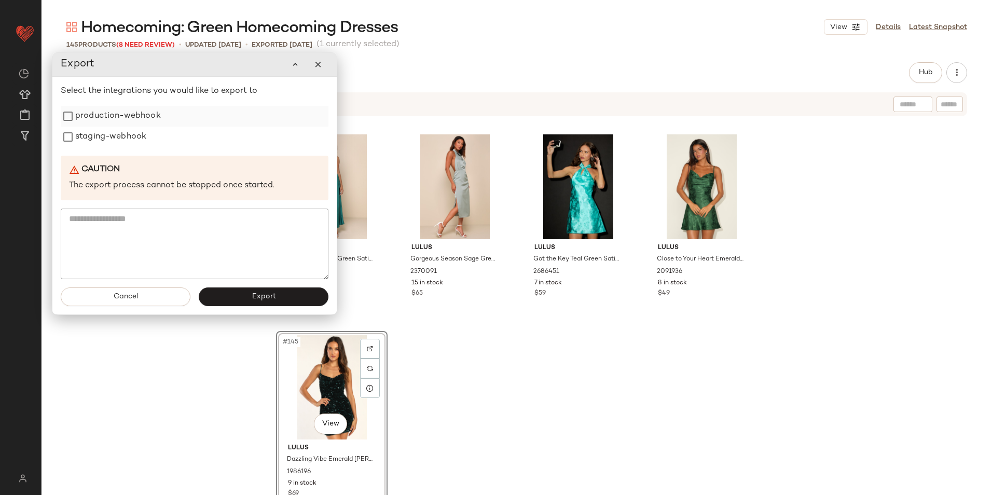
click at [152, 120] on label "production-webhook" at bounding box center [118, 116] width 86 height 21
click at [146, 135] on label "staging-webhook" at bounding box center [110, 137] width 71 height 21
click at [240, 294] on button "Export" at bounding box center [264, 297] width 130 height 19
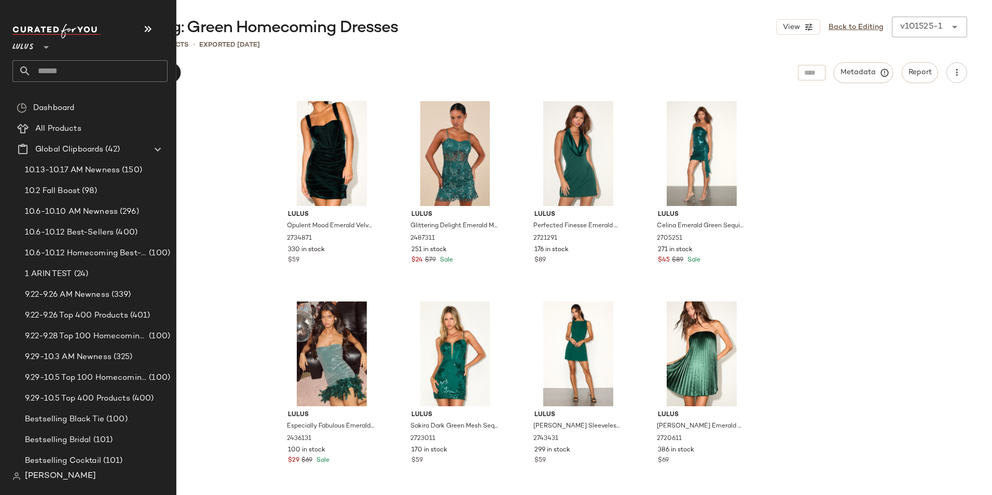
click at [70, 73] on input "text" at bounding box center [99, 71] width 136 height 22
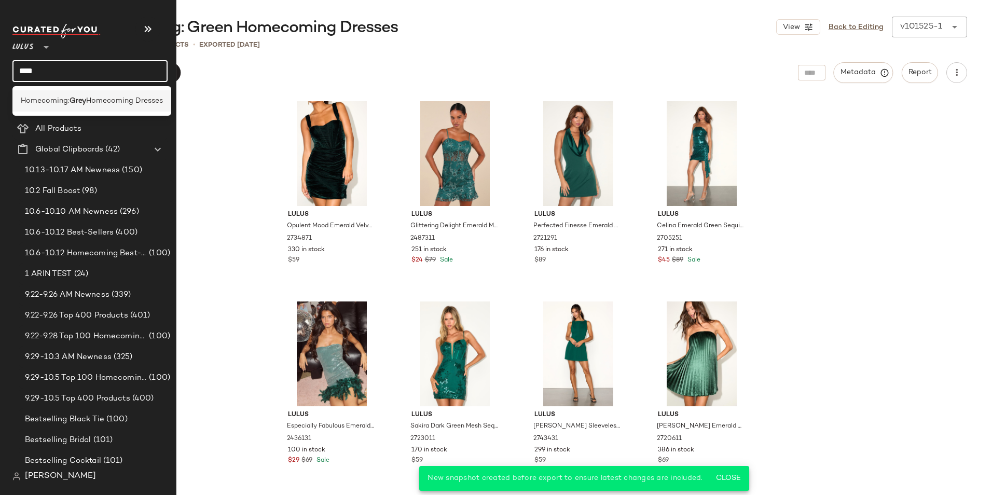
type input "****"
click at [83, 96] on b "Grey" at bounding box center [78, 100] width 17 height 11
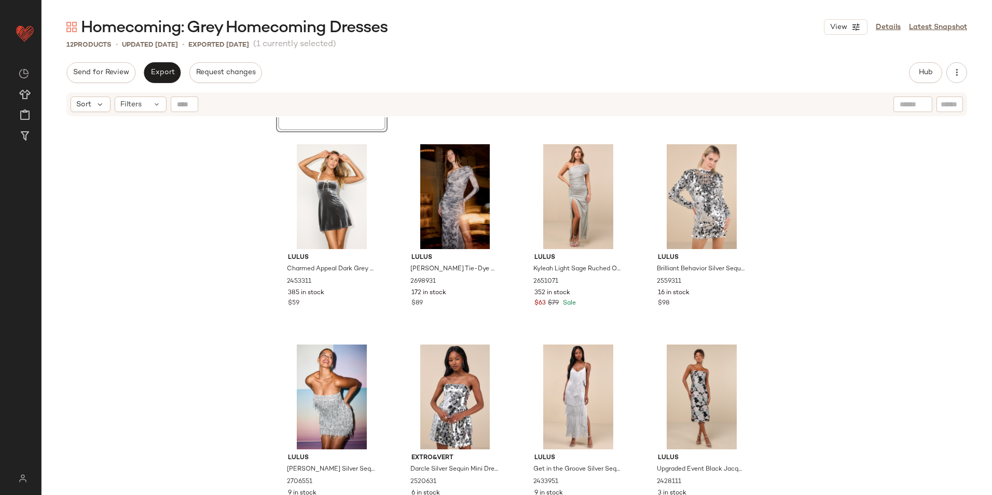
scroll to position [189, 0]
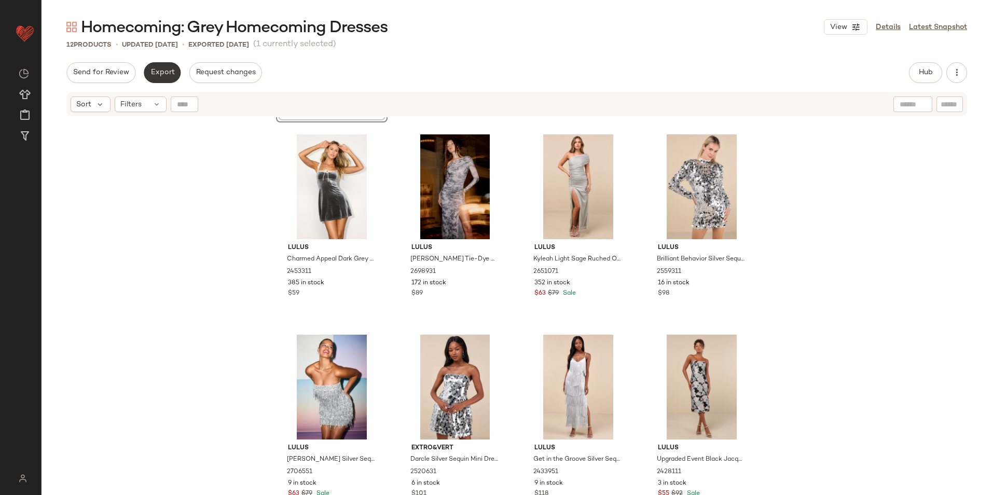
click at [158, 70] on span "Export" at bounding box center [162, 72] width 24 height 8
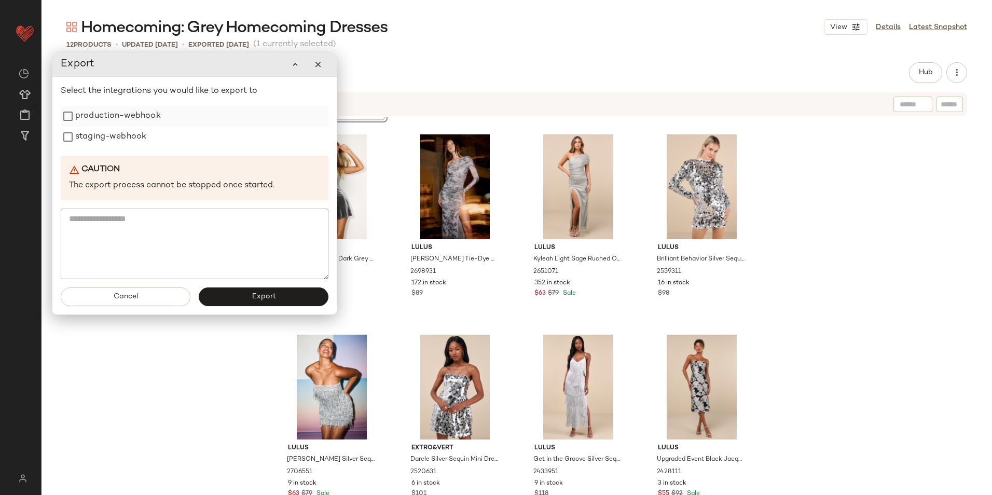
drag, startPoint x: 128, startPoint y: 110, endPoint x: 127, endPoint y: 125, distance: 14.6
click at [128, 114] on label "production-webhook" at bounding box center [118, 116] width 86 height 21
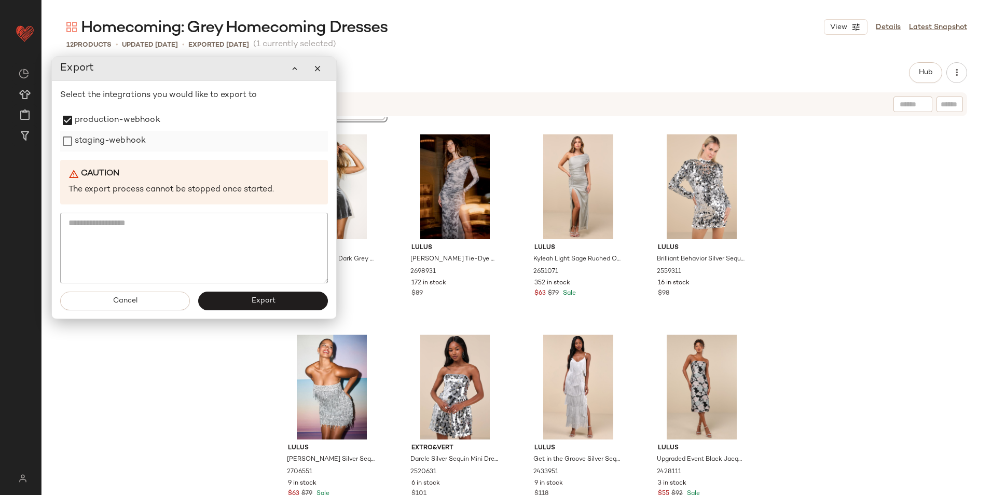
click at [127, 146] on label "staging-webhook" at bounding box center [110, 141] width 71 height 21
click at [251, 302] on span "Export" at bounding box center [263, 301] width 24 height 8
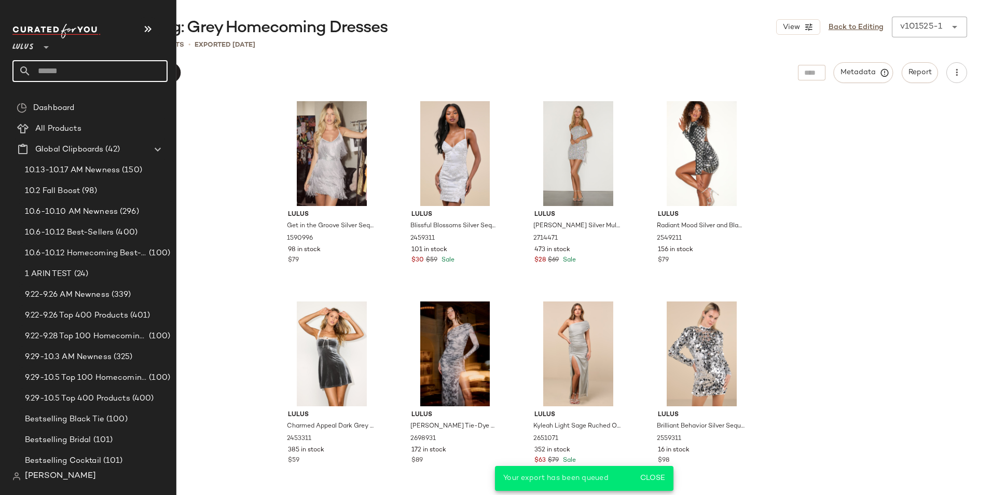
click at [47, 73] on input "text" at bounding box center [99, 71] width 136 height 22
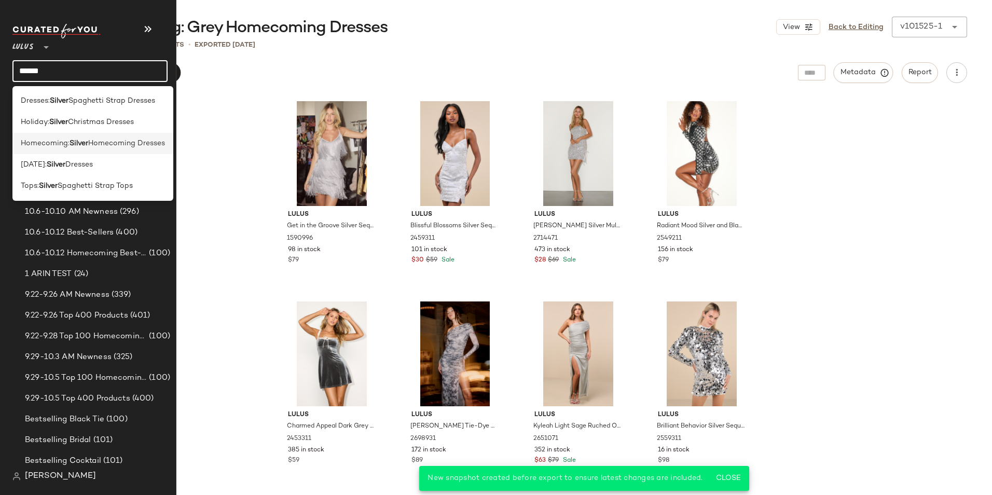
type input "******"
click at [58, 144] on span "Homecoming:" at bounding box center [45, 143] width 49 height 11
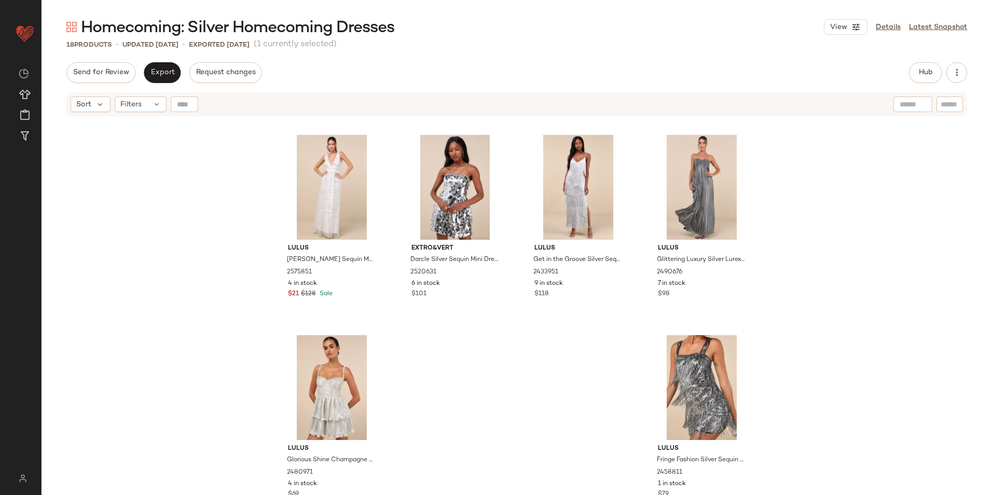
scroll to position [598, 0]
click at [156, 69] on span "Export" at bounding box center [162, 72] width 24 height 8
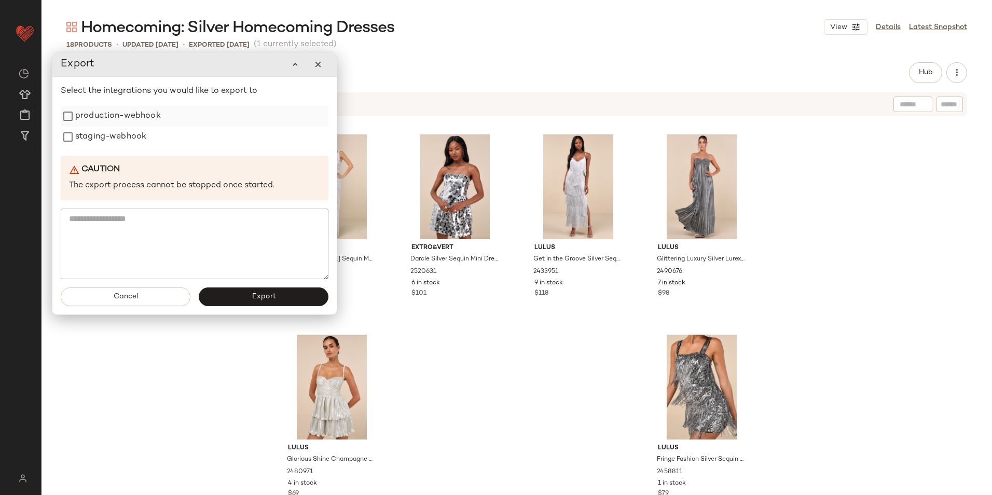
click at [142, 111] on label "production-webhook" at bounding box center [118, 116] width 86 height 21
click at [122, 132] on label "staging-webhook" at bounding box center [110, 137] width 71 height 21
click at [246, 298] on button "Export" at bounding box center [264, 296] width 130 height 19
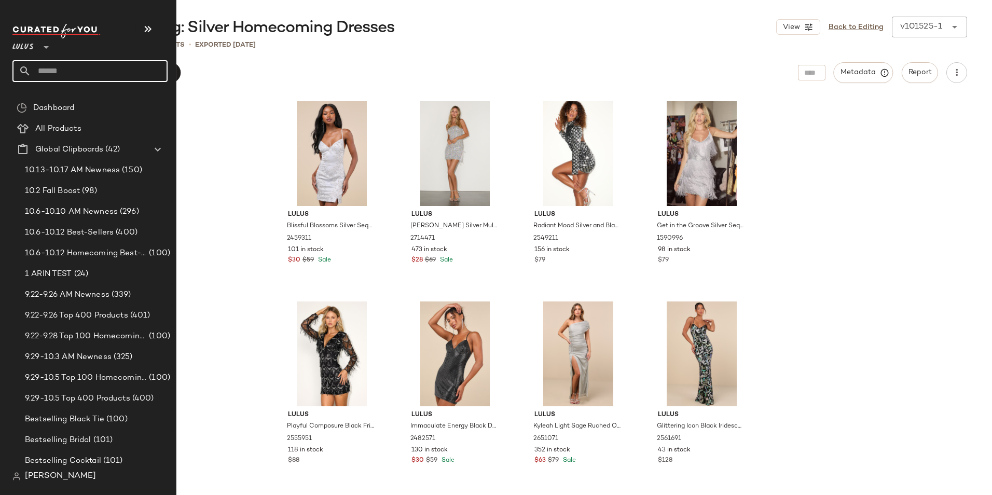
click at [66, 74] on input "text" at bounding box center [99, 71] width 136 height 22
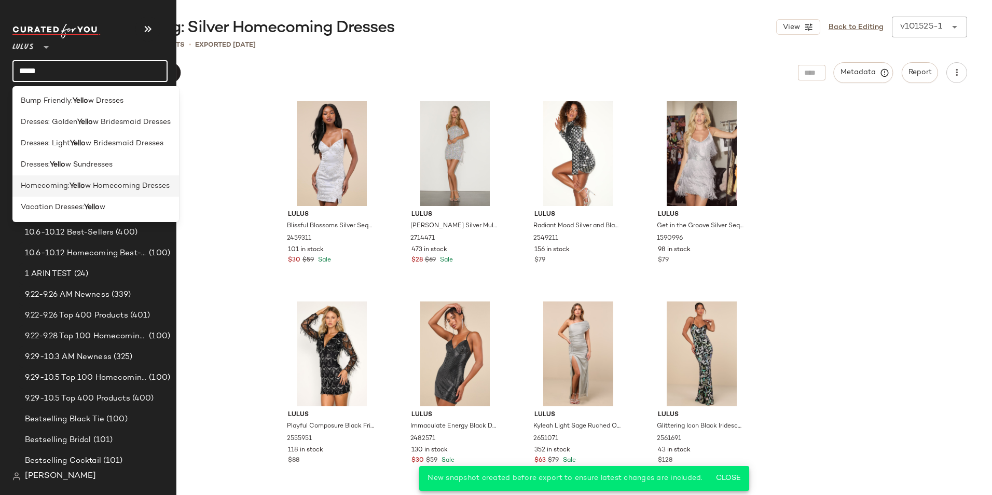
type input "*****"
click at [88, 188] on span "w Homecoming Dresses" at bounding box center [127, 186] width 85 height 11
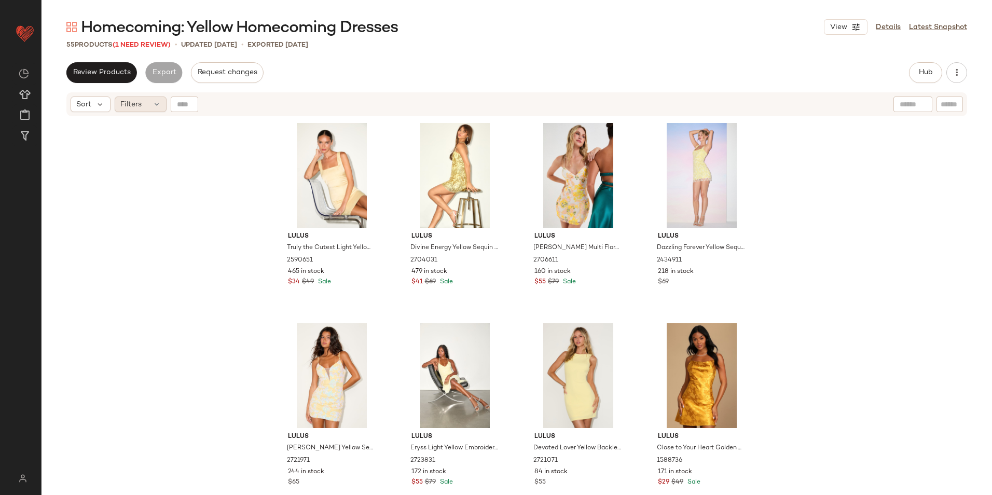
click at [129, 103] on span "Filters" at bounding box center [130, 104] width 21 height 11
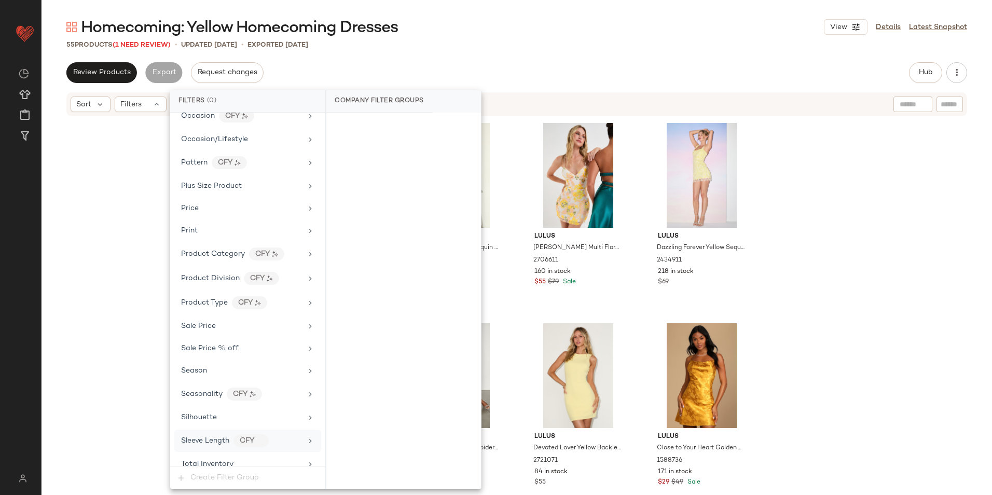
scroll to position [710, 0]
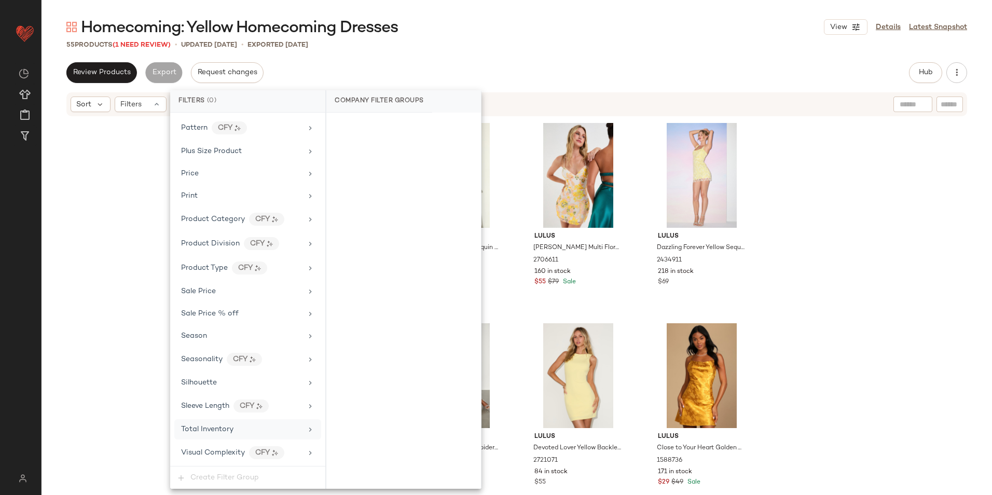
click at [210, 435] on div "Total Inventory" at bounding box center [247, 429] width 147 height 20
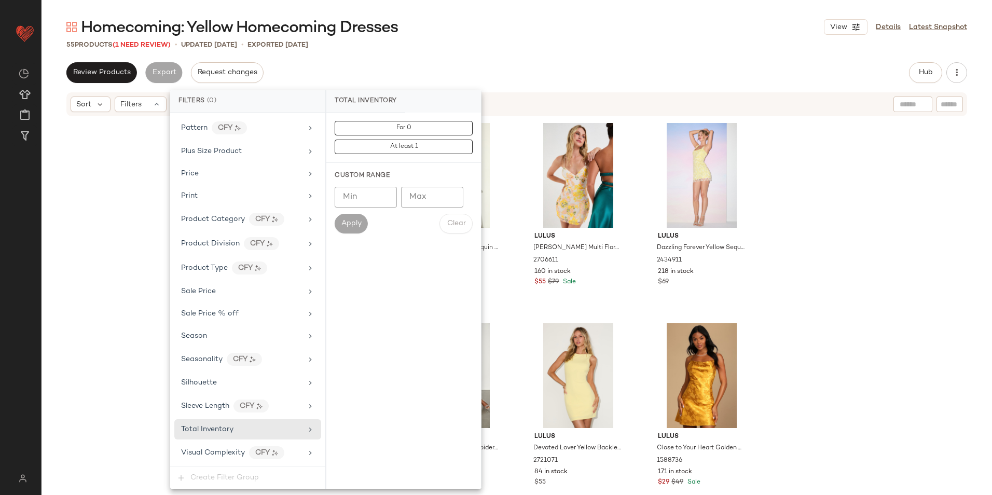
click at [427, 200] on input "Max" at bounding box center [432, 197] width 62 height 21
type input "**"
click at [356, 224] on span "Apply" at bounding box center [351, 224] width 21 height 8
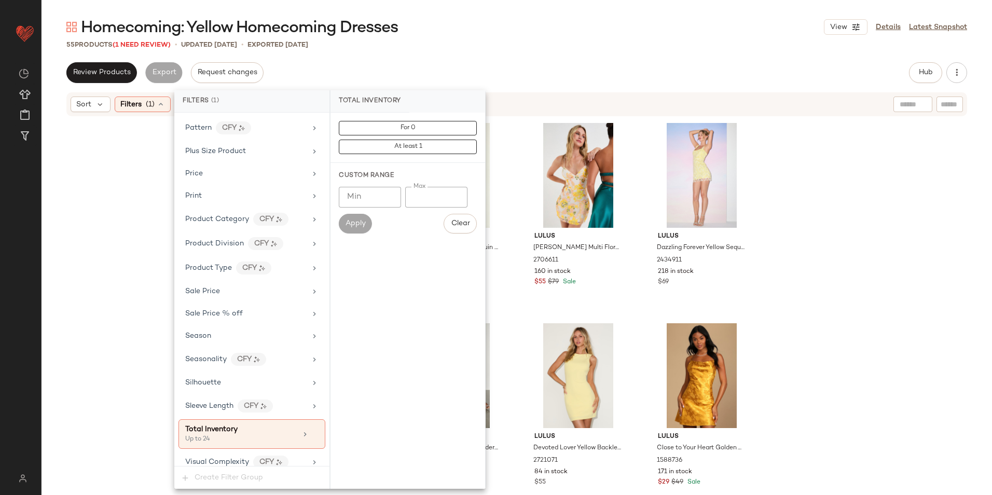
click at [479, 35] on div "Homecoming: Yellow Homecoming Dresses View Details Latest Snapshot" at bounding box center [517, 27] width 951 height 21
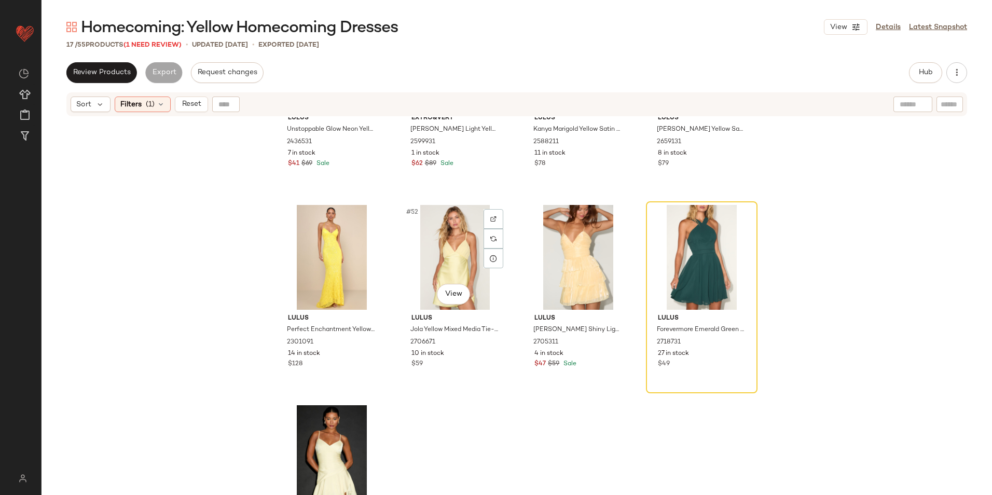
scroll to position [598, 0]
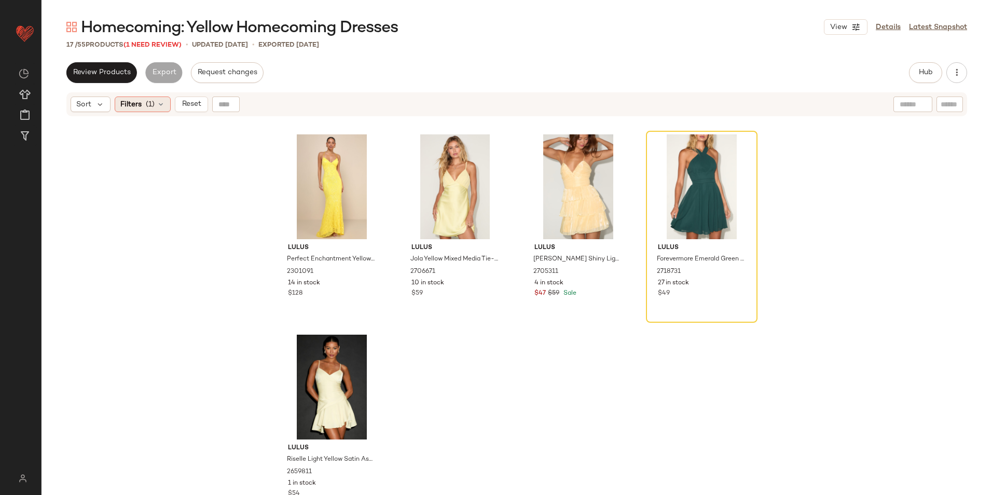
click at [157, 102] on icon at bounding box center [161, 104] width 8 height 8
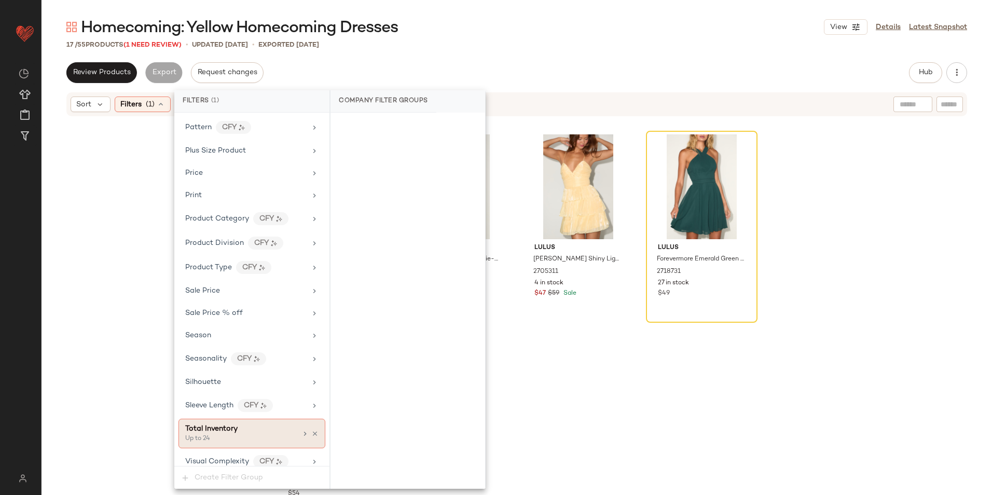
scroll to position [720, 0]
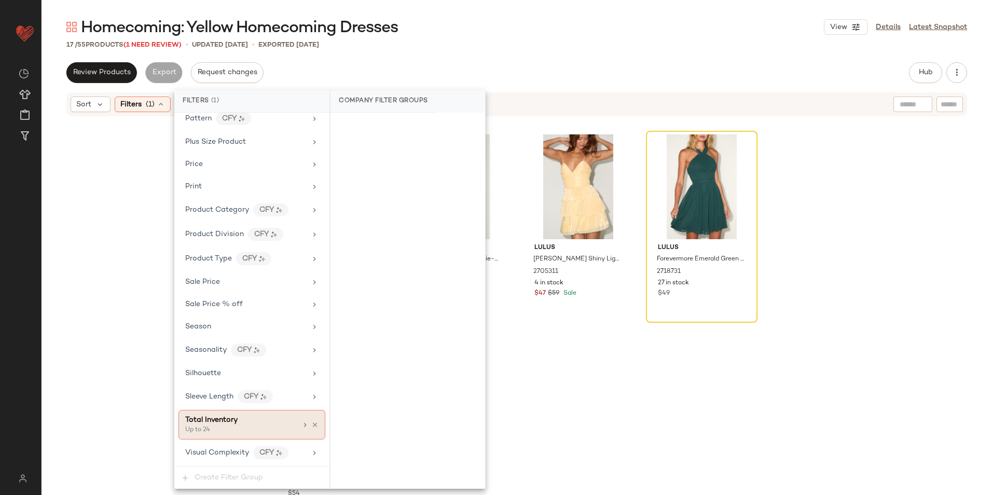
click at [227, 424] on div "Total Inventory" at bounding box center [211, 420] width 52 height 11
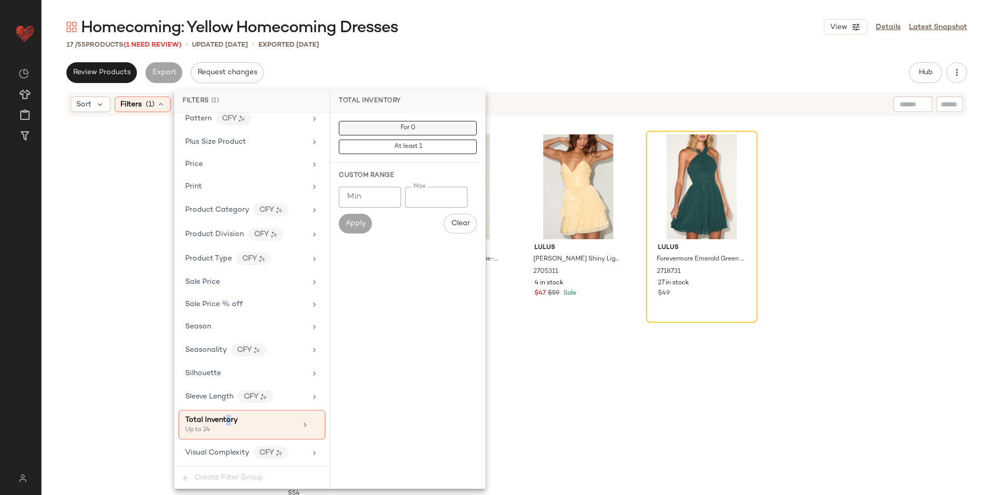
click at [394, 127] on button "For 0" at bounding box center [408, 128] width 138 height 15
click at [512, 27] on div "Homecoming: Yellow Homecoming Dresses View Details Latest Snapshot" at bounding box center [517, 27] width 951 height 21
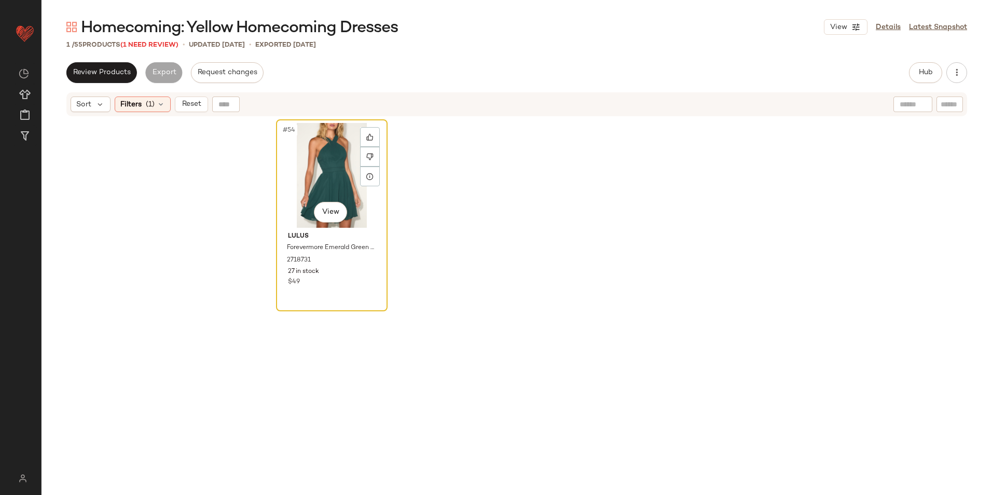
click at [319, 165] on div "#54 View" at bounding box center [332, 175] width 104 height 105
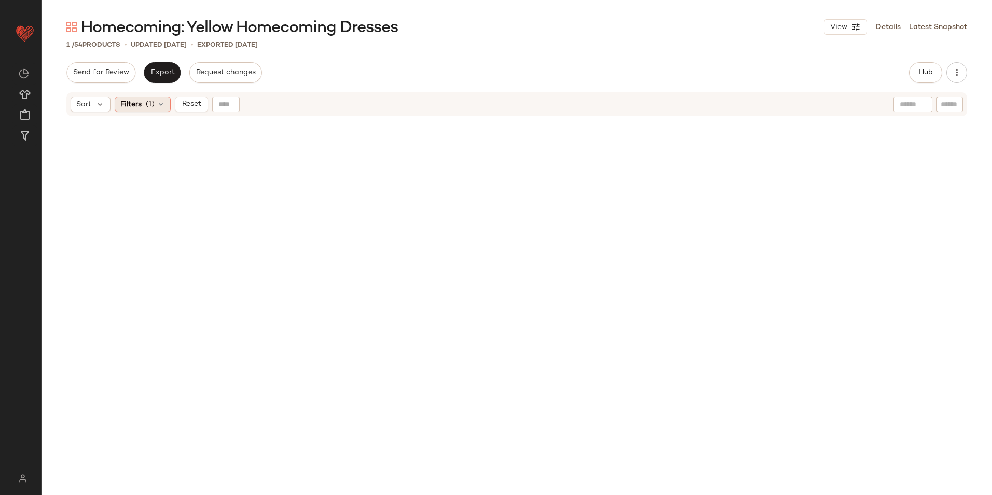
click at [154, 106] on span "(1)" at bounding box center [150, 104] width 9 height 11
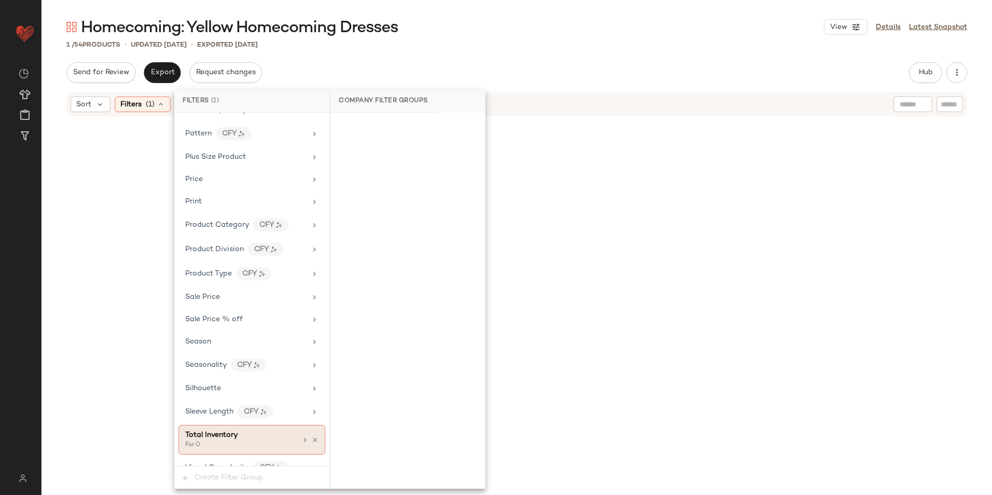
scroll to position [720, 0]
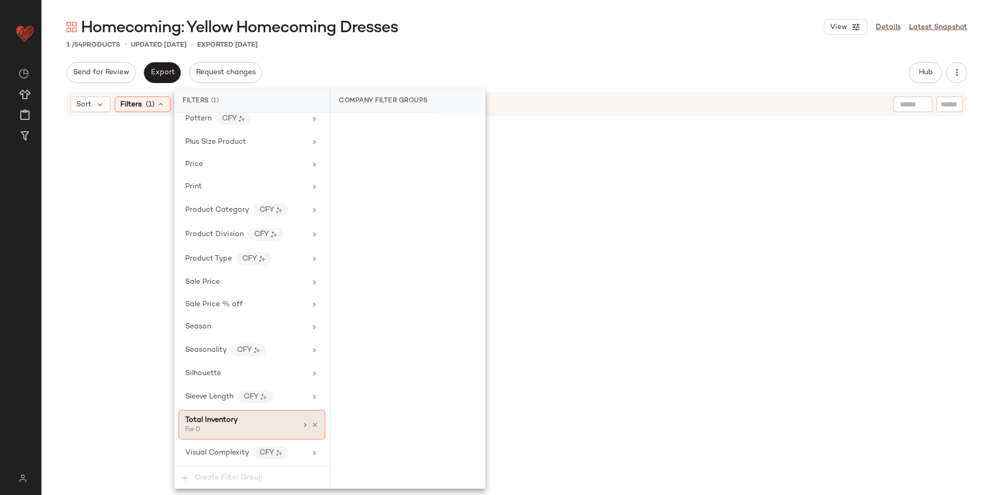
click at [214, 422] on span "Total Inventory" at bounding box center [211, 420] width 52 height 8
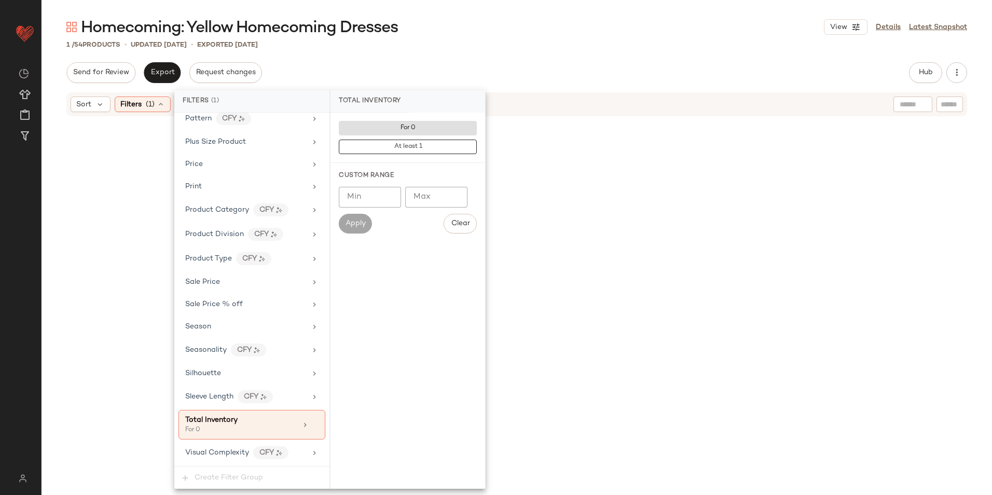
click at [422, 191] on input "Max" at bounding box center [436, 197] width 62 height 21
type input "**"
click at [362, 221] on span "Apply" at bounding box center [355, 224] width 21 height 8
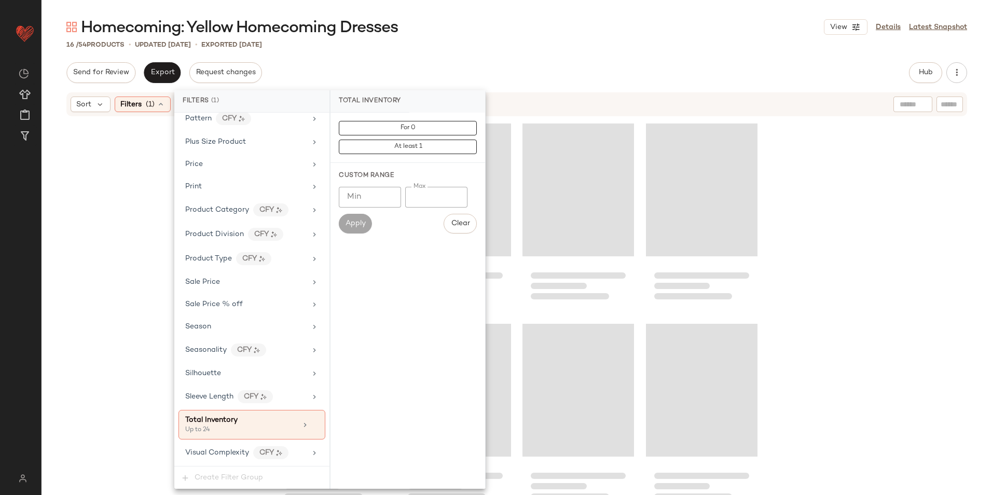
click at [524, 46] on div "16 / 54 Products • updated Oct 15th • Exported Oct 13th" at bounding box center [517, 44] width 951 height 10
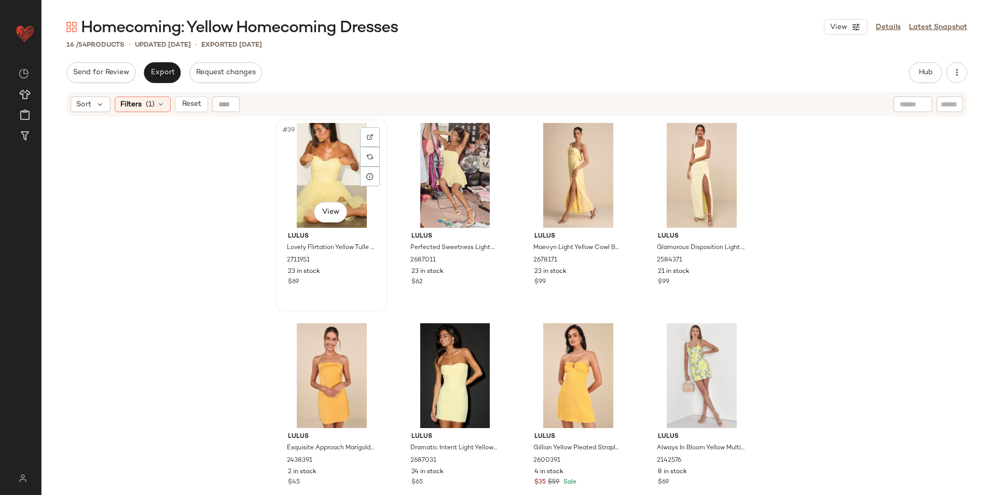
click at [333, 162] on div "#39 View" at bounding box center [332, 175] width 104 height 105
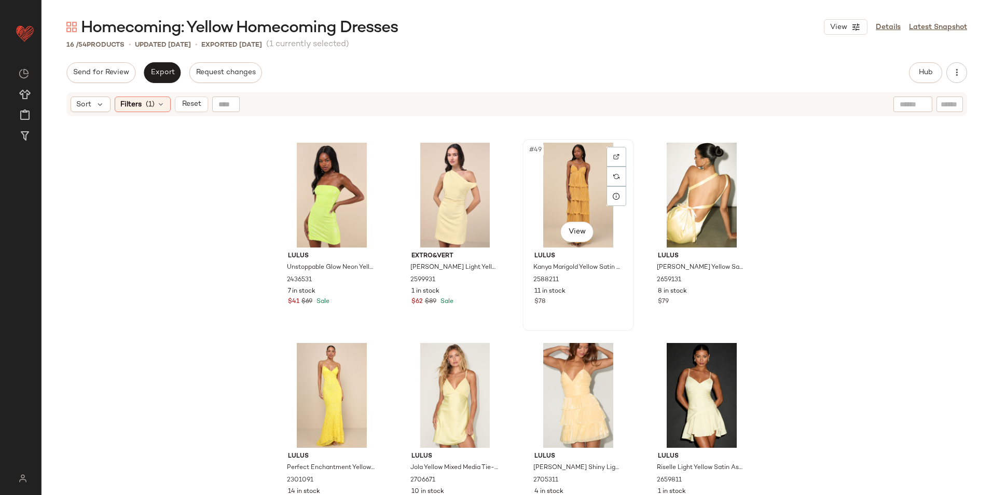
scroll to position [397, 0]
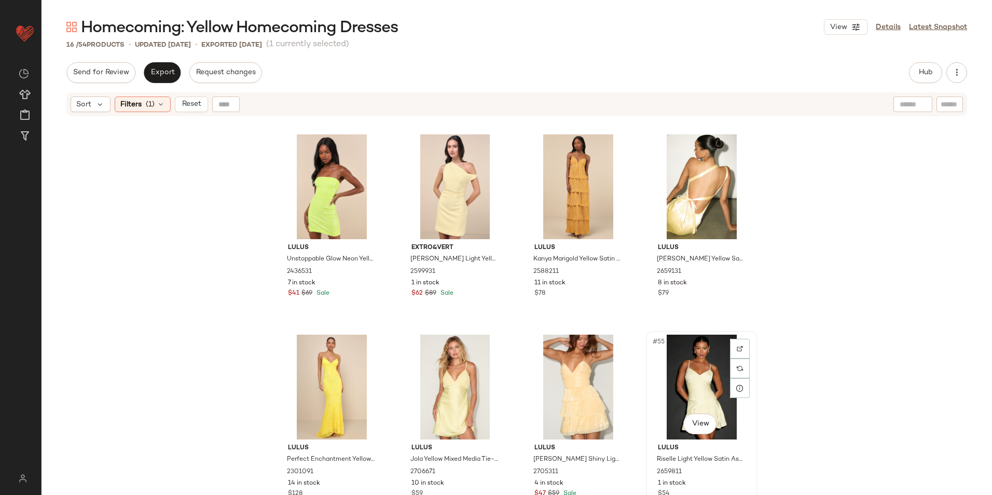
click at [693, 365] on div "#55 View" at bounding box center [702, 387] width 104 height 105
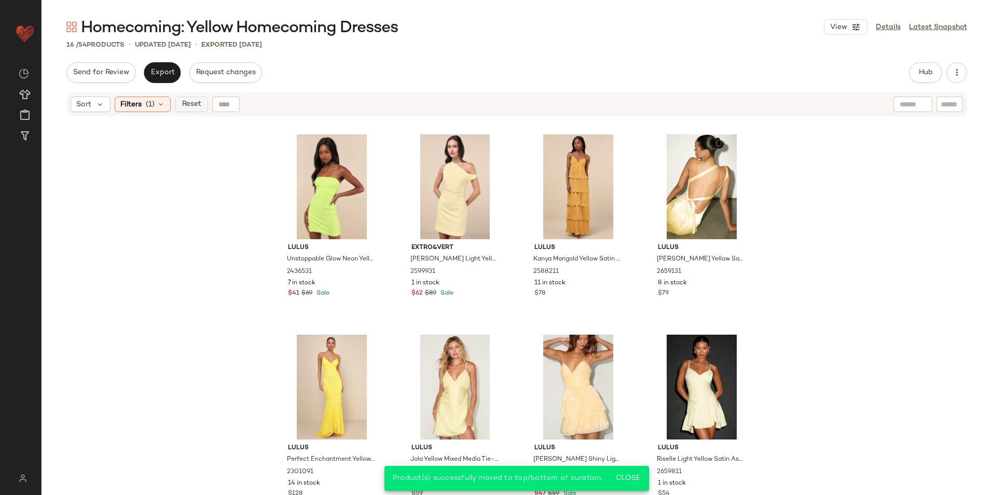
click at [198, 105] on span "Reset" at bounding box center [191, 104] width 20 height 8
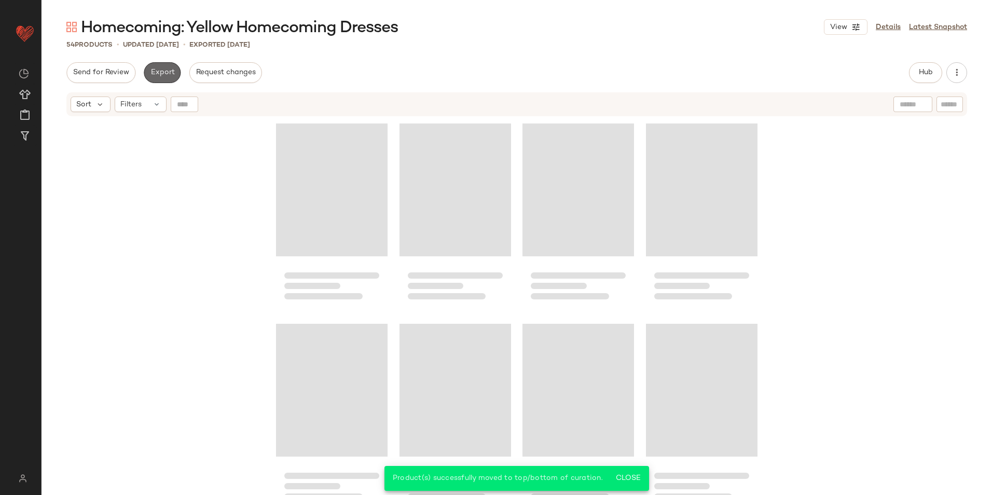
click at [170, 75] on span "Export" at bounding box center [162, 72] width 24 height 8
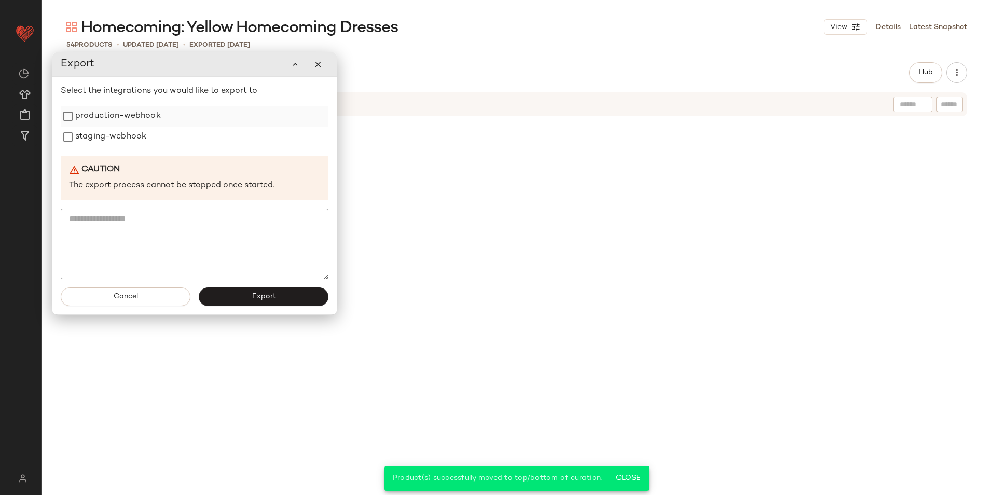
scroll to position [2401, 0]
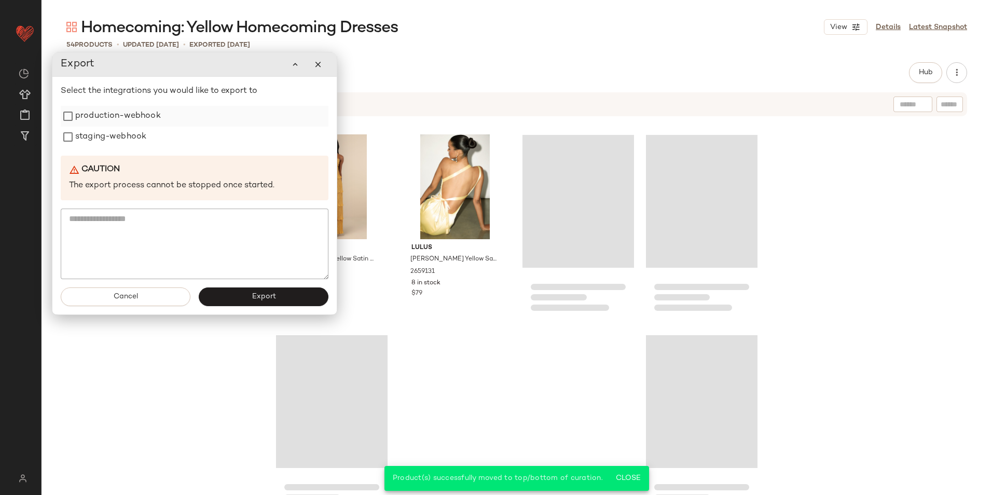
click at [157, 115] on label "production-webhook" at bounding box center [118, 116] width 86 height 21
click at [134, 138] on label "staging-webhook" at bounding box center [110, 137] width 71 height 21
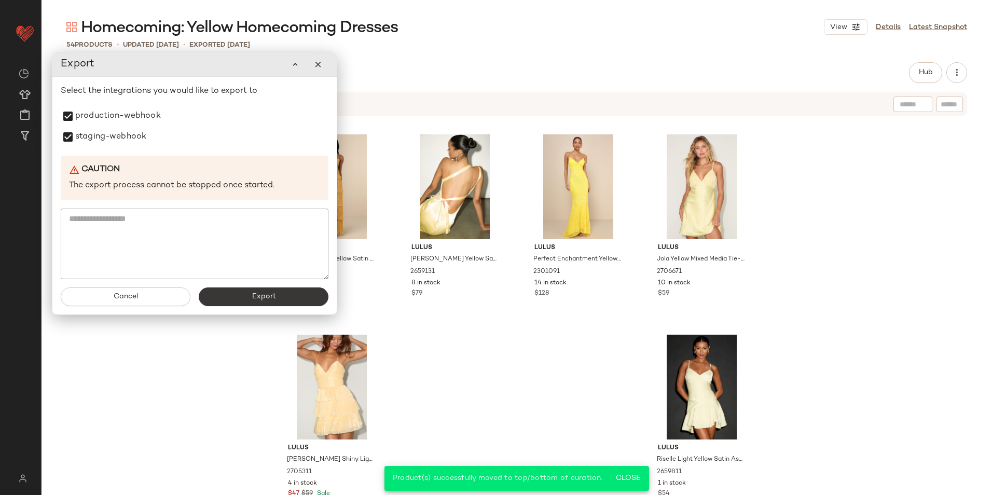
click at [243, 297] on button "Export" at bounding box center [264, 296] width 130 height 19
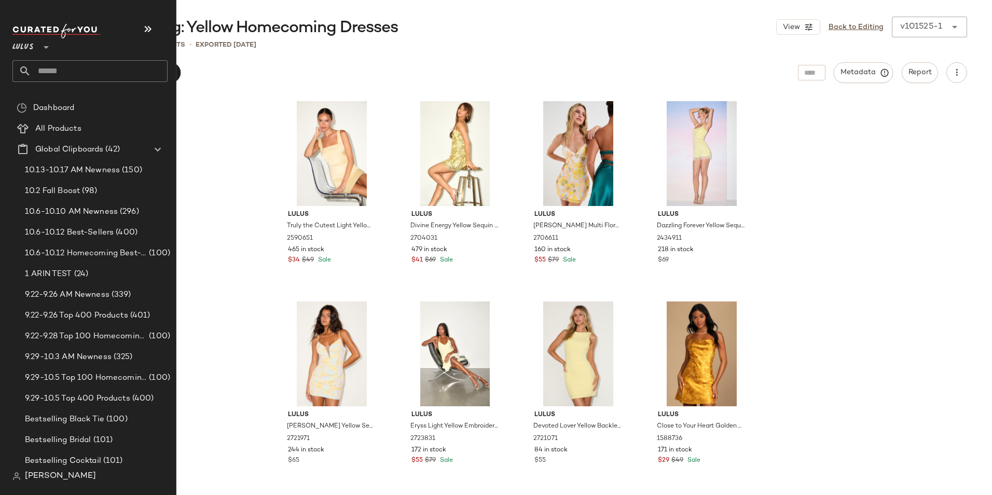
click at [33, 71] on input "text" at bounding box center [99, 71] width 136 height 22
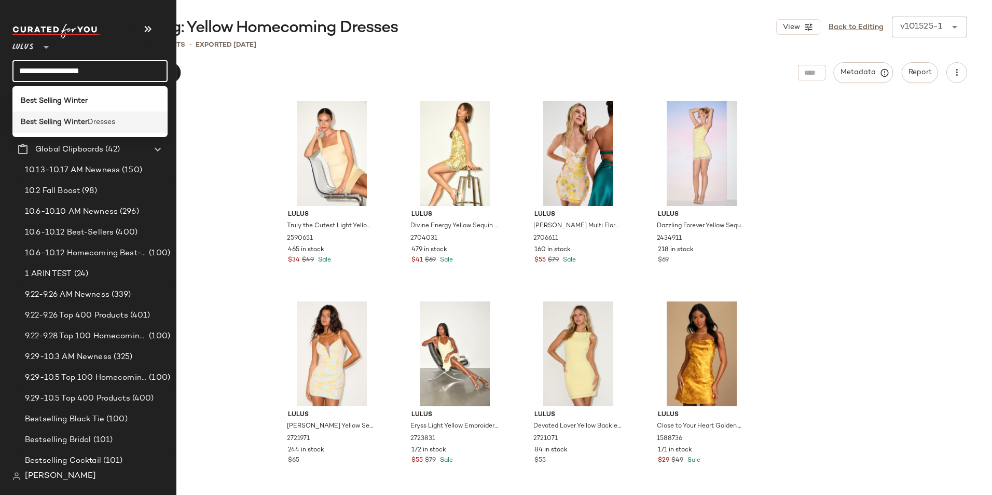
type input "**********"
click at [44, 129] on div "Best Selling Winter Dresses" at bounding box center [89, 122] width 155 height 21
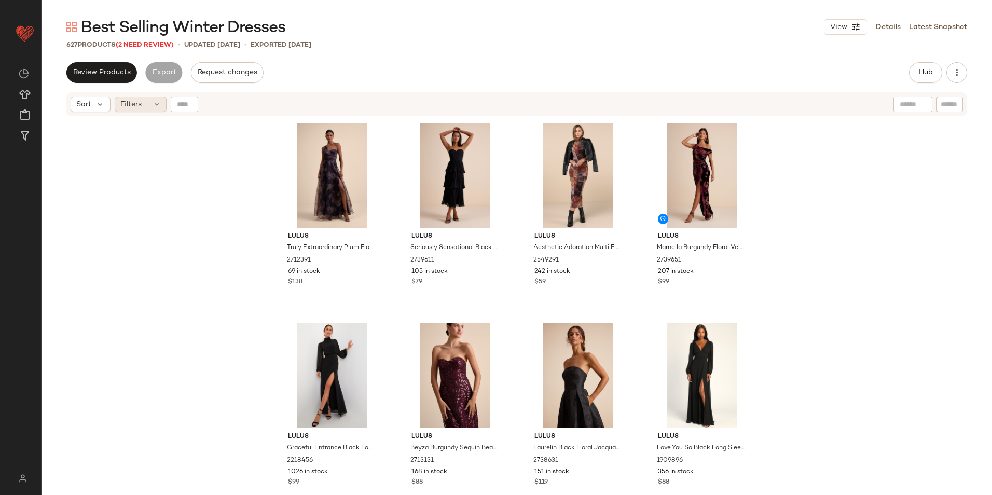
click at [163, 102] on div "Filters" at bounding box center [141, 105] width 52 height 16
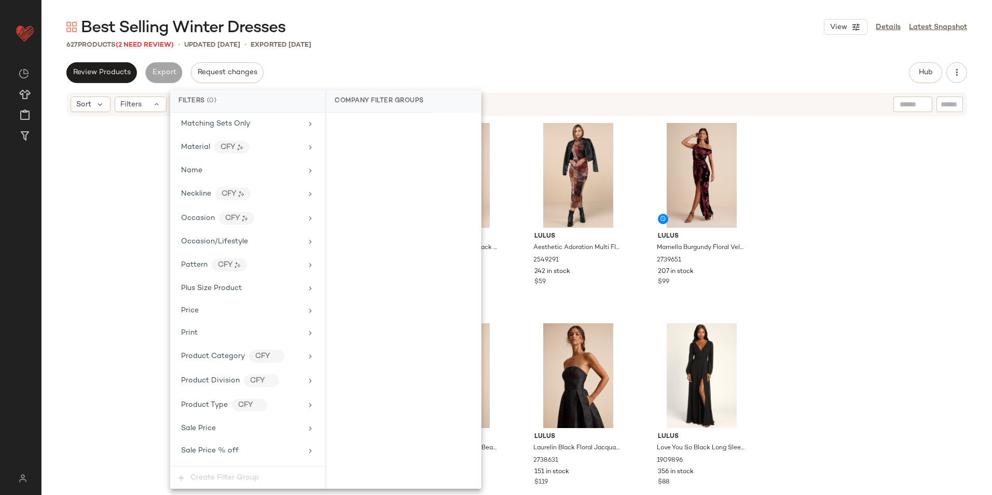
scroll to position [710, 0]
click at [205, 435] on div "Total Inventory" at bounding box center [247, 429] width 147 height 20
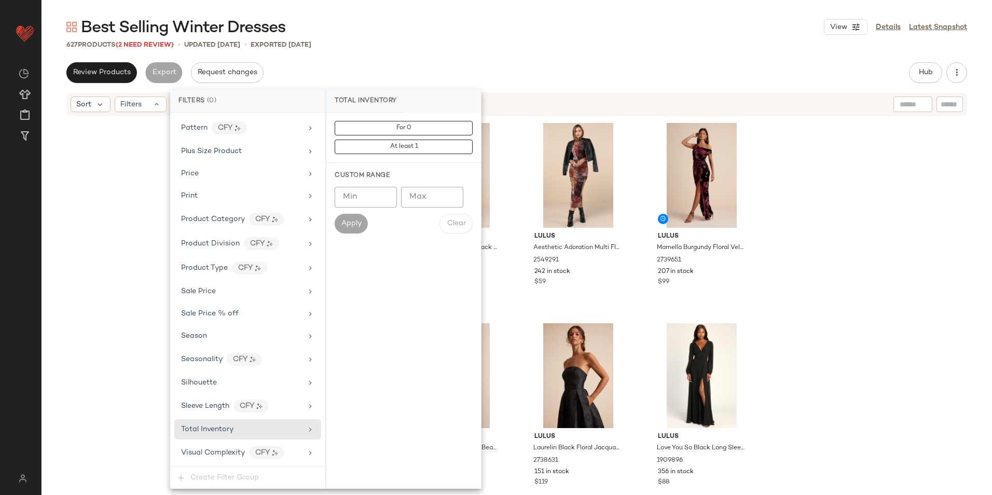
click at [417, 197] on input "Max" at bounding box center [432, 197] width 62 height 21
type input "**"
click at [361, 220] on span "Apply" at bounding box center [351, 224] width 21 height 8
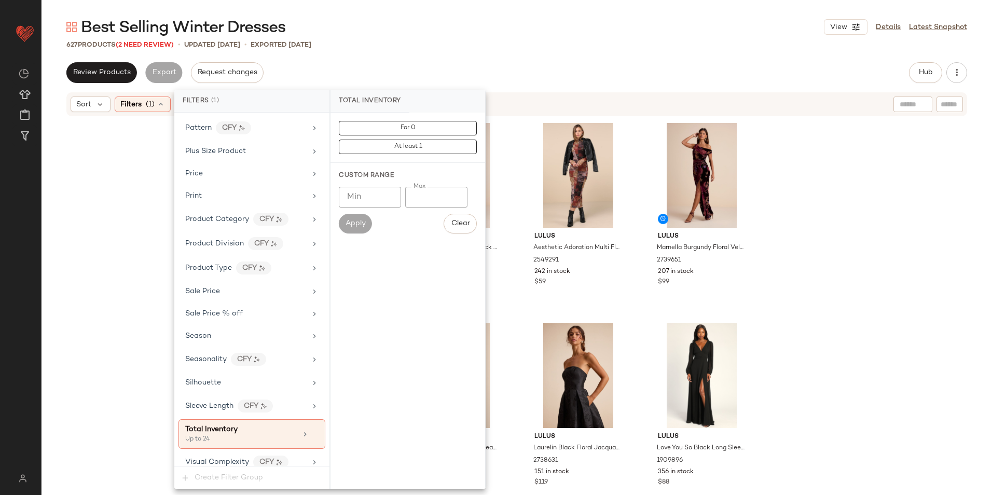
click at [464, 53] on div "Best Selling Winter Dresses View Details Latest Snapshot 627 Products (2 Need R…" at bounding box center [517, 256] width 951 height 478
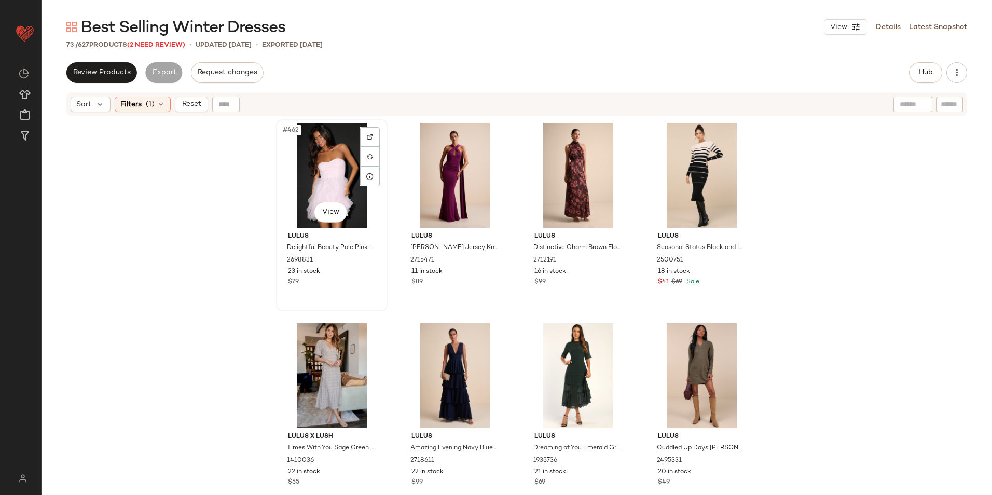
click at [329, 156] on div "#462 View" at bounding box center [332, 175] width 104 height 105
click at [133, 101] on span "Filters" at bounding box center [130, 104] width 21 height 11
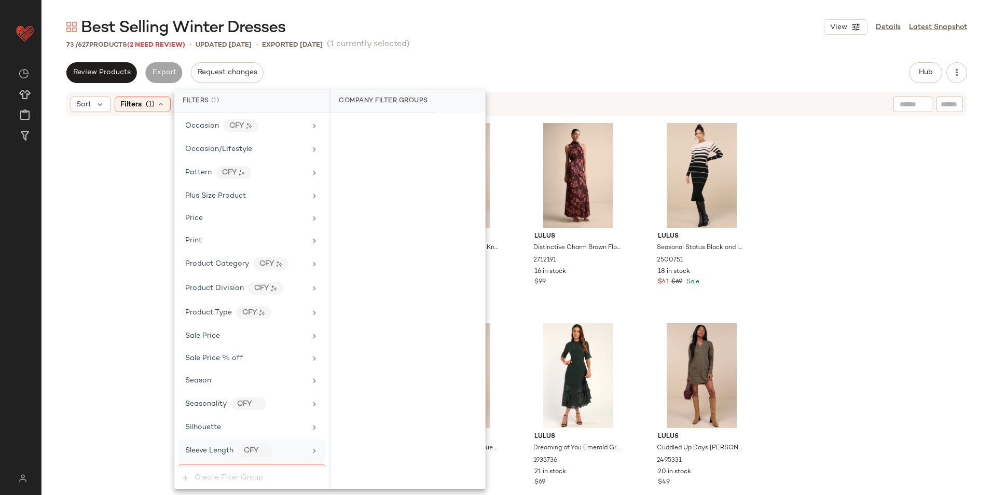
scroll to position [720, 0]
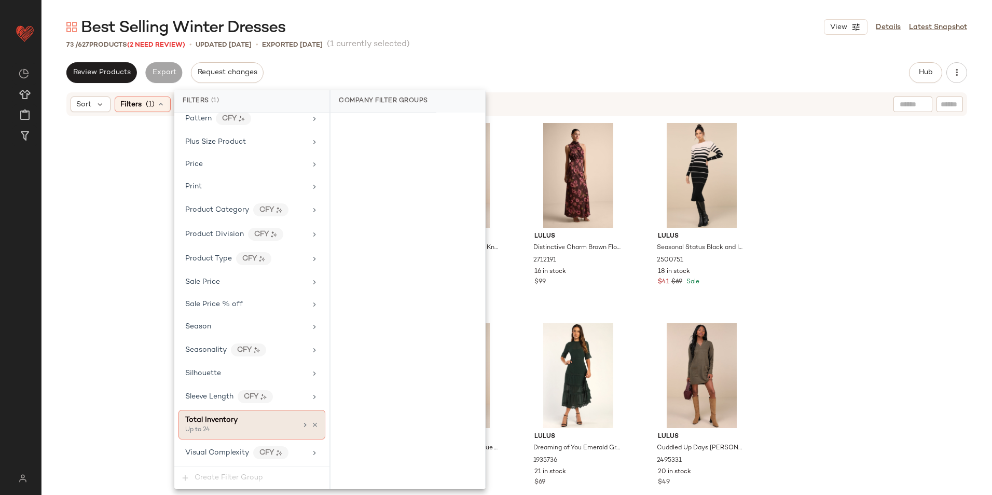
click at [228, 423] on span "Total Inventory" at bounding box center [211, 420] width 52 height 8
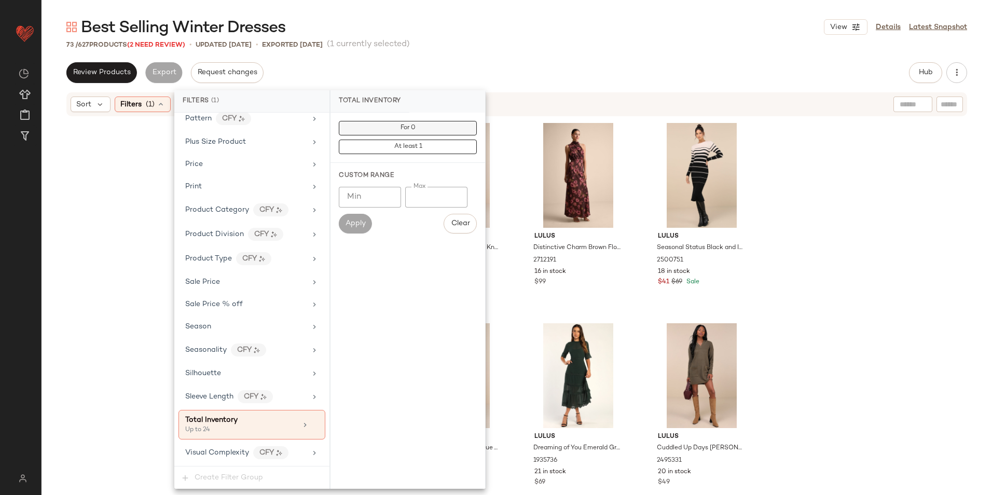
click at [412, 129] on span "For 0" at bounding box center [408, 128] width 16 height 7
click at [448, 62] on div "Review Products Export Request changes Hub Send for Review External Review Inte…" at bounding box center [516, 72] width 901 height 21
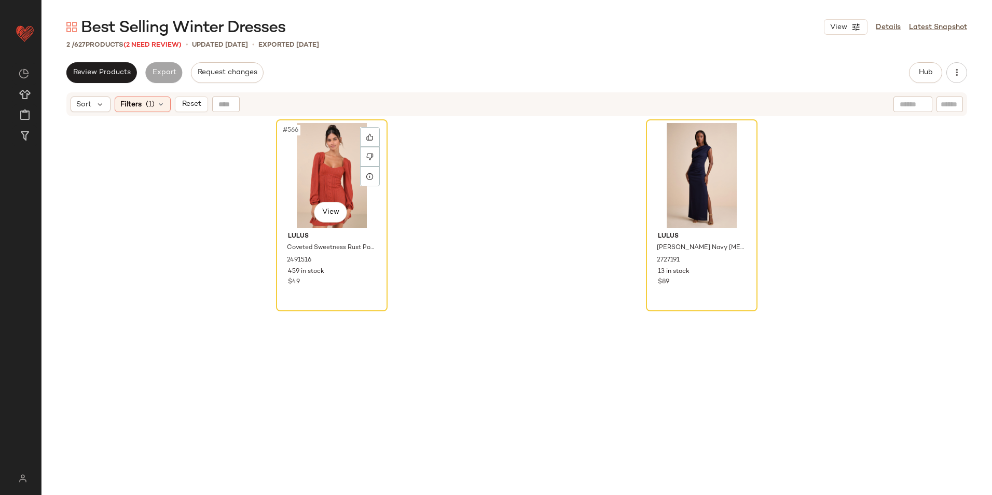
click at [303, 169] on div "#566 View" at bounding box center [332, 175] width 104 height 105
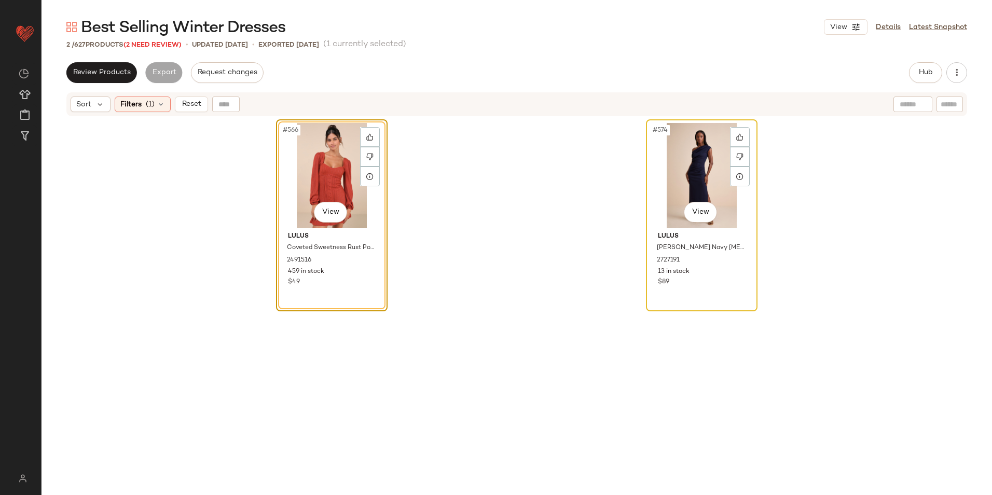
click at [691, 168] on div "#574 View" at bounding box center [702, 175] width 104 height 105
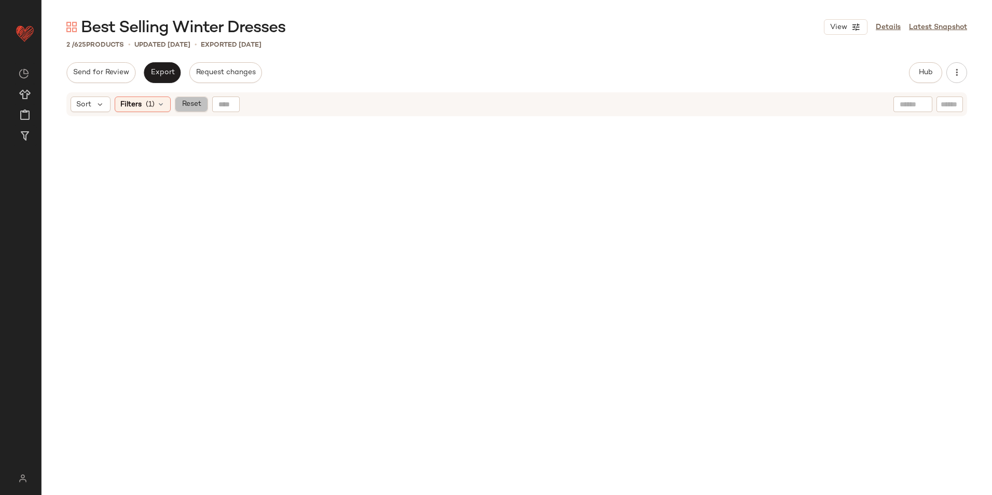
click at [188, 106] on span "Reset" at bounding box center [191, 104] width 20 height 8
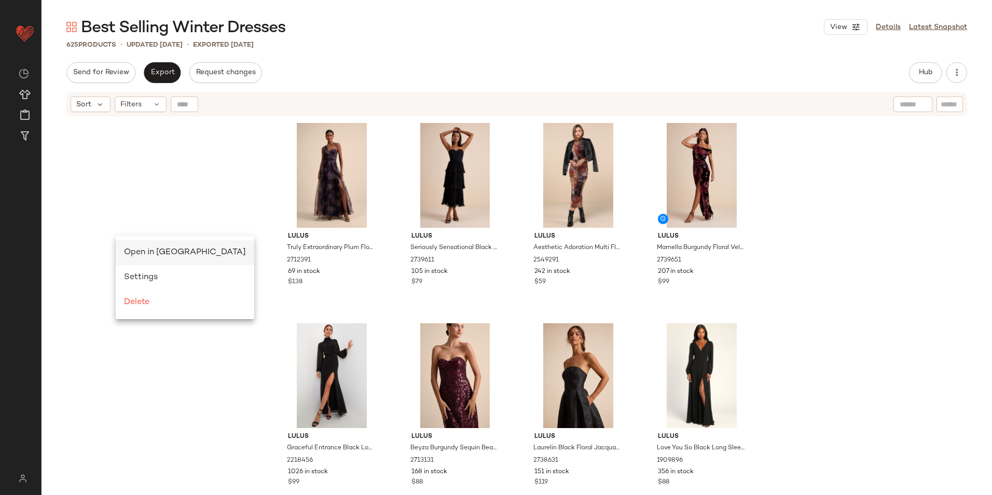
click at [139, 251] on span "Open in Split View" at bounding box center [185, 252] width 122 height 9
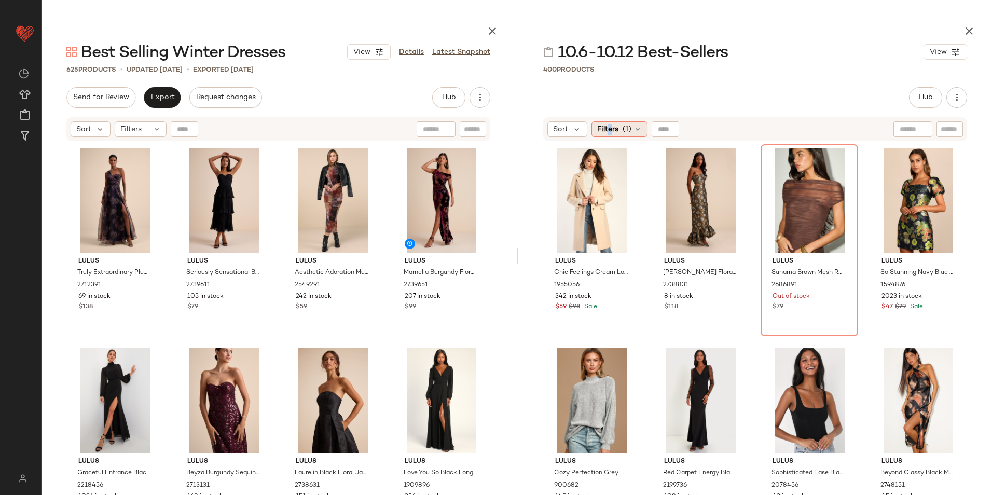
click at [612, 128] on span "Filters" at bounding box center [607, 129] width 21 height 11
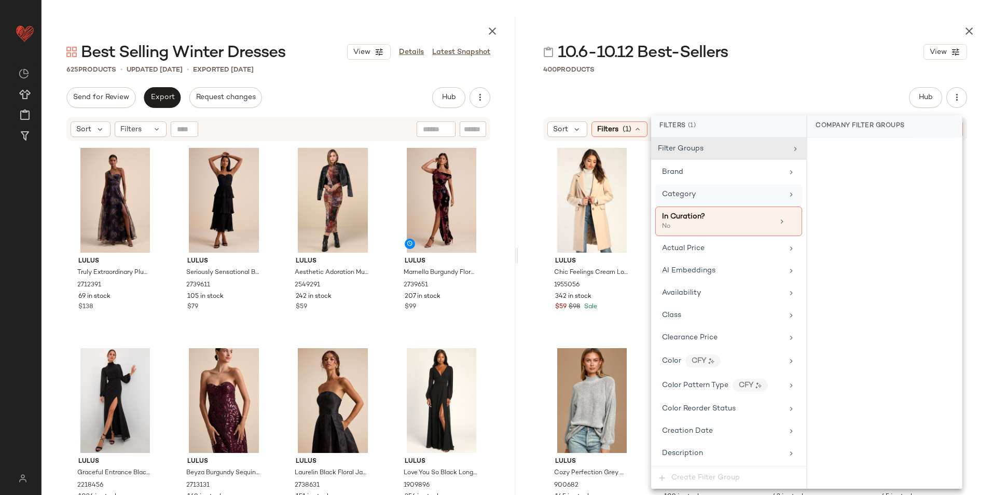
click at [709, 200] on div "Category" at bounding box center [728, 194] width 147 height 20
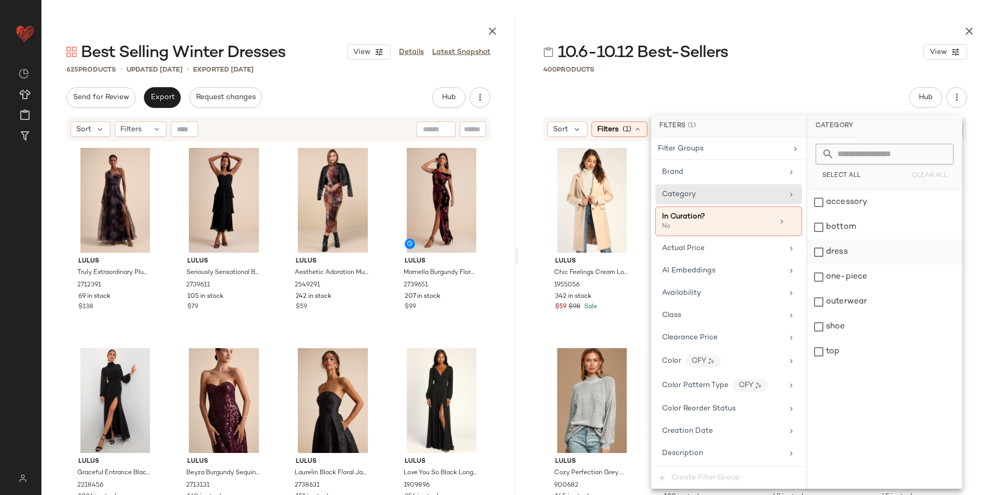
click at [849, 250] on div "dress" at bounding box center [884, 252] width 155 height 25
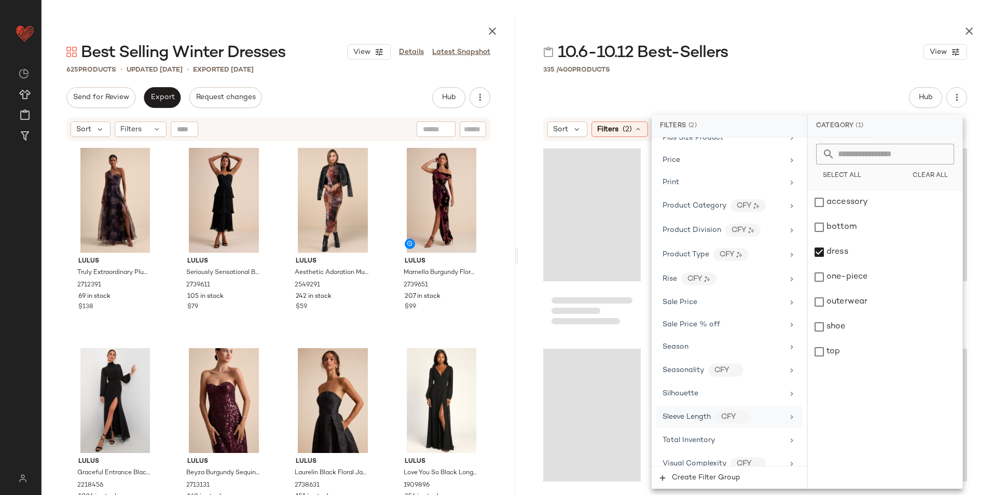
scroll to position [825, 0]
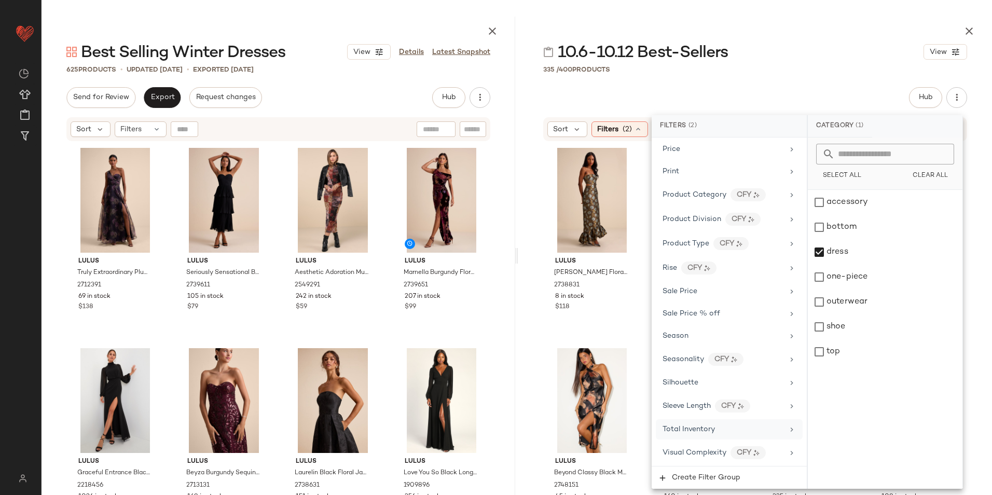
click at [715, 432] on div "Total Inventory" at bounding box center [723, 429] width 121 height 11
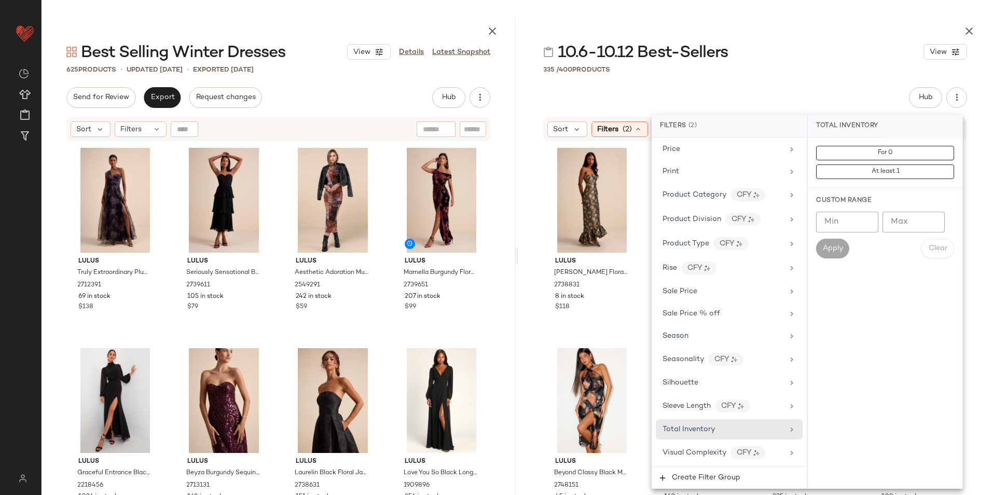
click at [838, 220] on input "Min" at bounding box center [847, 222] width 62 height 21
type input "**"
click at [833, 245] on span "Apply" at bounding box center [832, 248] width 21 height 8
click at [787, 40] on div at bounding box center [755, 29] width 474 height 25
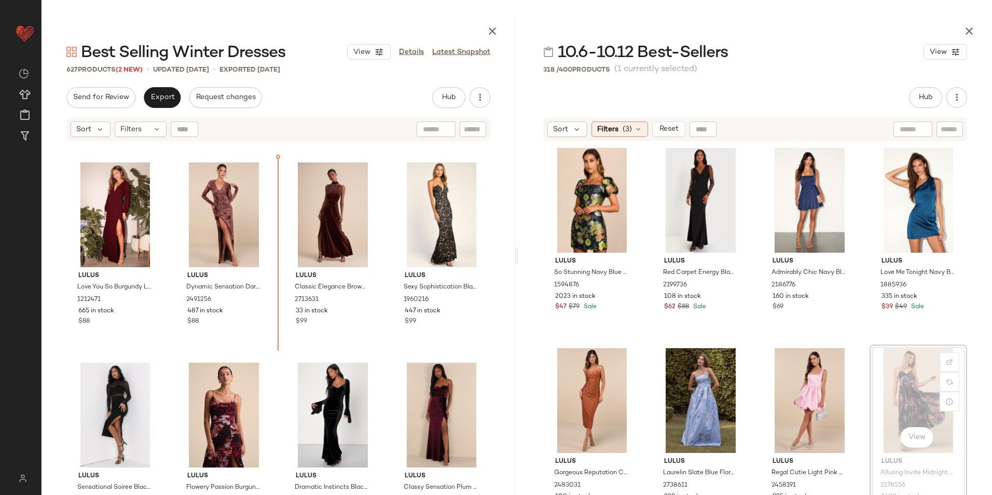
scroll to position [554, 0]
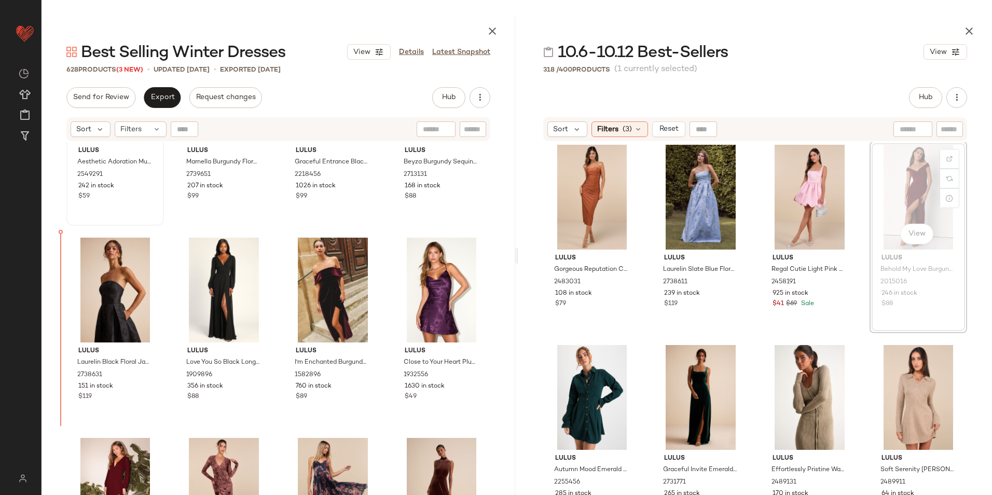
scroll to position [309, 0]
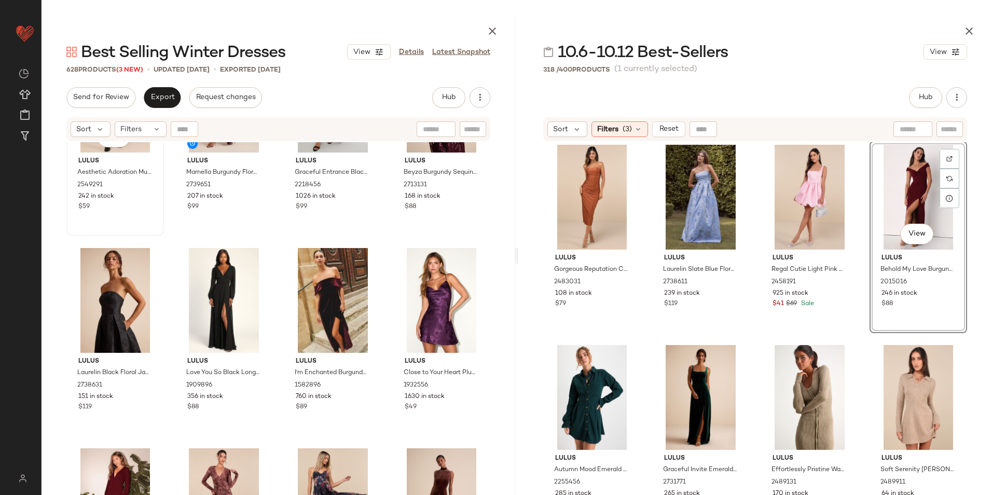
click at [112, 218] on div "#5 View Lulus Aesthetic Adoration Multi Floral Mesh Long Sleeve Midi Dress 2549…" at bounding box center [278, 38] width 424 height 404
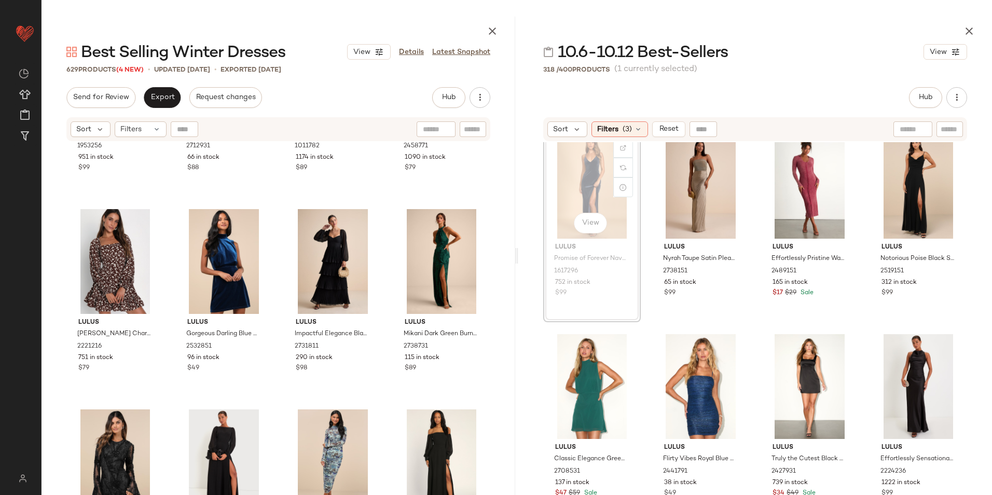
scroll to position [2550, 0]
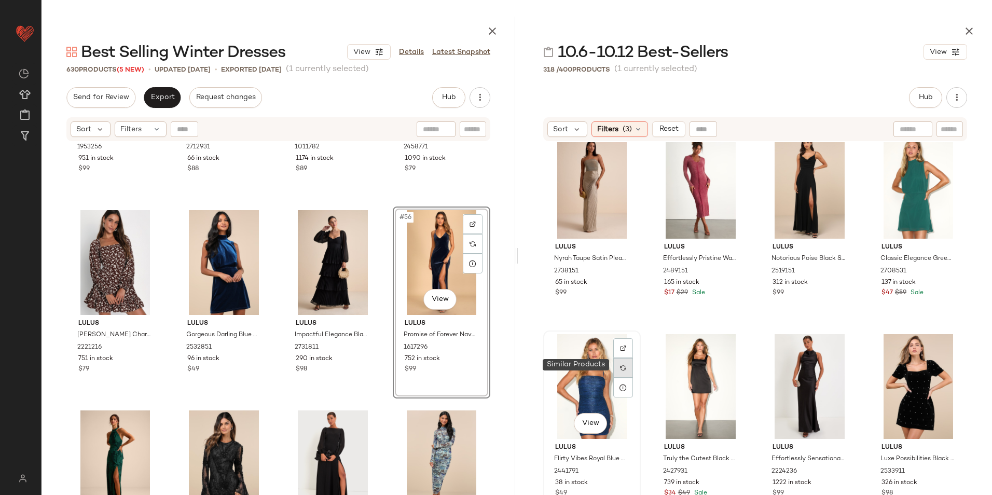
scroll to position [675, 0]
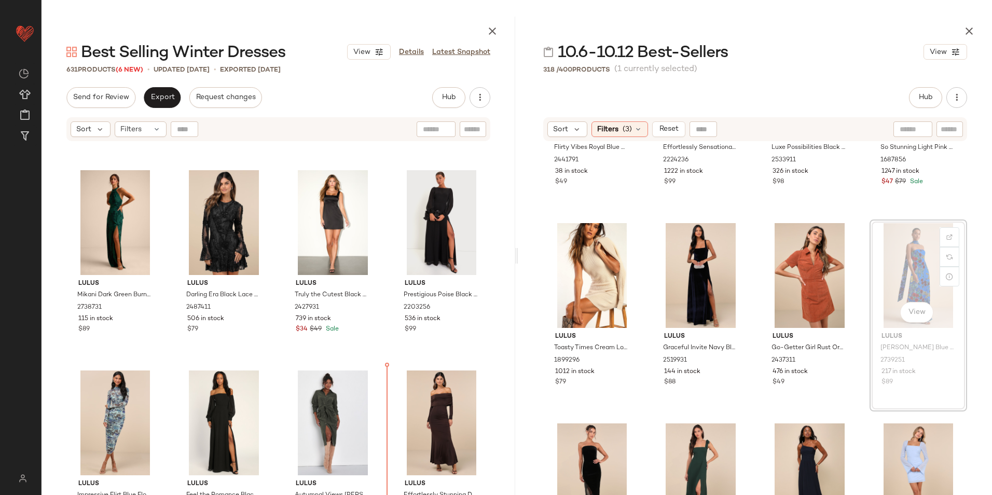
scroll to position [2801, 0]
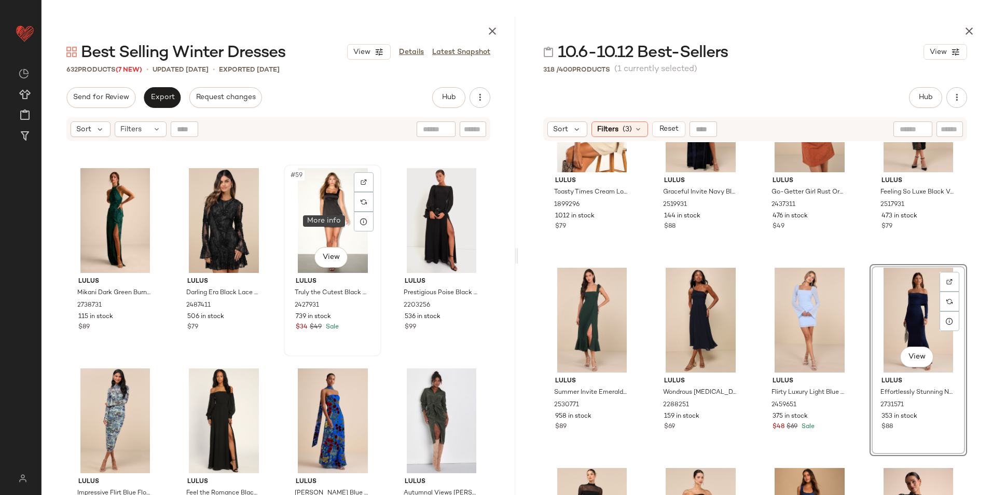
scroll to position [2792, 0]
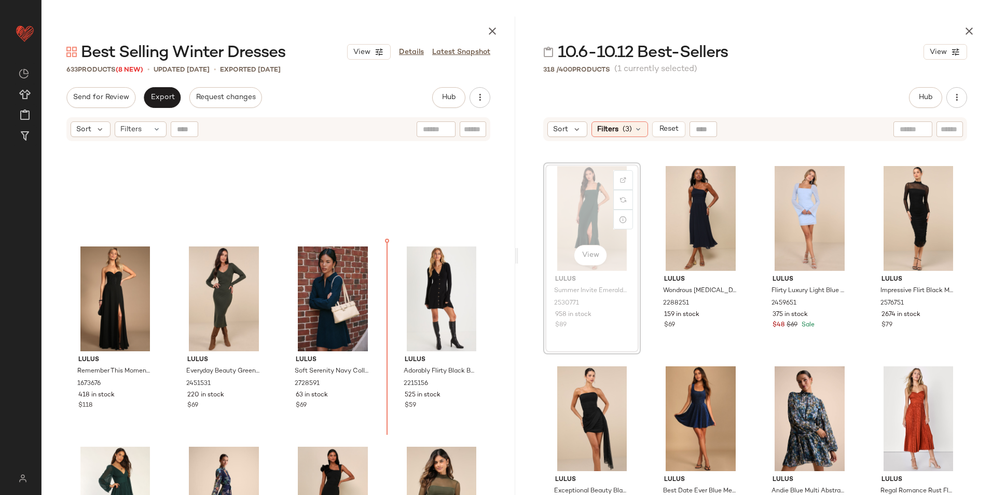
scroll to position [2109, 0]
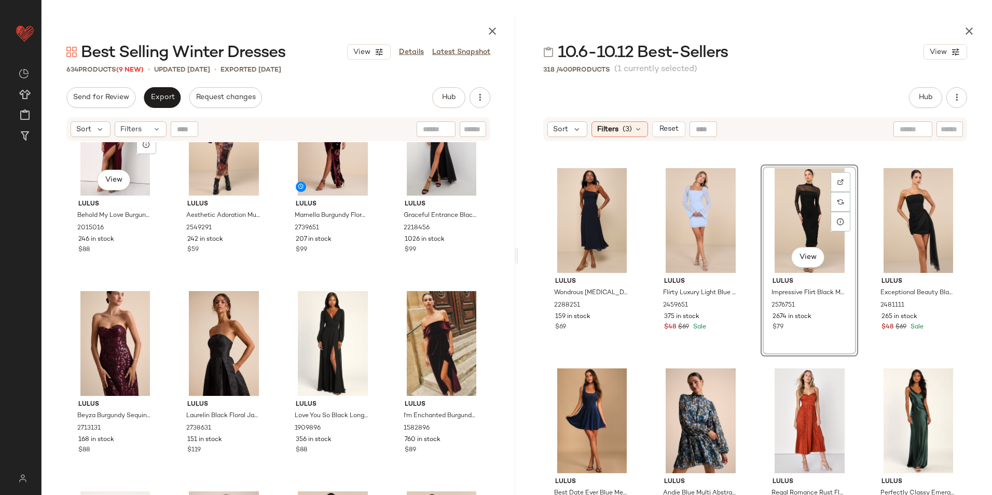
scroll to position [266, 0]
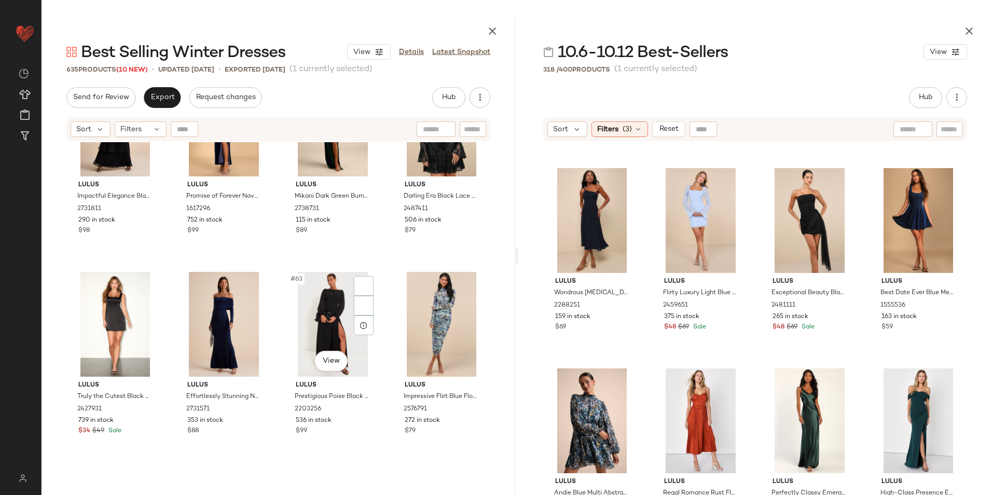
scroll to position [2964, 0]
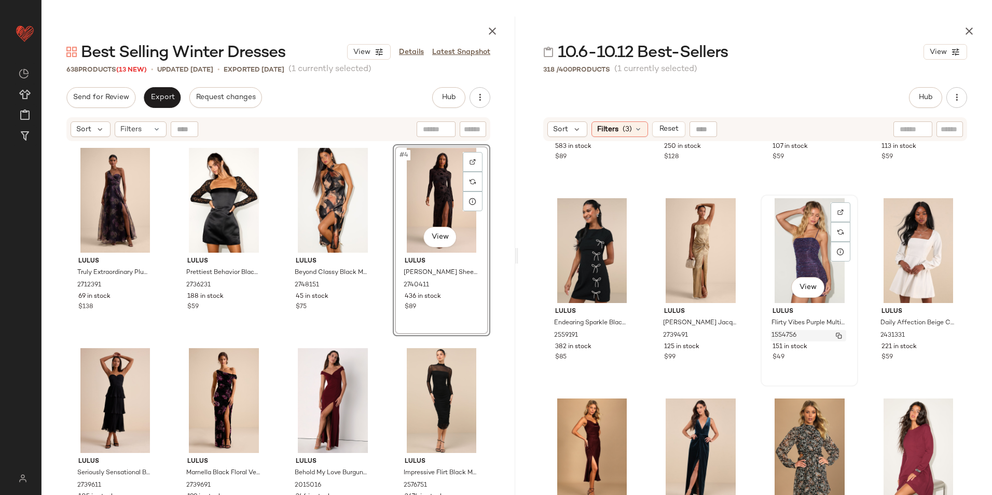
scroll to position [1864, 0]
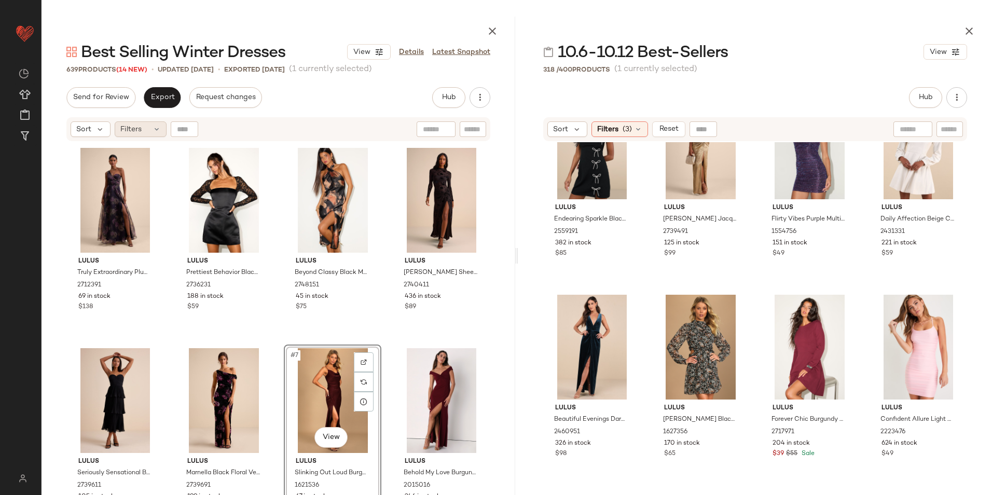
click at [135, 129] on span "Filters" at bounding box center [130, 129] width 21 height 11
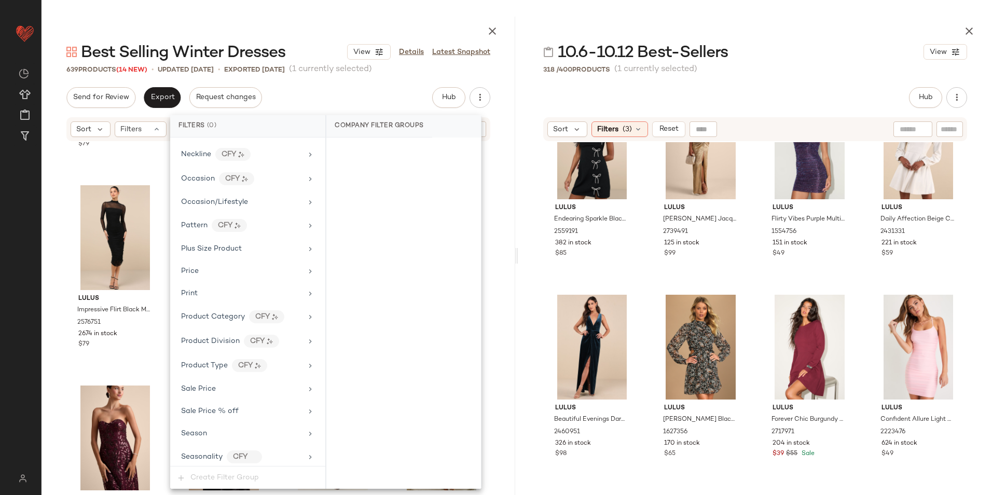
scroll to position [735, 0]
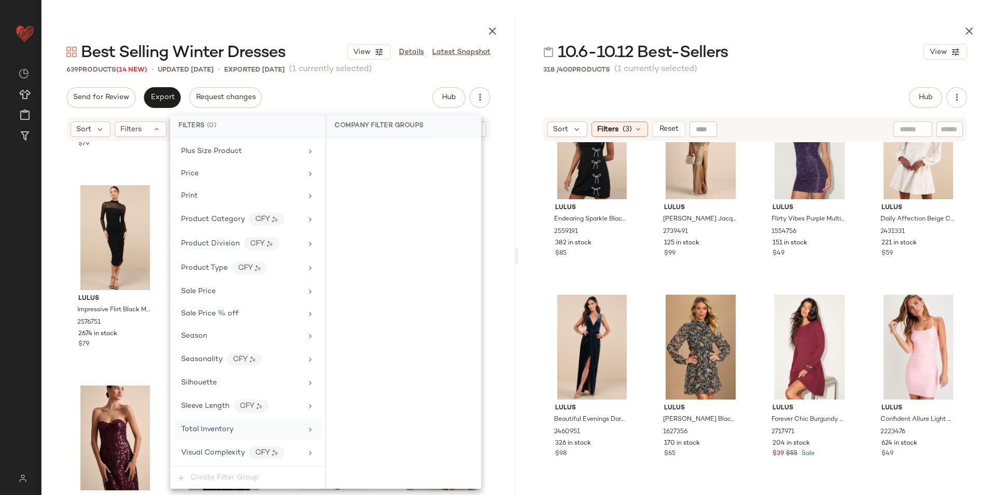
click at [221, 422] on div "Total Inventory" at bounding box center [247, 429] width 147 height 20
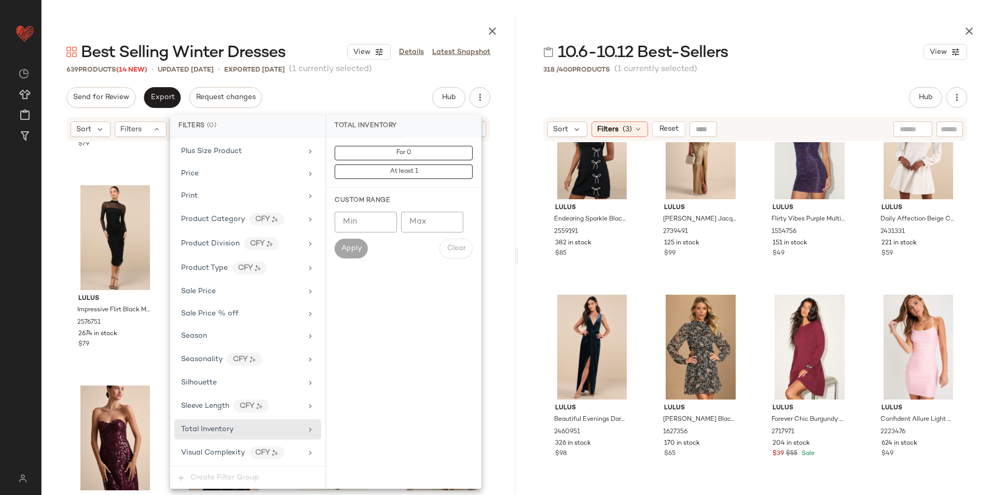
click at [423, 218] on input "Max" at bounding box center [432, 222] width 62 height 21
type input "**"
click at [348, 249] on span "Apply" at bounding box center [351, 248] width 21 height 8
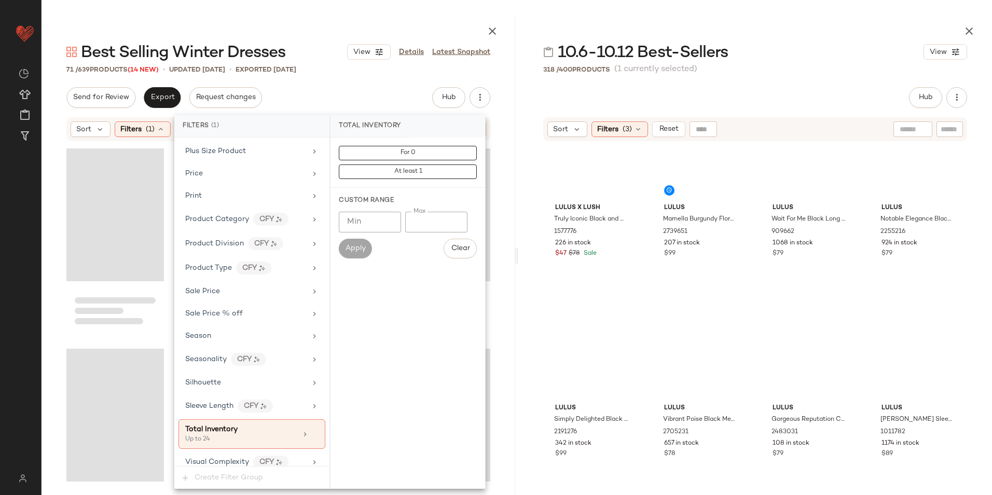
click at [298, 25] on div at bounding box center [279, 29] width 474 height 25
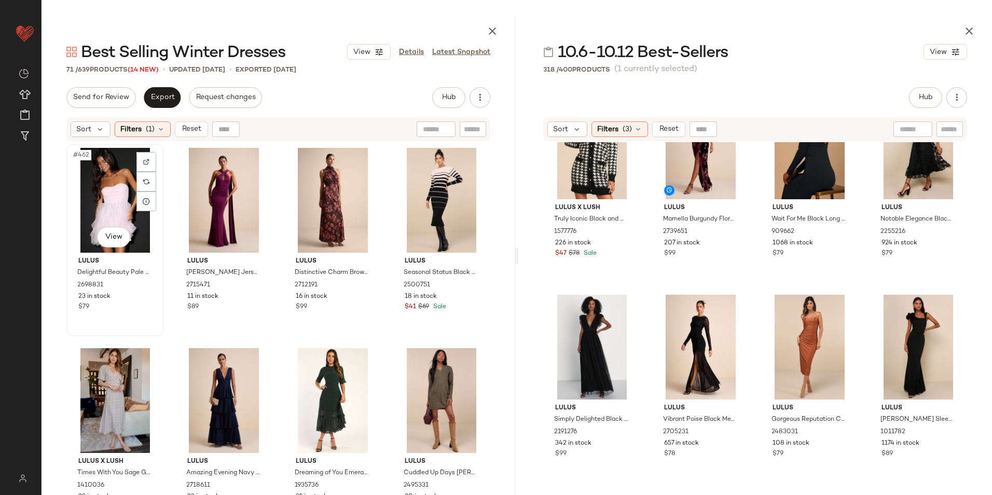
click at [107, 185] on div "#462 View" at bounding box center [115, 200] width 90 height 105
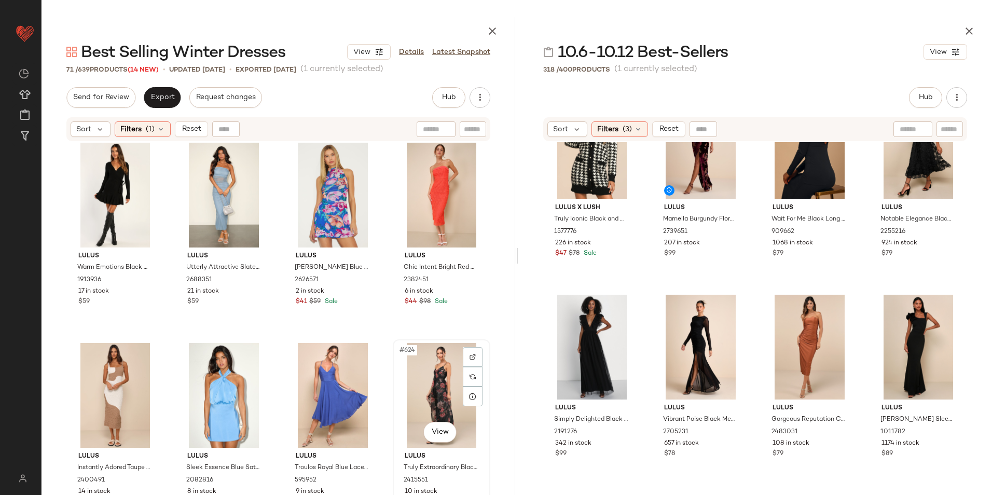
scroll to position [3202, 0]
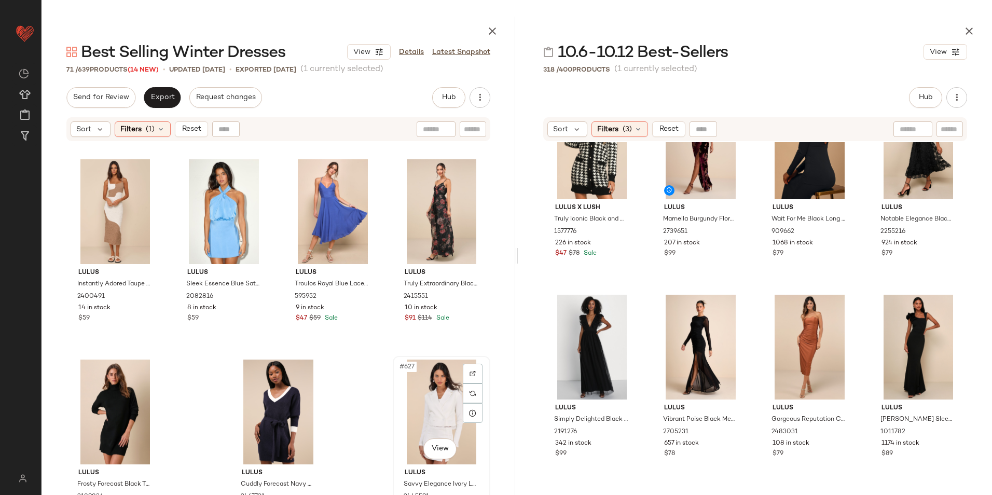
click at [429, 399] on div "#627 View" at bounding box center [441, 412] width 90 height 105
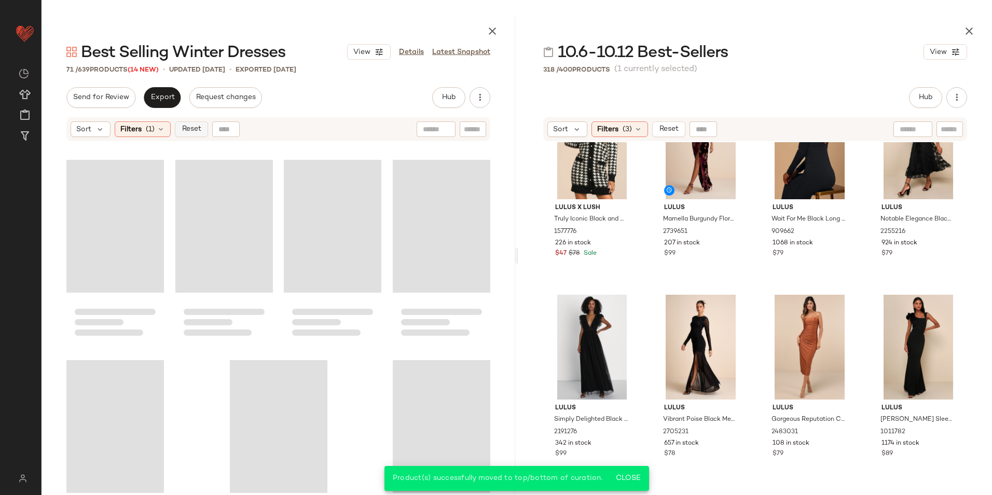
click at [184, 129] on span "Reset" at bounding box center [191, 129] width 20 height 8
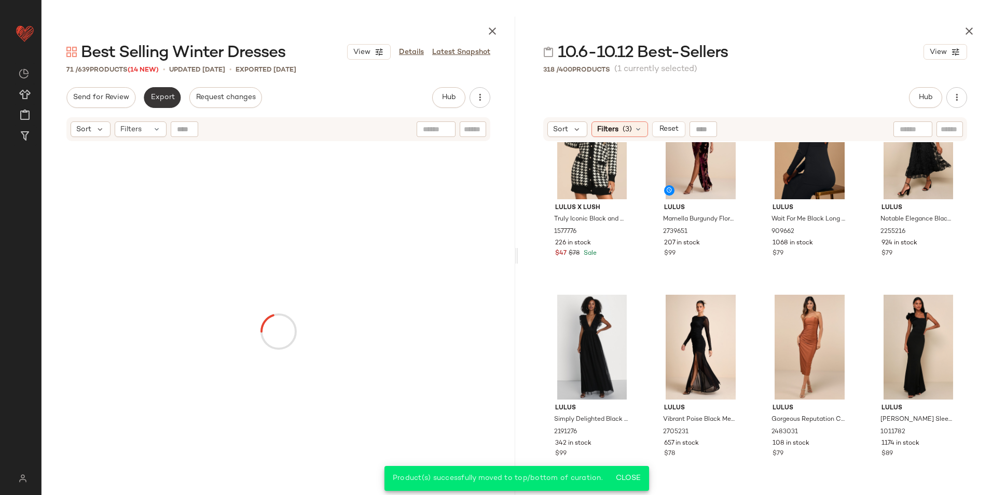
click at [161, 97] on span "Export" at bounding box center [162, 97] width 24 height 8
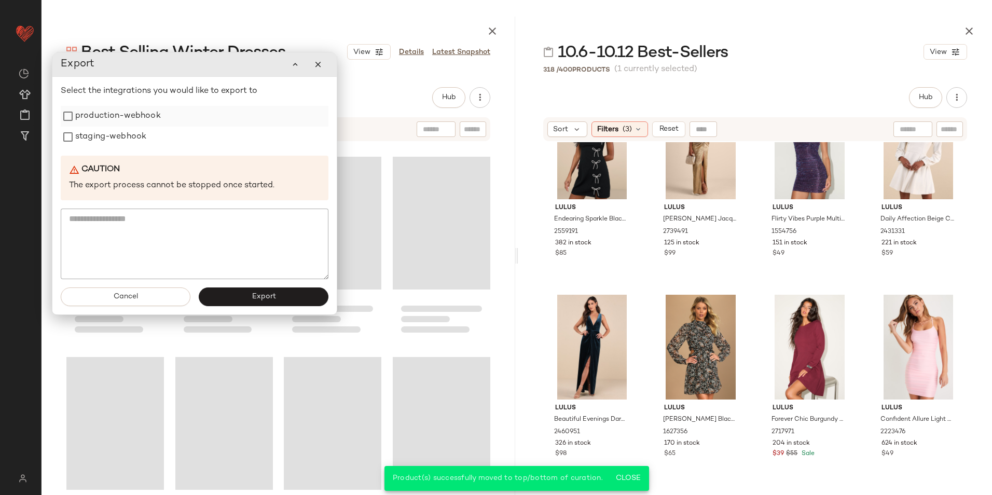
click at [148, 116] on label "production-webhook" at bounding box center [118, 116] width 86 height 21
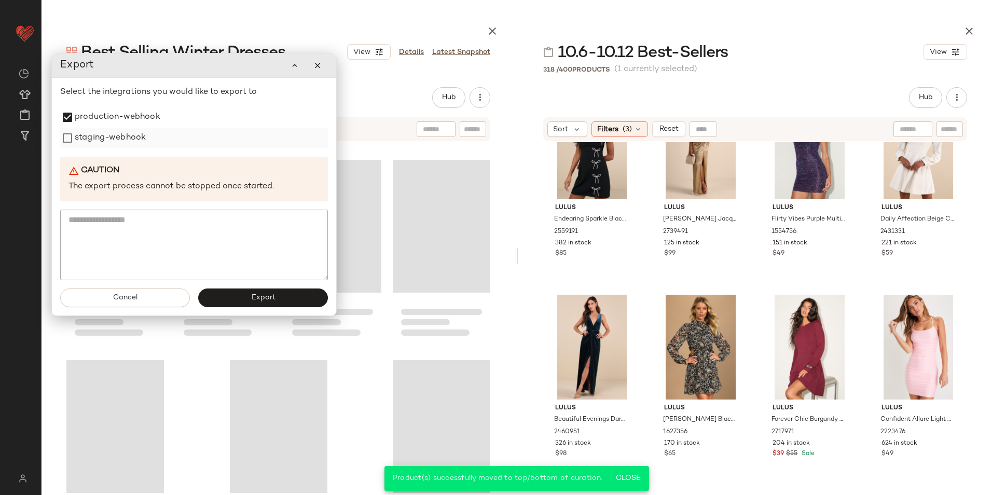
click at [136, 137] on label "staging-webhook" at bounding box center [110, 138] width 71 height 21
click at [255, 301] on span "Export" at bounding box center [263, 298] width 24 height 8
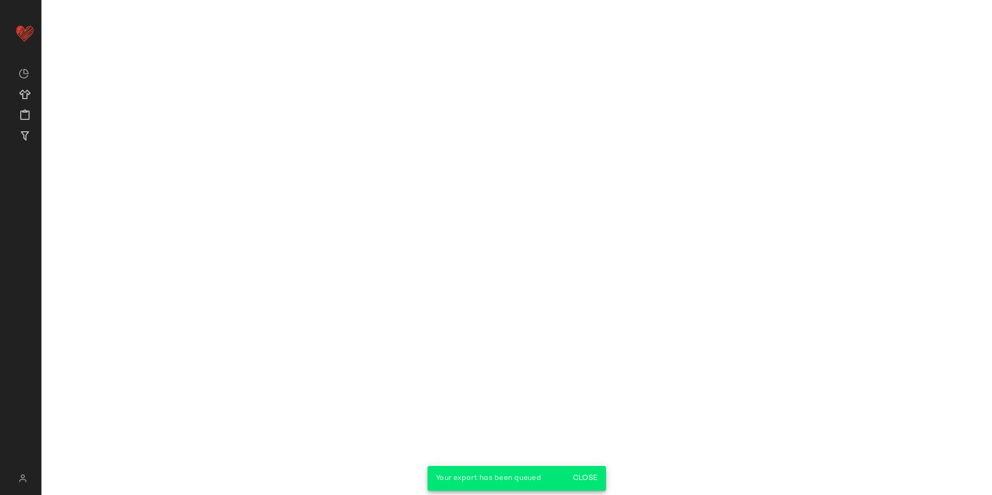
scroll to position [31648, 0]
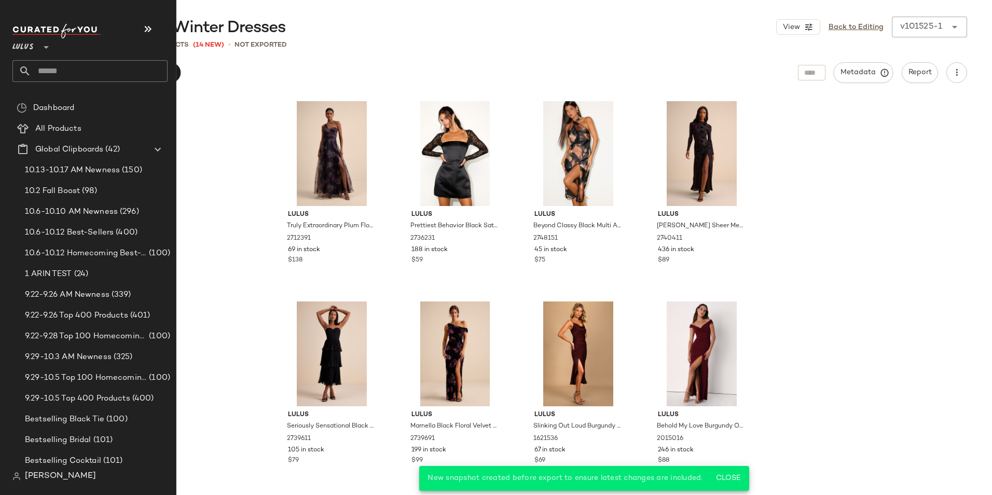
click at [65, 70] on input "text" at bounding box center [99, 71] width 136 height 22
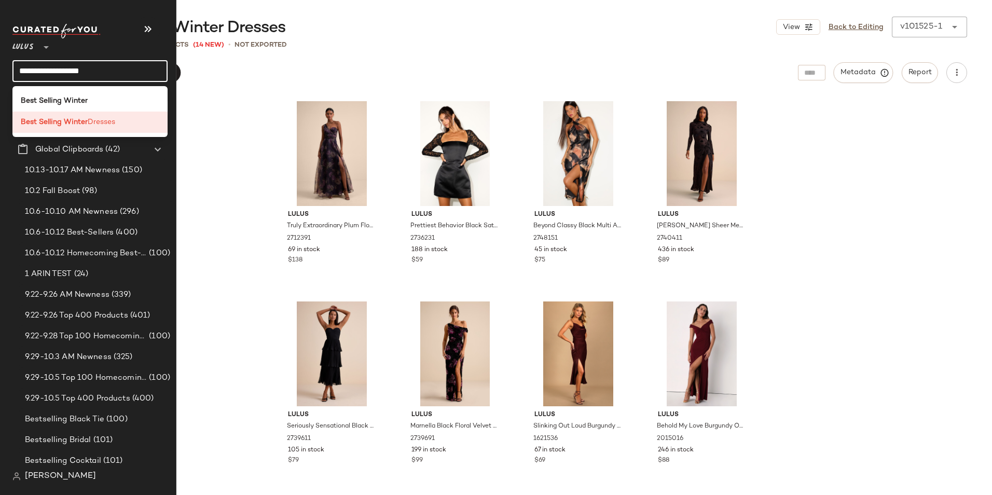
type input "**********"
click at [69, 98] on b "Best Selling Winter" at bounding box center [54, 100] width 67 height 11
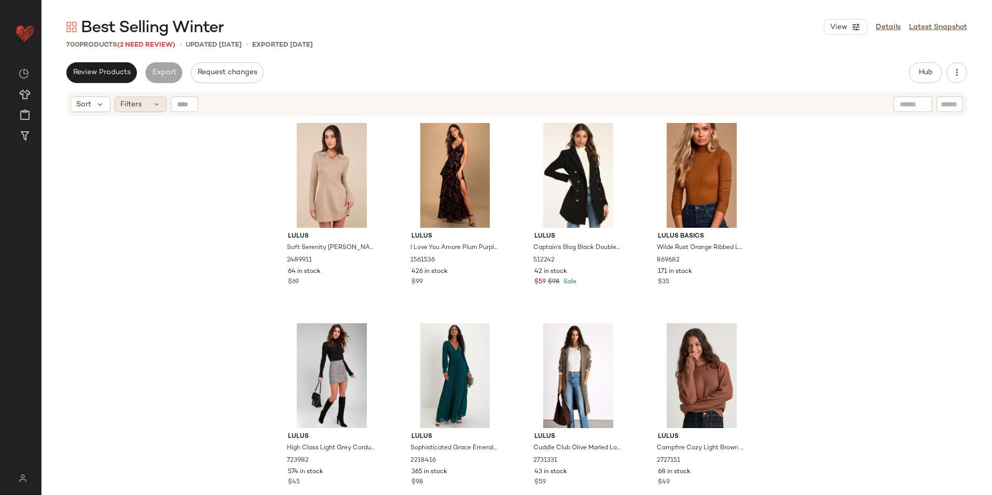
click at [146, 103] on div "Filters" at bounding box center [141, 105] width 52 height 16
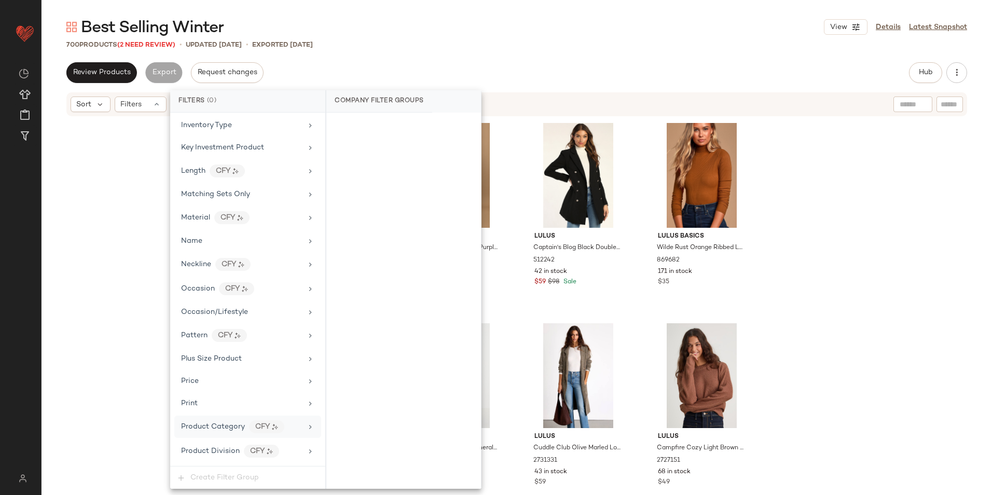
scroll to position [759, 0]
click at [220, 433] on span "Total Inventory" at bounding box center [207, 430] width 52 height 8
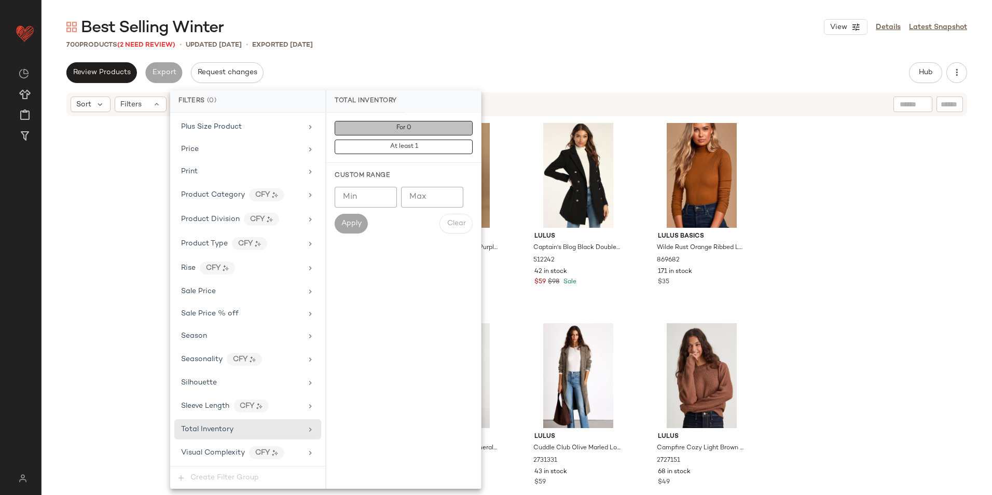
click at [406, 126] on span "For 0" at bounding box center [404, 128] width 16 height 7
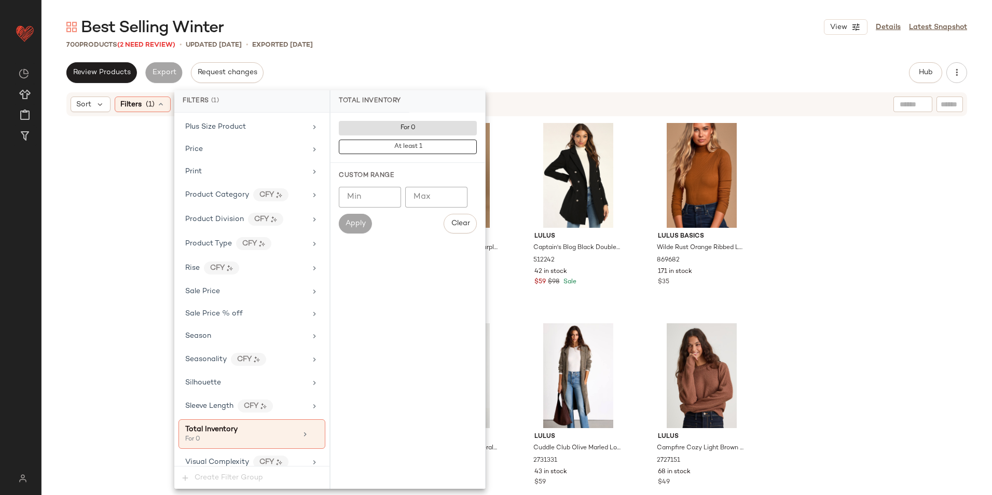
click at [452, 46] on div "700 Products (2 Need Review) • updated Oct 13th • Exported Oct 13th" at bounding box center [517, 44] width 951 height 10
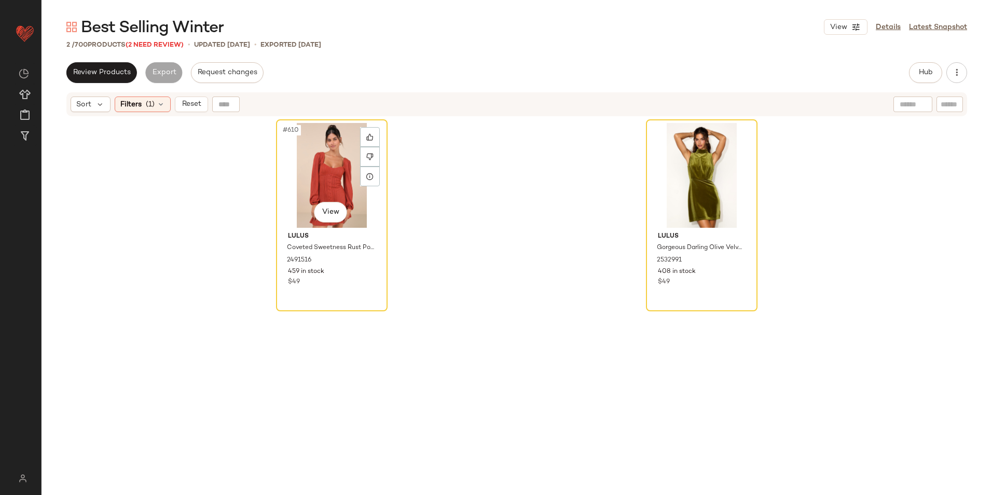
click at [320, 165] on div "#610 View" at bounding box center [332, 175] width 104 height 105
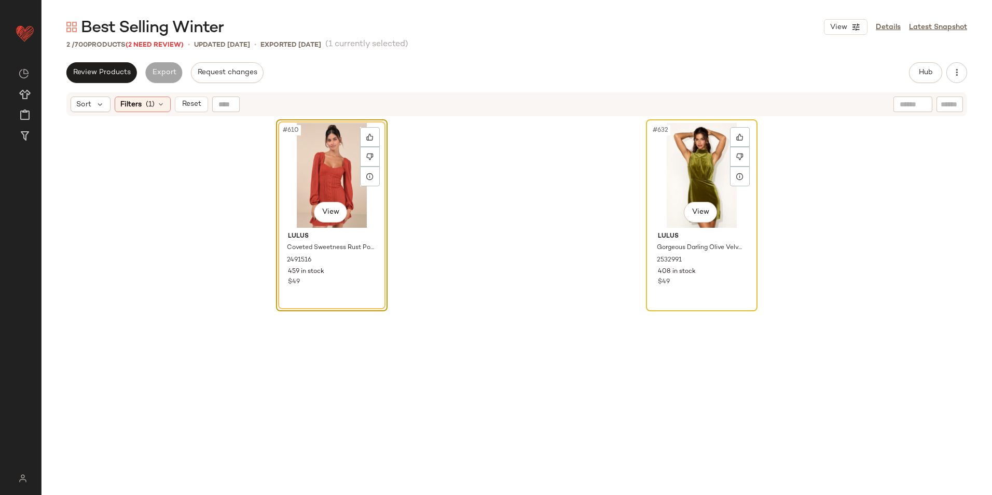
click at [681, 152] on div "#632 View" at bounding box center [702, 175] width 104 height 105
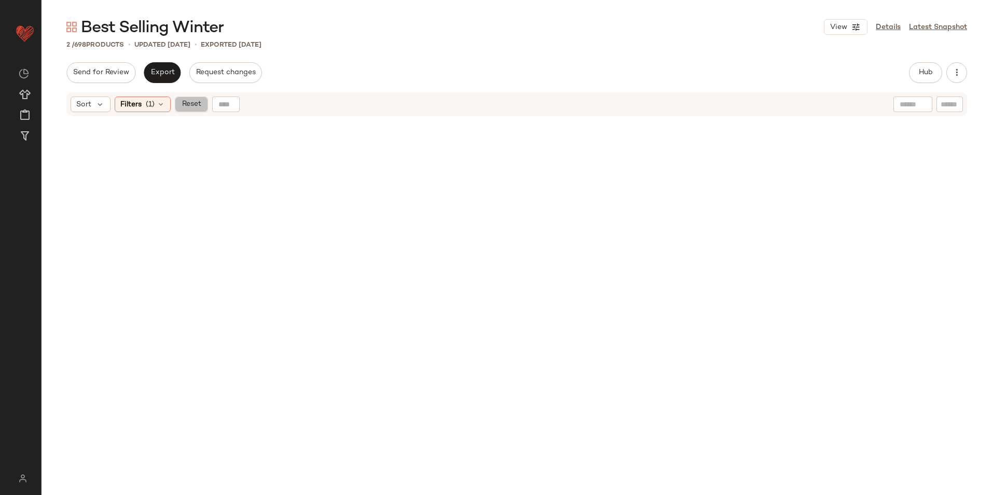
click at [186, 105] on span "Reset" at bounding box center [191, 104] width 20 height 8
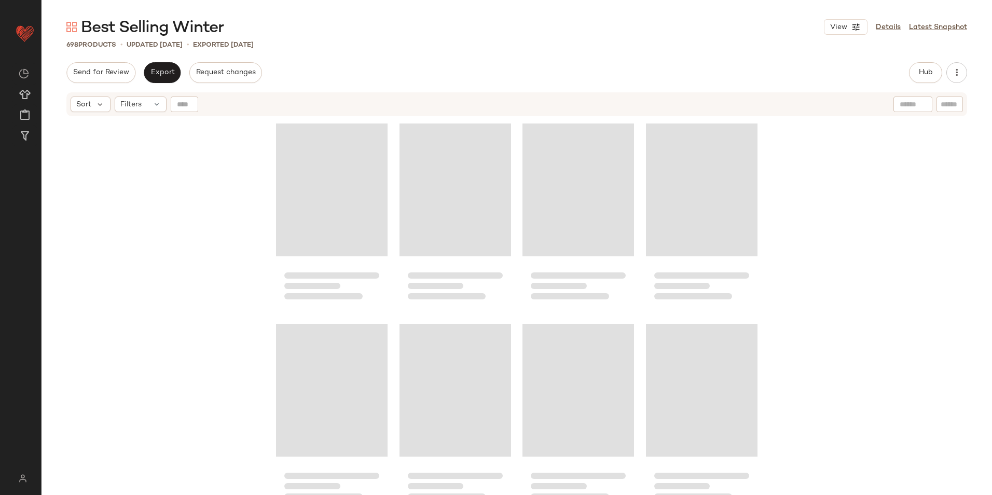
click at [440, 61] on div "Best Selling Winter View Details Latest Snapshot 698 Products • updated Oct 15t…" at bounding box center [517, 256] width 951 height 478
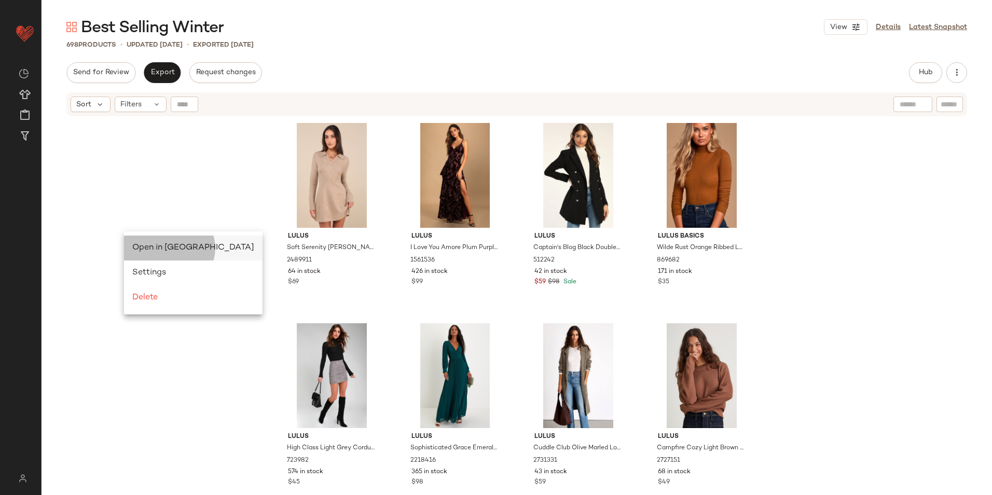
click at [154, 246] on span "Open in Split View" at bounding box center [193, 247] width 122 height 9
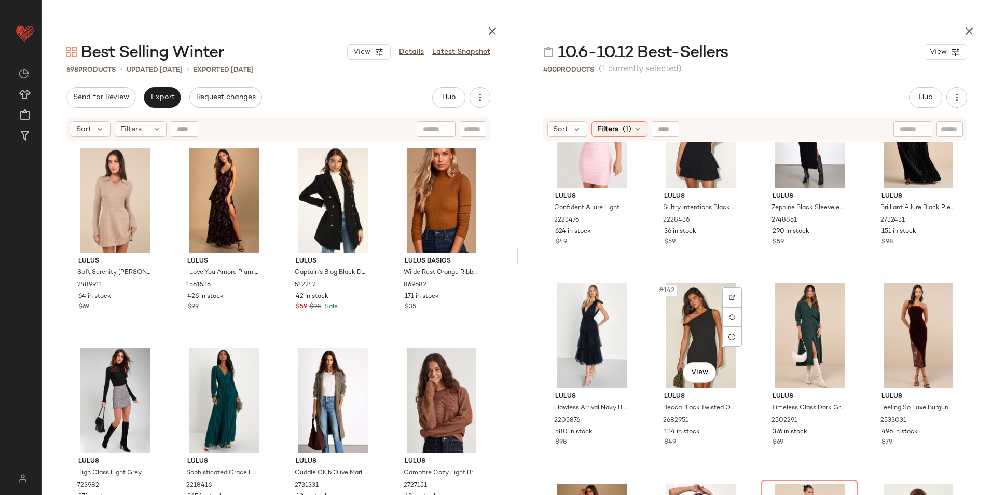
scroll to position [6884, 0]
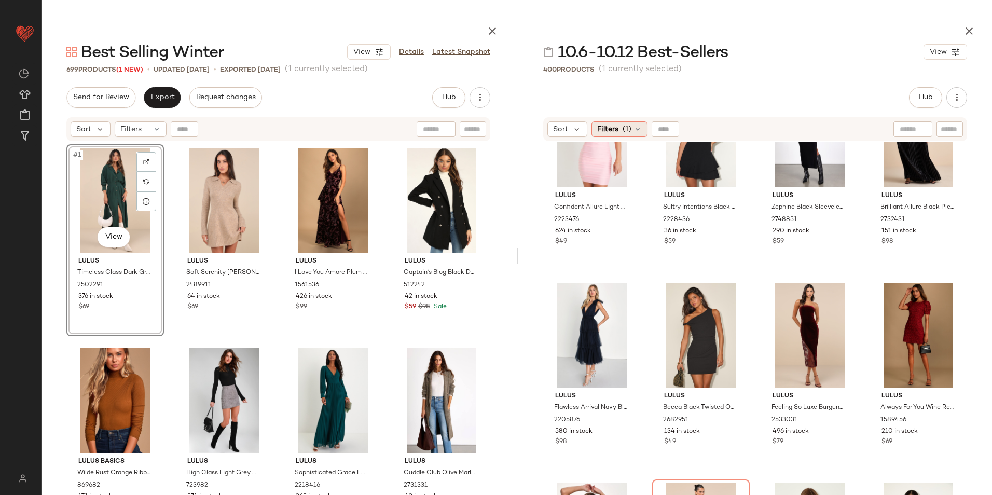
click at [628, 127] on span "(1)" at bounding box center [627, 129] width 9 height 11
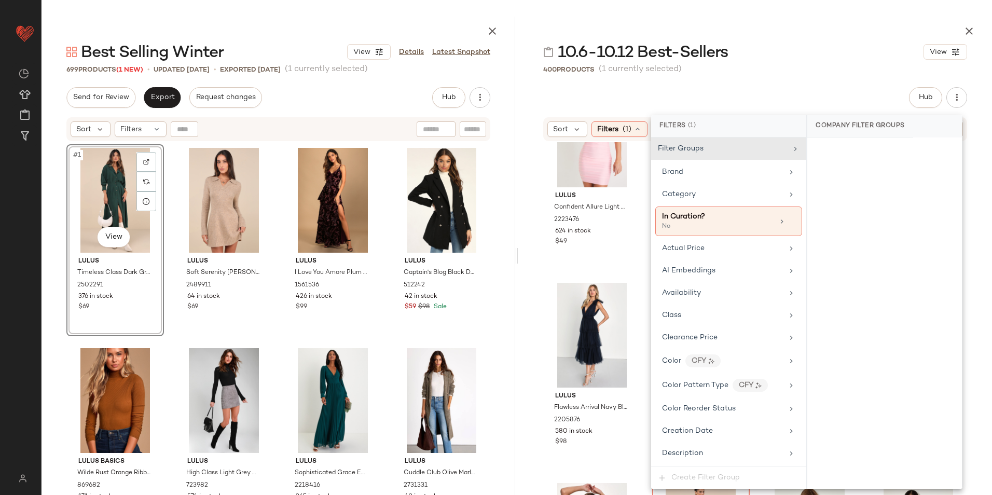
click at [732, 92] on div "Hub Send for Review External Review Internal Review Cancel Send for Review Revi…" at bounding box center [755, 97] width 424 height 21
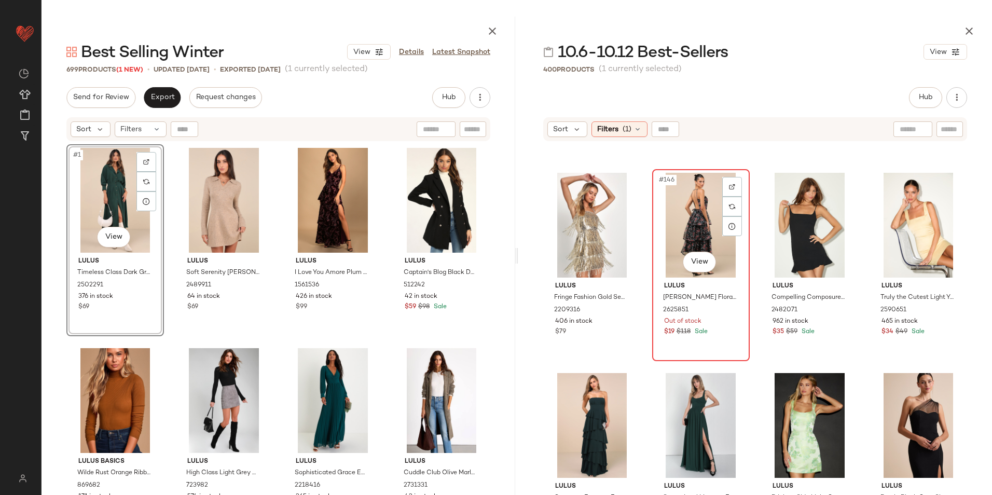
scroll to position [7195, 0]
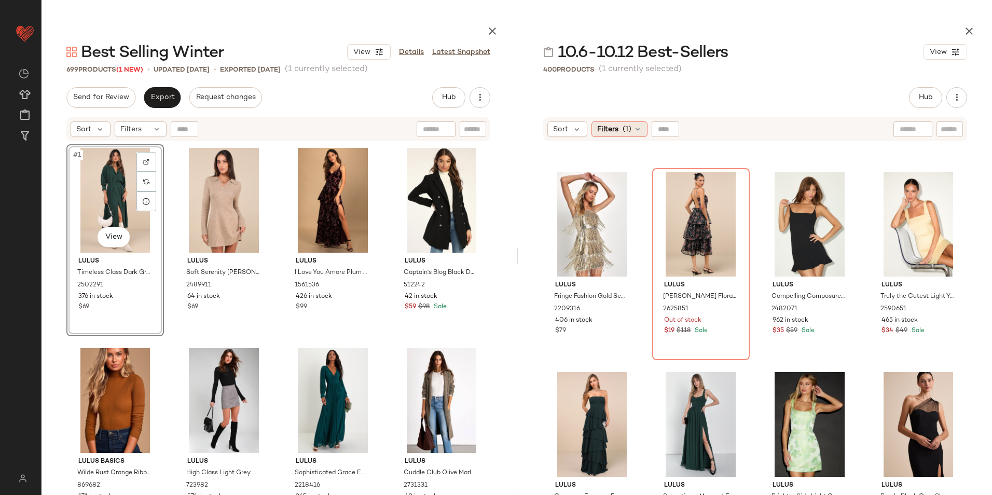
click at [619, 123] on div "Filters (1)" at bounding box center [620, 129] width 56 height 16
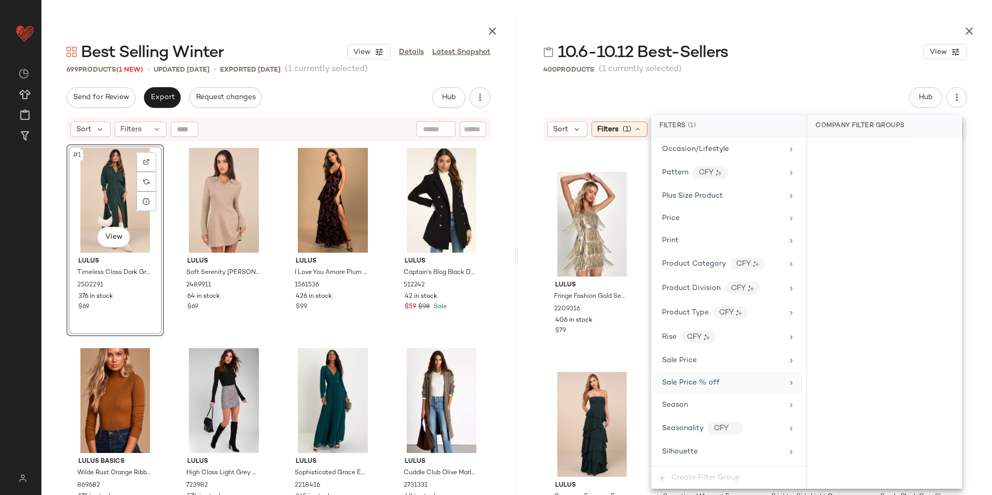
scroll to position [816, 0]
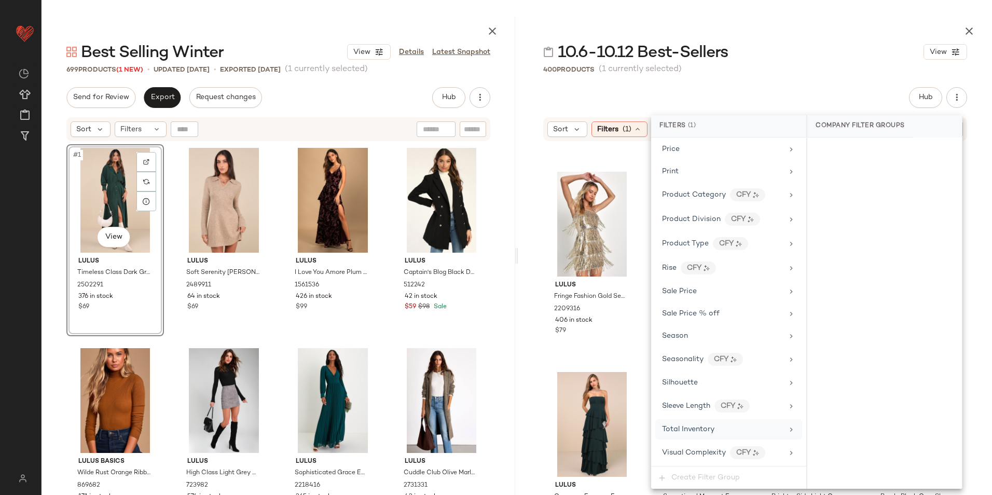
click at [695, 427] on span "Total Inventory" at bounding box center [688, 430] width 52 height 8
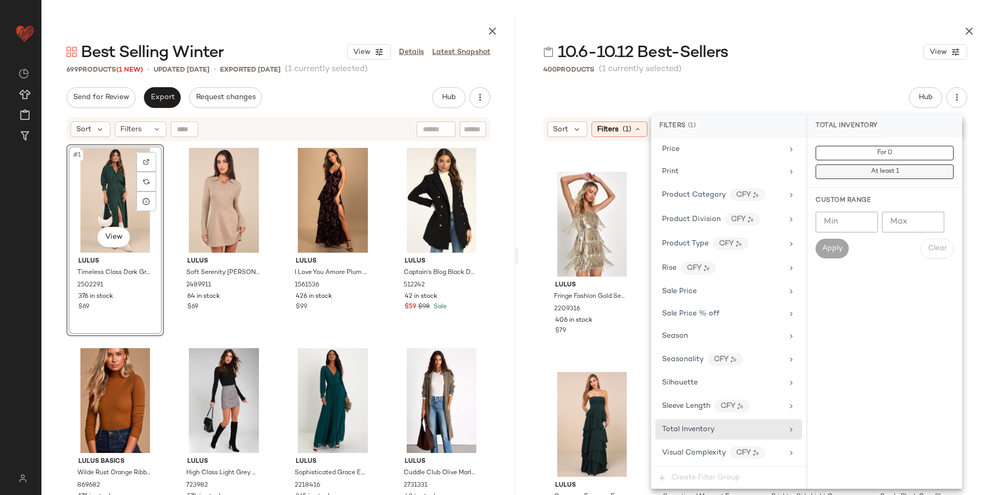
click at [844, 177] on button "At least 1" at bounding box center [885, 171] width 138 height 15
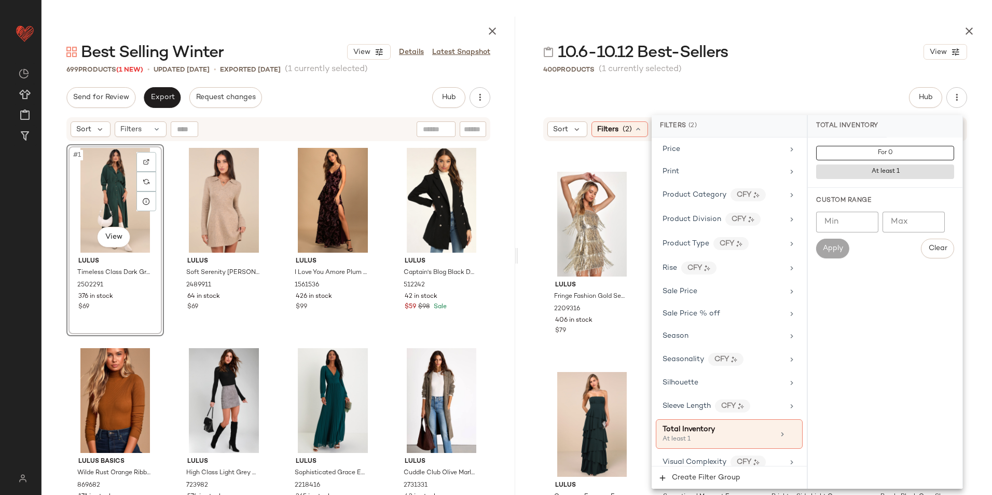
click at [785, 71] on div "400 Products (1 currently selected)" at bounding box center [755, 69] width 474 height 10
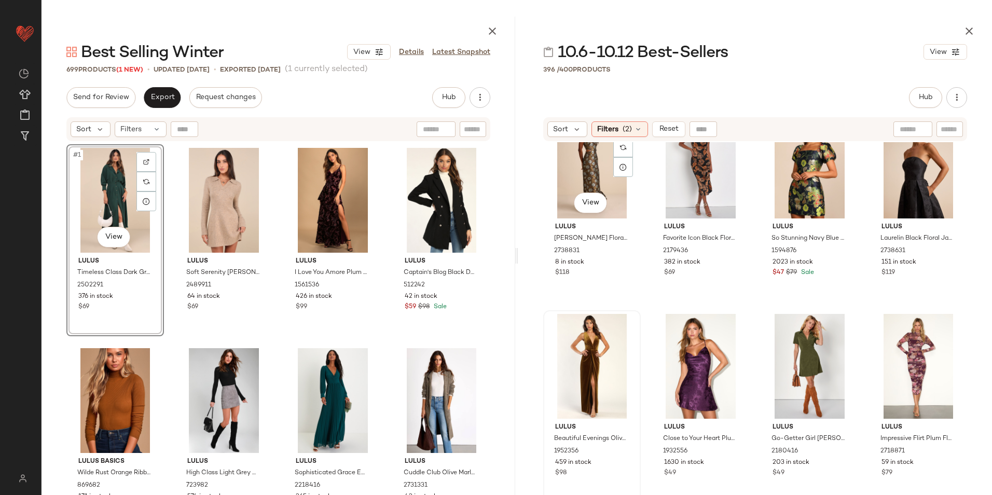
scroll to position [52, 0]
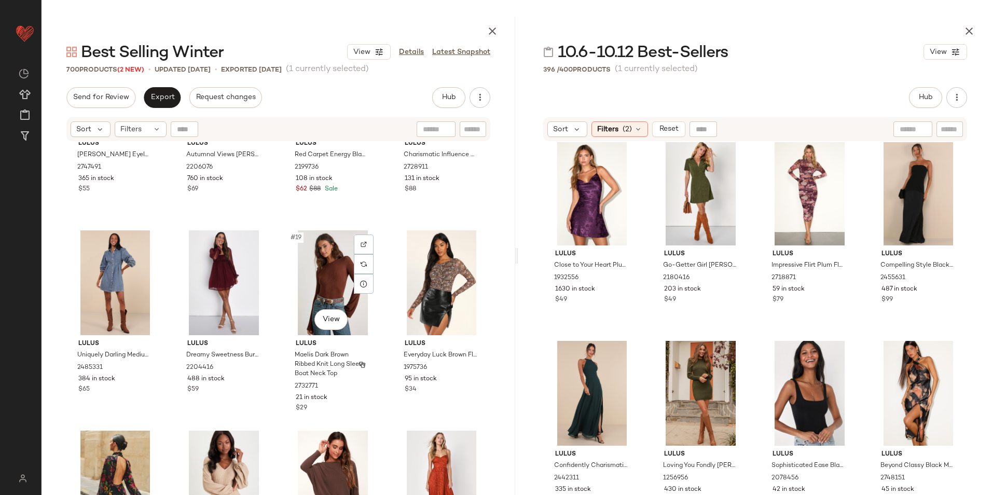
scroll to position [839, 0]
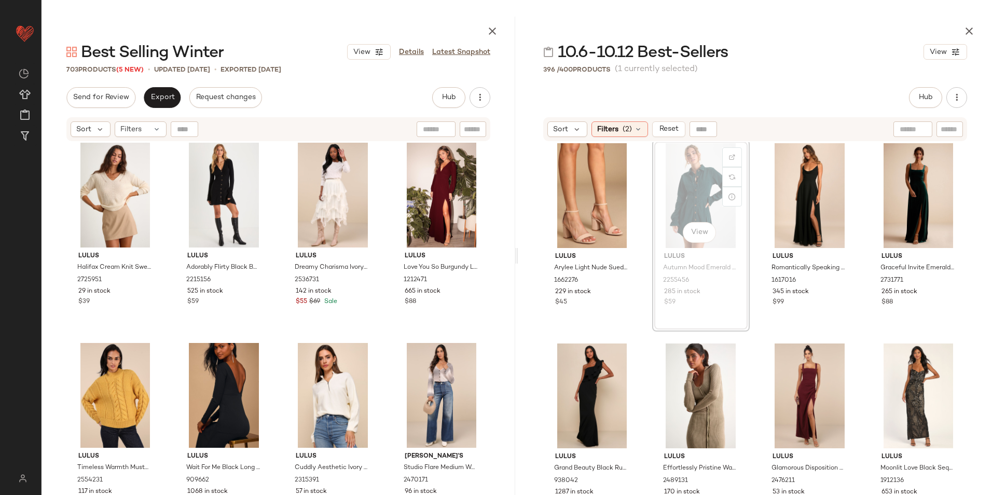
scroll to position [1611, 0]
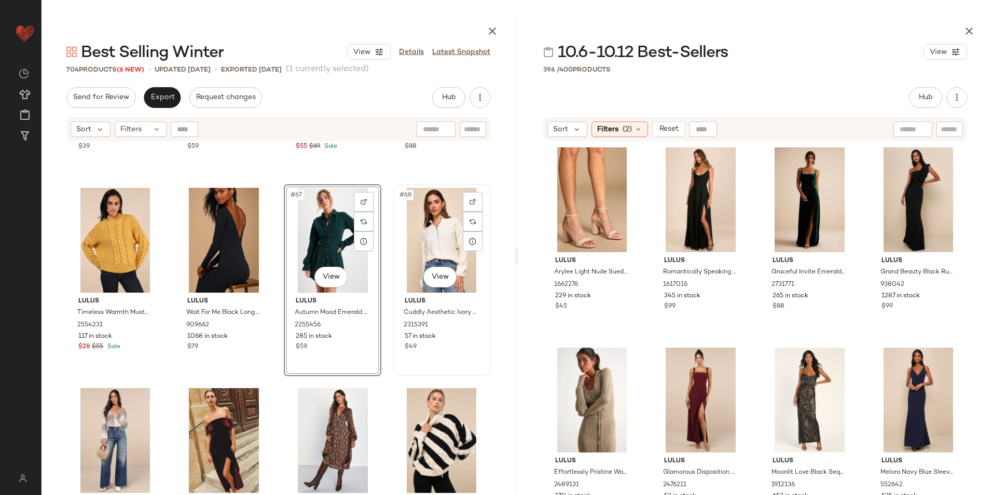
scroll to position [3174, 0]
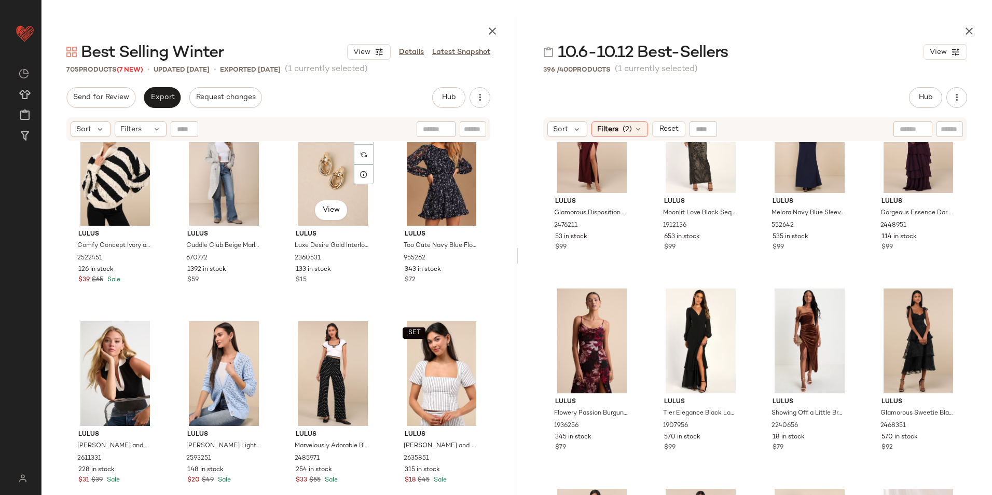
scroll to position [3485, 0]
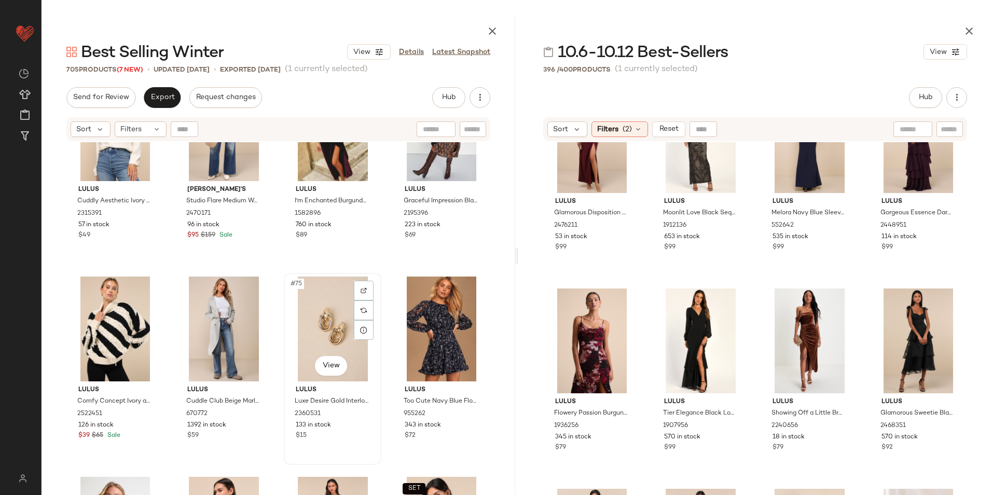
click at [323, 290] on div "#75 View" at bounding box center [332, 329] width 90 height 105
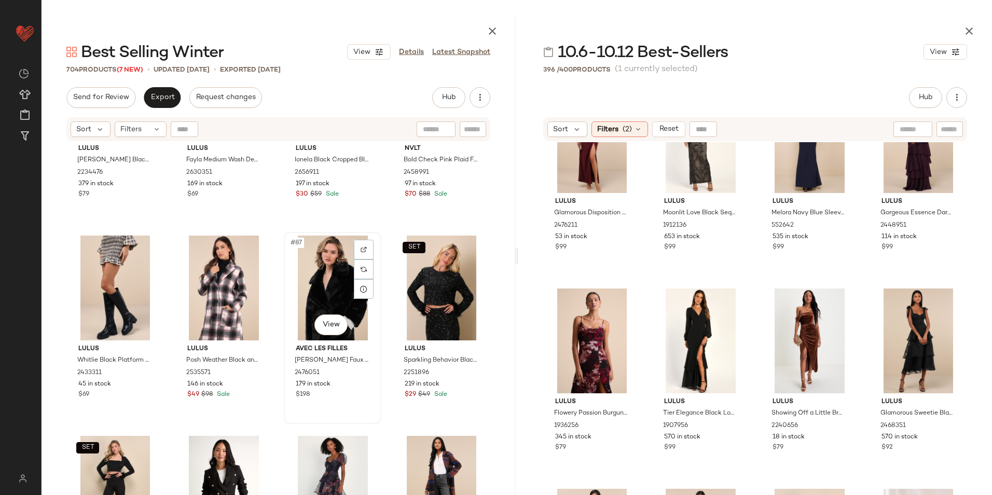
scroll to position [4108, 0]
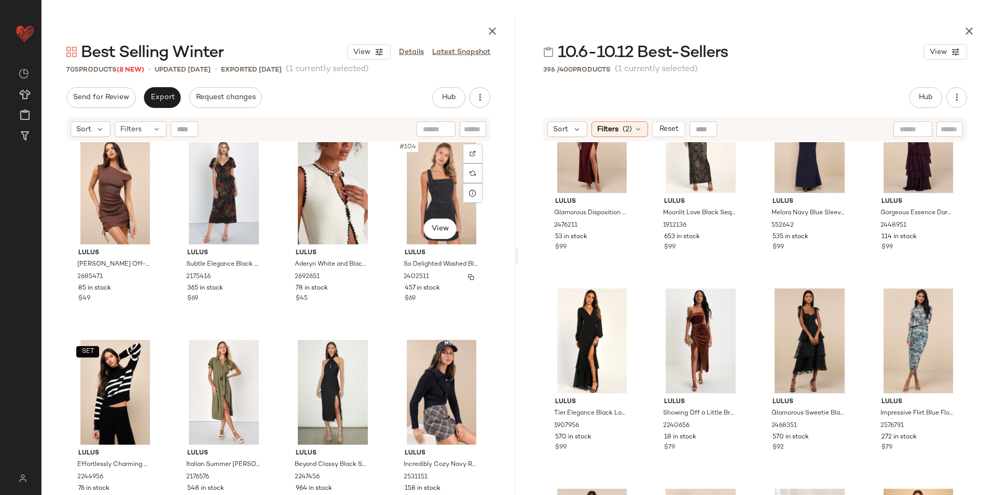
scroll to position [5042, 0]
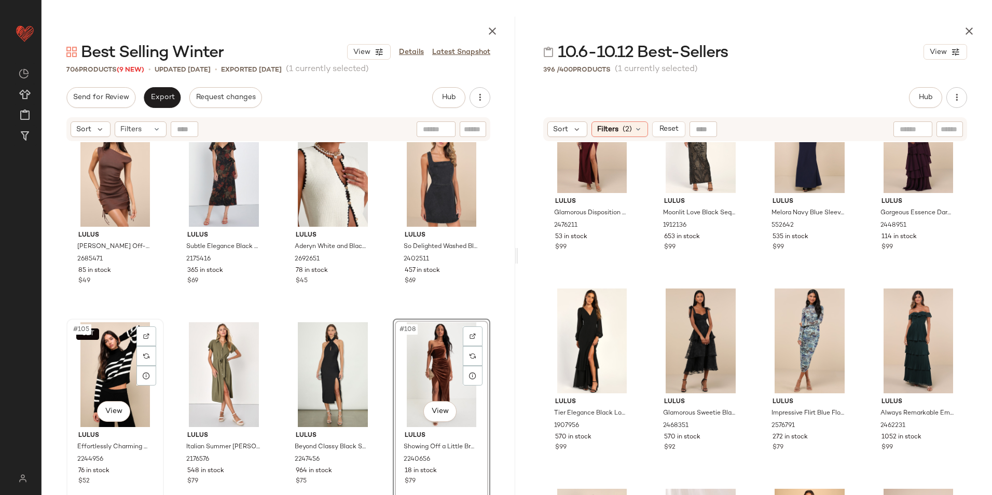
click at [102, 372] on div "SET #105 View" at bounding box center [115, 374] width 90 height 105
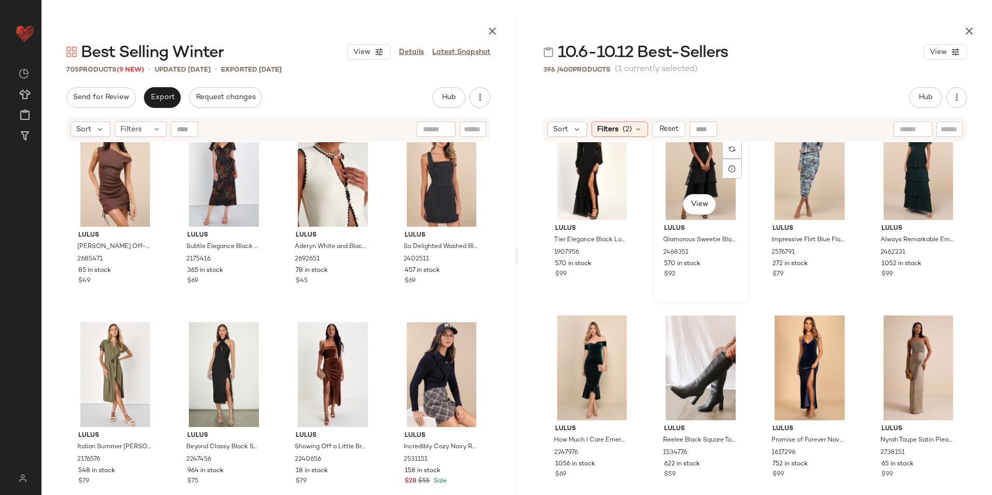
scroll to position [2078, 0]
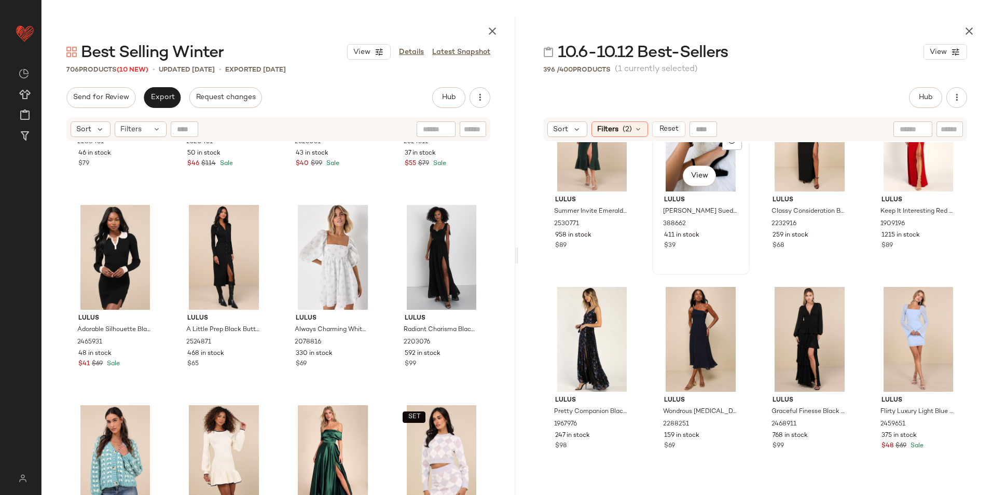
scroll to position [3687, 0]
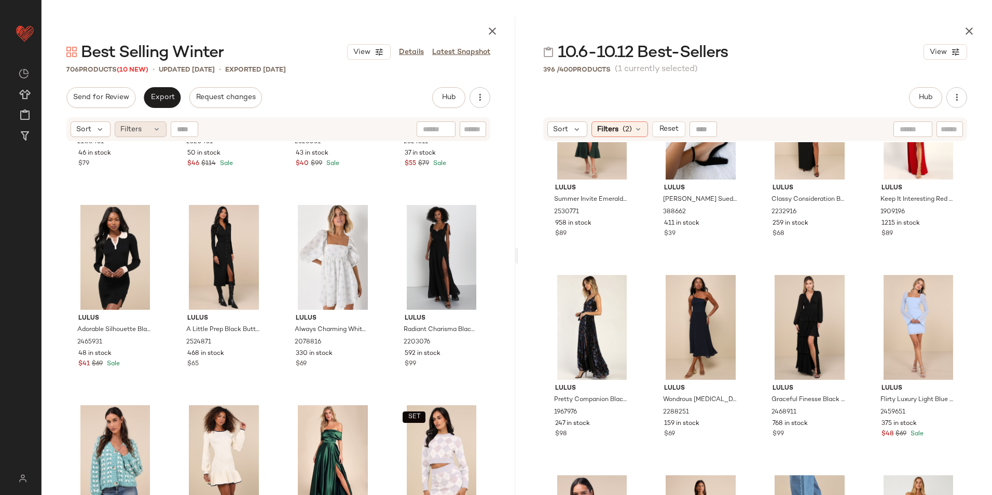
click at [127, 128] on span "Filters" at bounding box center [130, 129] width 21 height 11
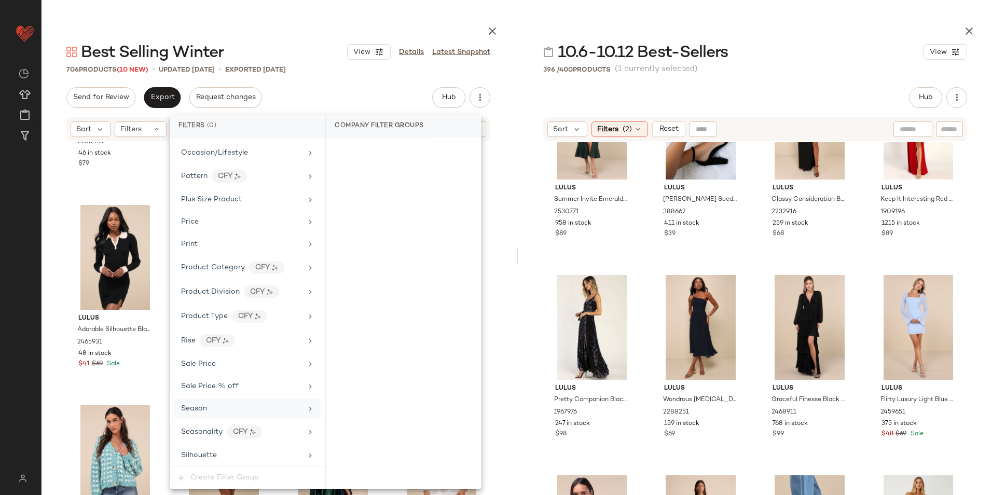
scroll to position [784, 0]
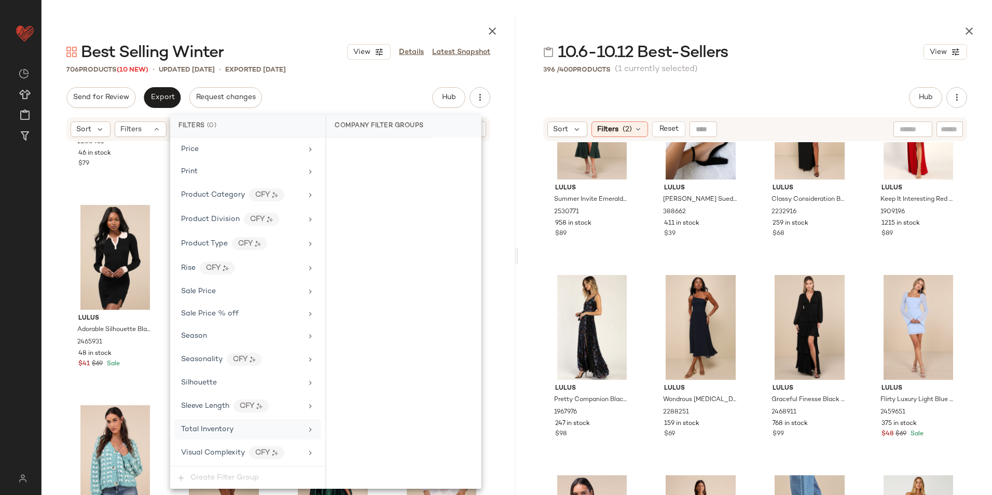
click at [234, 422] on div "Total Inventory" at bounding box center [247, 429] width 147 height 20
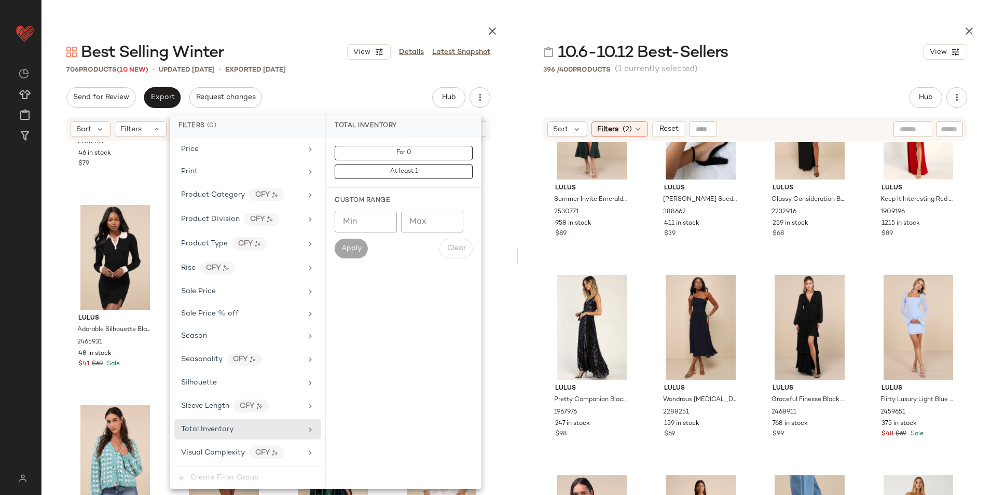
click at [425, 220] on input "Max" at bounding box center [432, 222] width 62 height 21
type input "**"
click at [336, 251] on button "Apply" at bounding box center [351, 249] width 33 height 20
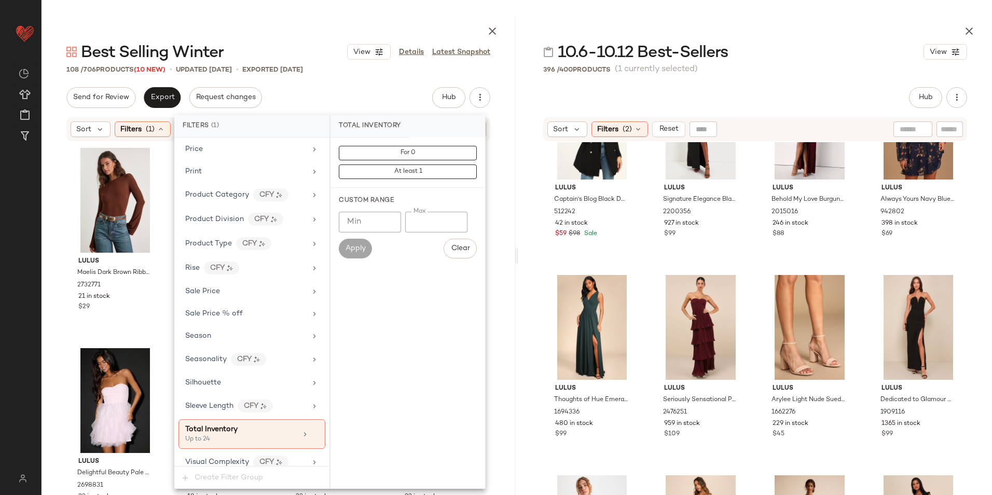
click at [303, 34] on div at bounding box center [279, 29] width 474 height 25
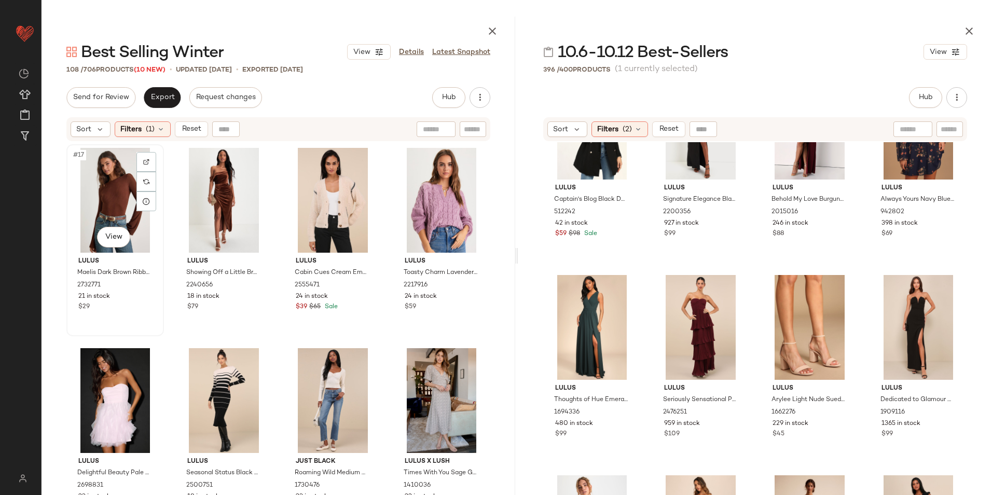
click at [110, 178] on div "#17 View" at bounding box center [115, 200] width 90 height 105
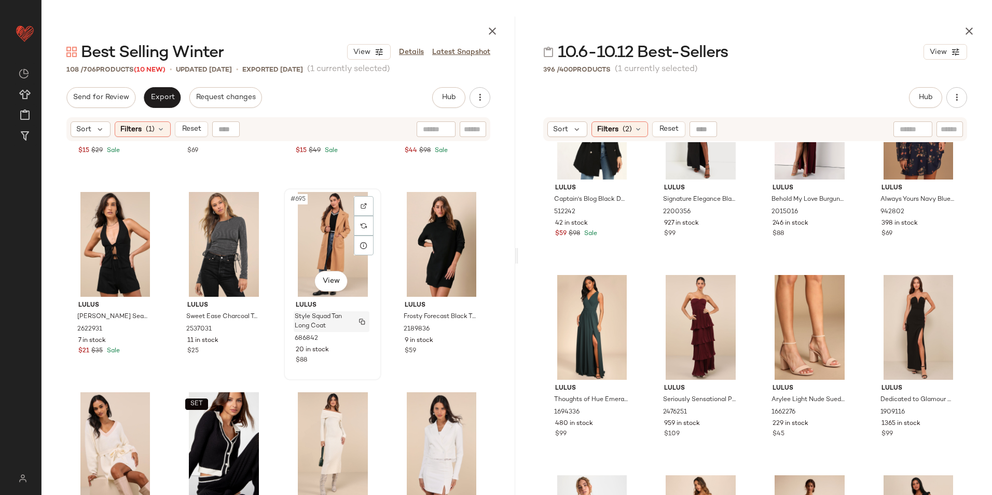
scroll to position [5004, 0]
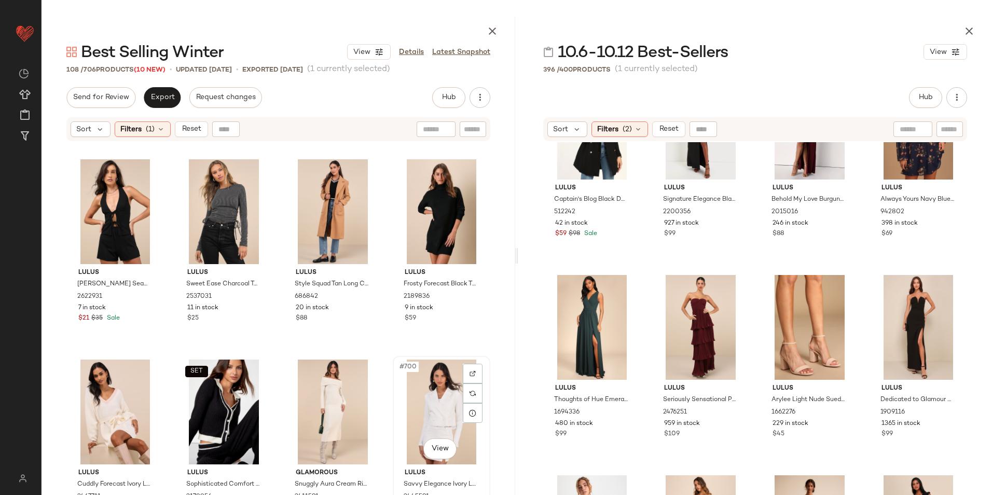
click at [420, 392] on div "#700 View" at bounding box center [441, 412] width 90 height 105
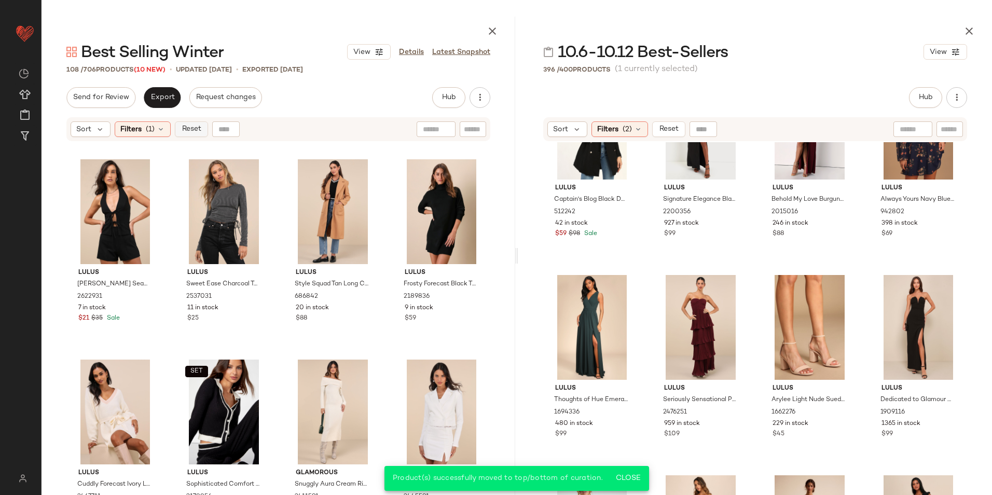
click at [193, 128] on span "Reset" at bounding box center [191, 129] width 20 height 8
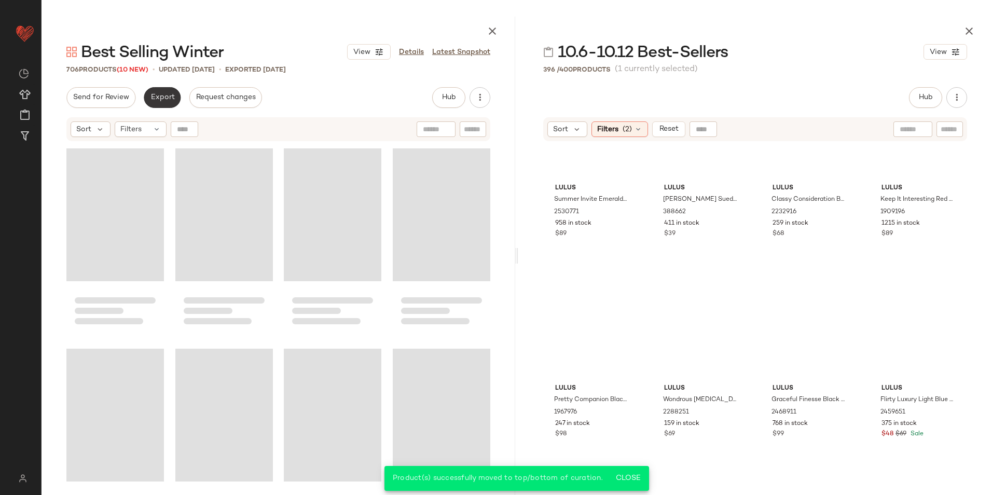
click at [161, 94] on span "Export" at bounding box center [162, 97] width 24 height 8
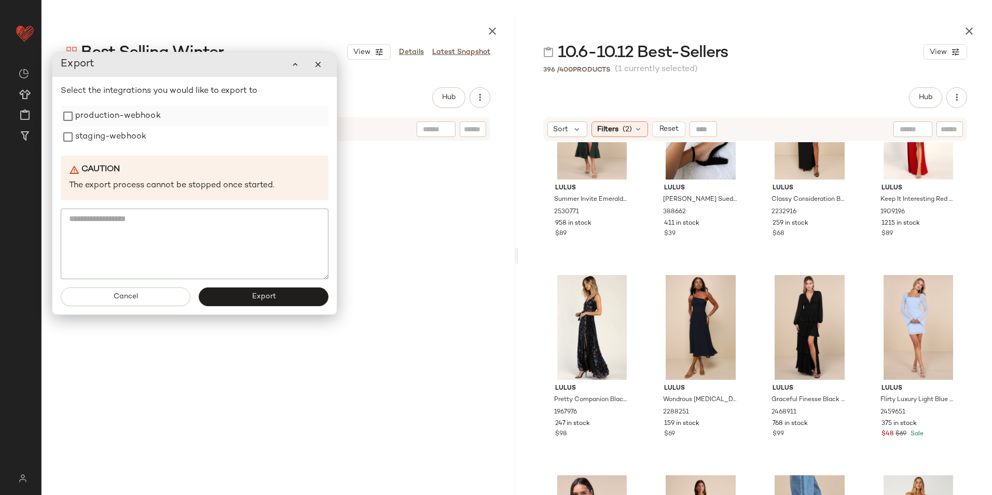
scroll to position [35050, 0]
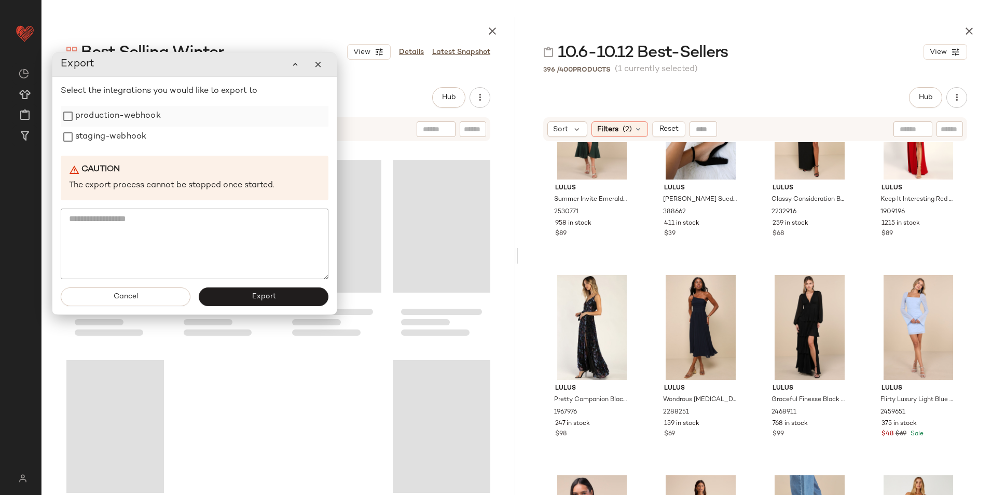
click at [156, 120] on label "production-webhook" at bounding box center [118, 116] width 86 height 21
click at [145, 135] on label "staging-webhook" at bounding box center [110, 137] width 71 height 21
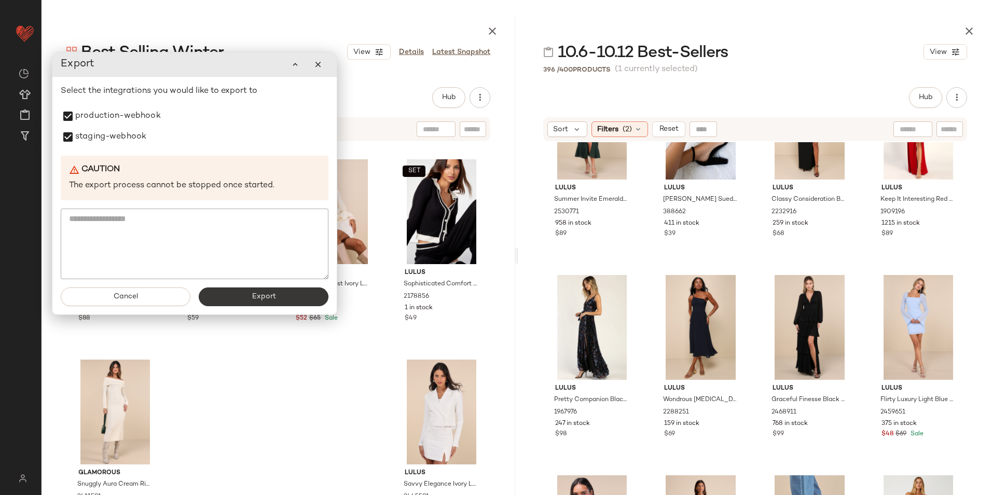
click at [238, 295] on button "Export" at bounding box center [264, 296] width 130 height 19
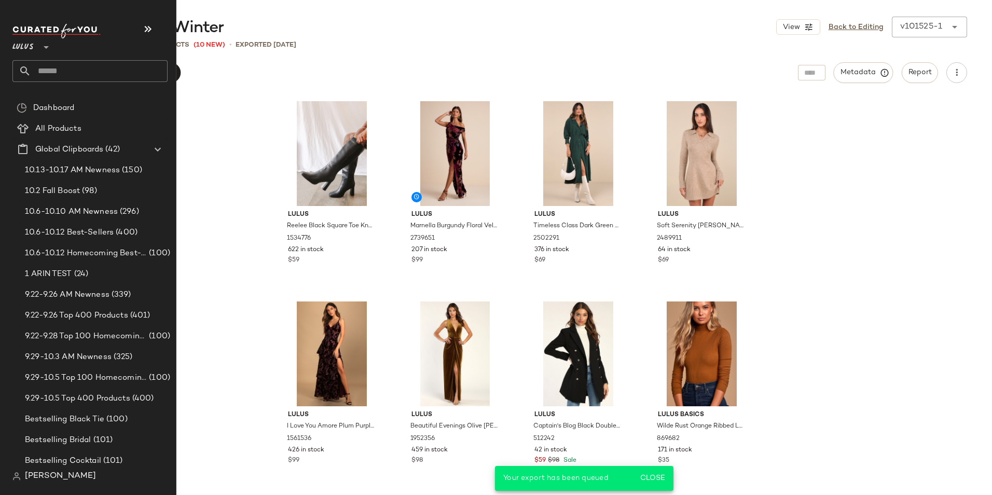
click at [66, 70] on input "text" at bounding box center [99, 71] width 136 height 22
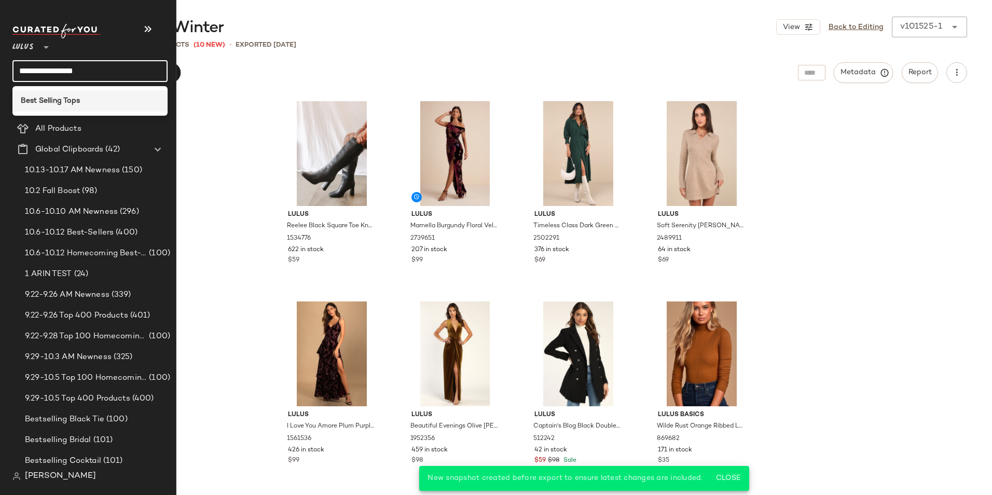
type input "**********"
click at [48, 100] on b "Best Selling Tops" at bounding box center [50, 100] width 59 height 11
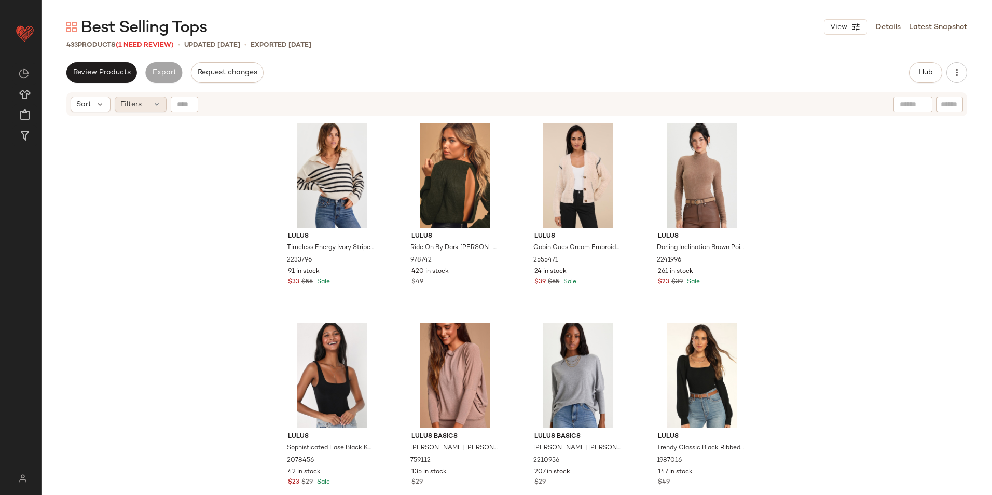
click at [143, 107] on div "Filters" at bounding box center [141, 105] width 52 height 16
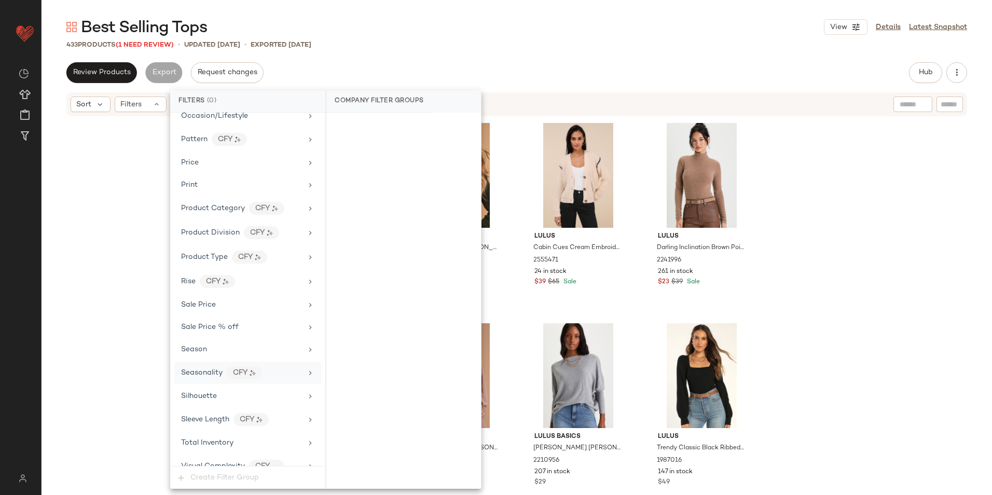
scroll to position [712, 0]
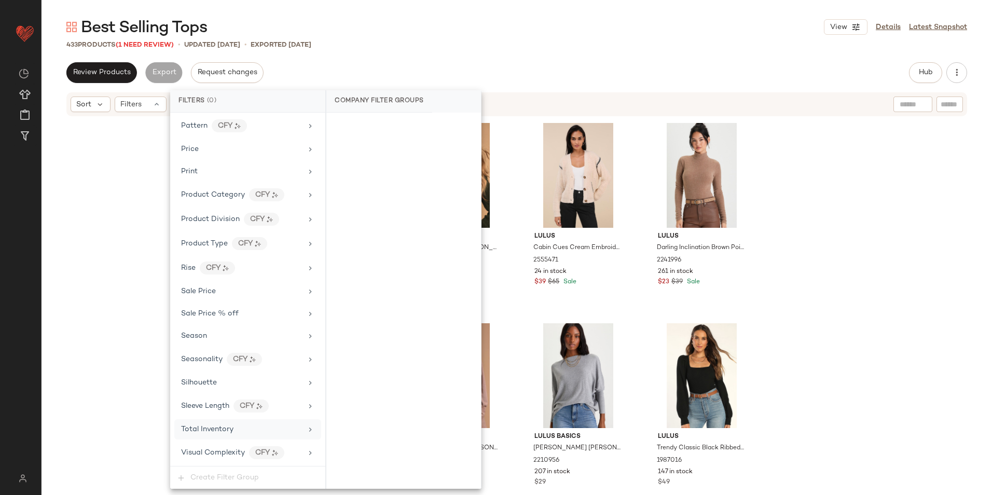
click at [208, 427] on span "Total Inventory" at bounding box center [207, 430] width 52 height 8
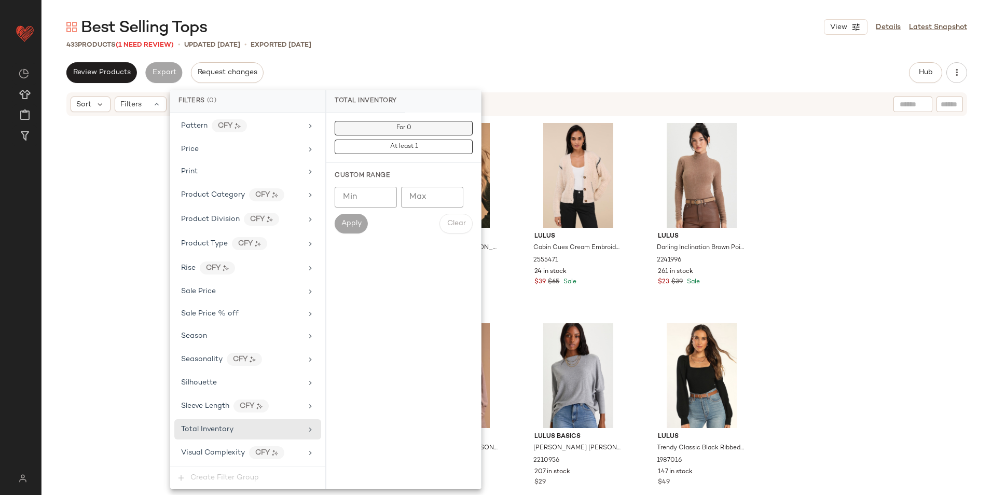
click at [413, 128] on button "For 0" at bounding box center [404, 128] width 138 height 15
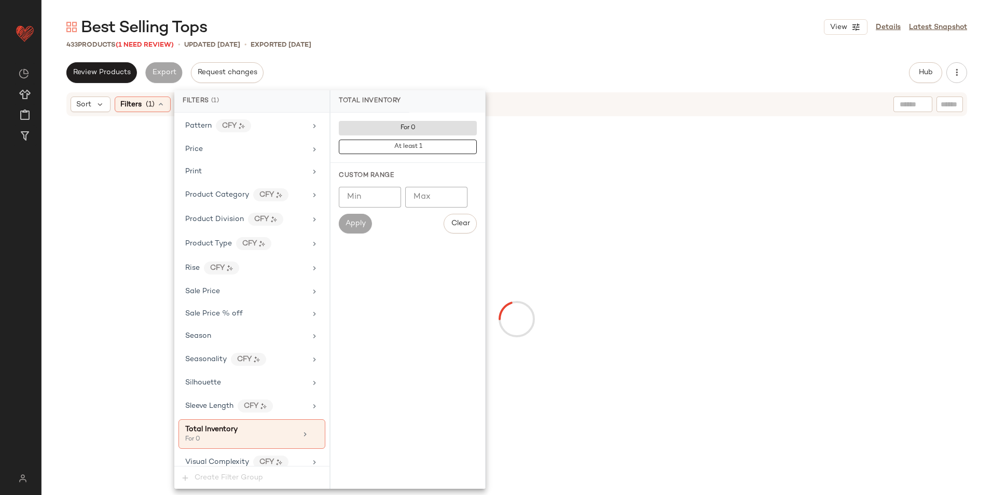
click at [418, 50] on div "Best Selling Tops View Details Latest Snapshot 433 Products (1 Need Review) • u…" at bounding box center [517, 256] width 951 height 478
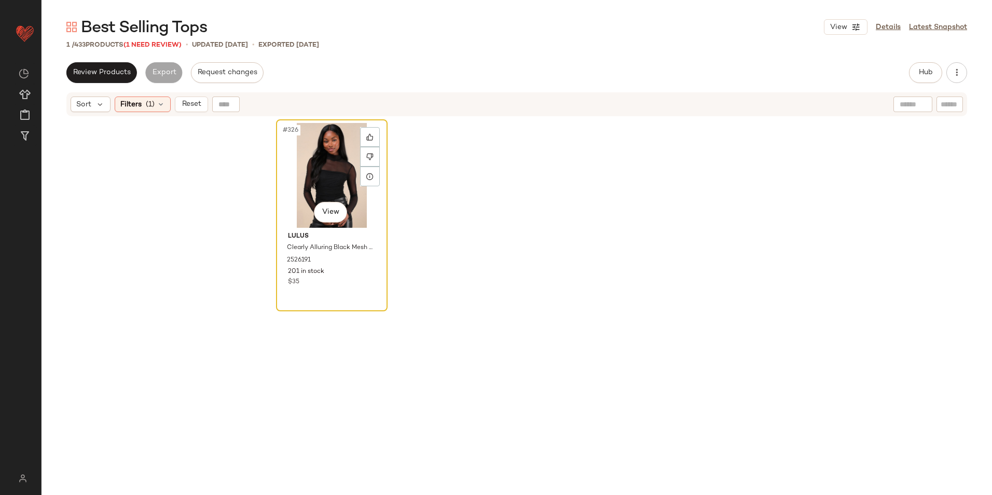
drag, startPoint x: 336, startPoint y: 156, endPoint x: 325, endPoint y: 176, distance: 23.2
click at [326, 176] on div "#326 View" at bounding box center [332, 175] width 104 height 105
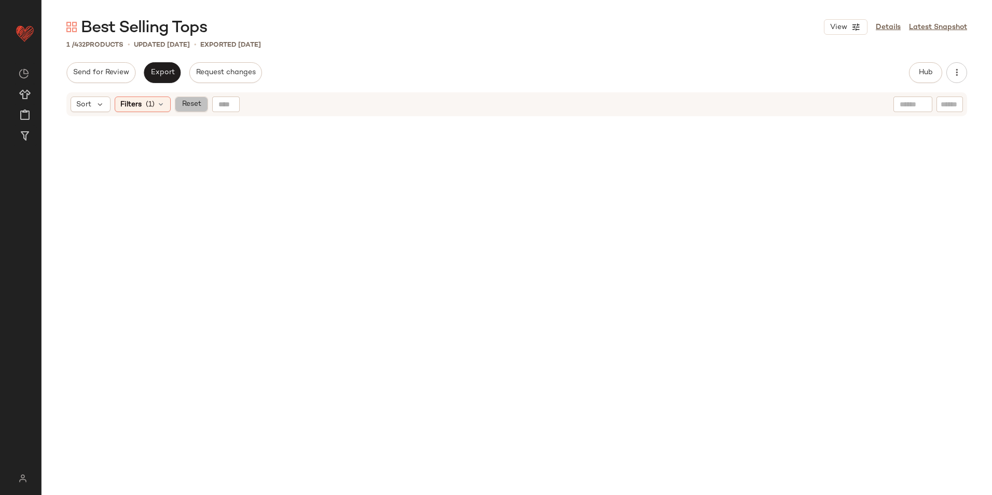
click at [195, 102] on span "Reset" at bounding box center [191, 104] width 20 height 8
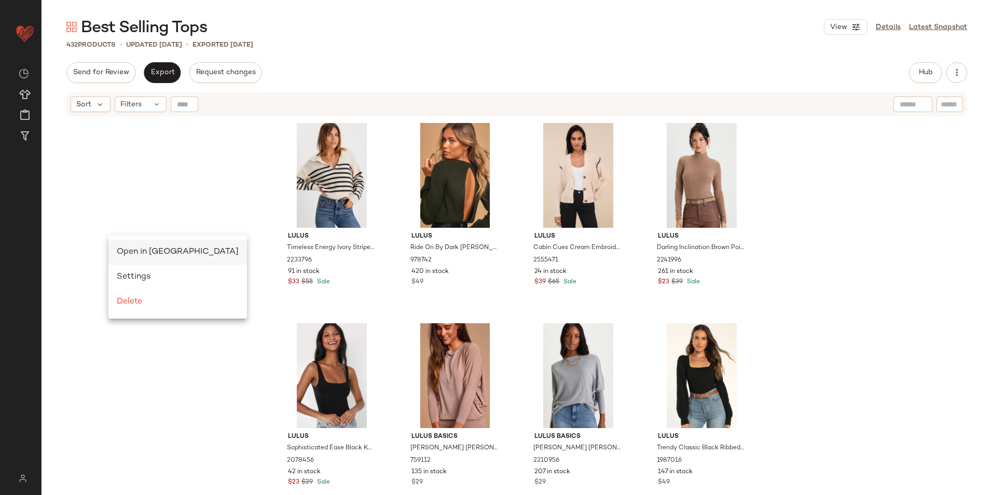
click at [144, 255] on span "Open in Split View" at bounding box center [178, 252] width 122 height 9
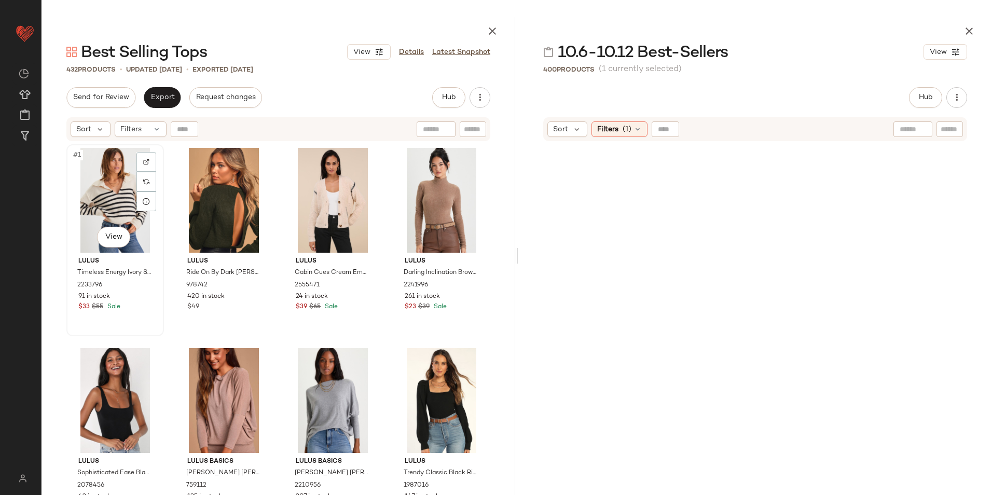
scroll to position [4807, 0]
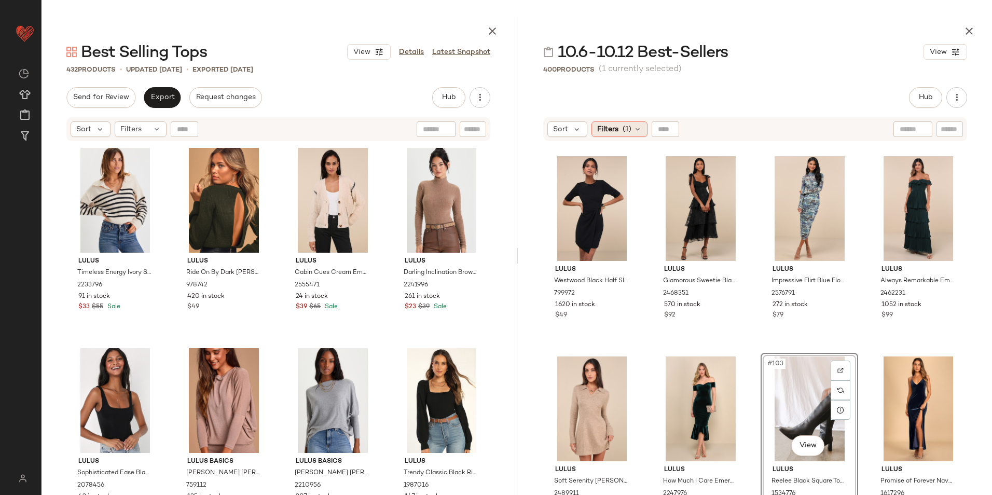
click at [632, 125] on div "Filters (1)" at bounding box center [620, 129] width 56 height 16
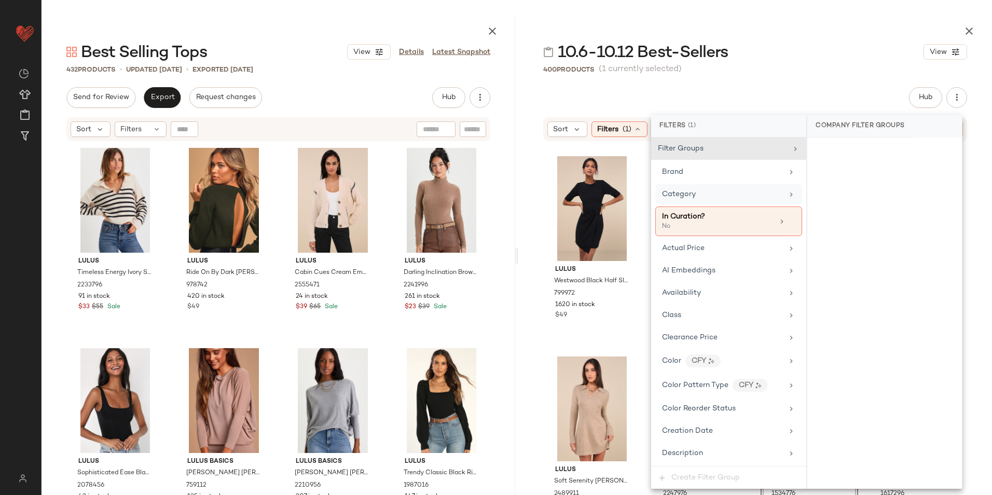
click at [698, 190] on div "Category" at bounding box center [722, 194] width 121 height 11
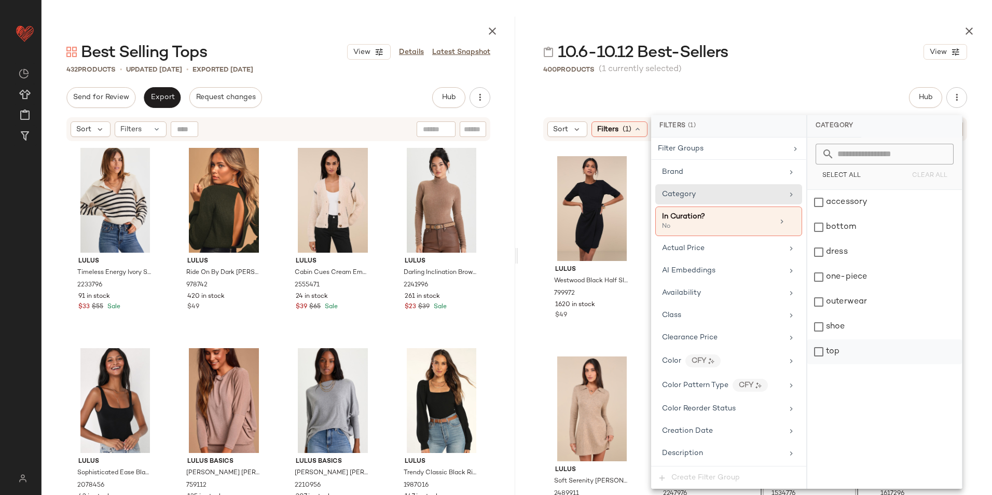
click at [859, 357] on div "top" at bounding box center [884, 351] width 155 height 25
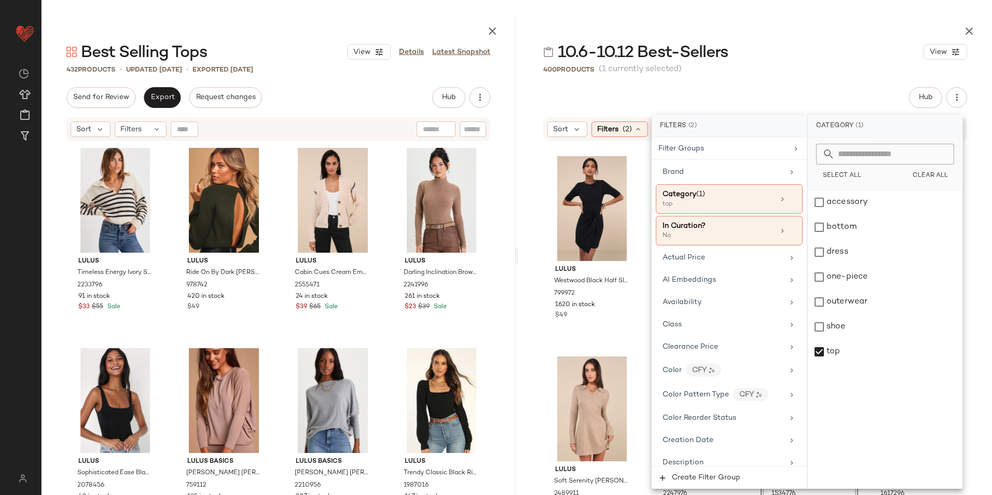
click at [787, 59] on div "10.6-10.12 Best-Sellers View" at bounding box center [755, 52] width 474 height 21
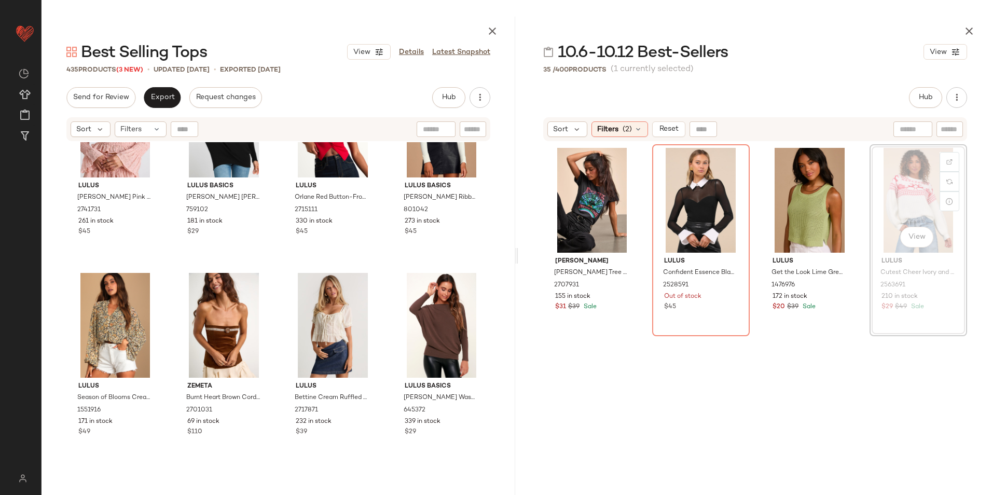
scroll to position [1293, 0]
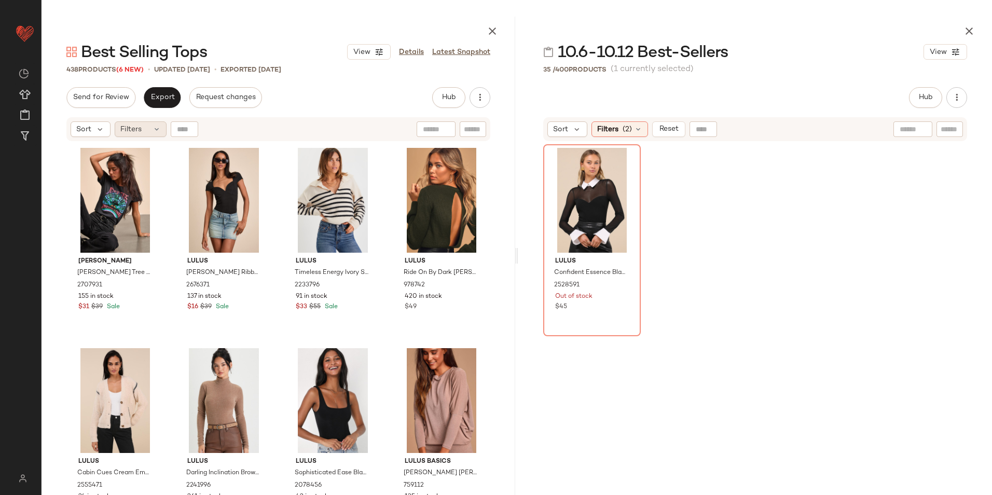
click at [150, 127] on div "Filters" at bounding box center [141, 129] width 52 height 16
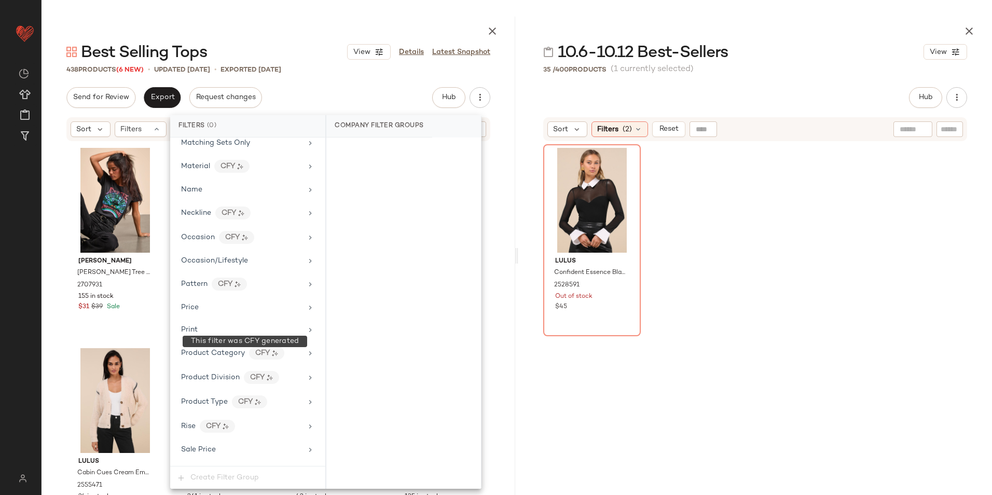
scroll to position [737, 0]
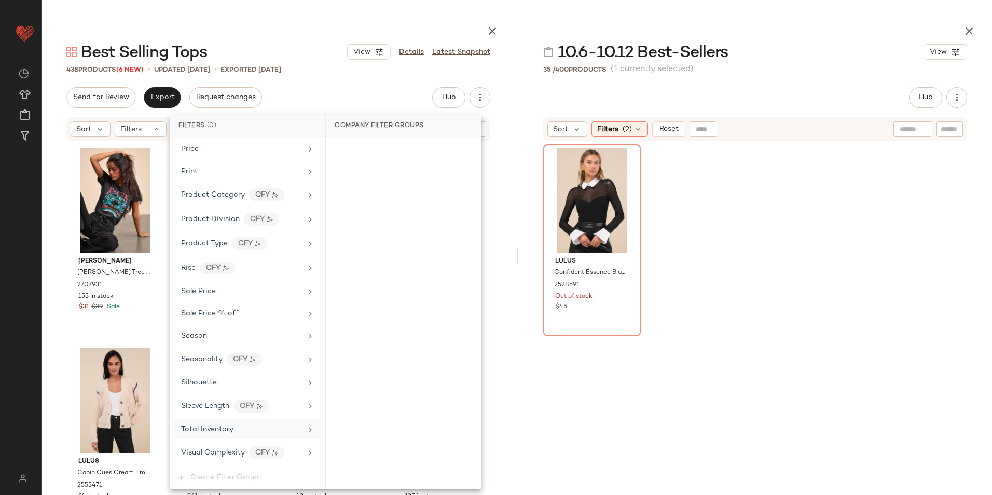
click at [216, 437] on div "Total Inventory" at bounding box center [247, 429] width 147 height 20
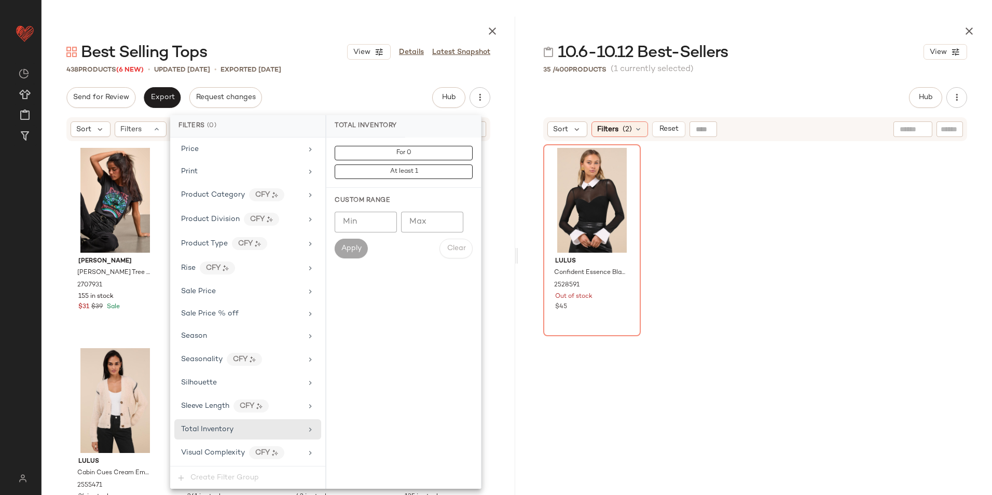
click at [420, 222] on input "Max" at bounding box center [432, 222] width 62 height 21
type input "**"
click at [345, 249] on span "Apply" at bounding box center [351, 248] width 21 height 8
click at [275, 39] on div at bounding box center [279, 29] width 474 height 25
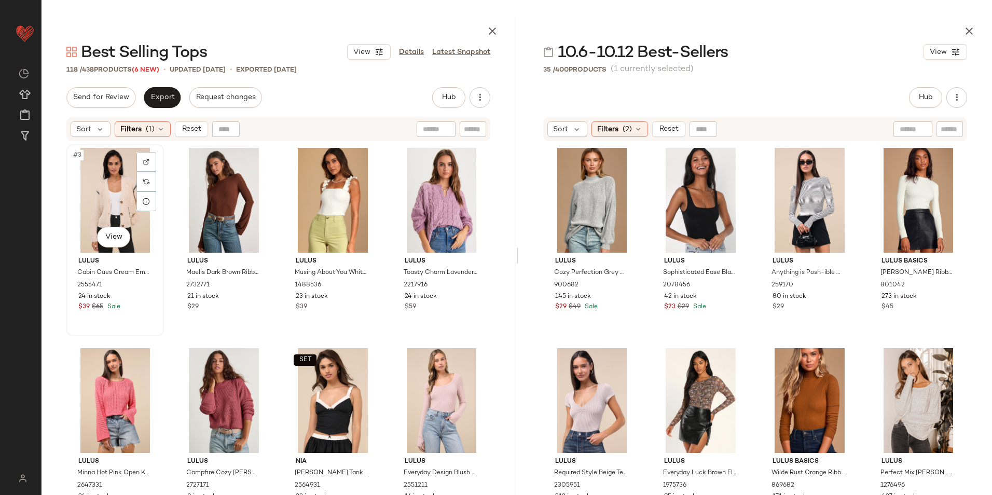
click at [126, 187] on div "#3 View" at bounding box center [115, 200] width 90 height 105
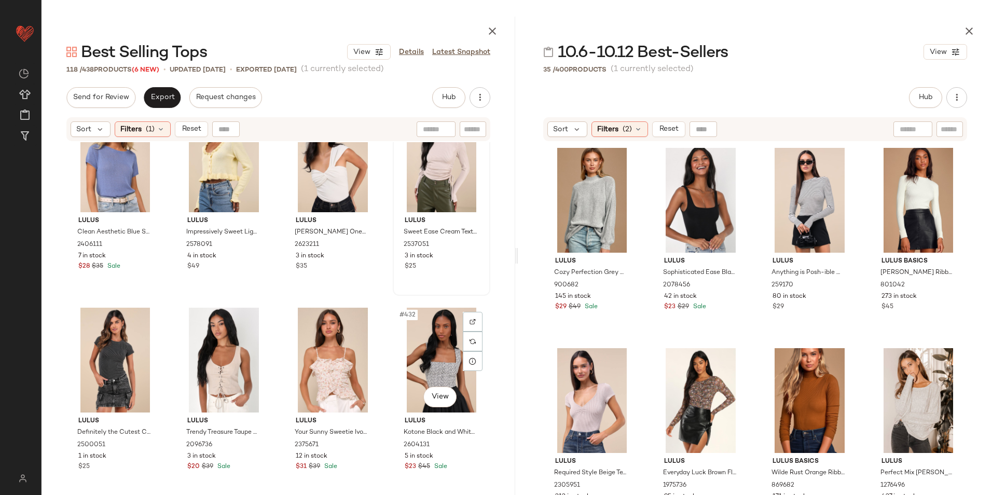
scroll to position [5605, 0]
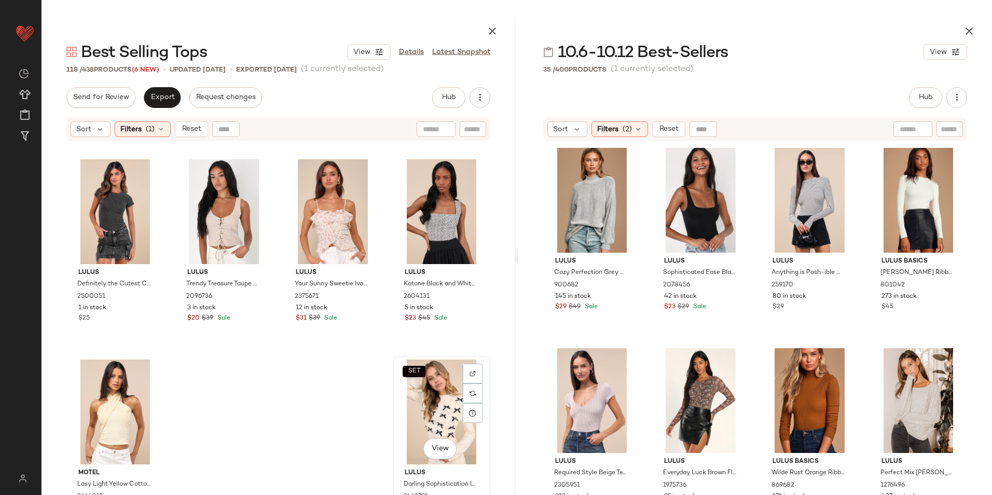
click at [417, 389] on div "SET View" at bounding box center [441, 412] width 90 height 105
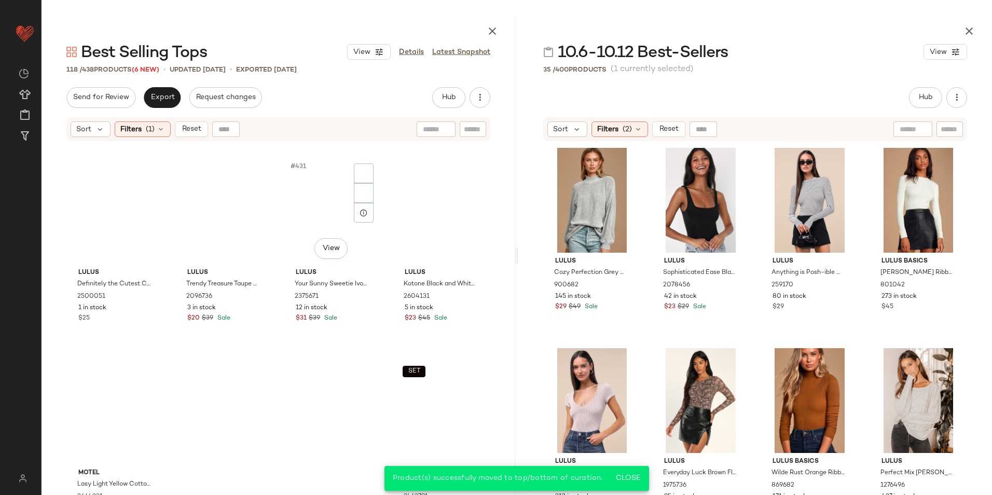
click at [186, 128] on span "Reset" at bounding box center [191, 129] width 20 height 8
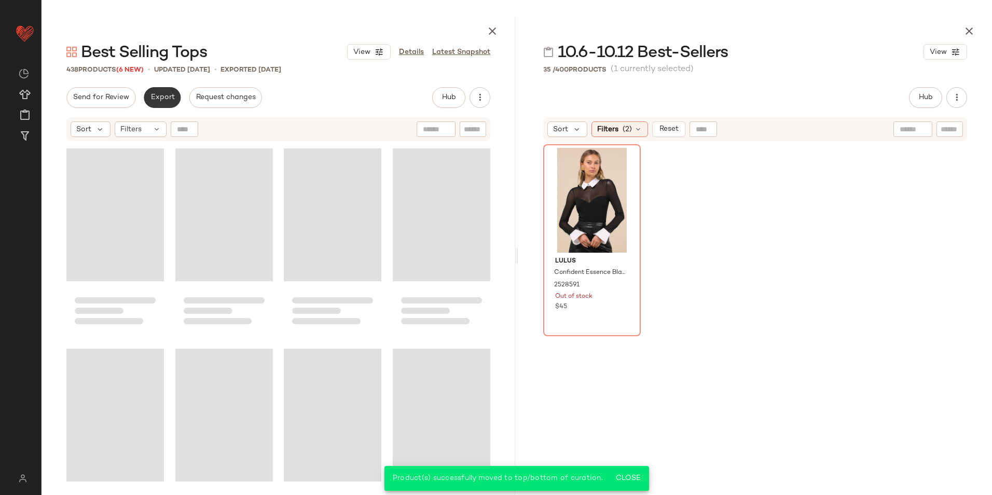
click at [167, 101] on span "Export" at bounding box center [162, 97] width 24 height 8
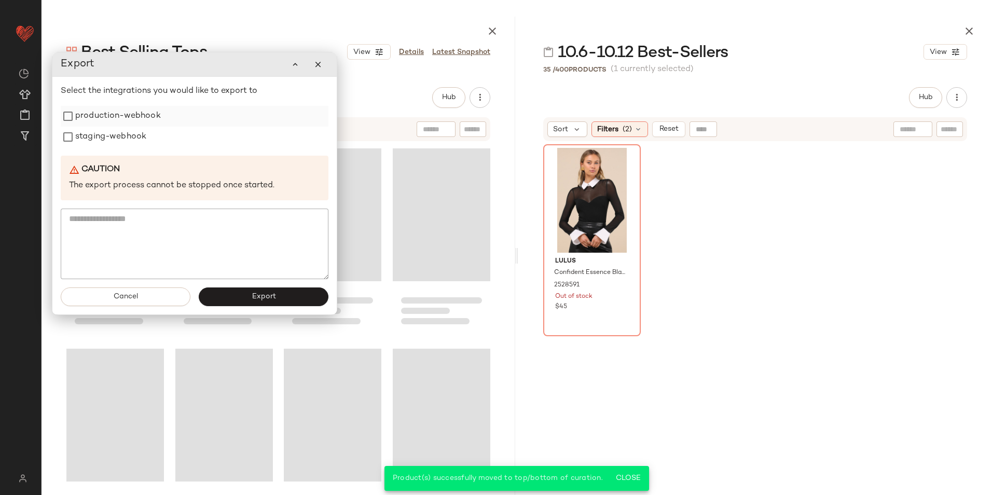
scroll to position [21630, 0]
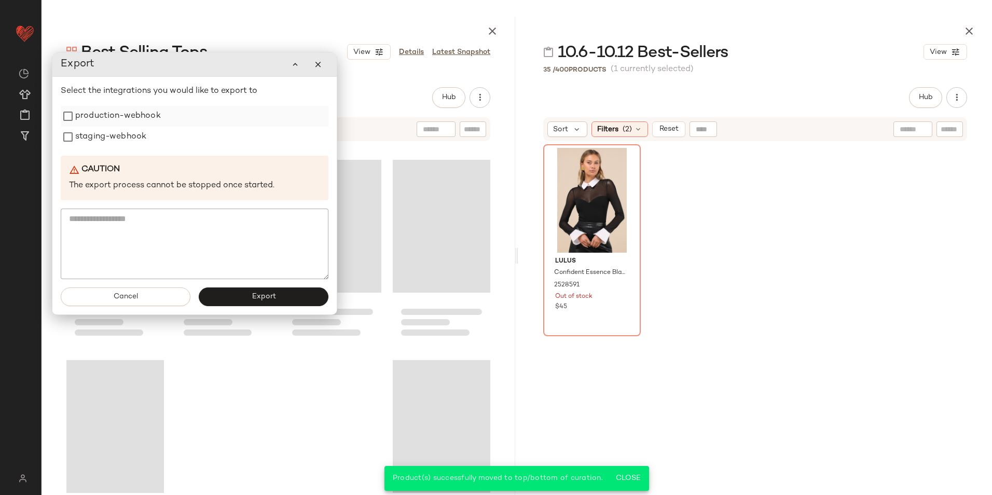
click at [153, 121] on label "production-webhook" at bounding box center [118, 116] width 86 height 21
click at [146, 135] on label "staging-webhook" at bounding box center [110, 137] width 71 height 21
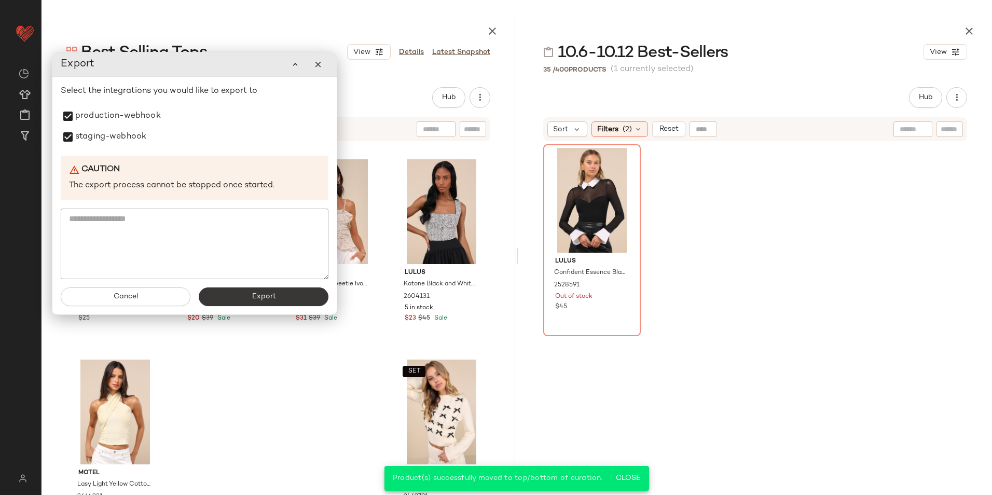
click at [250, 302] on button "Export" at bounding box center [264, 296] width 130 height 19
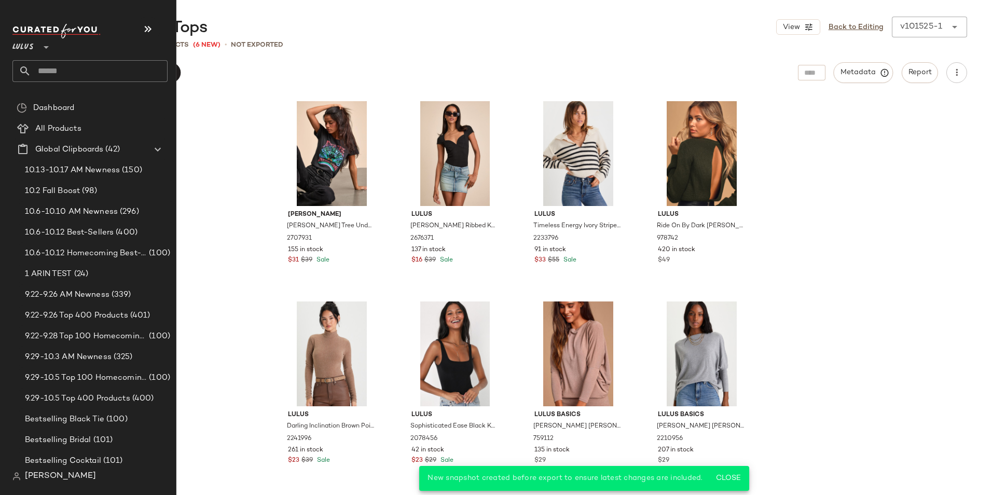
click at [54, 69] on input "text" at bounding box center [99, 71] width 136 height 22
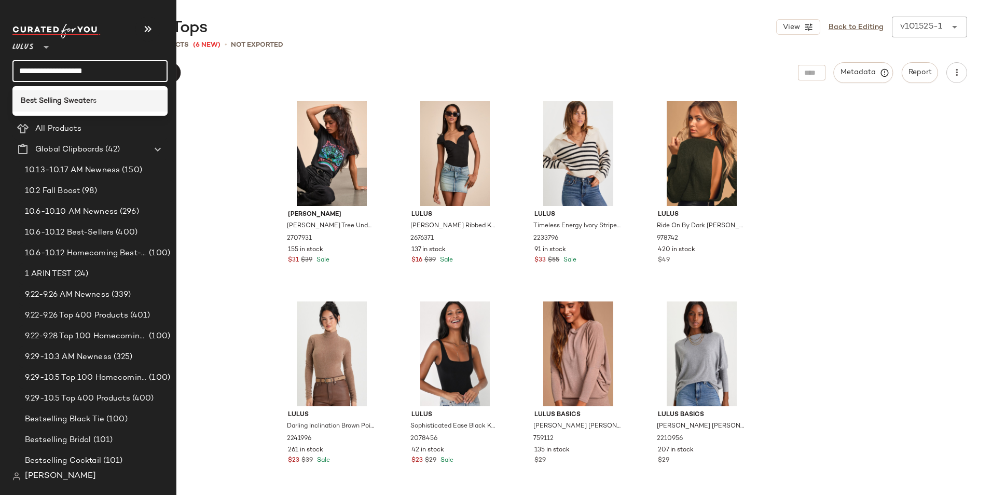
type input "**********"
click at [78, 98] on b "Best Selling Sweater" at bounding box center [57, 100] width 72 height 11
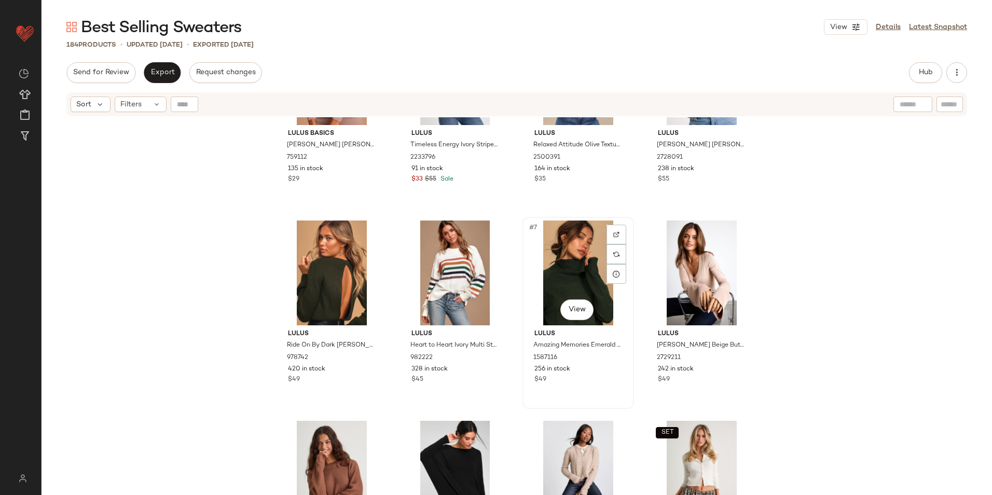
scroll to position [104, 0]
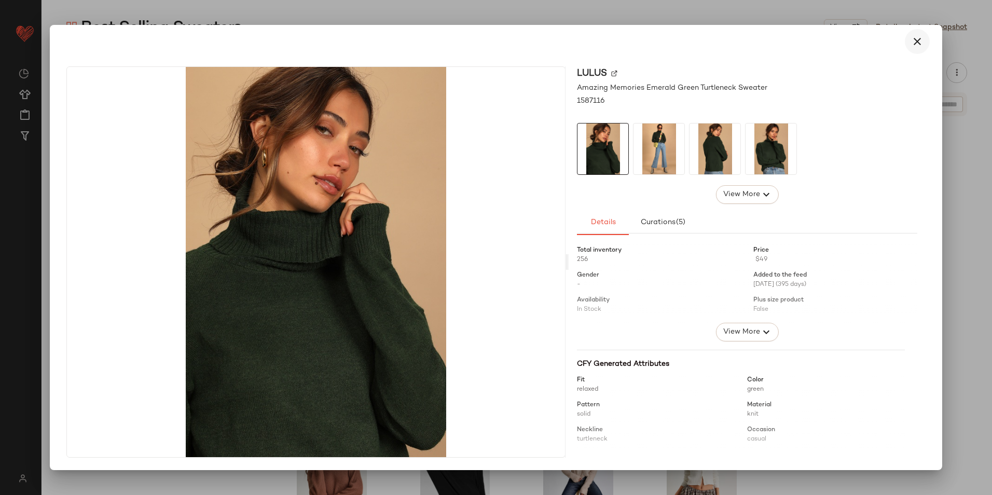
click at [913, 48] on button "button" at bounding box center [917, 41] width 25 height 25
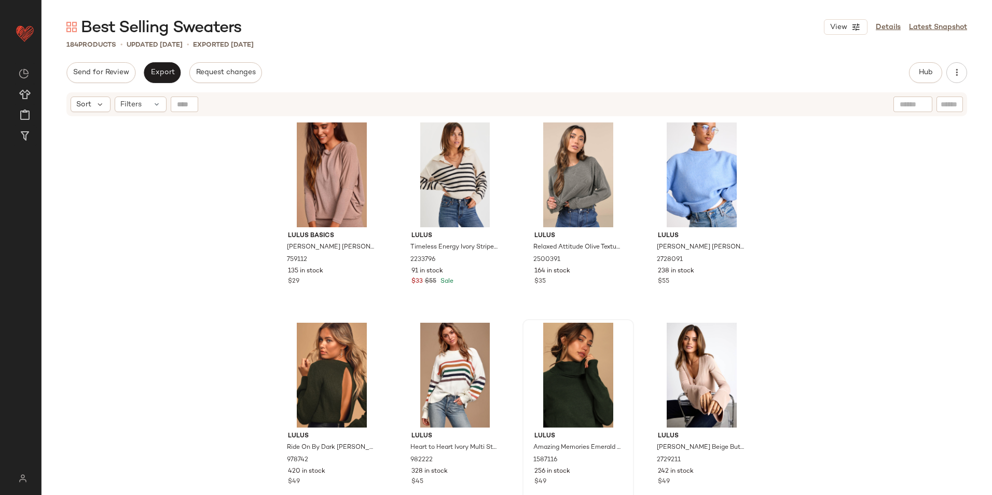
scroll to position [0, 0]
click at [138, 105] on span "Filters" at bounding box center [130, 104] width 21 height 11
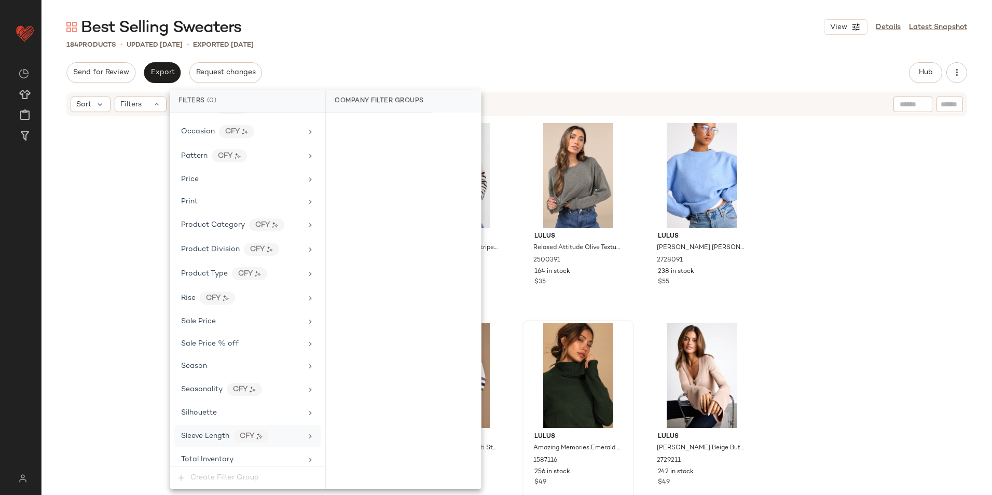
scroll to position [690, 0]
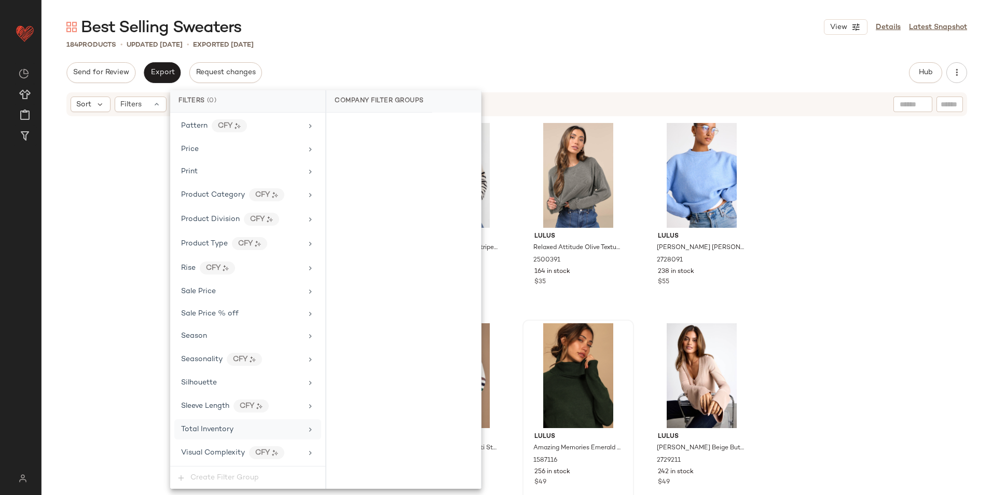
click at [240, 429] on div "Total Inventory" at bounding box center [241, 429] width 121 height 11
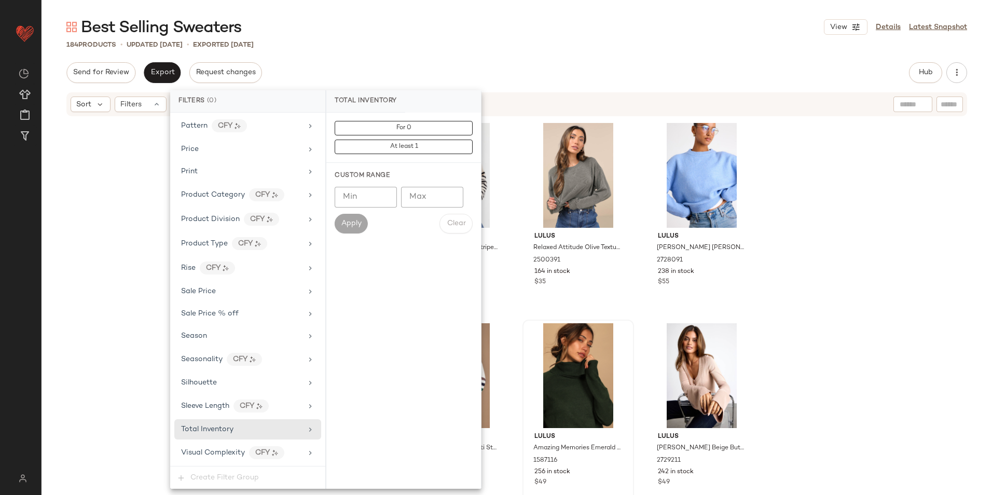
click at [429, 188] on input "Max" at bounding box center [432, 197] width 62 height 21
type input "**"
click at [352, 222] on span "Apply" at bounding box center [351, 224] width 21 height 8
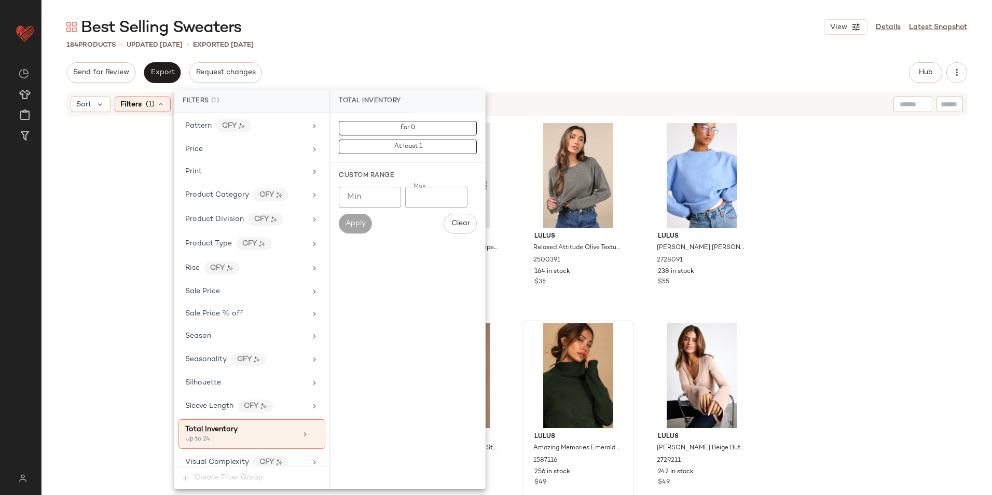
click at [399, 51] on div "Best Selling Sweaters View Details Latest Snapshot 184 Products • updated Oct 1…" at bounding box center [517, 256] width 951 height 478
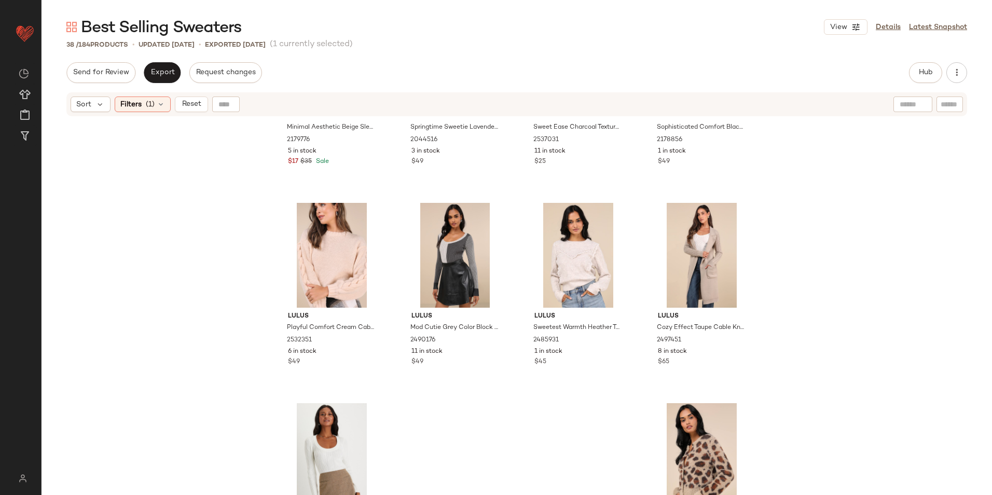
scroll to position [1599, 0]
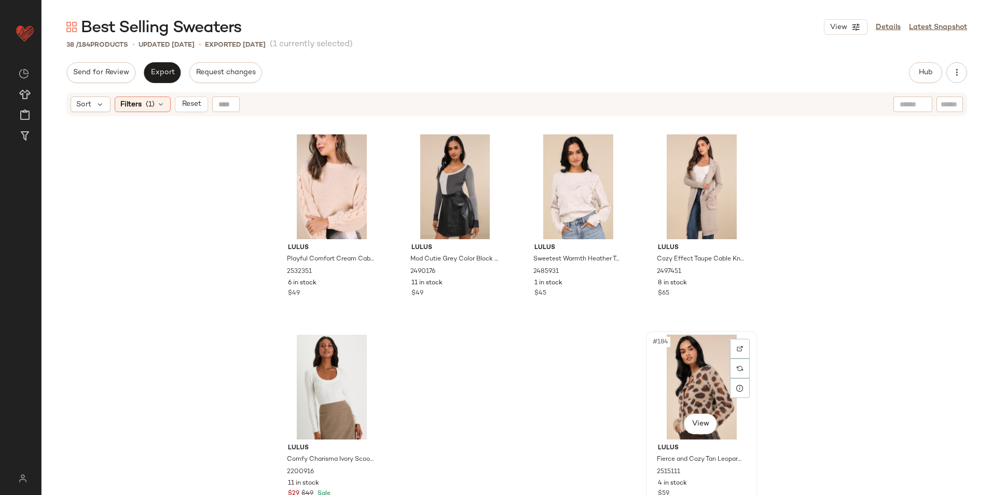
click at [694, 371] on div "#184 View" at bounding box center [702, 387] width 104 height 105
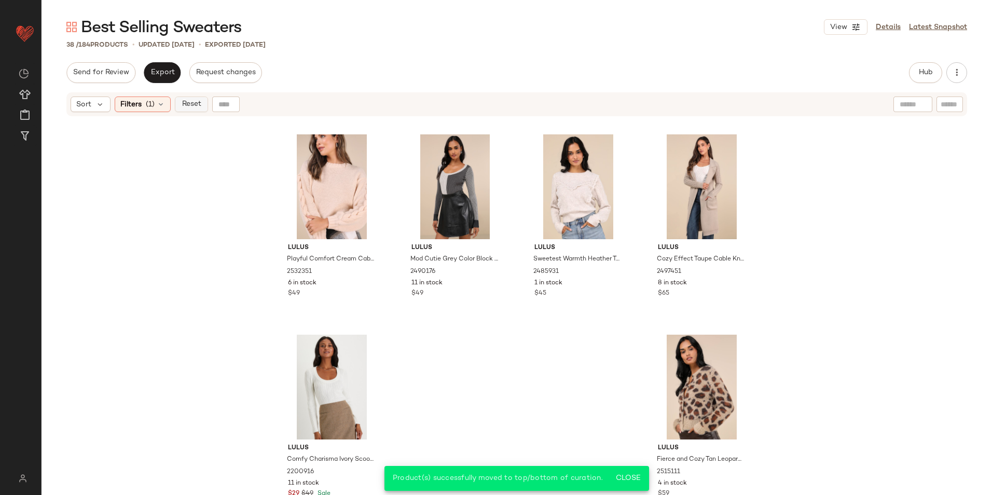
click at [194, 103] on span "Reset" at bounding box center [191, 104] width 20 height 8
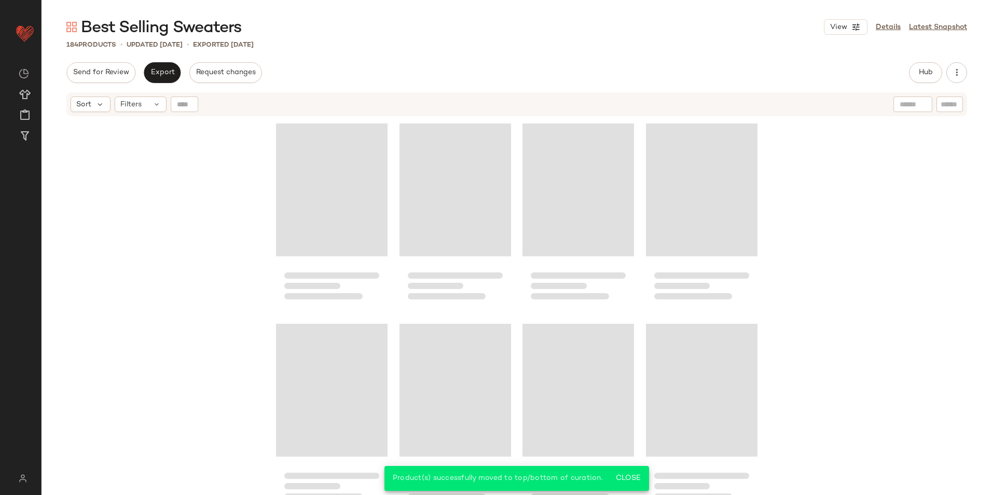
click at [523, 46] on div "184 Products • updated Oct 15th • Exported Oct 13th" at bounding box center [517, 44] width 951 height 10
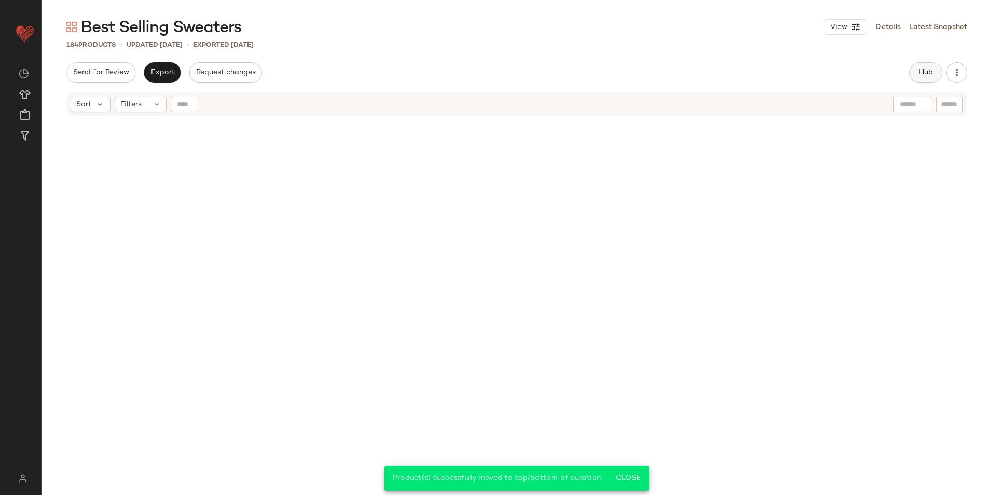
scroll to position [8810, 0]
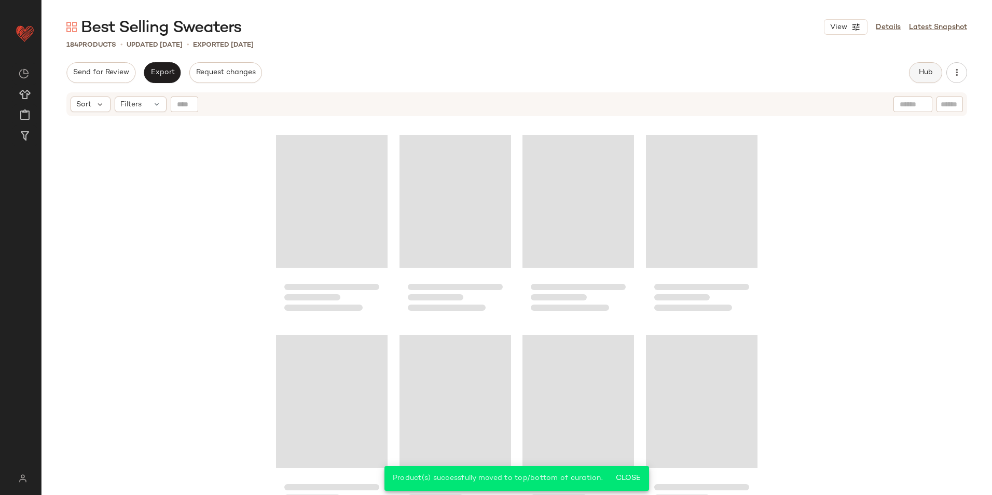
click at [921, 78] on button "Hub" at bounding box center [925, 72] width 33 height 21
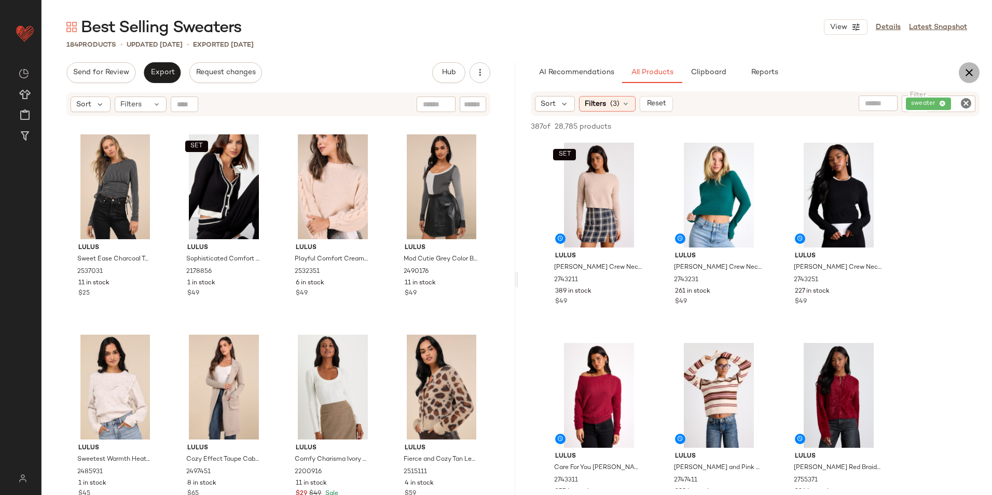
click at [971, 76] on icon "button" at bounding box center [969, 72] width 12 height 12
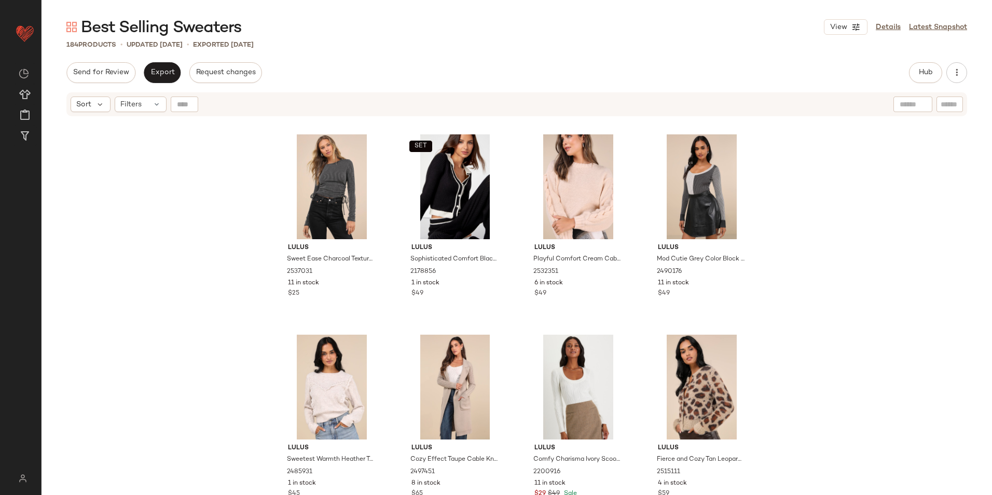
click at [468, 50] on div "Best Selling Sweaters View Details Latest Snapshot 184 Products • updated Oct 1…" at bounding box center [517, 256] width 951 height 478
click at [92, 245] on span "Open in Split View" at bounding box center [152, 245] width 122 height 9
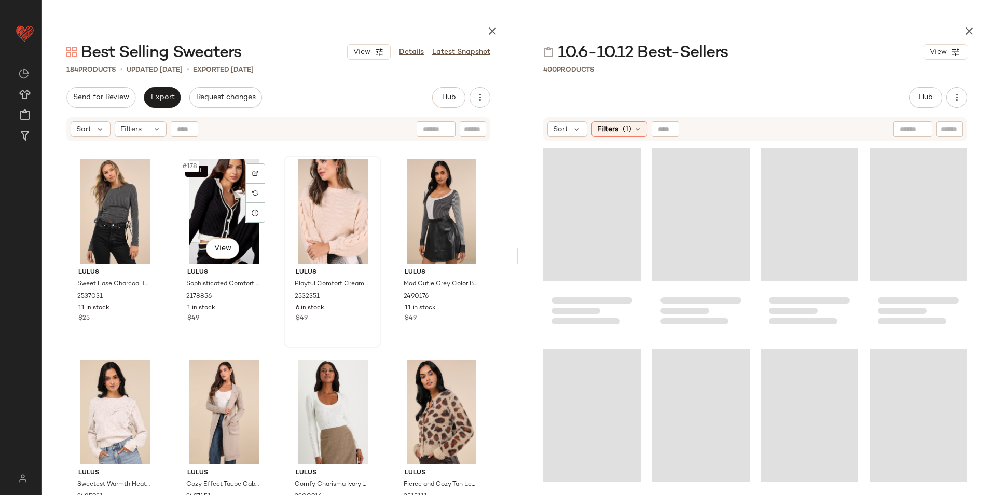
scroll to position [16425, 0]
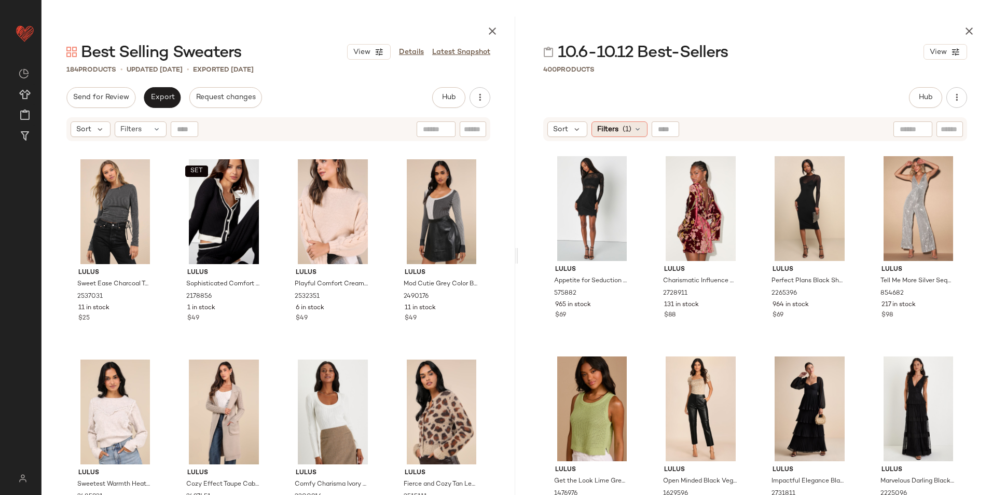
click at [626, 132] on span "(1)" at bounding box center [627, 129] width 9 height 11
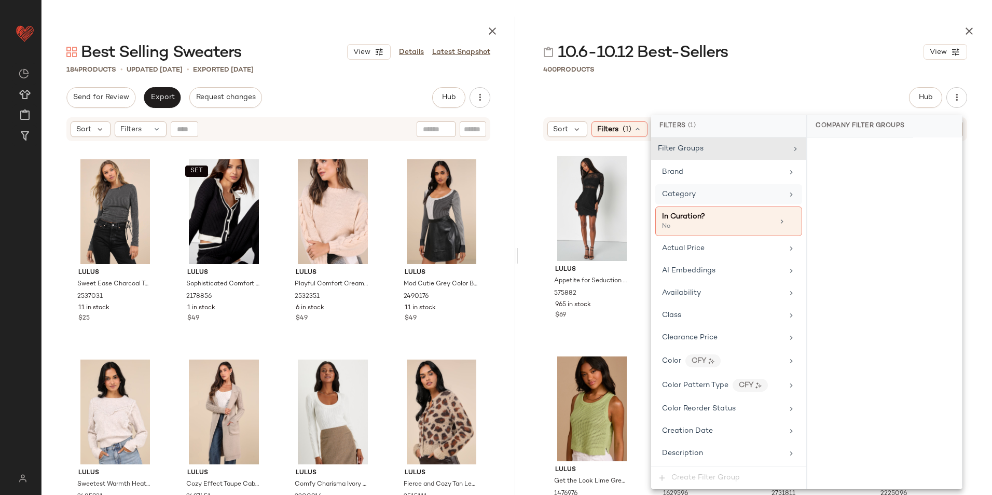
click at [704, 198] on div "Category" at bounding box center [722, 194] width 121 height 11
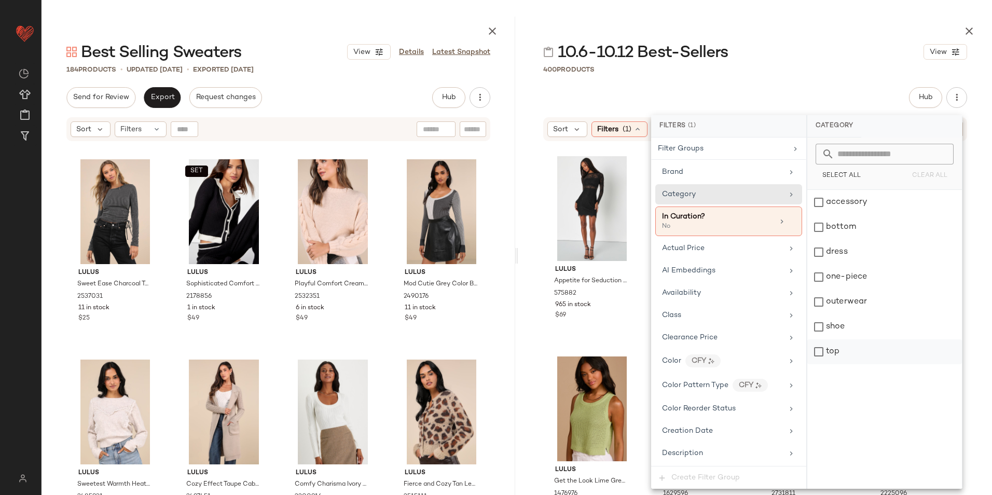
click at [842, 351] on div "top" at bounding box center [884, 351] width 155 height 25
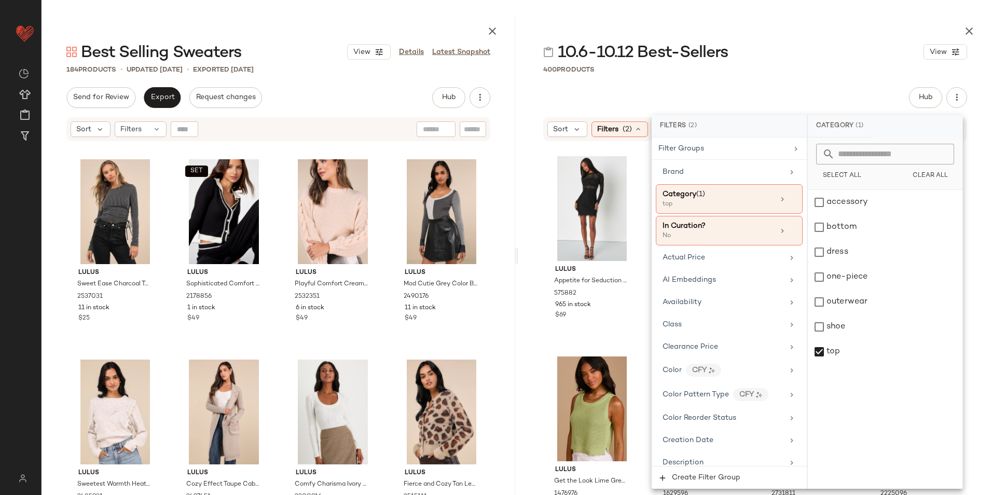
click at [781, 58] on div "10.6-10.12 Best-Sellers View" at bounding box center [755, 52] width 474 height 21
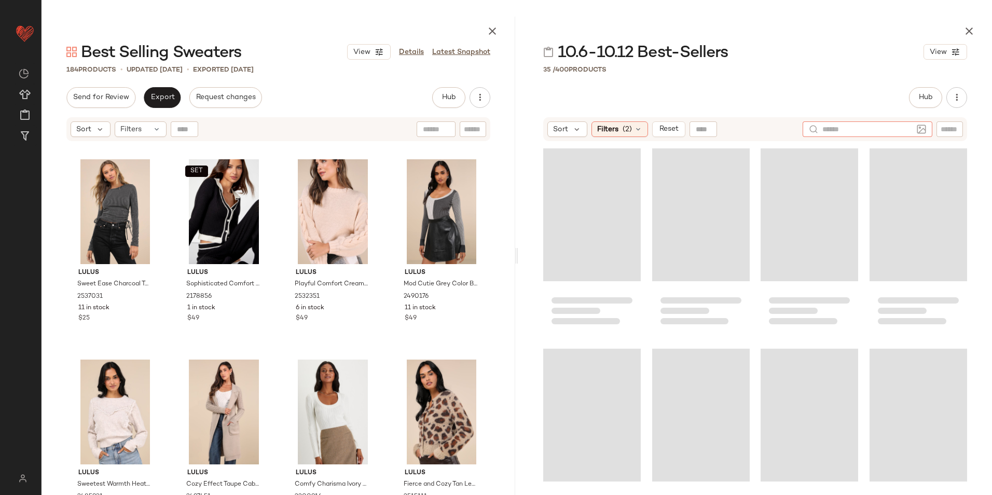
click at [913, 130] on div at bounding box center [868, 129] width 130 height 16
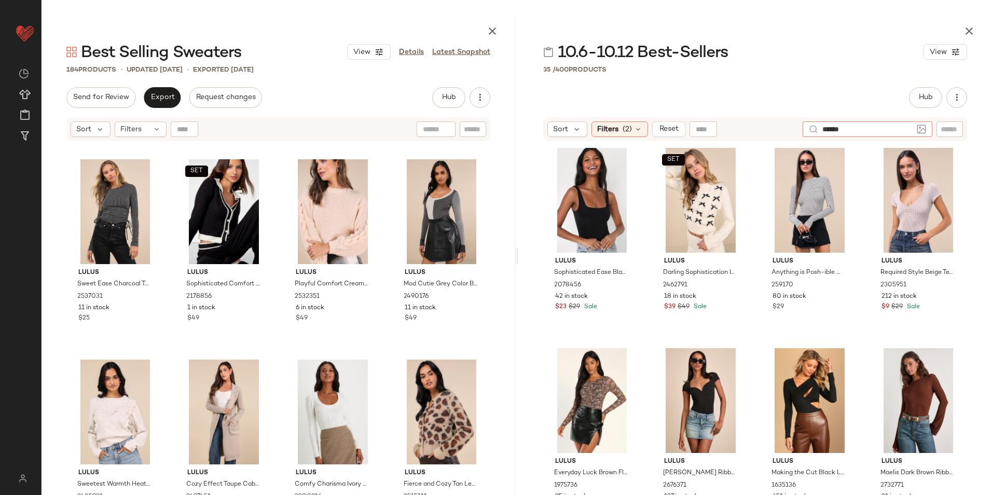
type input "*******"
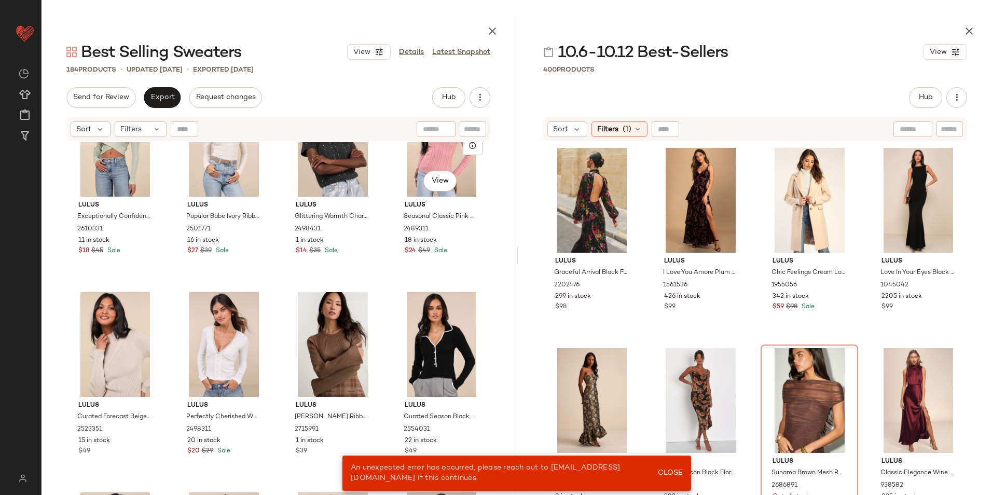
scroll to position [7617, 0]
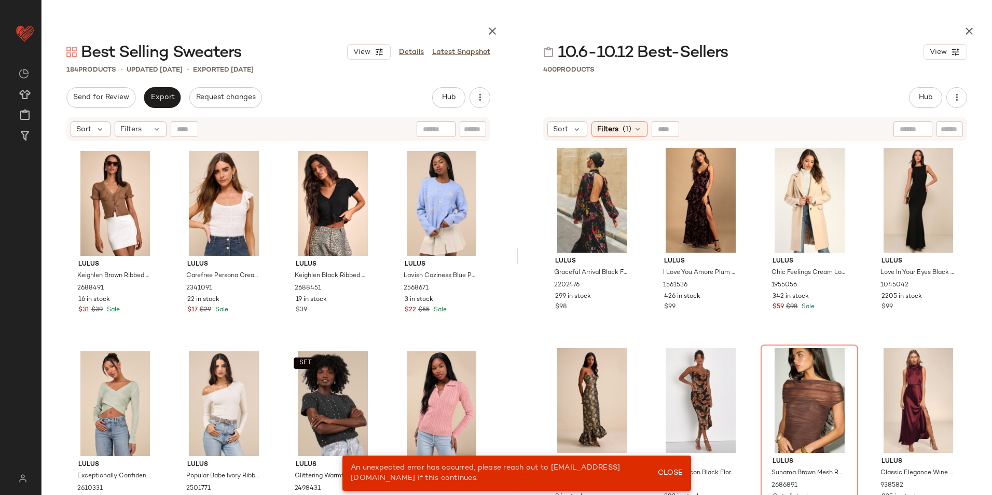
click at [947, 128] on input "text" at bounding box center [950, 129] width 18 height 11
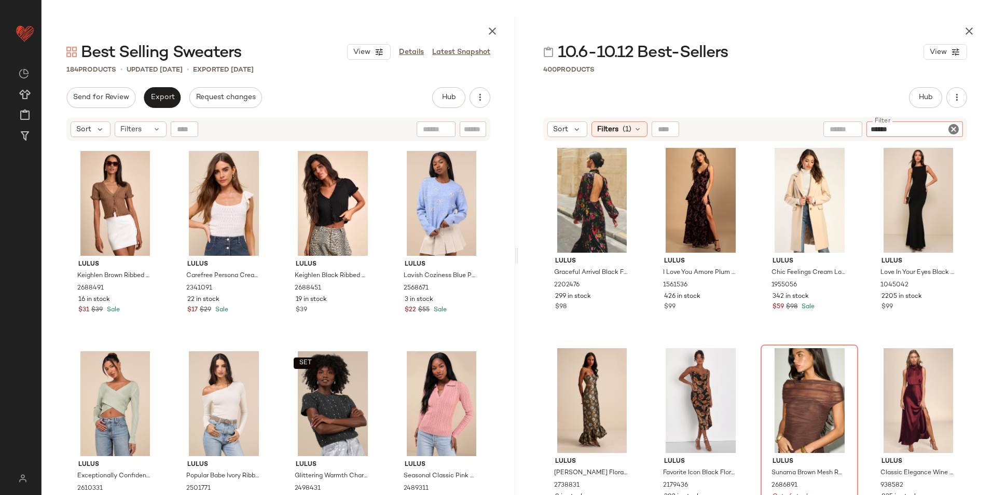
type input "*******"
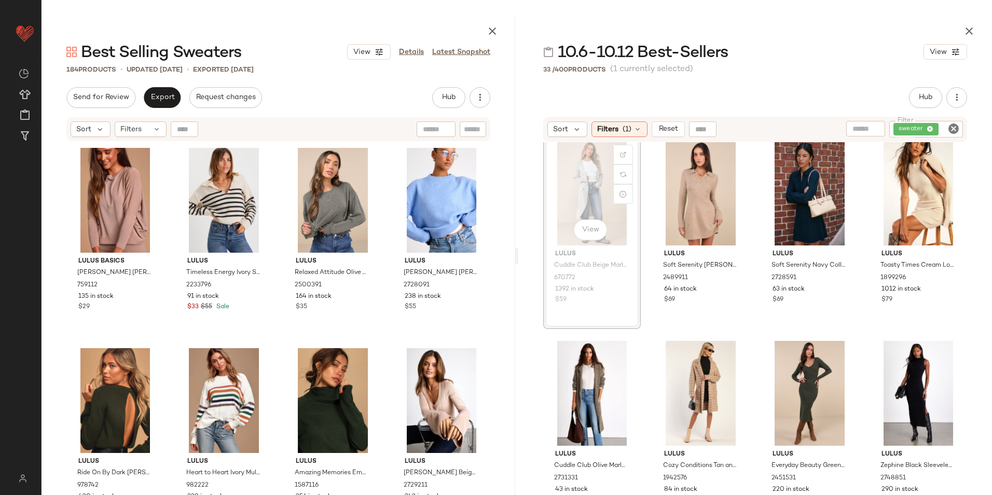
scroll to position [213, 0]
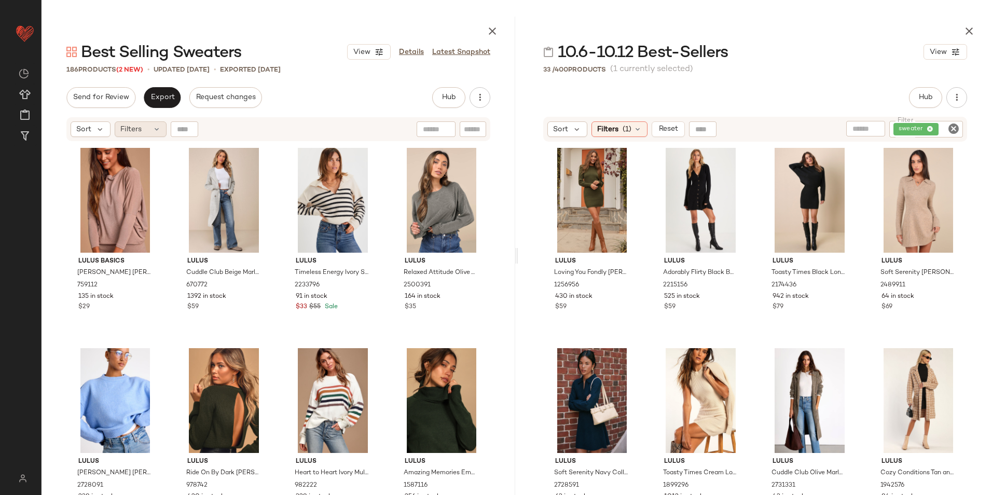
click at [158, 132] on icon at bounding box center [157, 129] width 8 height 8
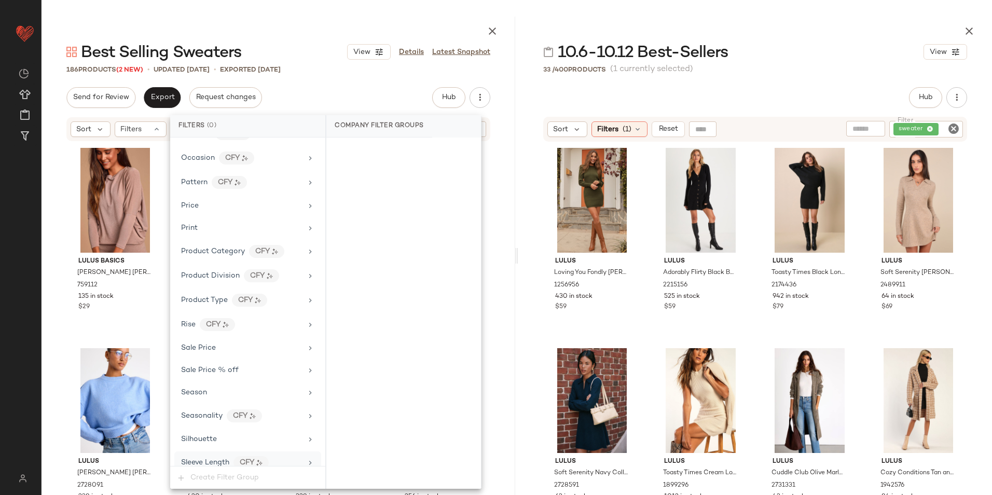
scroll to position [715, 0]
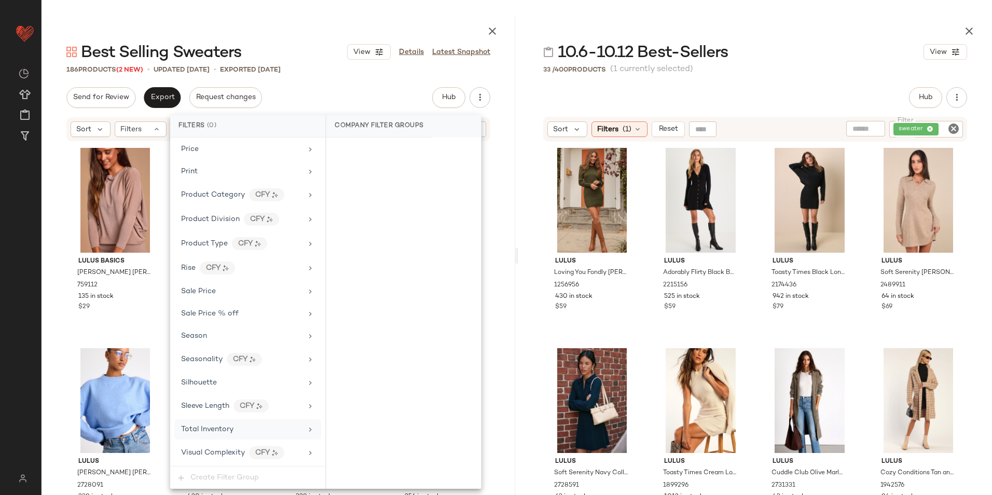
click at [208, 426] on span "Total Inventory" at bounding box center [207, 430] width 52 height 8
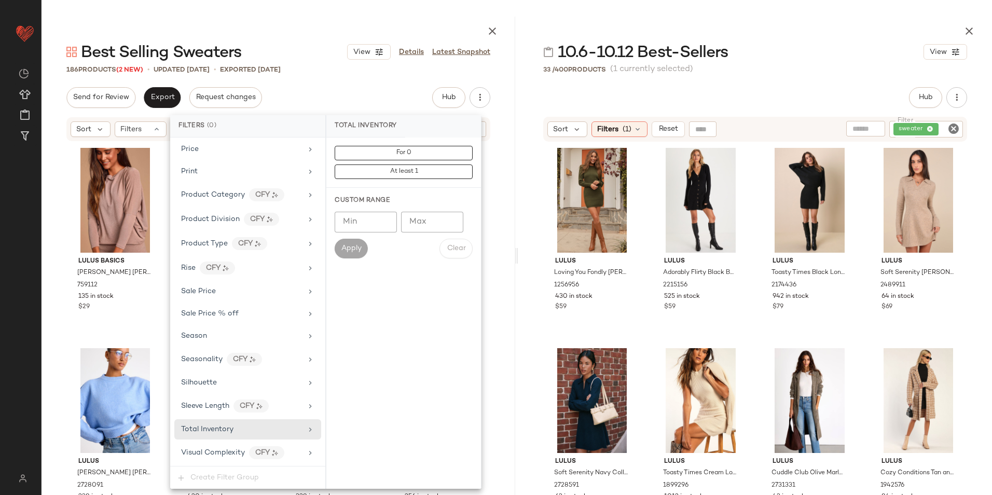
click at [437, 220] on input "Max" at bounding box center [432, 222] width 62 height 21
type input "**"
click at [361, 248] on span "Apply" at bounding box center [351, 248] width 21 height 8
click at [307, 28] on div at bounding box center [279, 29] width 474 height 25
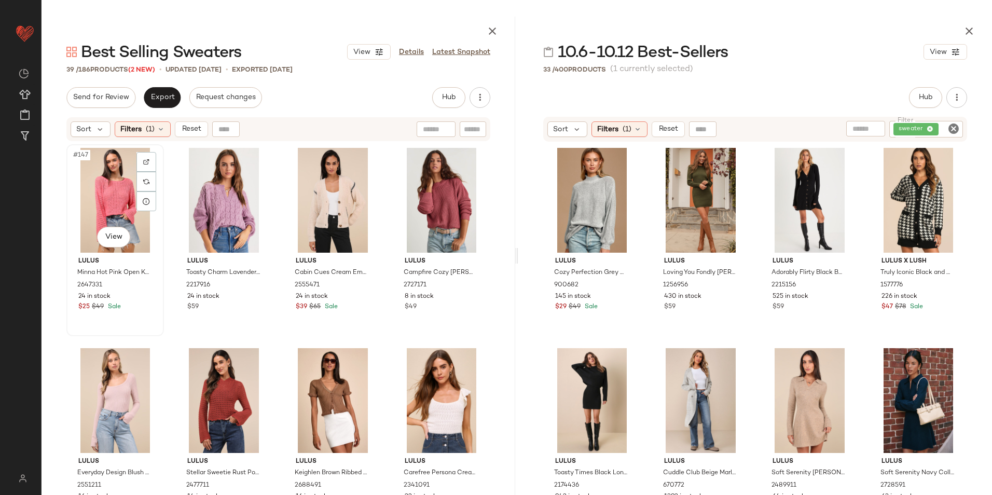
click at [87, 186] on div "#147 View" at bounding box center [115, 200] width 90 height 105
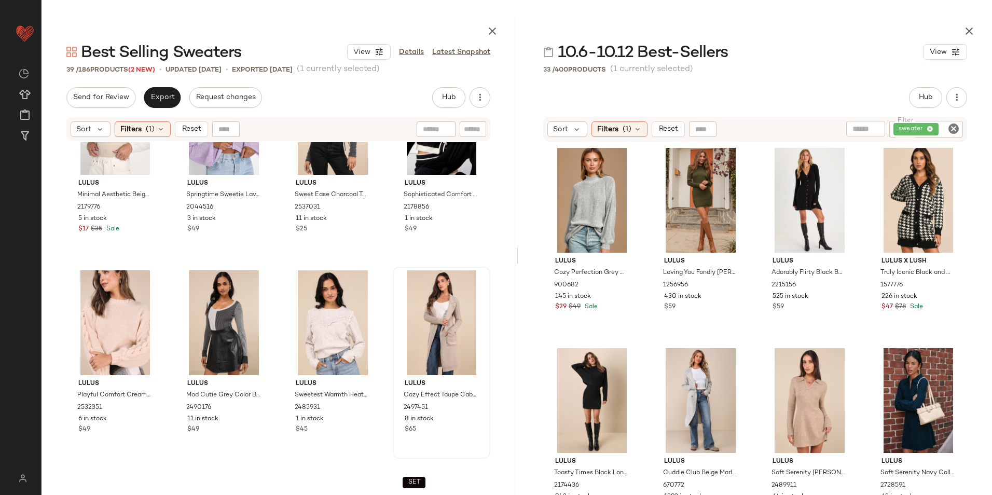
scroll to position [1599, 0]
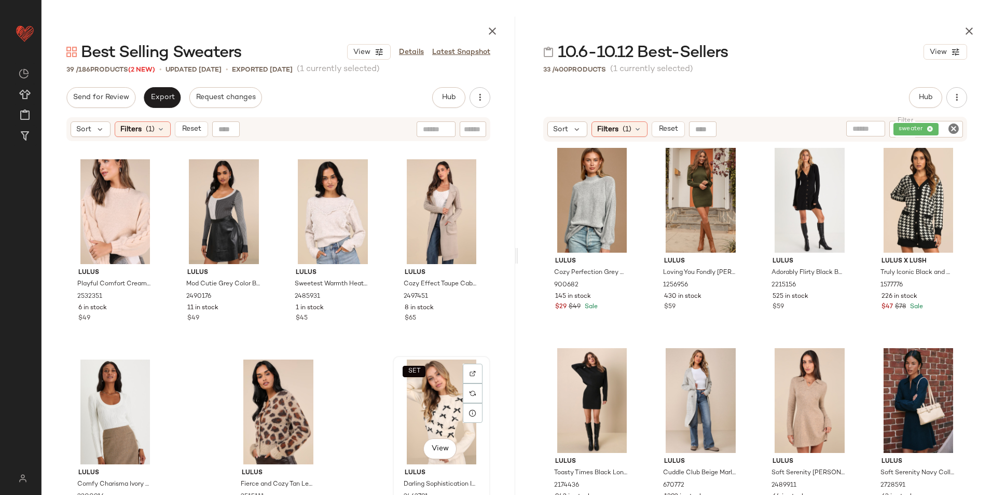
click at [430, 394] on div "SET View" at bounding box center [441, 412] width 90 height 105
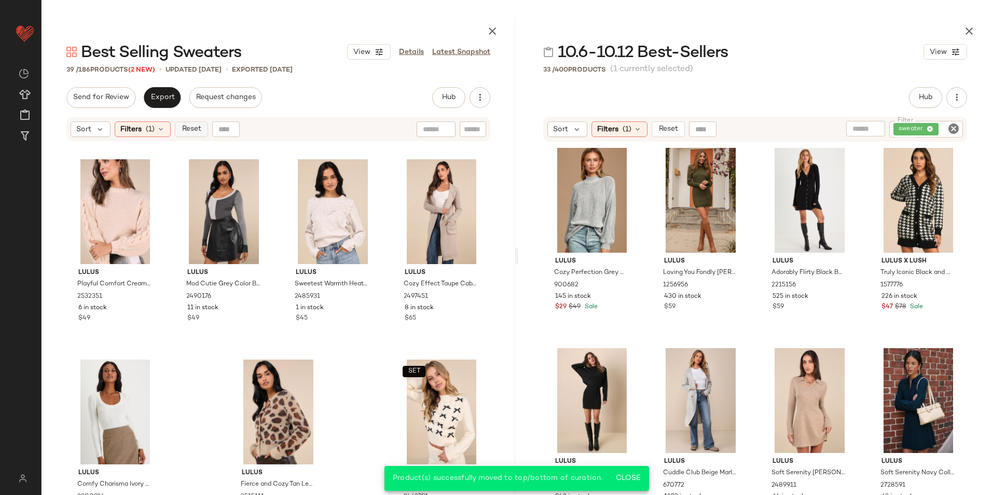
click at [177, 131] on button "Reset" at bounding box center [191, 129] width 33 height 16
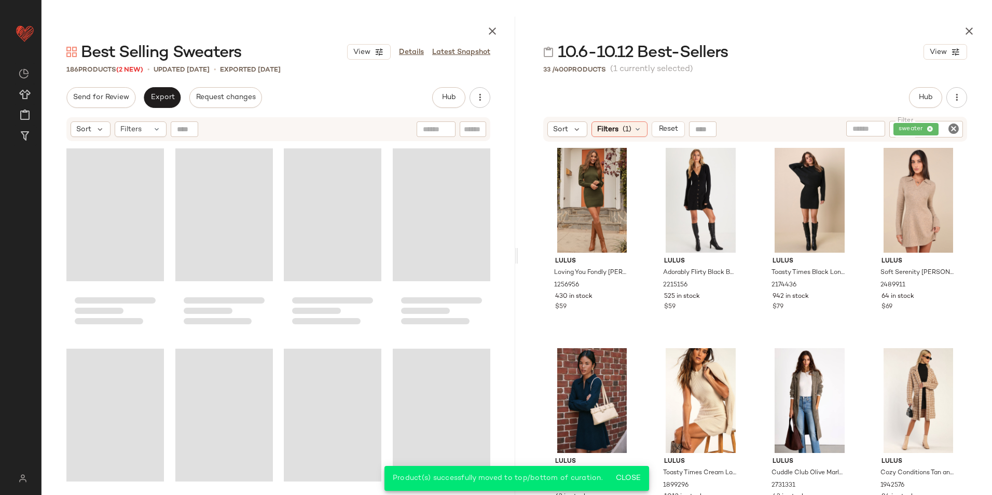
scroll to position [9011, 0]
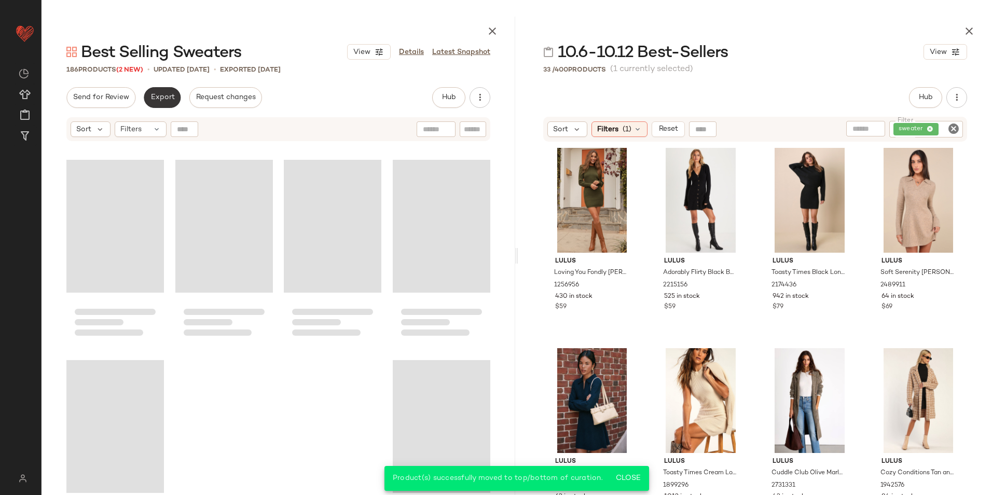
click at [167, 101] on span "Export" at bounding box center [162, 97] width 24 height 8
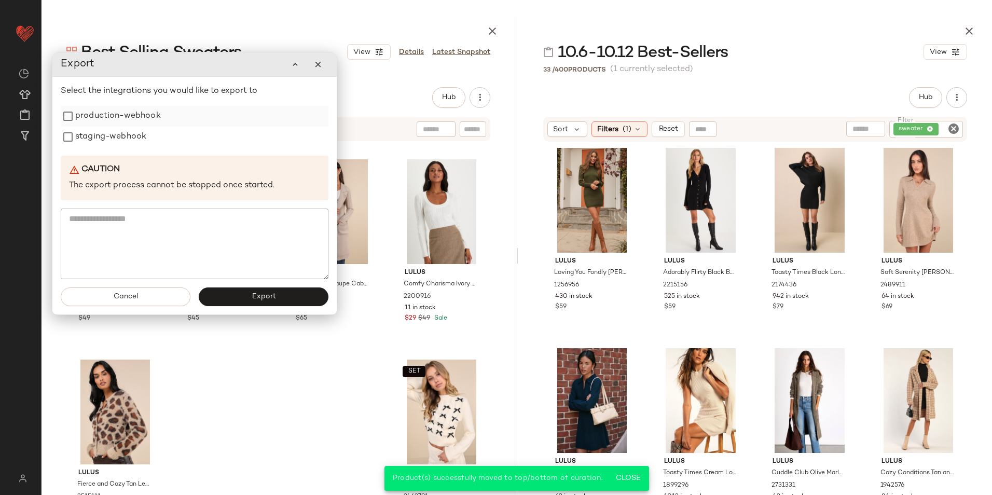
click at [145, 118] on label "production-webhook" at bounding box center [118, 116] width 86 height 21
click at [140, 139] on label "staging-webhook" at bounding box center [110, 137] width 71 height 21
click at [229, 297] on button "Export" at bounding box center [264, 296] width 130 height 19
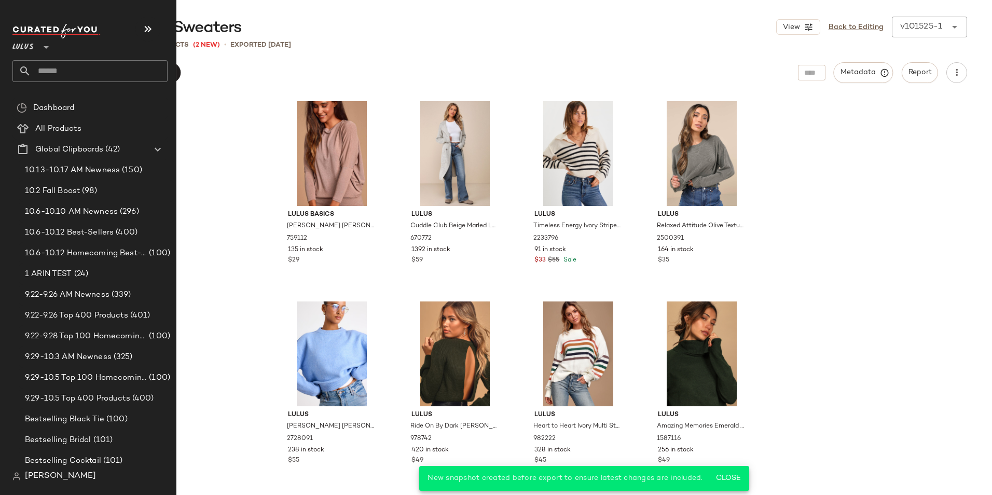
click at [59, 72] on input "text" at bounding box center [99, 71] width 136 height 22
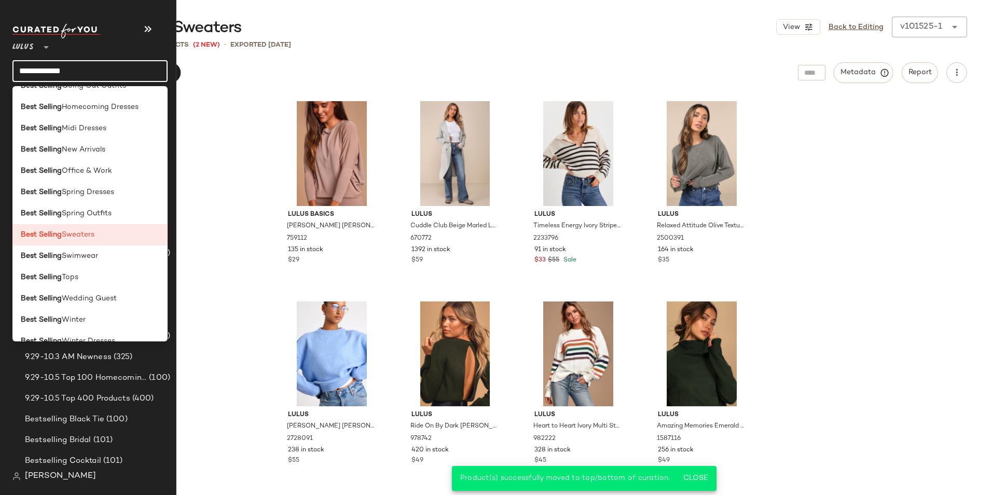
scroll to position [208, 0]
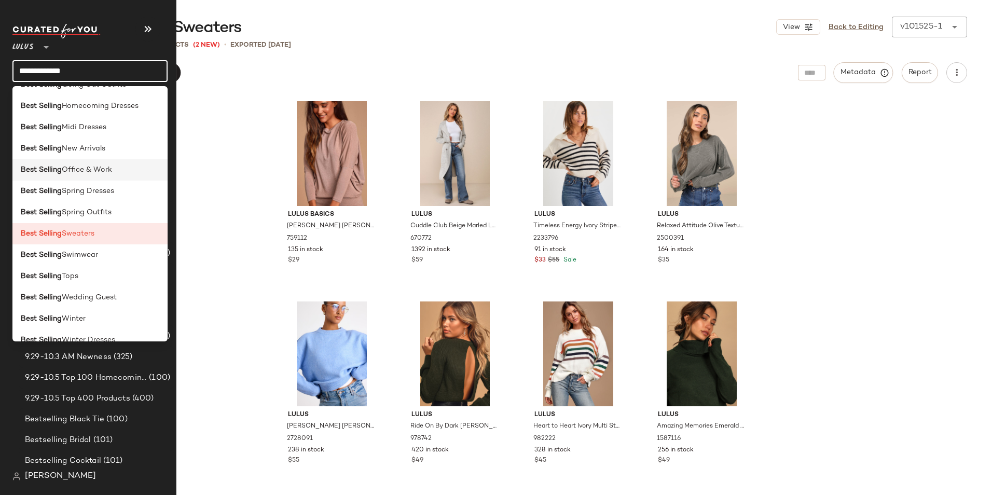
type input "**********"
click at [117, 169] on div "Best Selling Office & Work" at bounding box center [90, 169] width 139 height 11
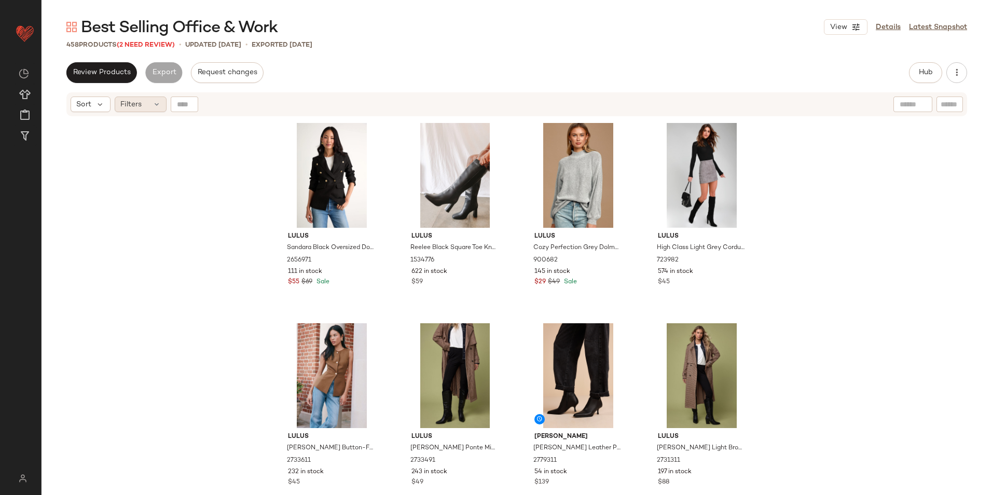
click at [155, 111] on div "Filters" at bounding box center [141, 105] width 52 height 16
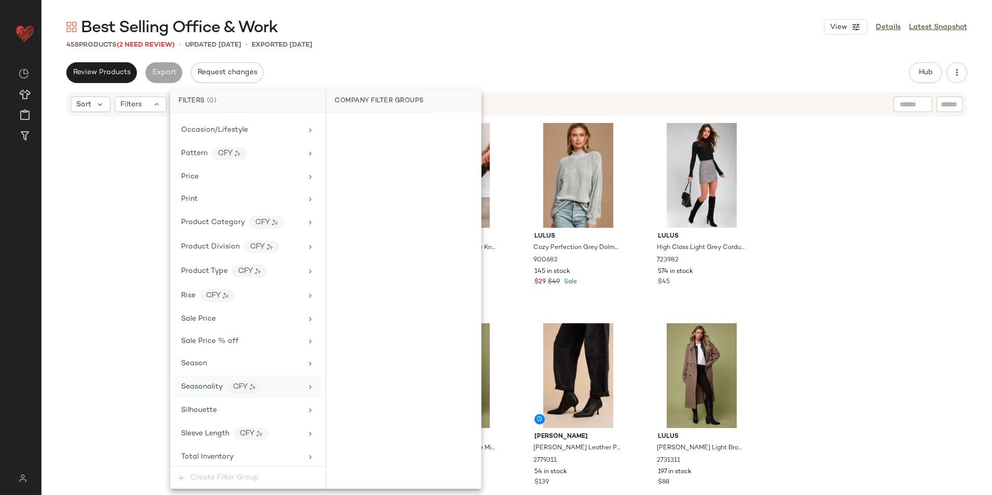
scroll to position [737, 0]
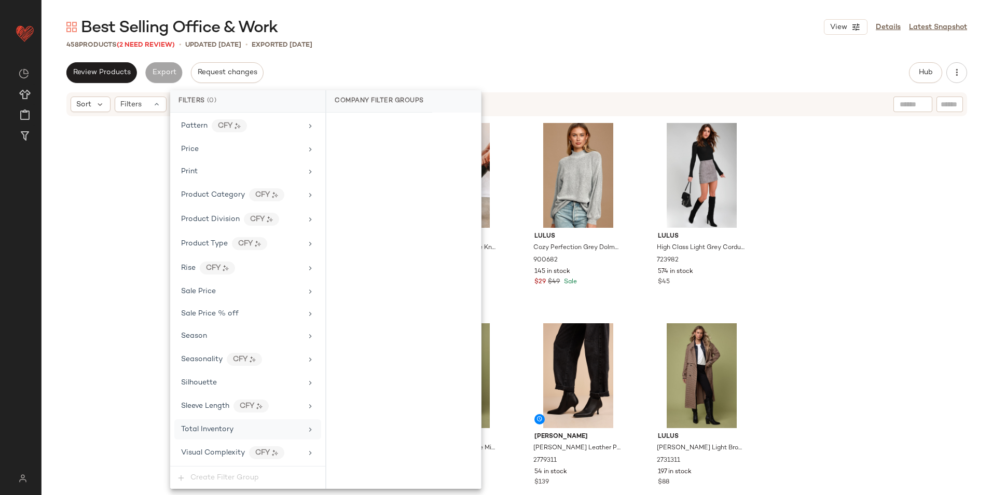
click at [197, 421] on div "Total Inventory" at bounding box center [247, 429] width 147 height 20
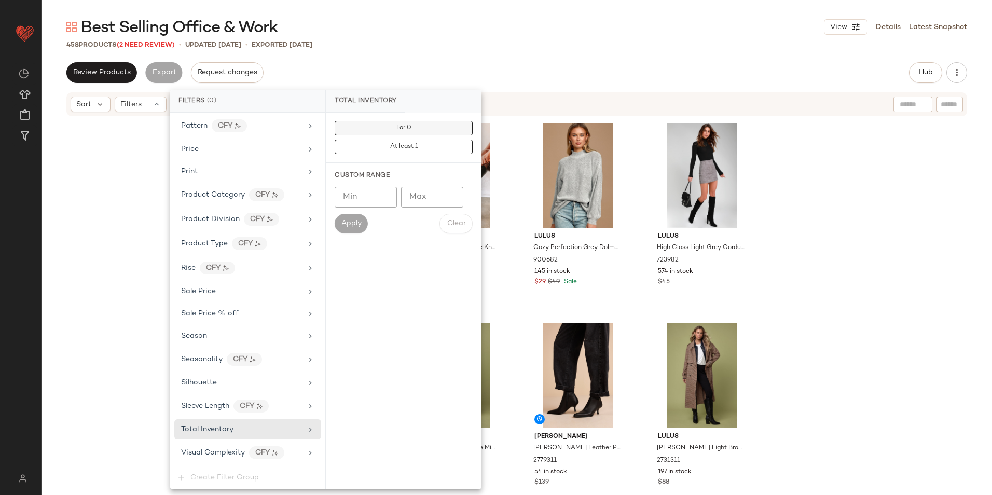
click at [369, 130] on button "For 0" at bounding box center [404, 128] width 138 height 15
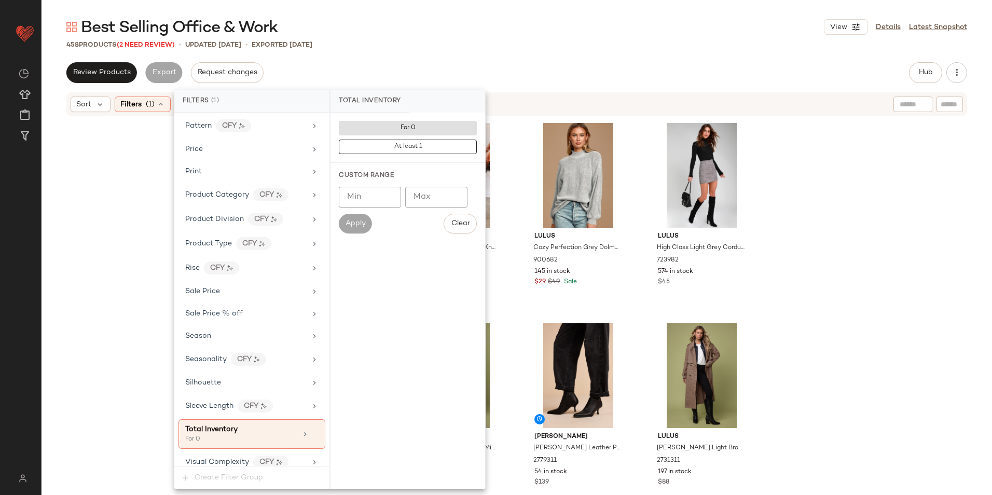
click at [445, 49] on div "458 Products (2 Need Review) • updated Oct 13th • Exported Oct 13th" at bounding box center [517, 44] width 951 height 10
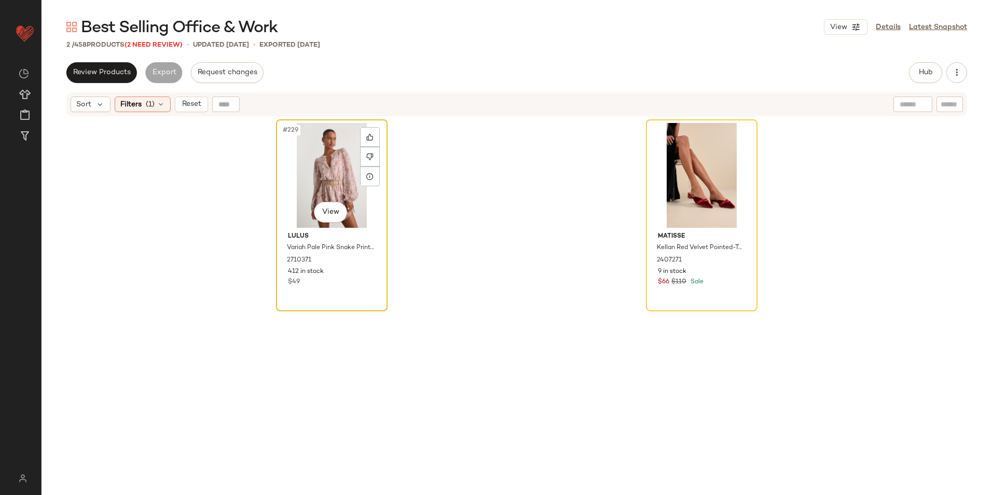
click at [325, 166] on div "#229 View" at bounding box center [332, 175] width 104 height 105
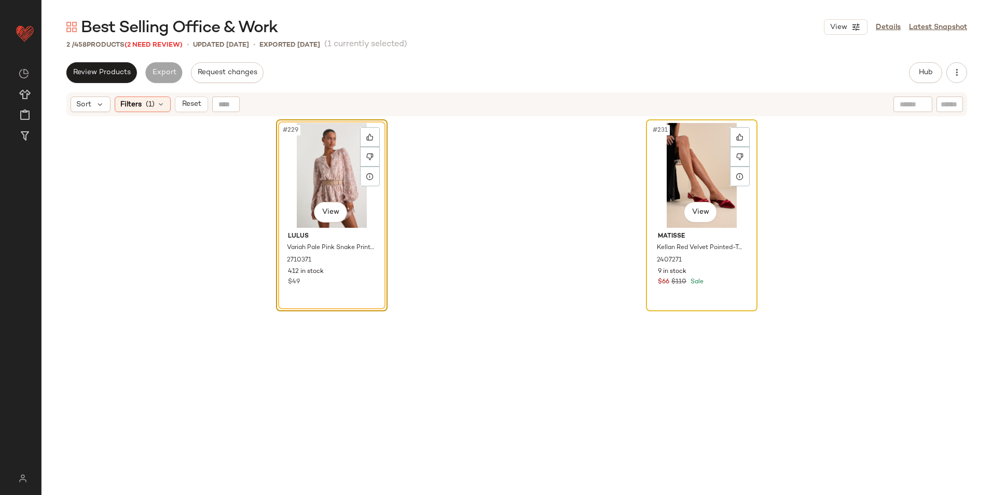
click at [690, 176] on div "#231 View" at bounding box center [702, 175] width 104 height 105
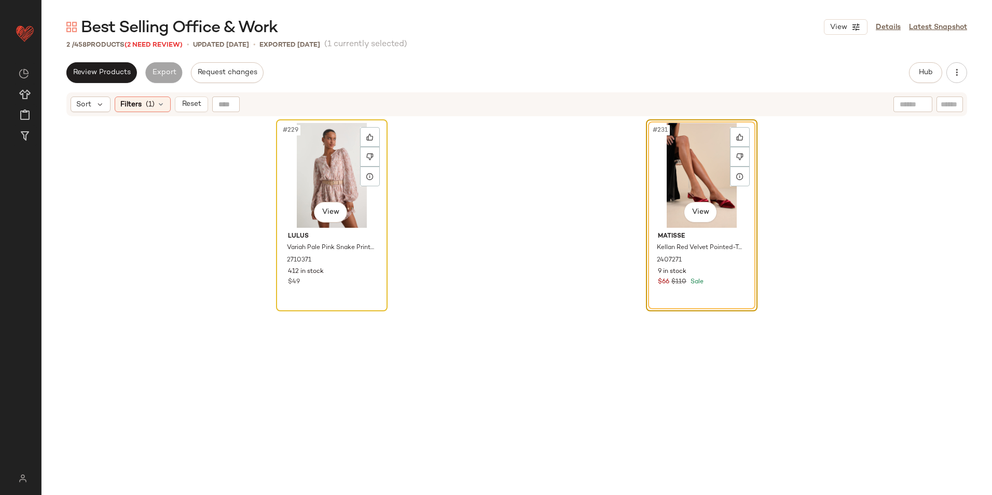
click at [334, 180] on div "#229 View" at bounding box center [332, 175] width 104 height 105
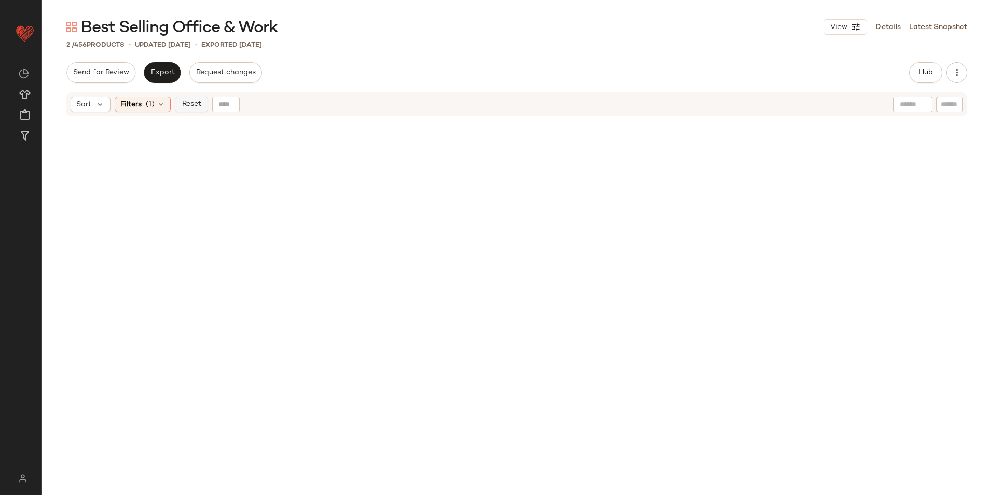
click at [195, 105] on span "Reset" at bounding box center [191, 104] width 20 height 8
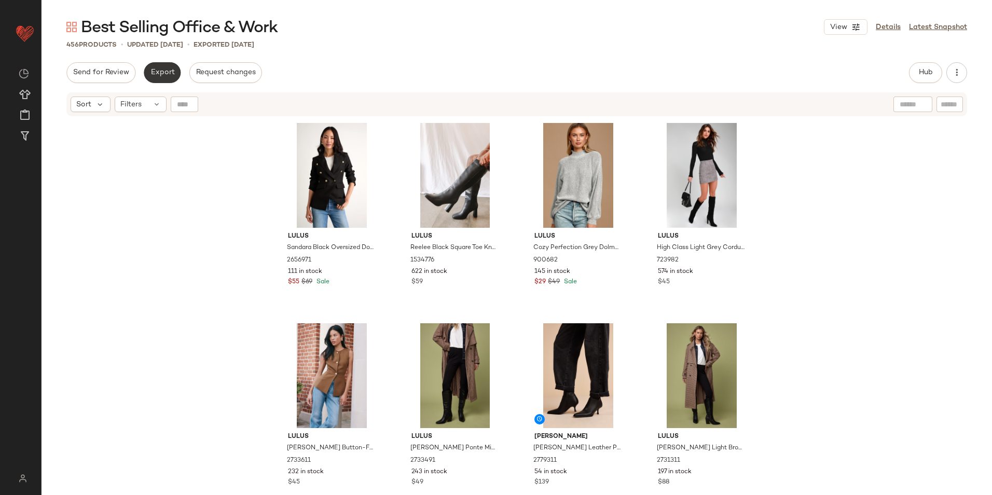
click at [155, 70] on span "Export" at bounding box center [162, 72] width 24 height 8
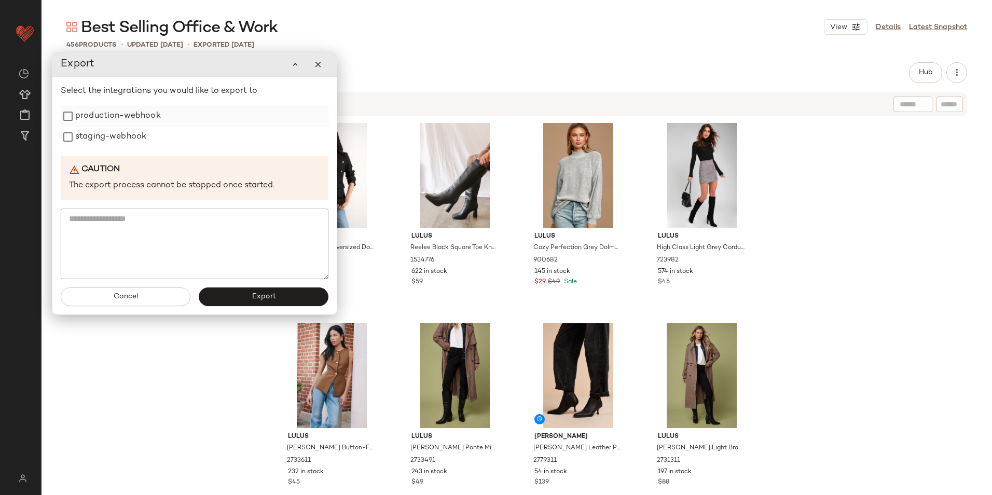
click at [130, 115] on label "production-webhook" at bounding box center [118, 116] width 86 height 21
click at [119, 130] on label "staging-webhook" at bounding box center [110, 137] width 71 height 21
click at [228, 290] on button "Export" at bounding box center [264, 296] width 130 height 19
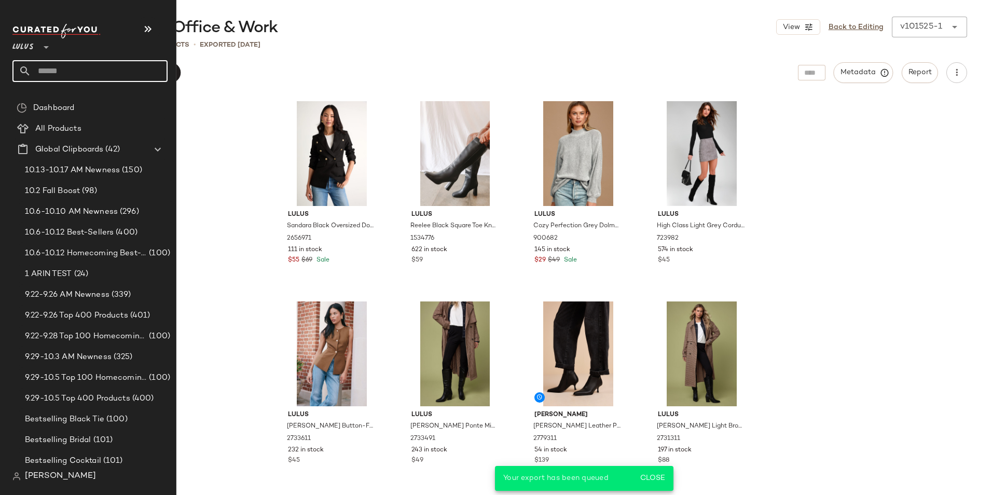
click at [77, 68] on input "text" at bounding box center [99, 71] width 136 height 22
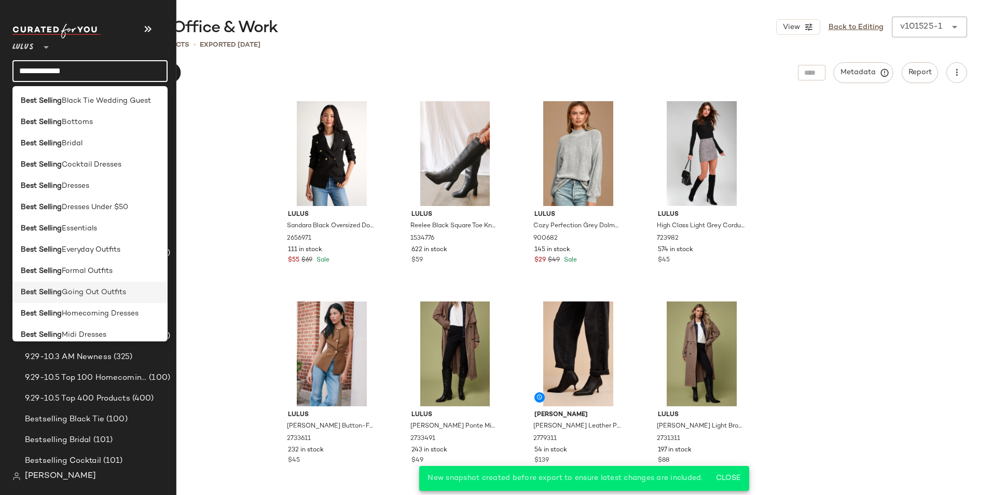
type input "**********"
click at [84, 285] on div "Best Selling Going Out Outfits" at bounding box center [89, 292] width 155 height 21
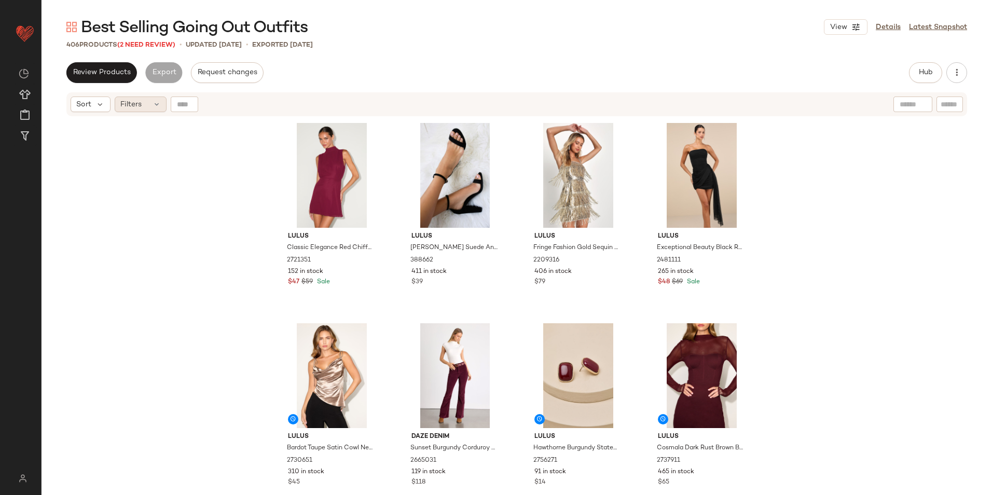
click at [159, 102] on icon at bounding box center [157, 104] width 8 height 8
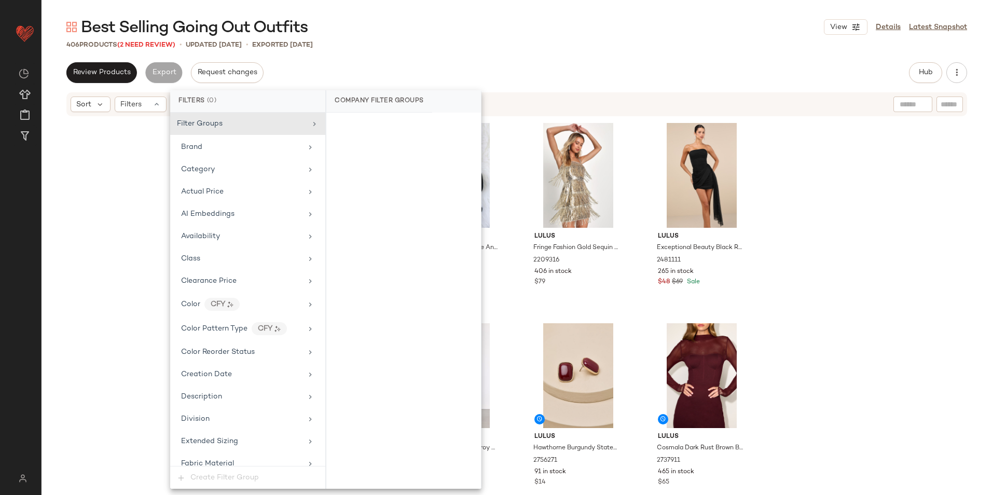
click at [628, 37] on div "Best Selling Going Out Outfits View Details Latest Snapshot 406 Products (2 Nee…" at bounding box center [517, 256] width 951 height 478
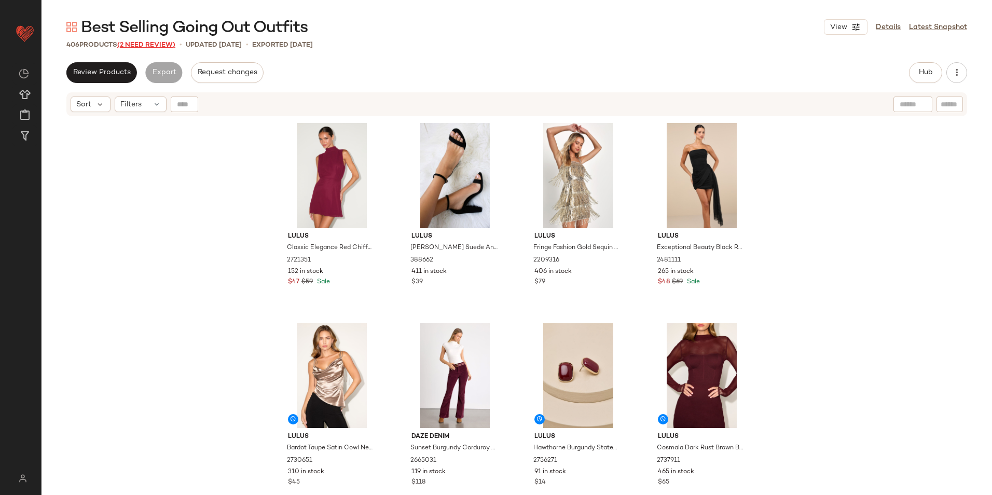
click at [149, 42] on span "(2 Need Review)" at bounding box center [146, 45] width 58 height 7
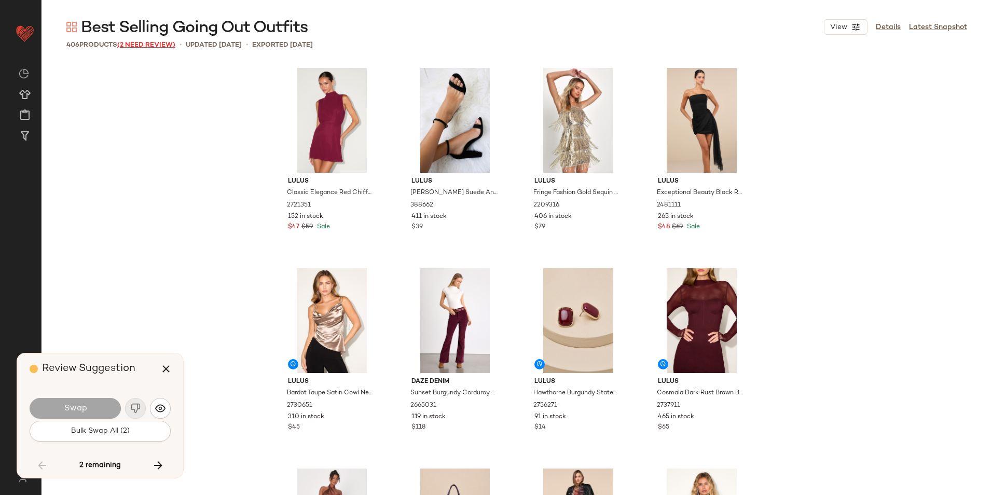
scroll to position [6610, 0]
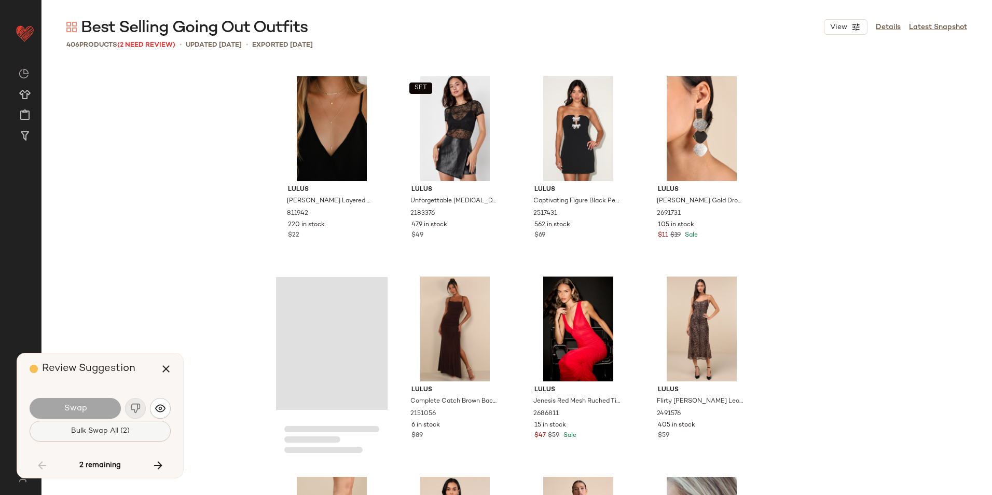
click at [118, 430] on span "Bulk Swap All (2)" at bounding box center [100, 431] width 59 height 8
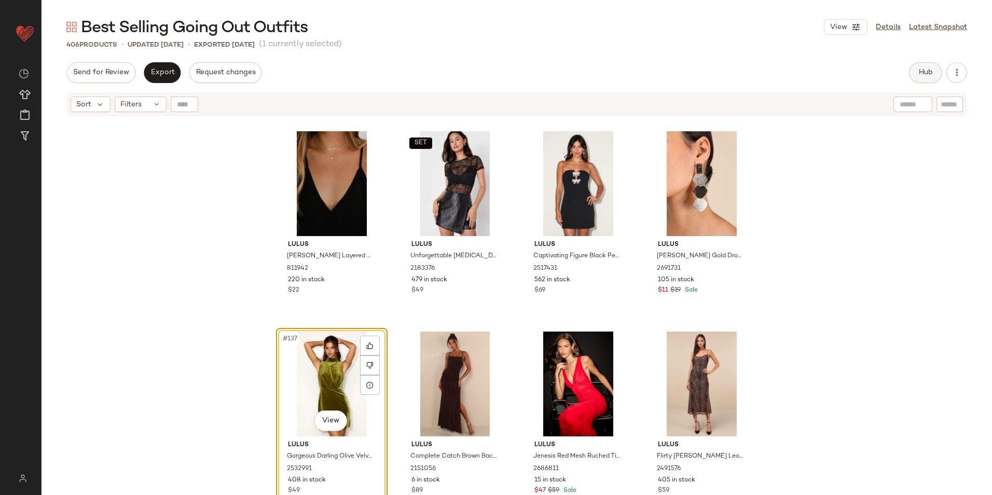
click at [926, 66] on button "Hub" at bounding box center [925, 72] width 33 height 21
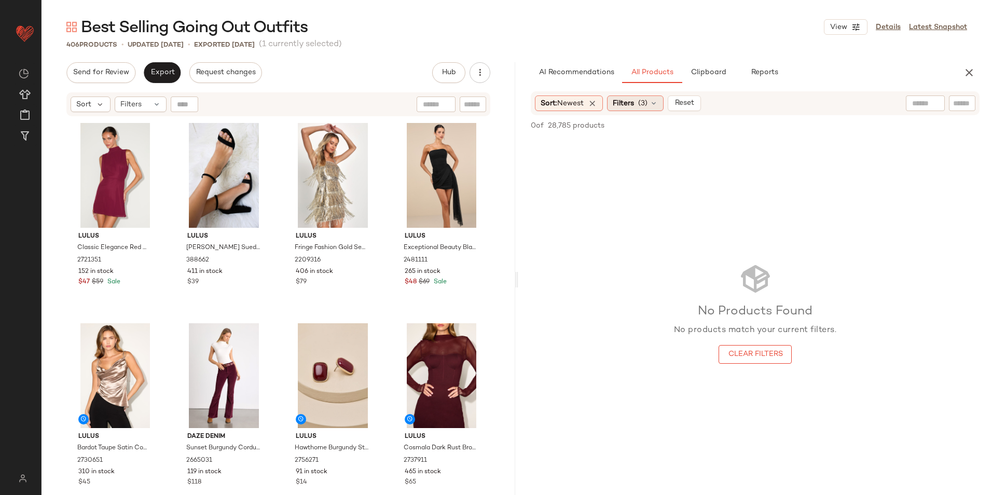
click at [646, 104] on span "(3)" at bounding box center [642, 103] width 9 height 11
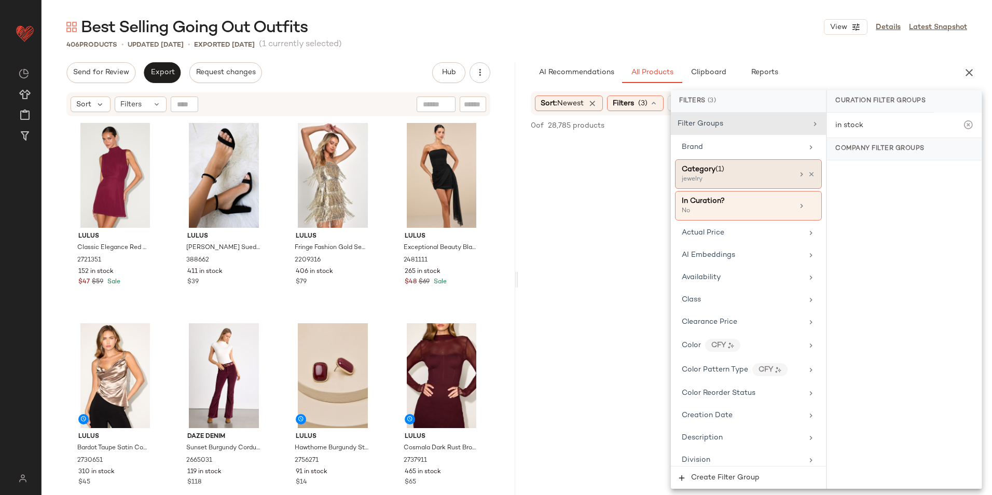
click at [752, 163] on div "Category (1) jewelry" at bounding box center [748, 174] width 147 height 30
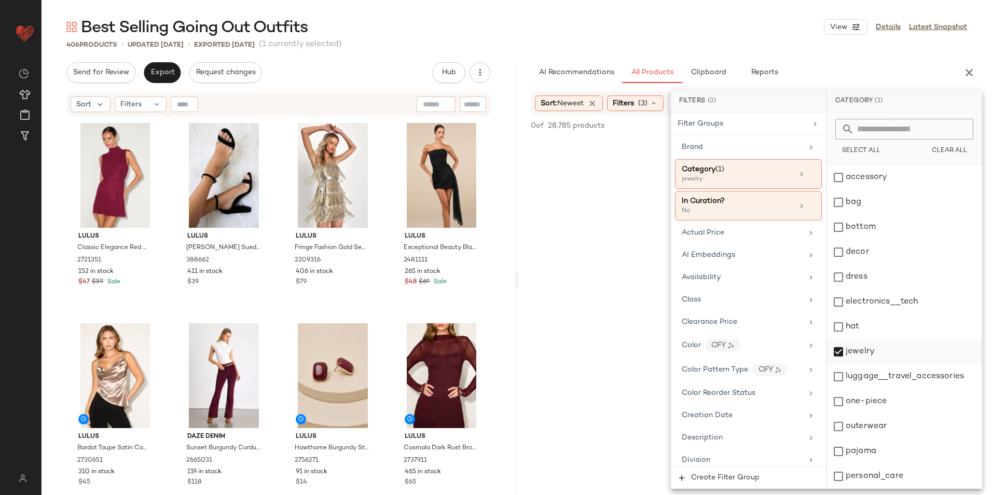
click at [851, 353] on div "jewelry" at bounding box center [904, 351] width 155 height 25
